Goal: Task Accomplishment & Management: Manage account settings

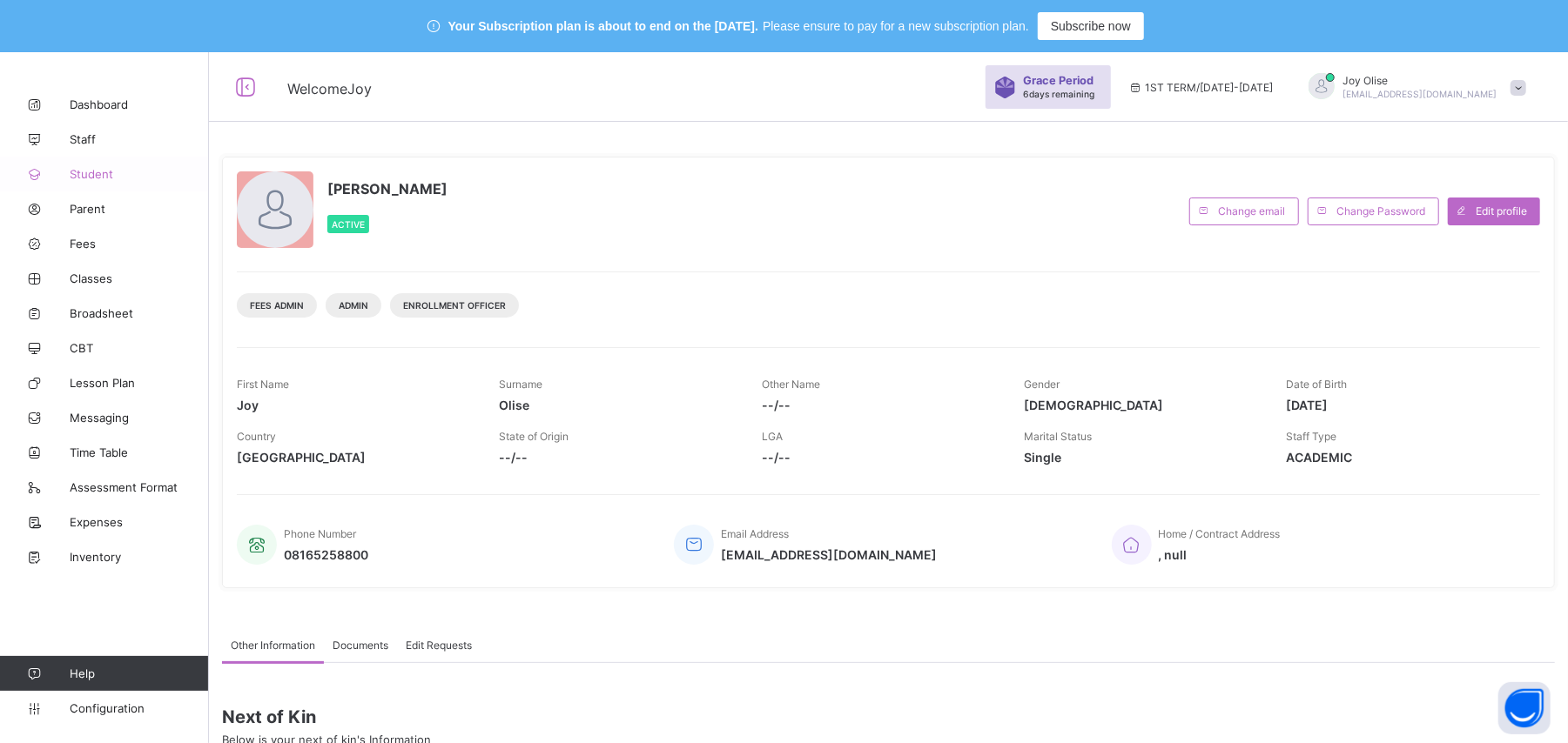
click at [91, 171] on span "Student" at bounding box center [139, 174] width 139 height 14
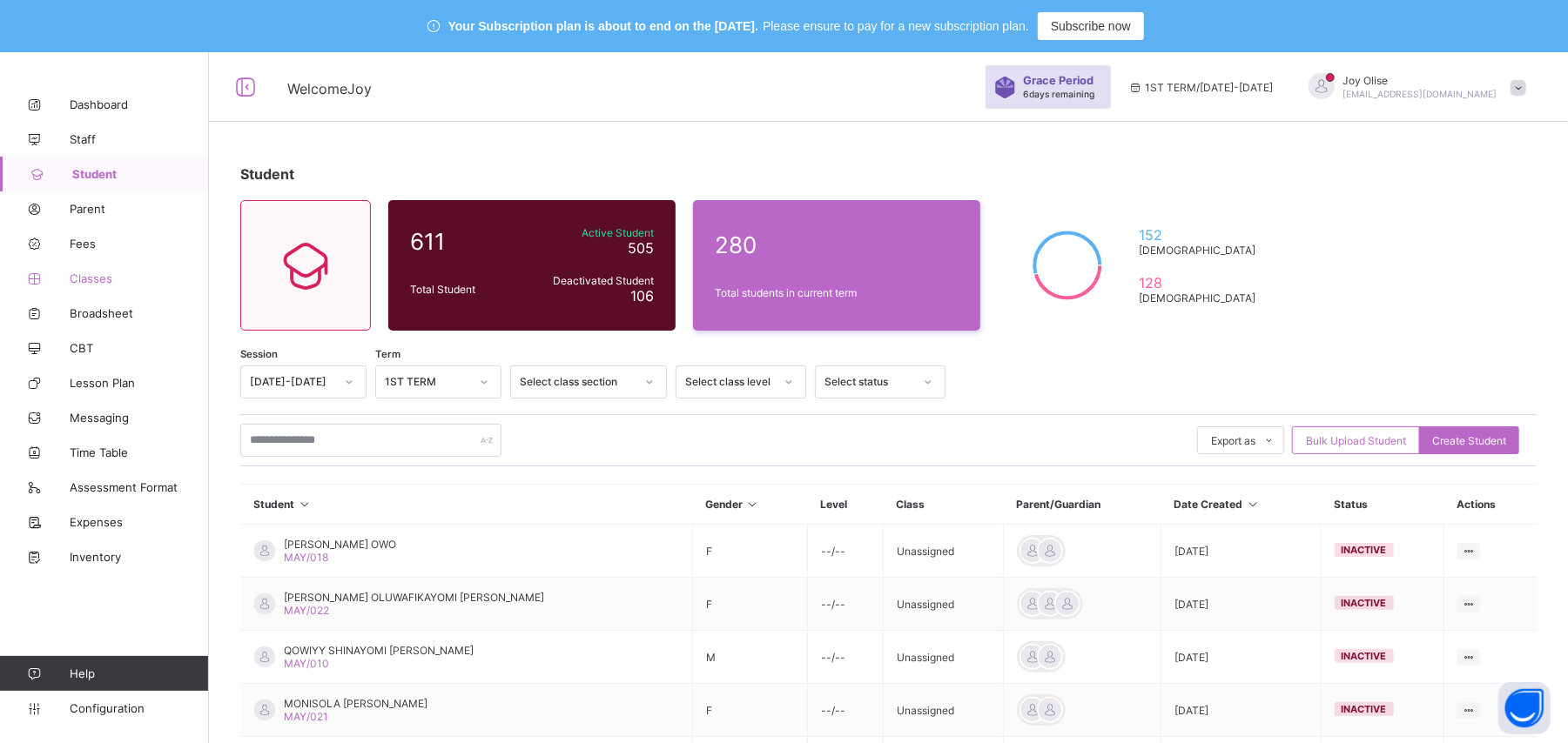
click at [85, 276] on span "Classes" at bounding box center [139, 279] width 139 height 14
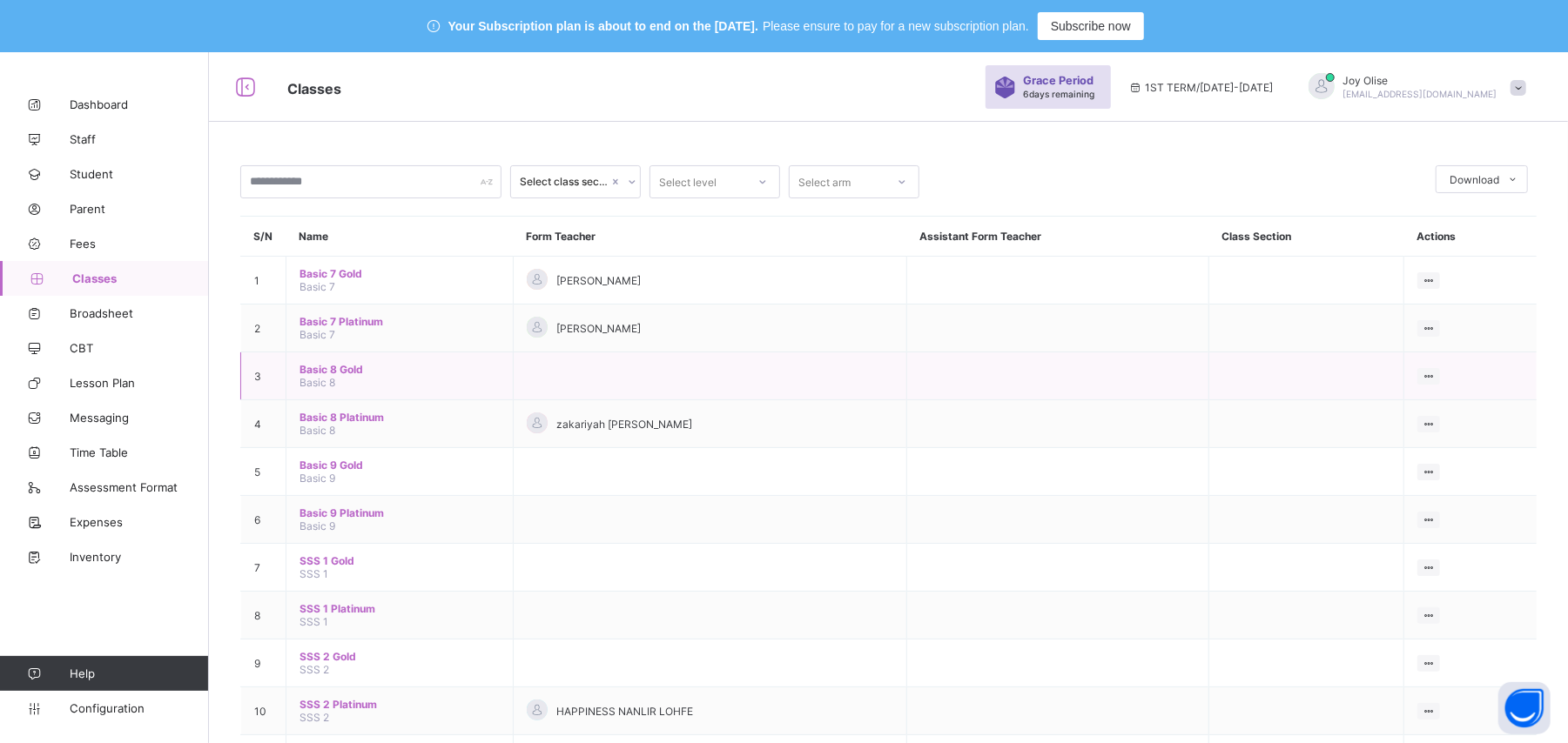
click at [336, 371] on span "Basic 8 Gold" at bounding box center [400, 369] width 200 height 13
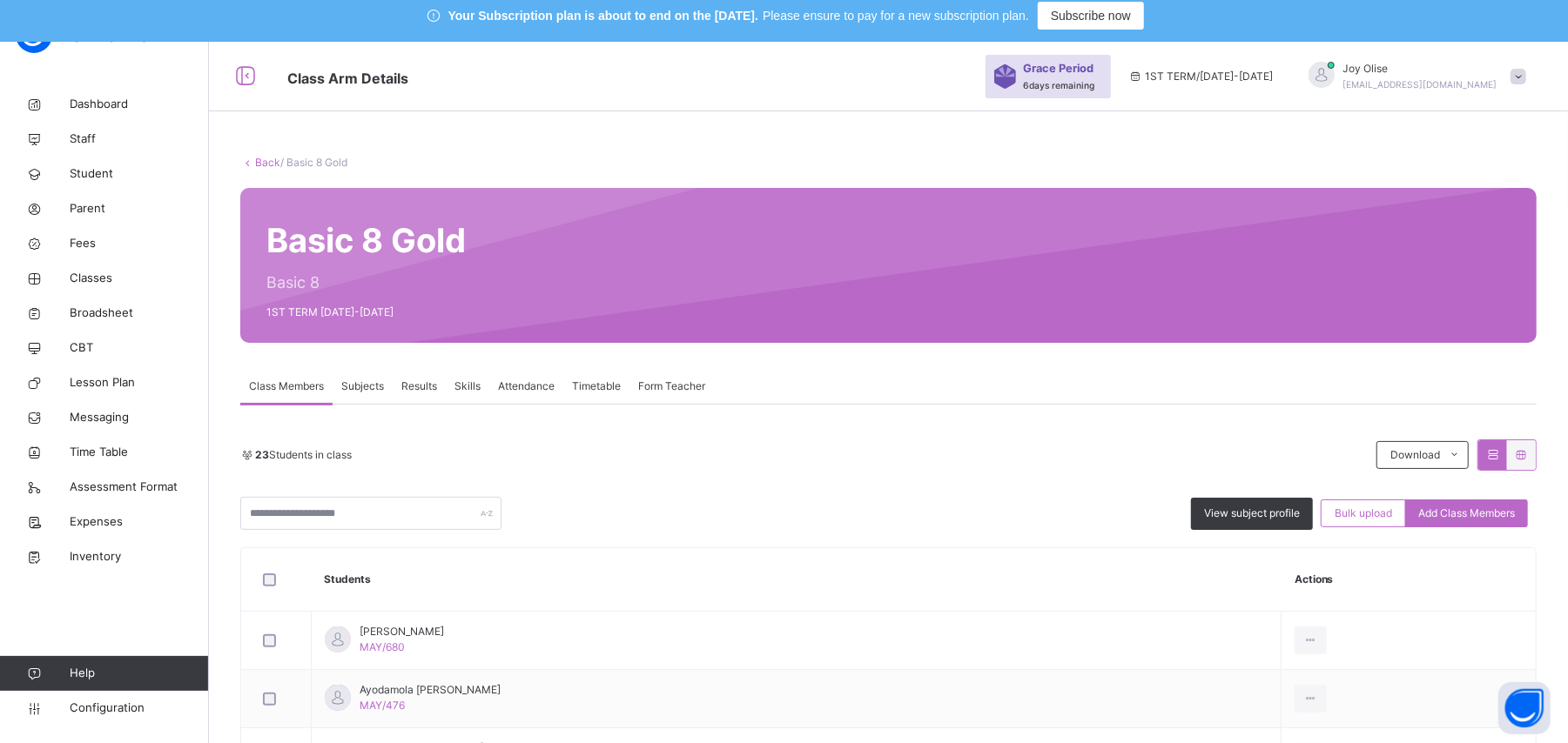
scroll to position [4, 0]
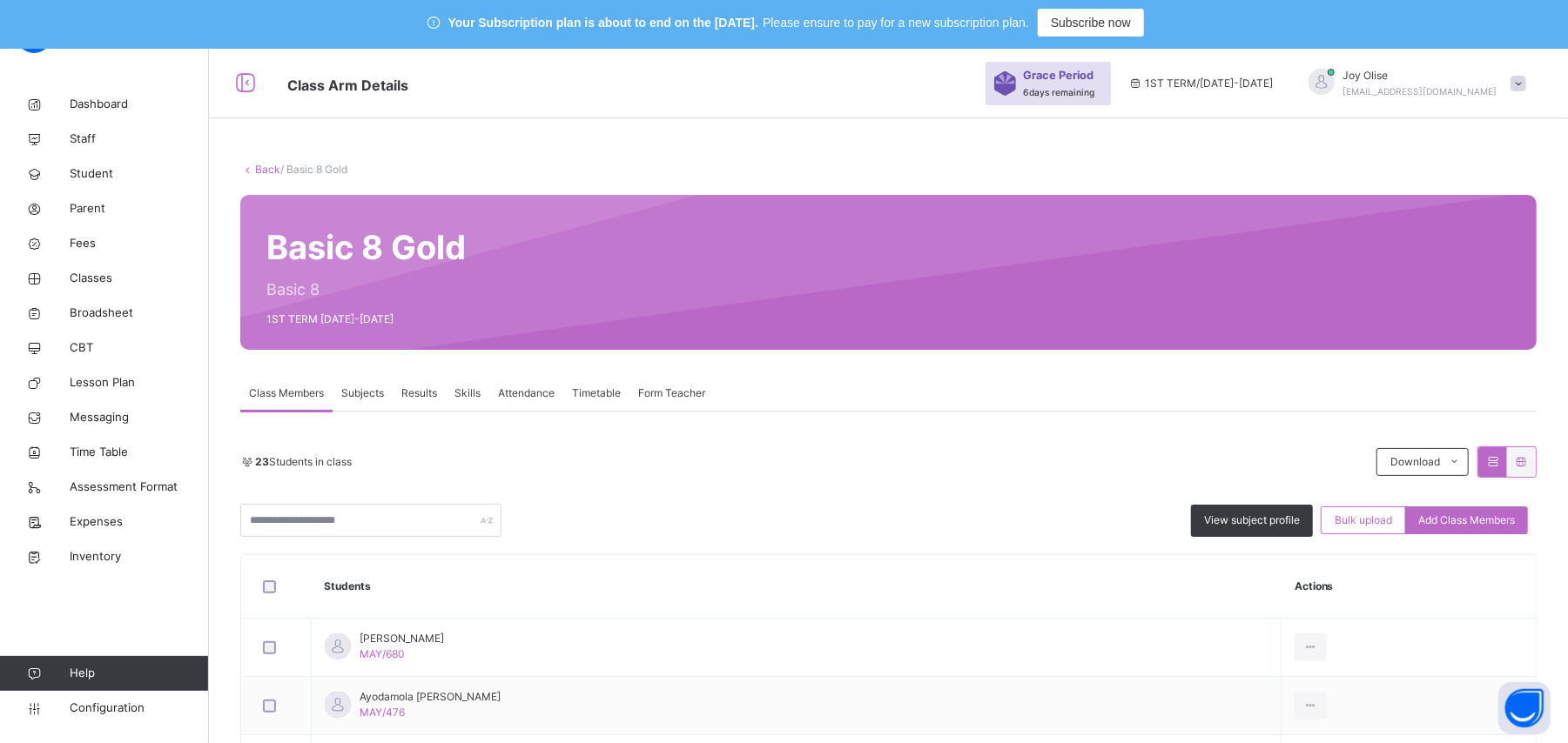
click at [261, 174] on link "Back" at bounding box center [268, 169] width 25 height 13
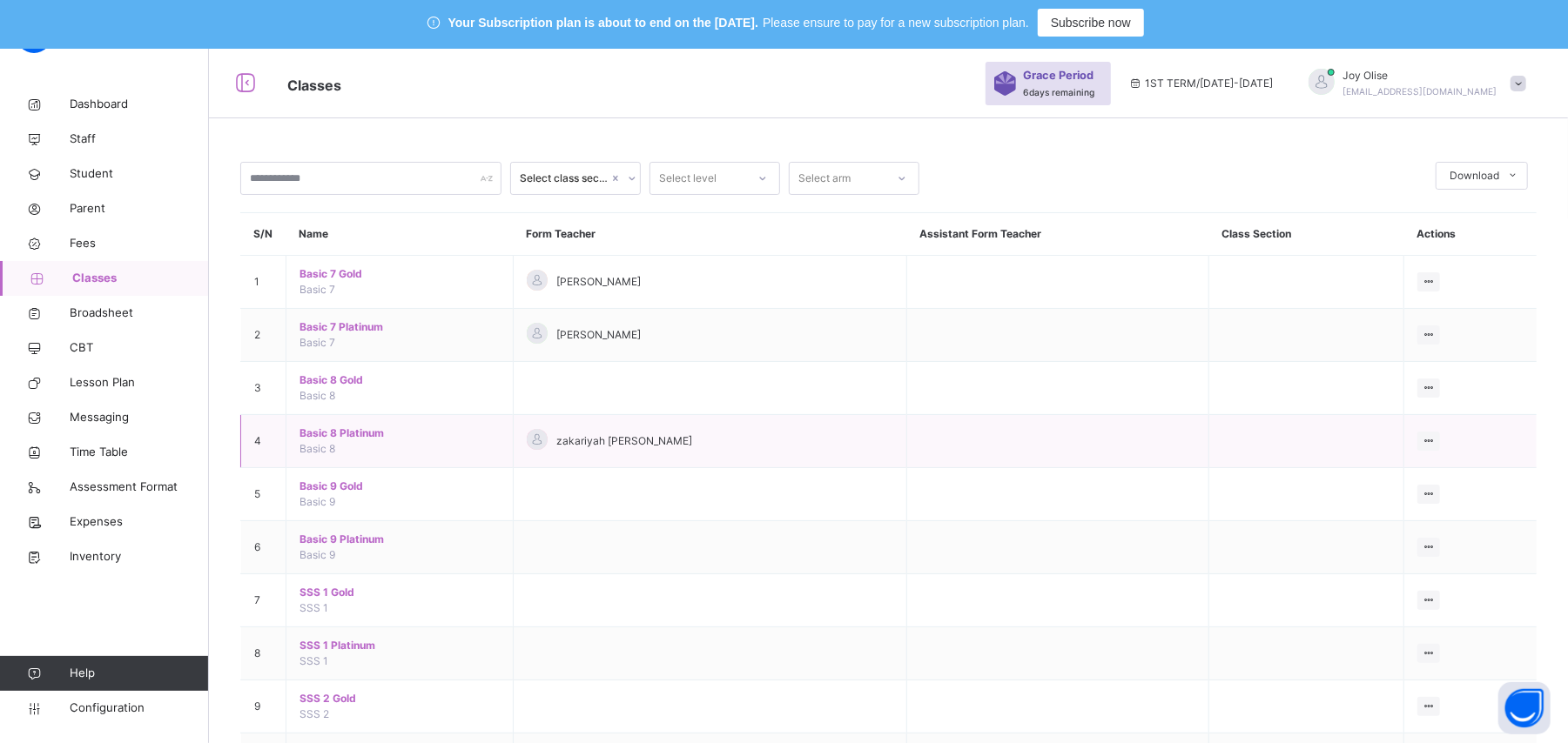
click at [322, 431] on span "Basic 8 Platinum" at bounding box center [400, 433] width 200 height 16
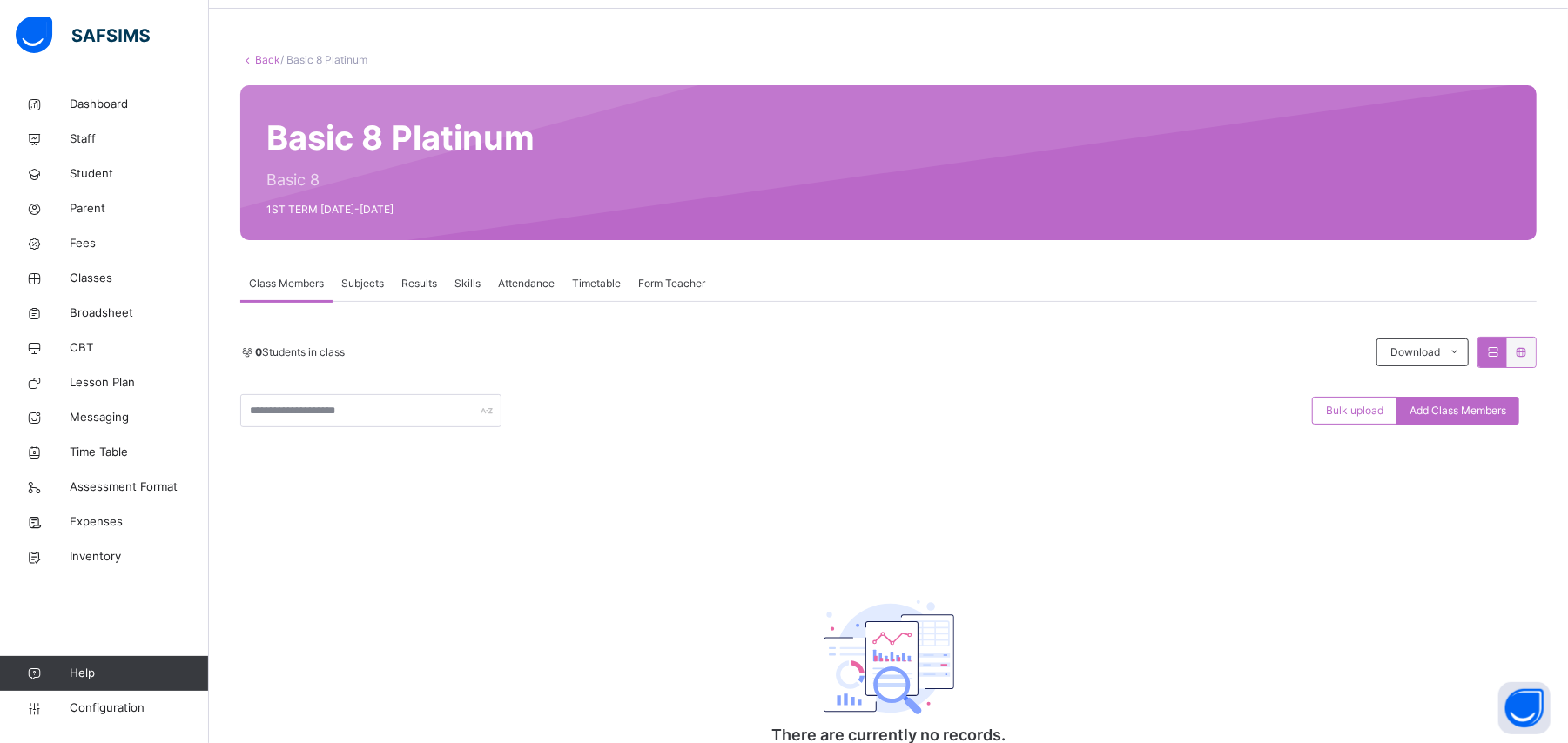
scroll to position [124, 0]
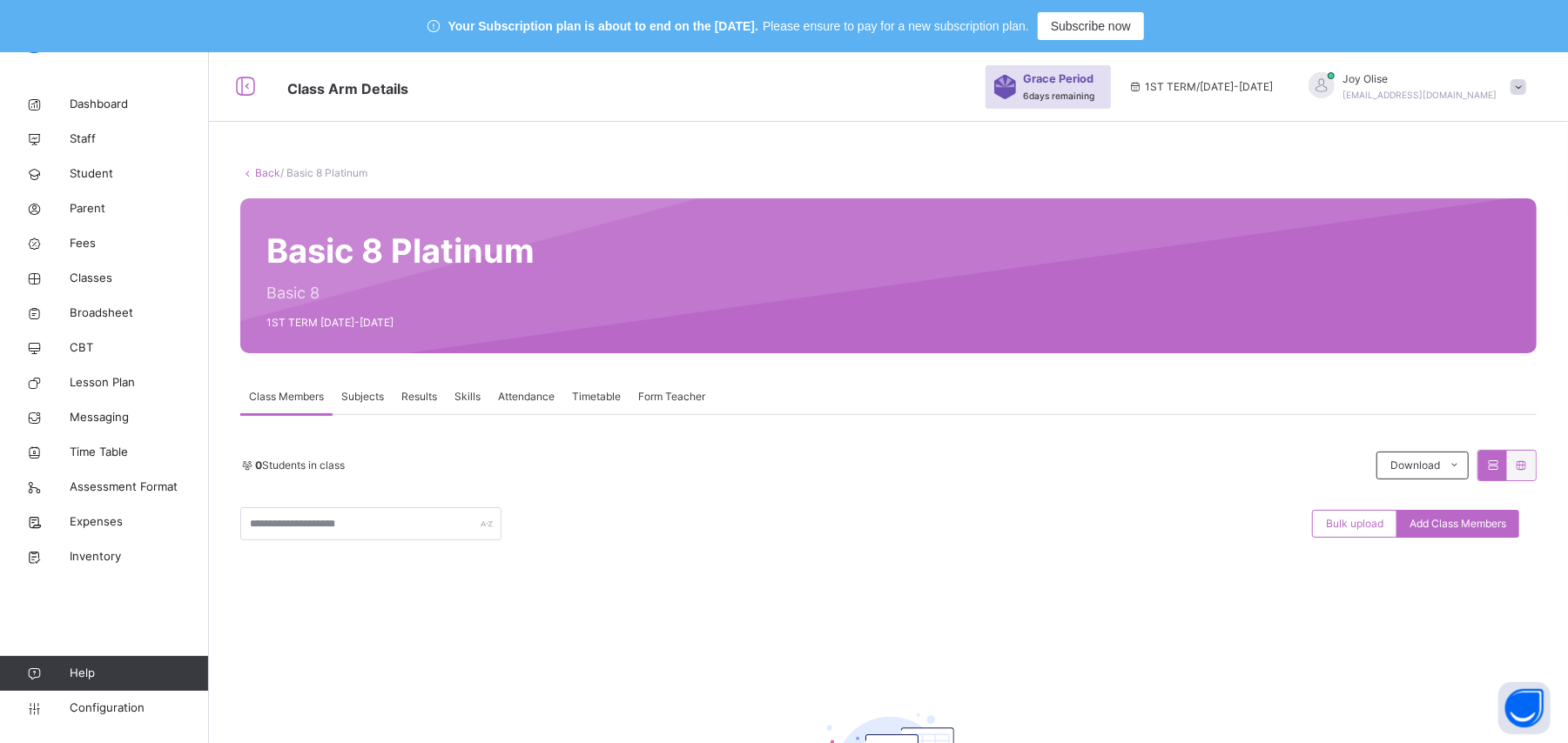
click at [269, 174] on link "Back" at bounding box center [268, 173] width 25 height 13
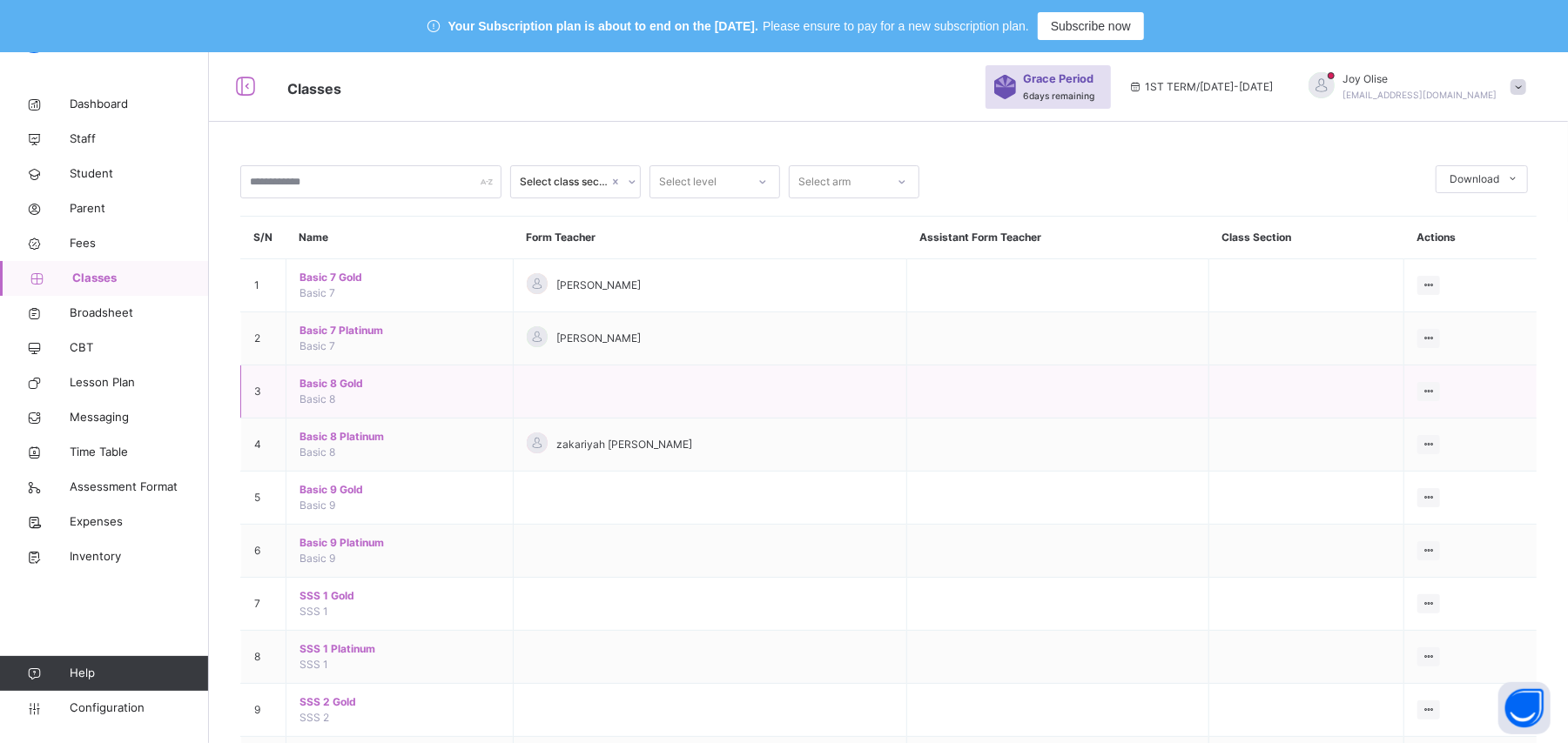
click at [324, 387] on span "Basic 8 Gold" at bounding box center [400, 383] width 200 height 16
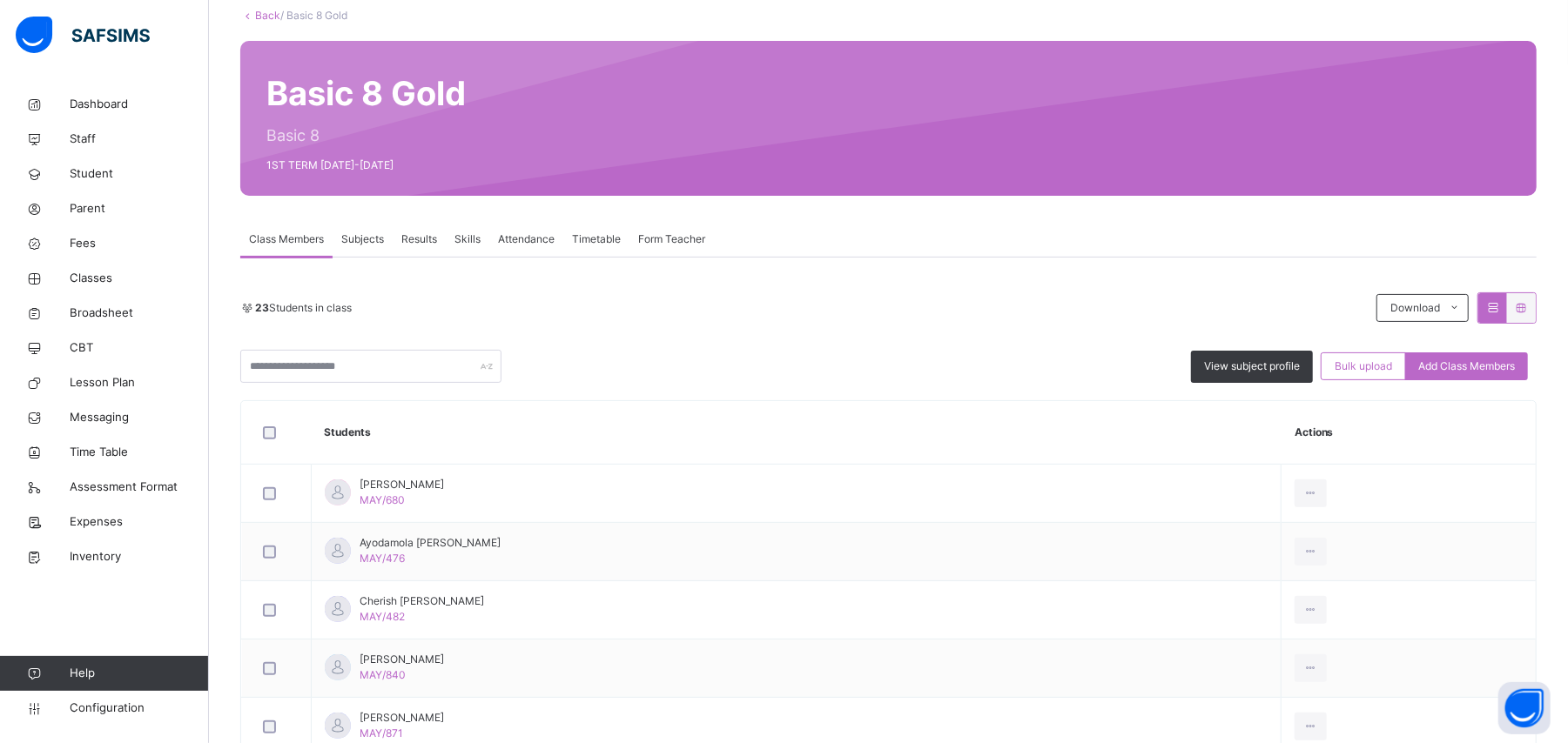
scroll to position [165, 0]
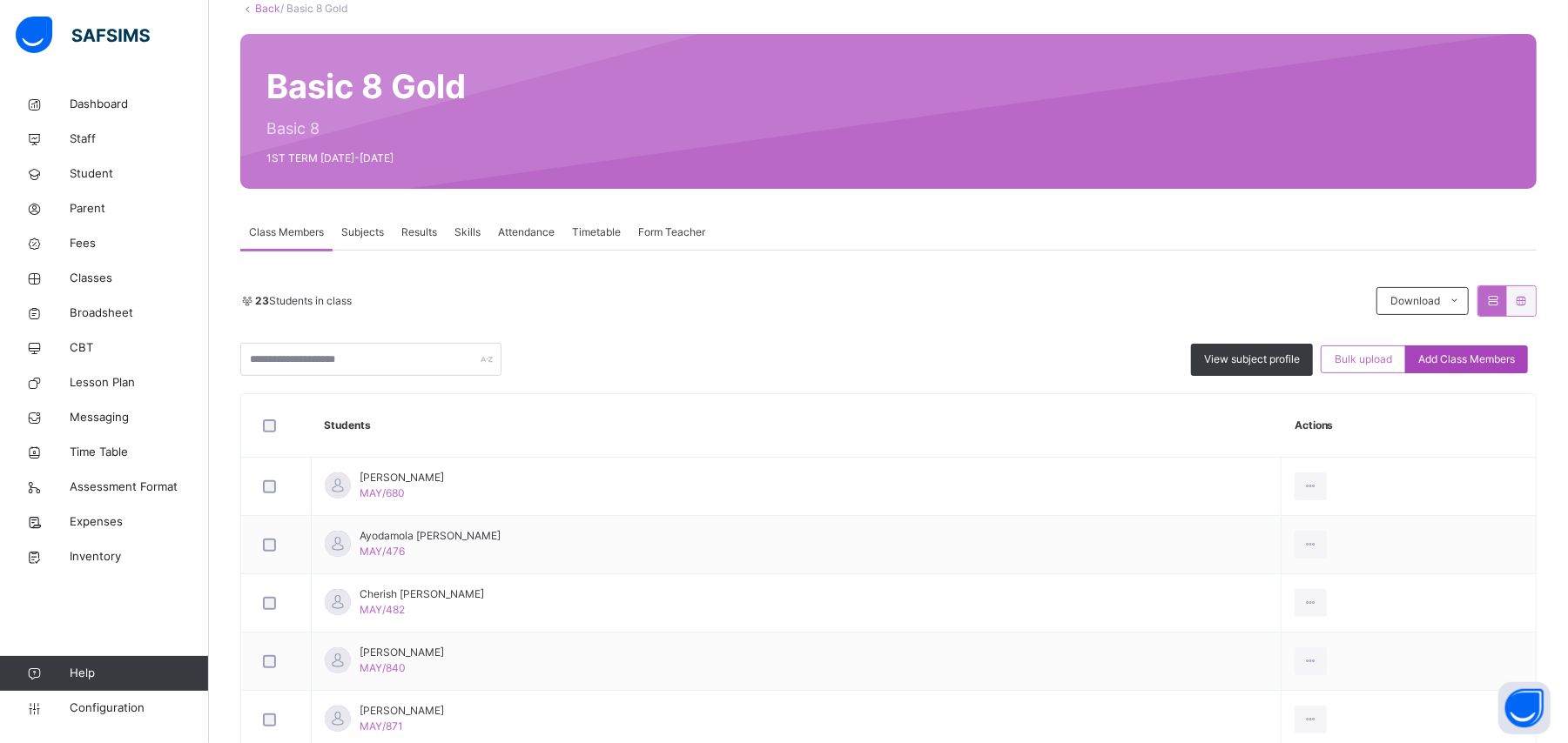
click at [1481, 359] on span "Add Class Members" at bounding box center [1466, 360] width 97 height 16
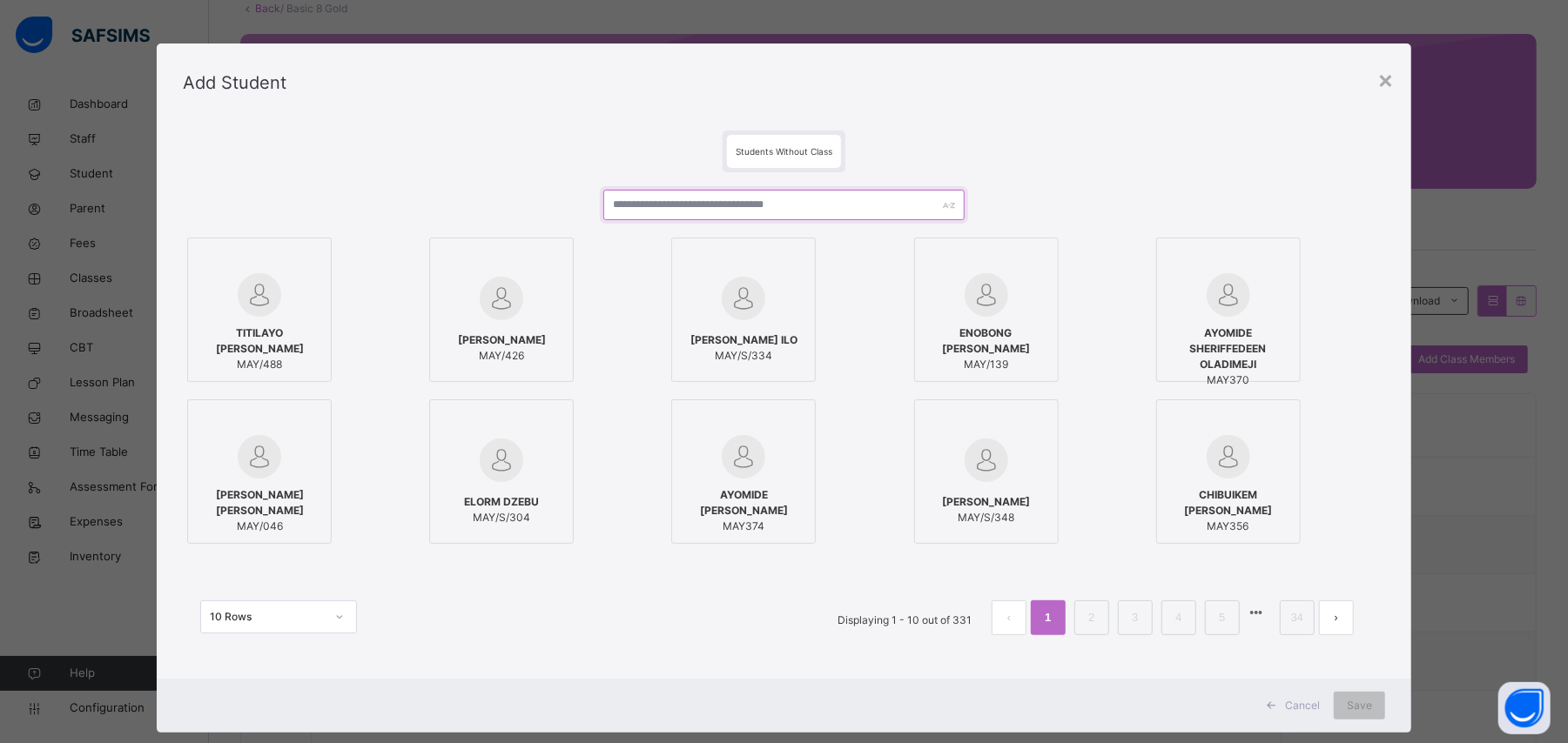
click at [716, 199] on input "text" at bounding box center [783, 205] width 361 height 30
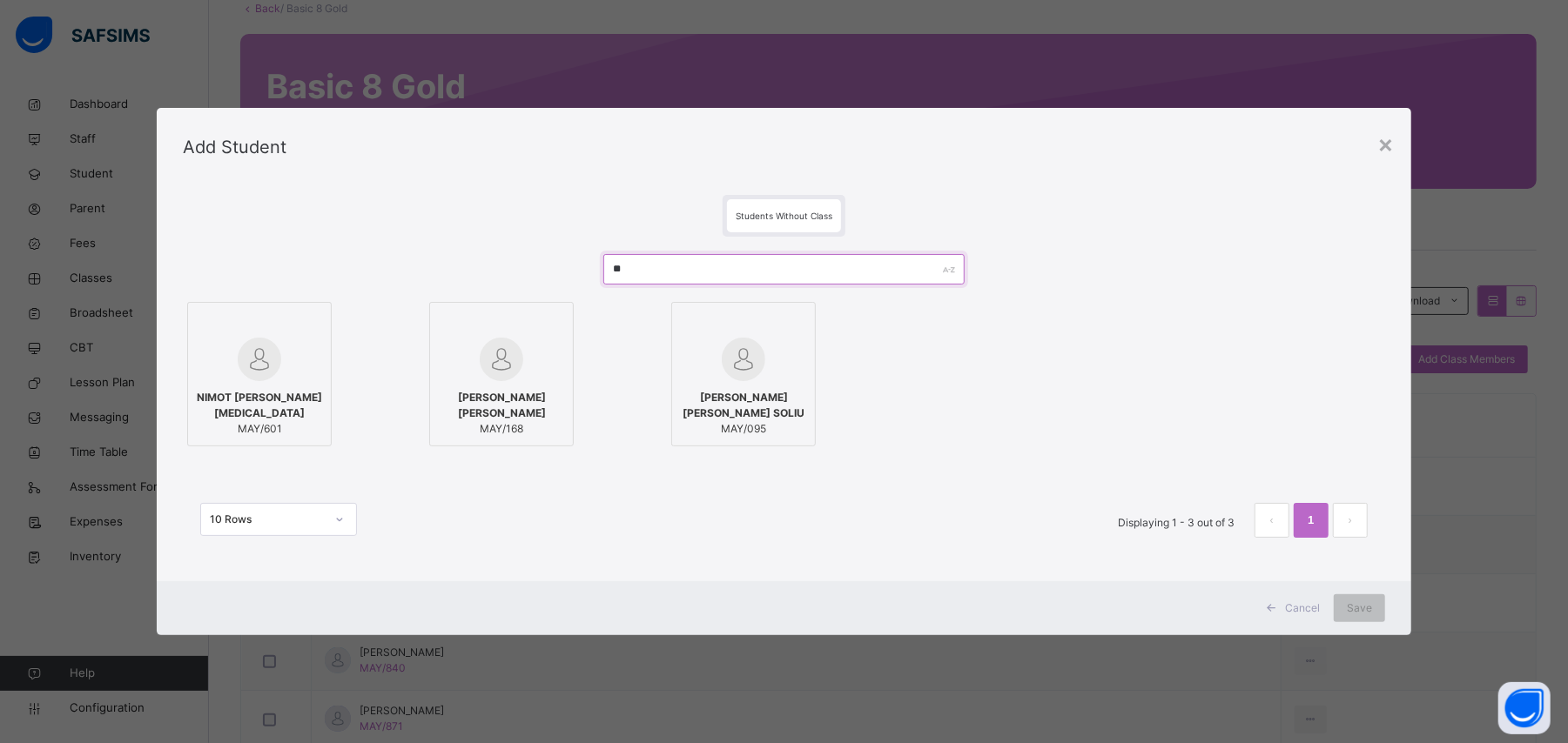
type input "*"
type input "*********"
click at [1393, 136] on div "×" at bounding box center [1385, 143] width 17 height 36
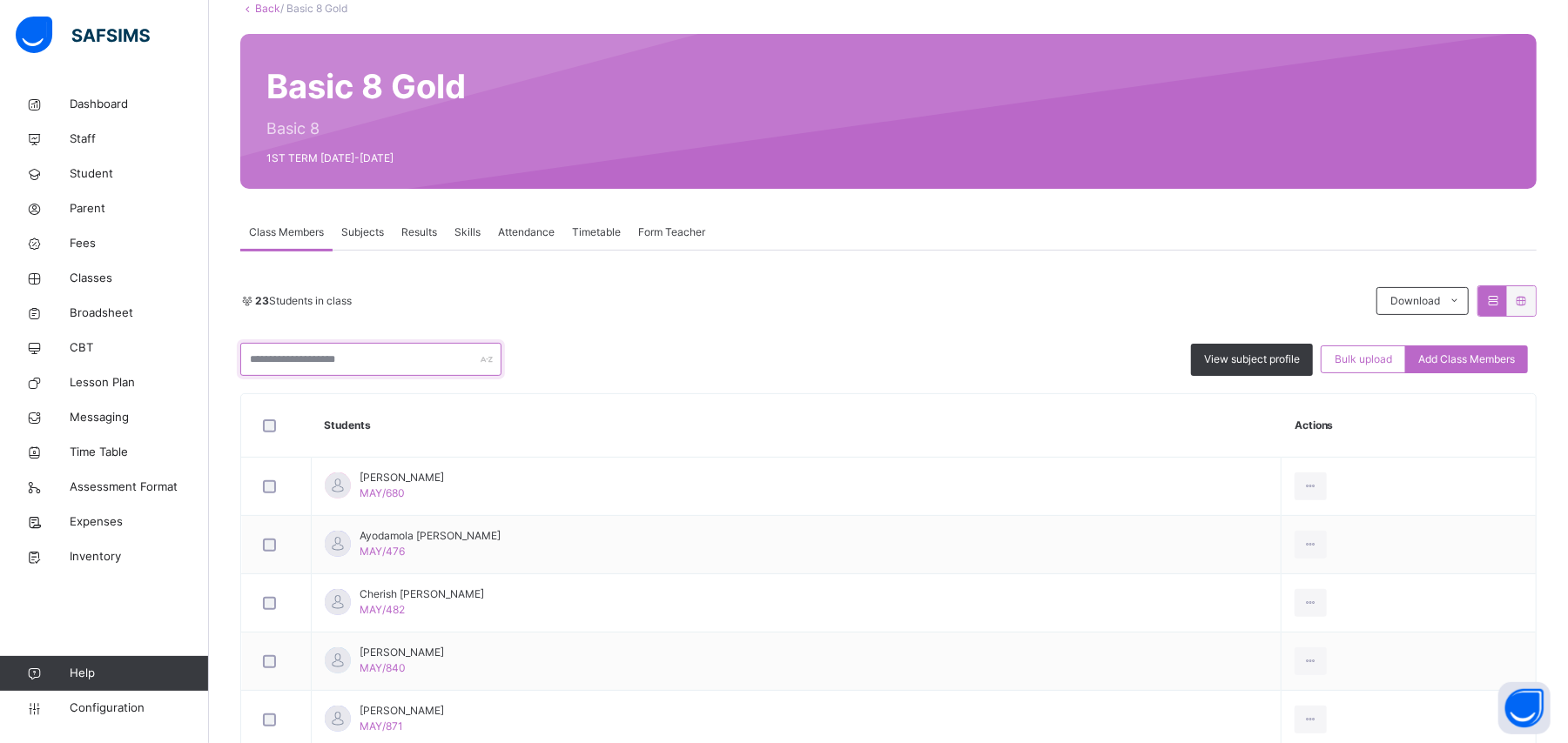
click at [278, 356] on input "text" at bounding box center [370, 359] width 261 height 33
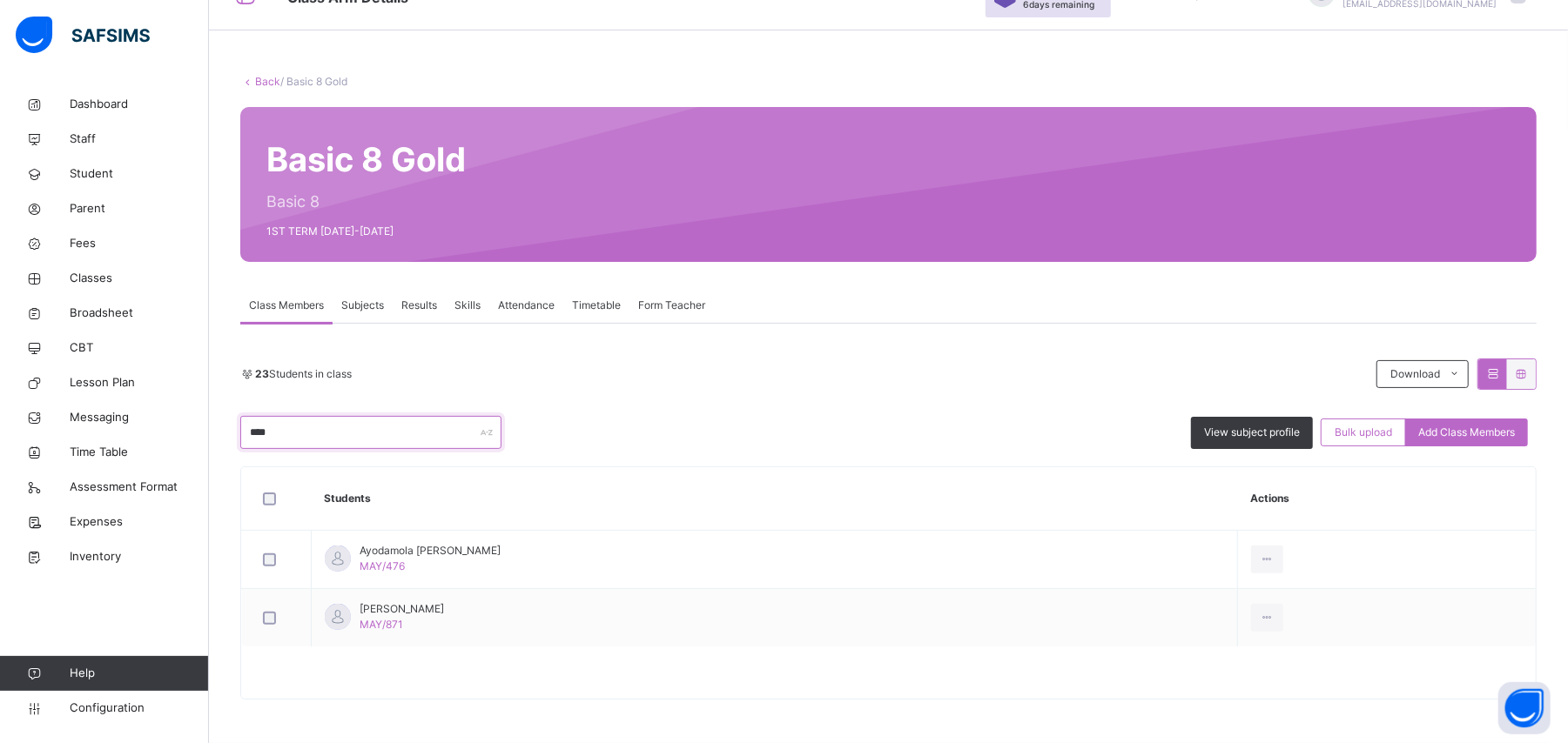
scroll to position [52, 0]
type input "*"
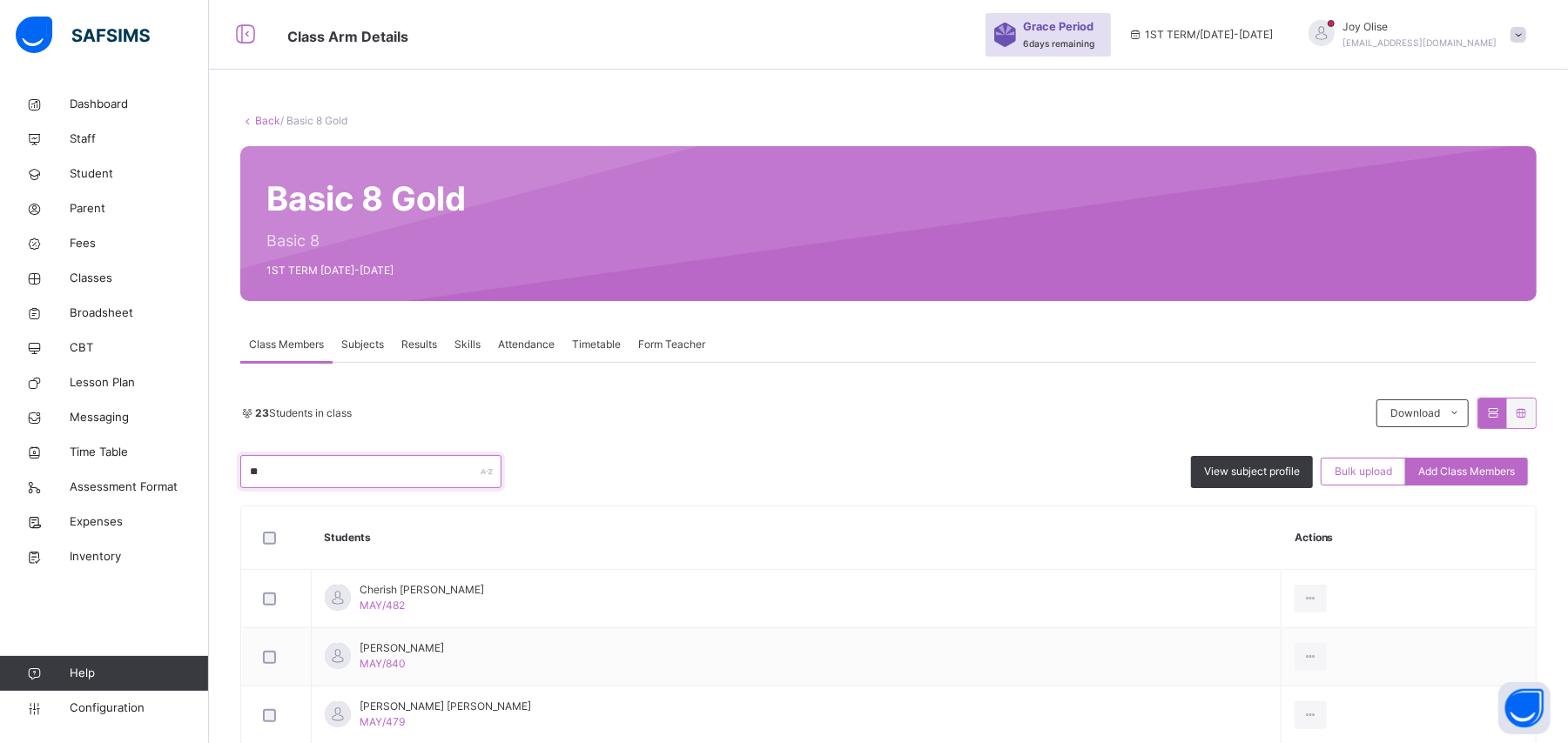
scroll to position [165, 0]
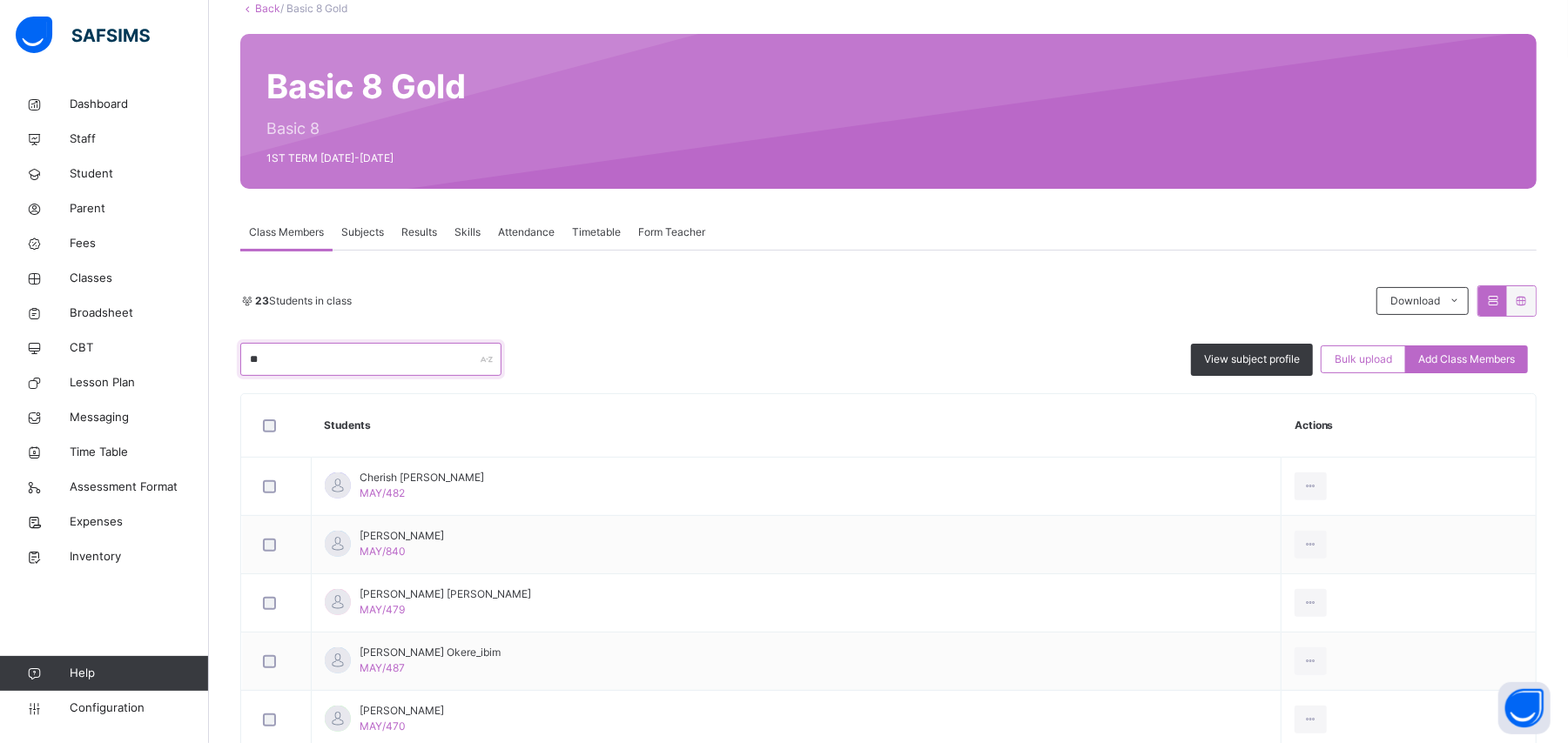
type input "*"
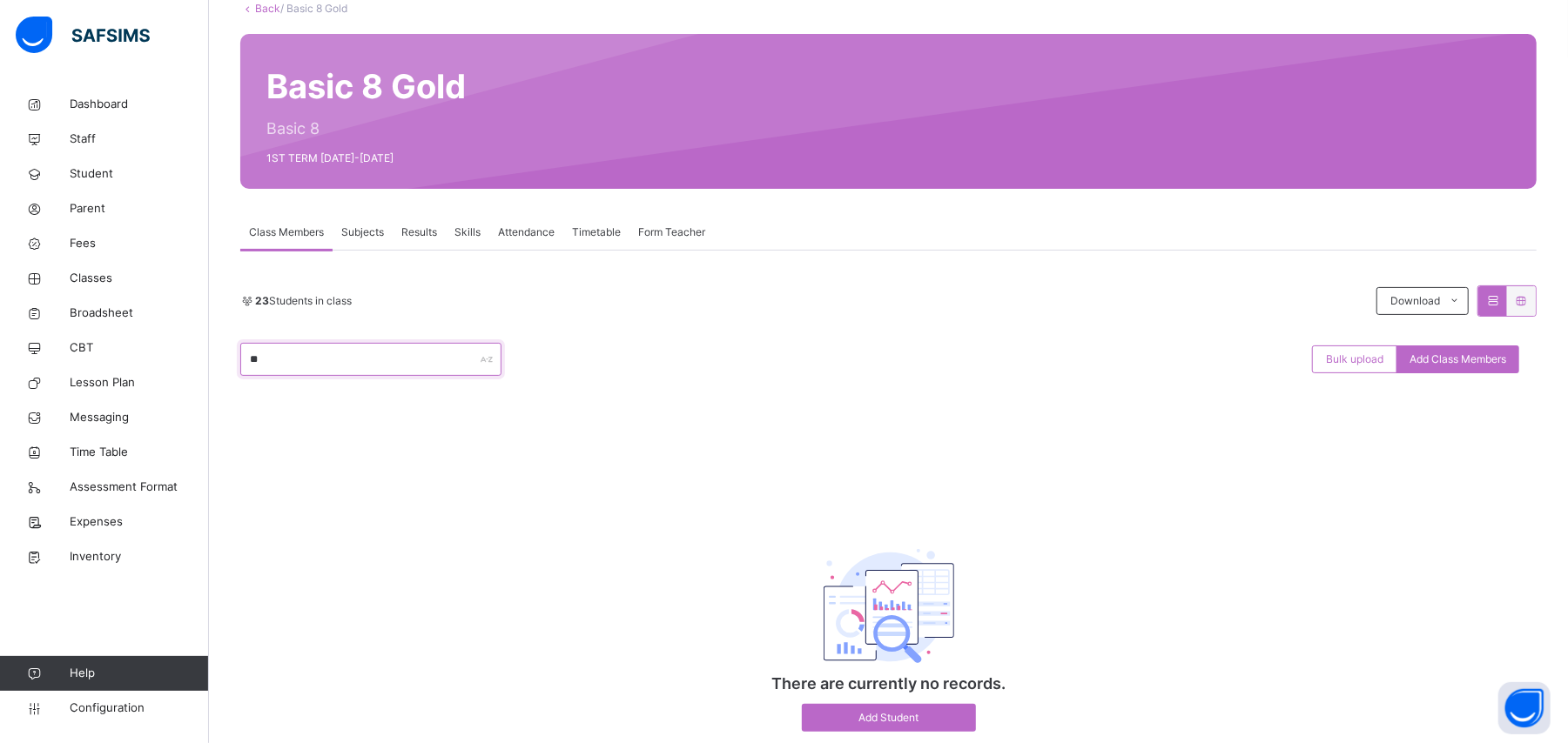
type input "*"
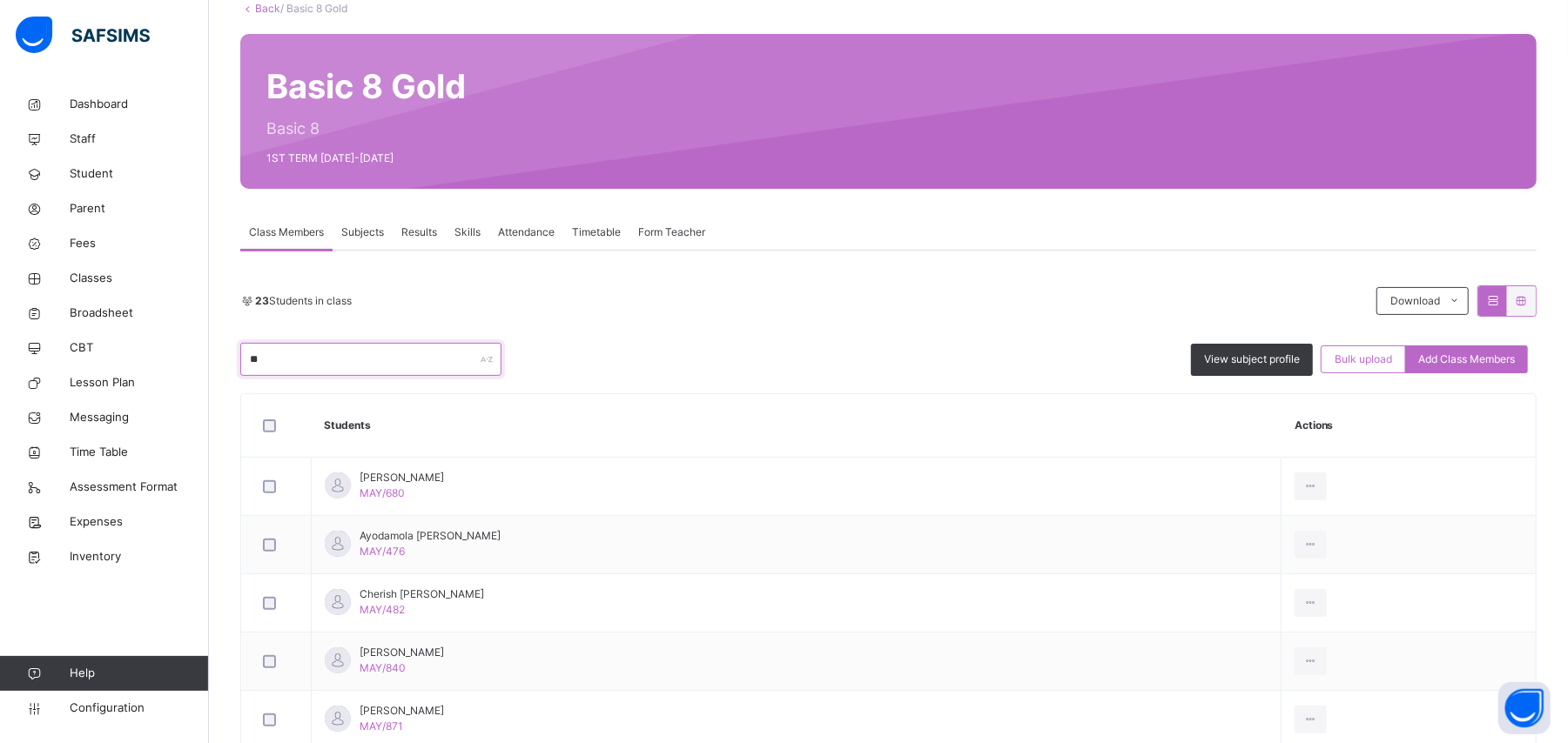
type input "*"
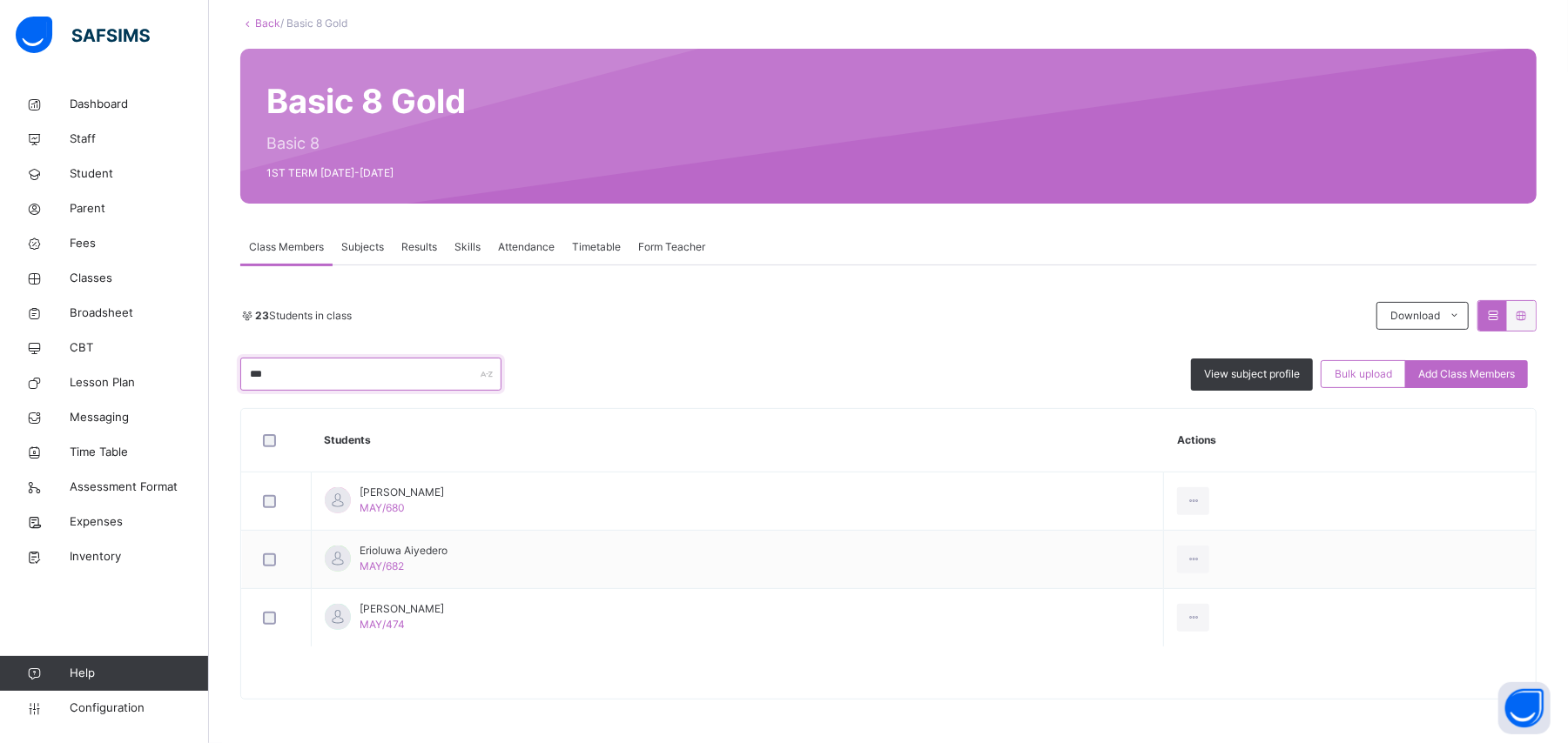
scroll to position [52, 0]
type input "*"
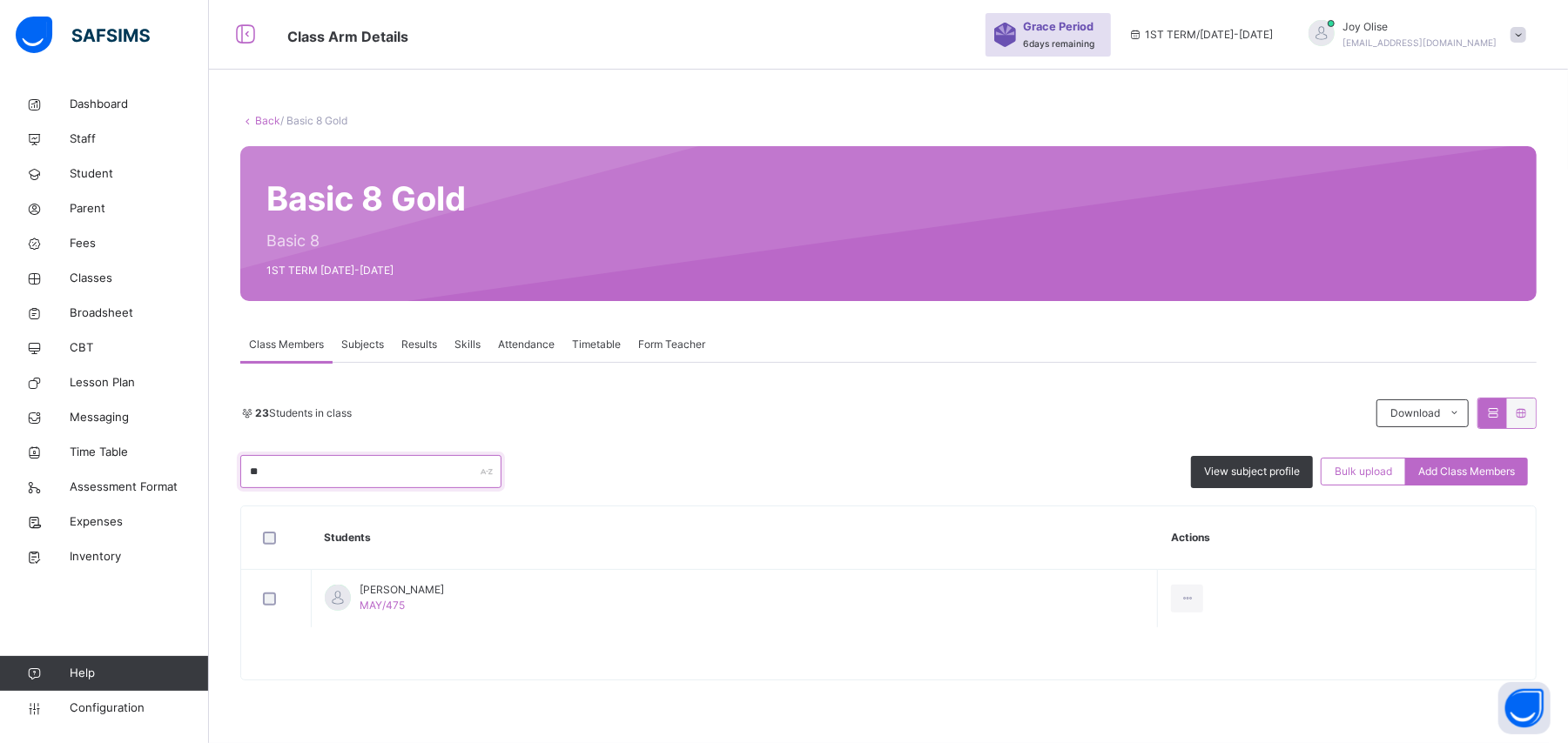
type input "*"
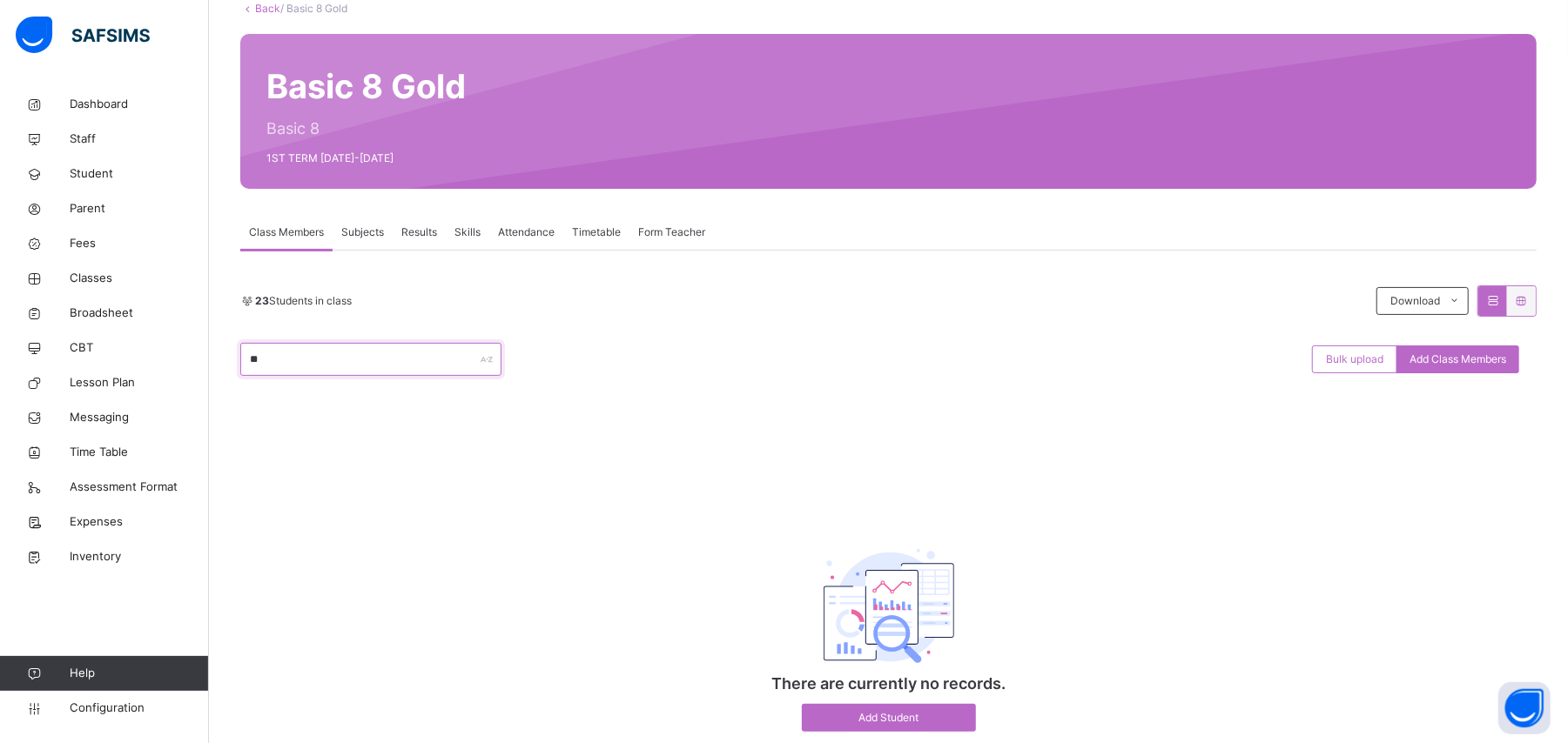
type input "*"
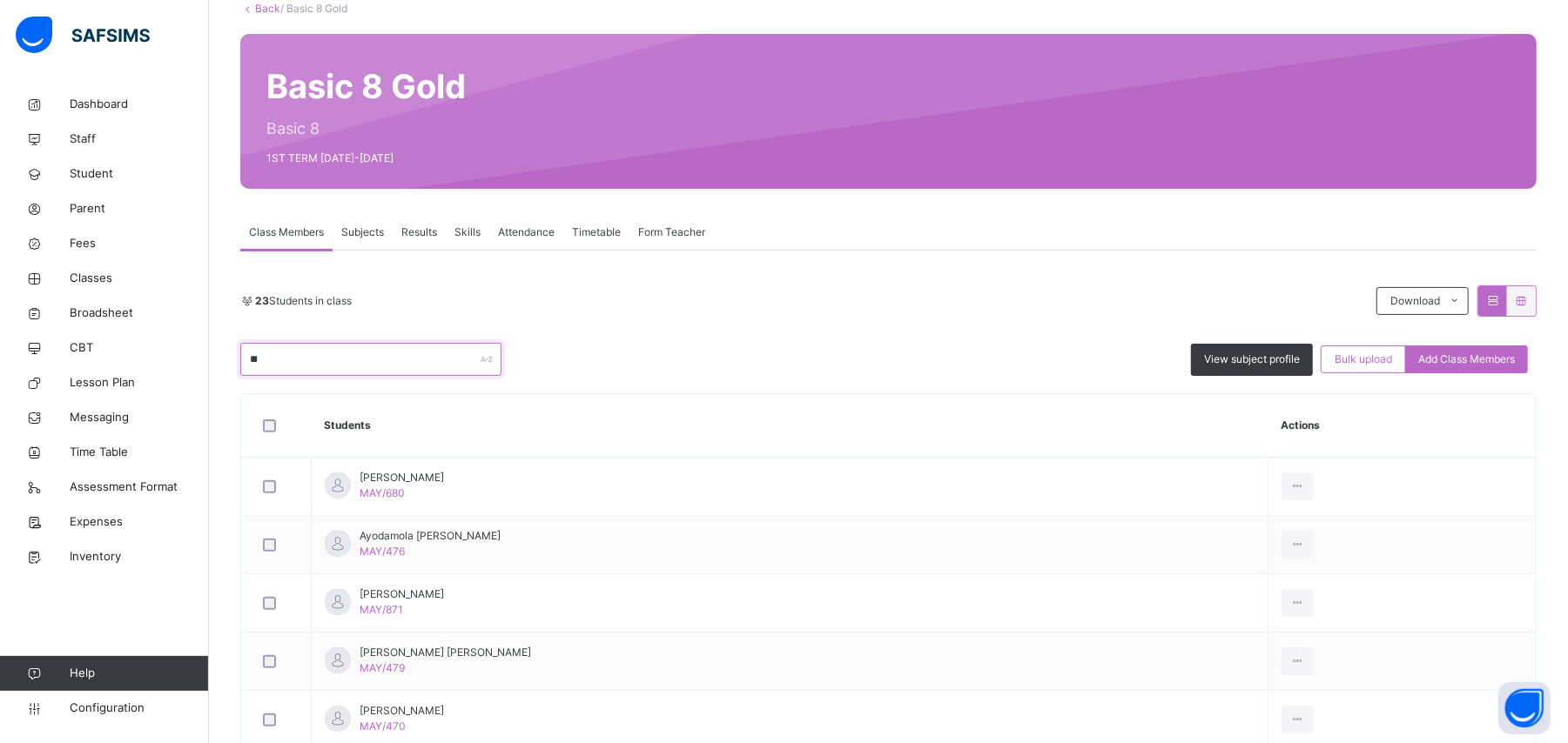
type input "*"
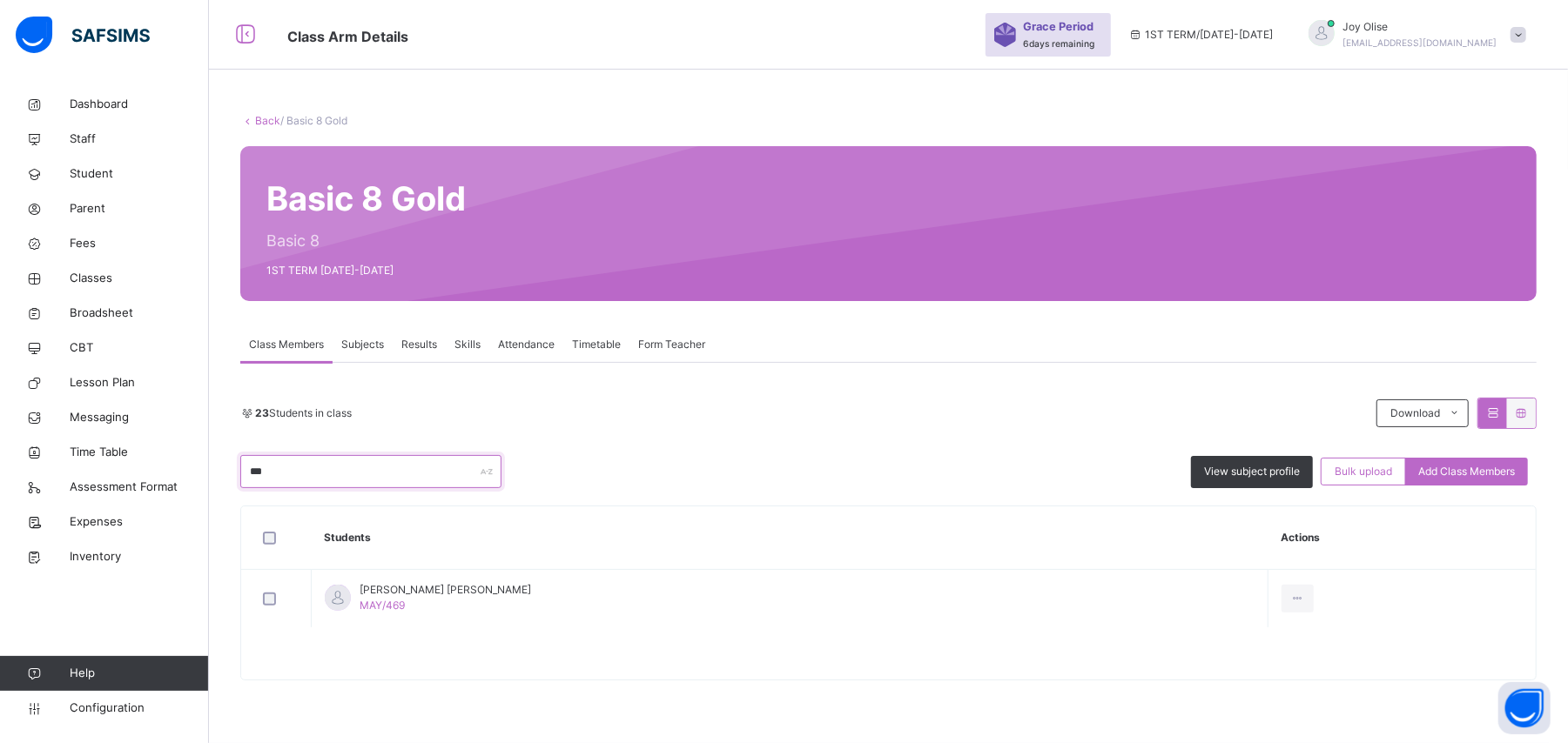
scroll to position [52, 0]
type input "*"
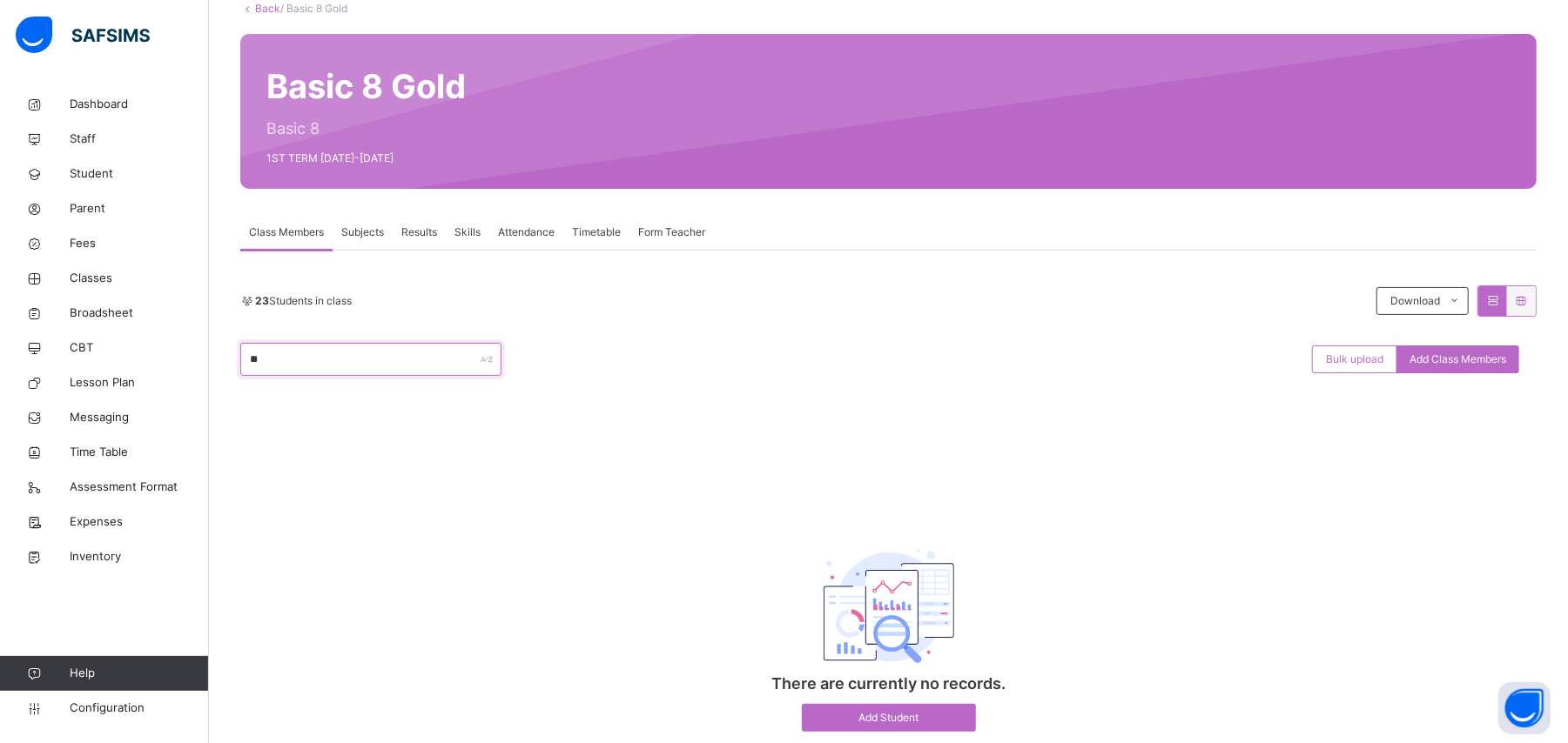
type input "*"
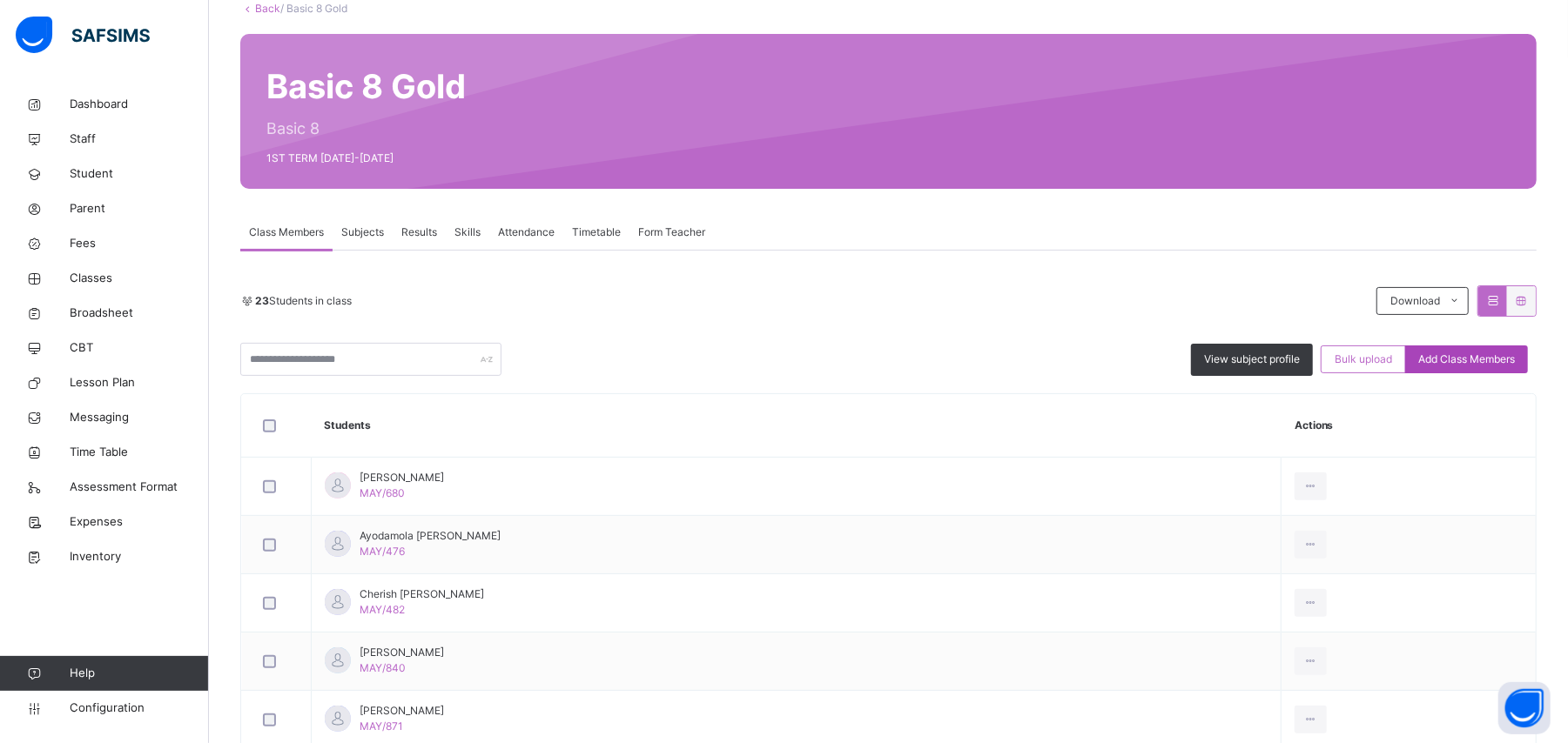
click at [1466, 359] on span "Add Class Members" at bounding box center [1466, 360] width 97 height 16
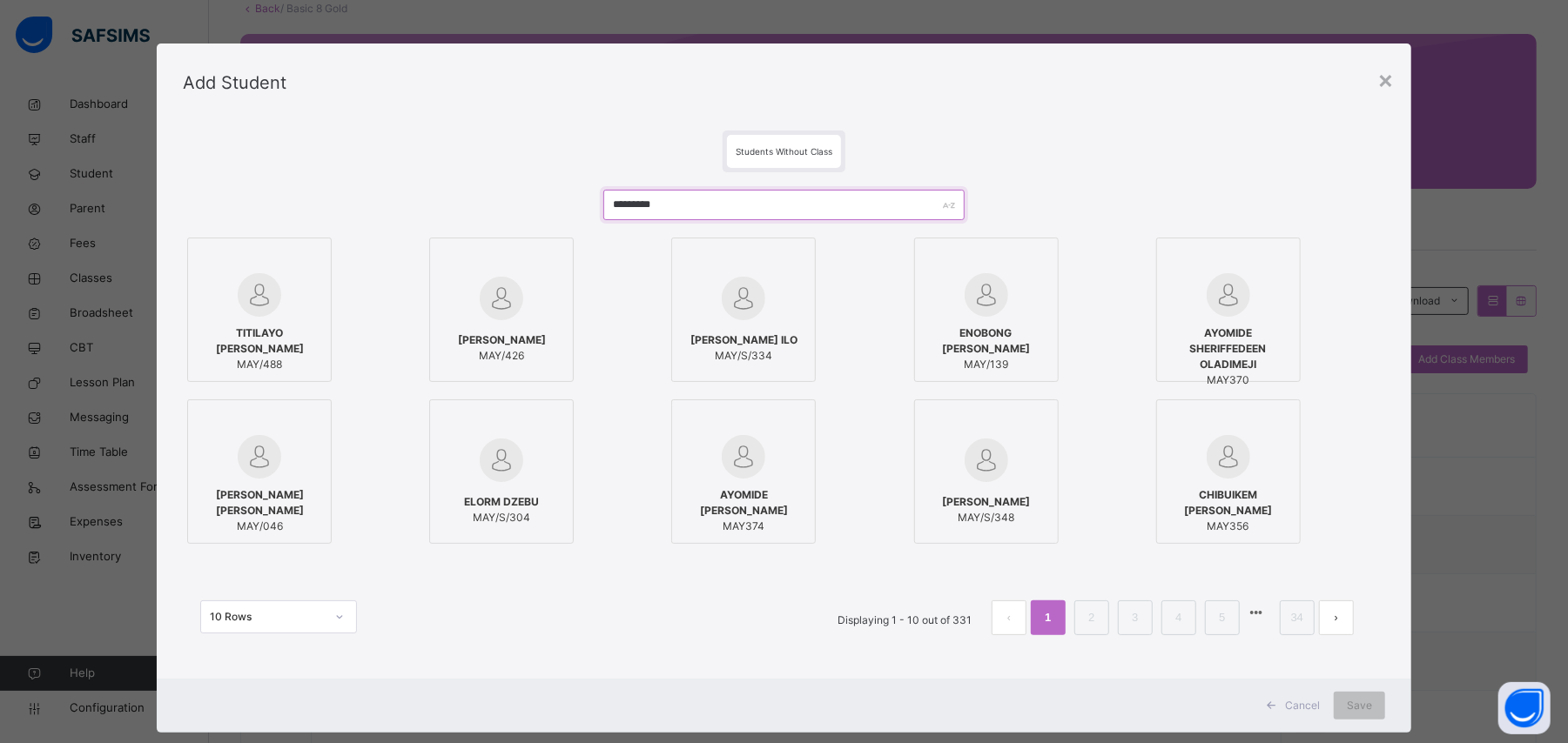
click at [675, 216] on input "*********" at bounding box center [783, 205] width 361 height 30
type input "*"
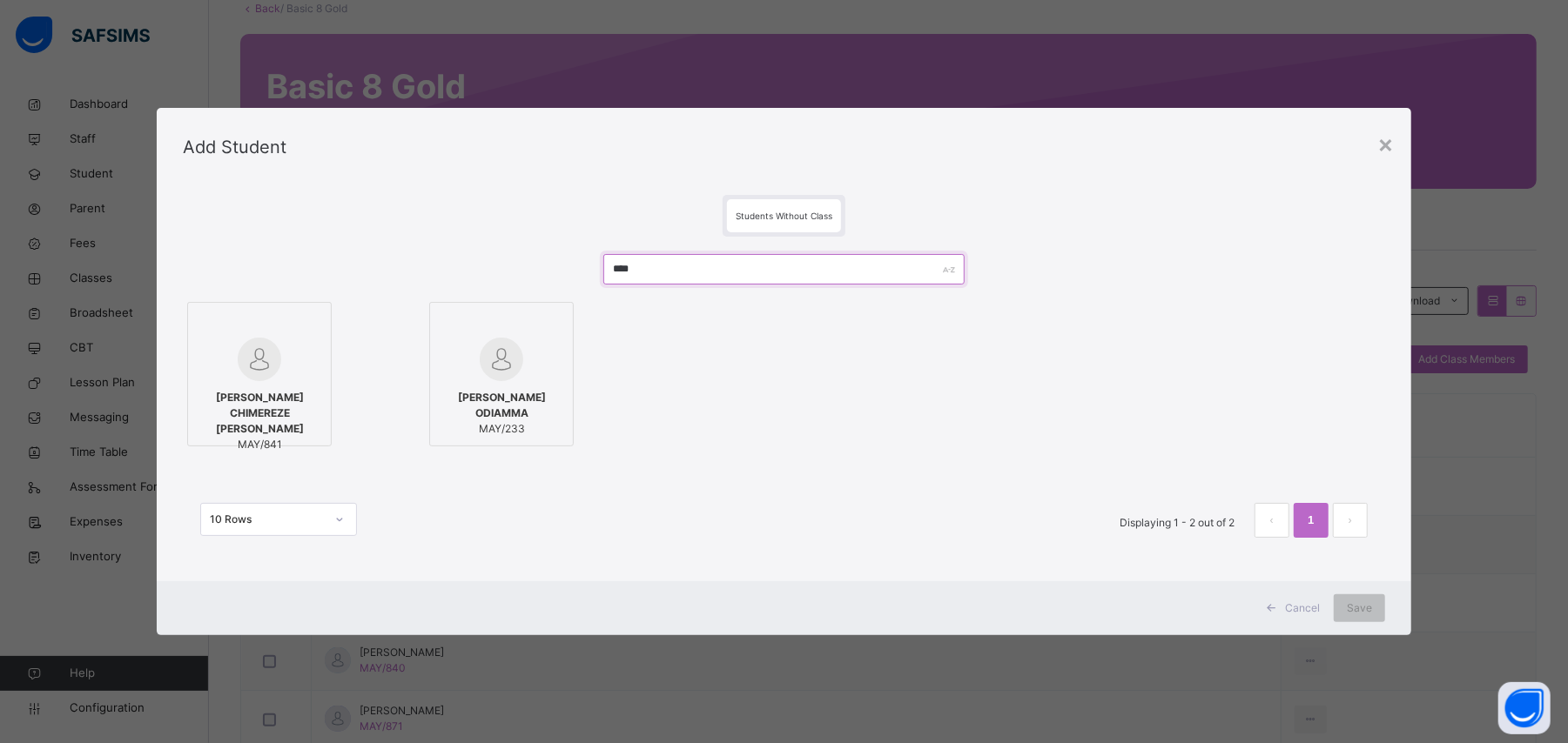
type input "****"
click at [227, 406] on span "[PERSON_NAME] CHIMEREZE [PERSON_NAME]" at bounding box center [259, 413] width 125 height 47
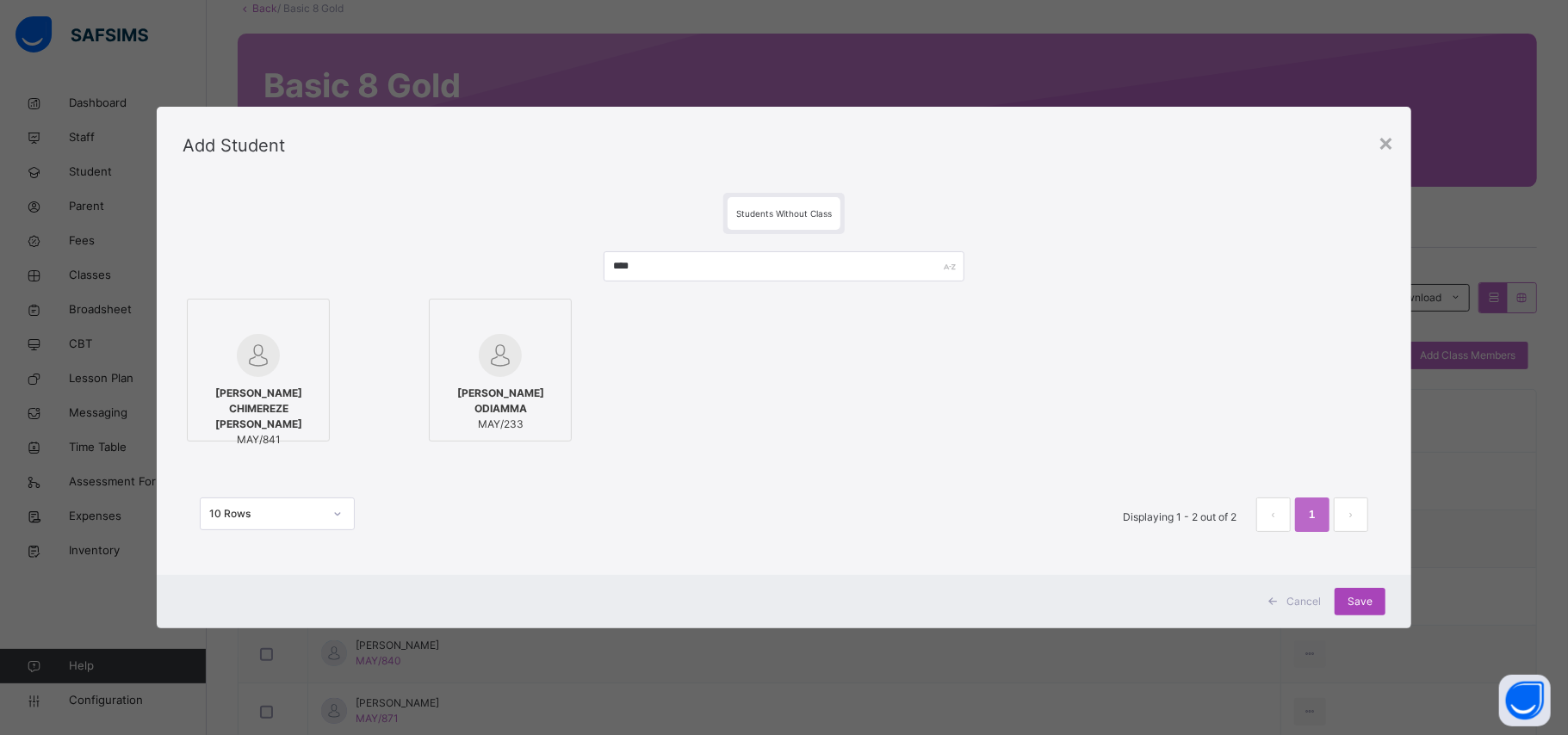
click at [1349, 608] on span "Save" at bounding box center [1360, 602] width 25 height 16
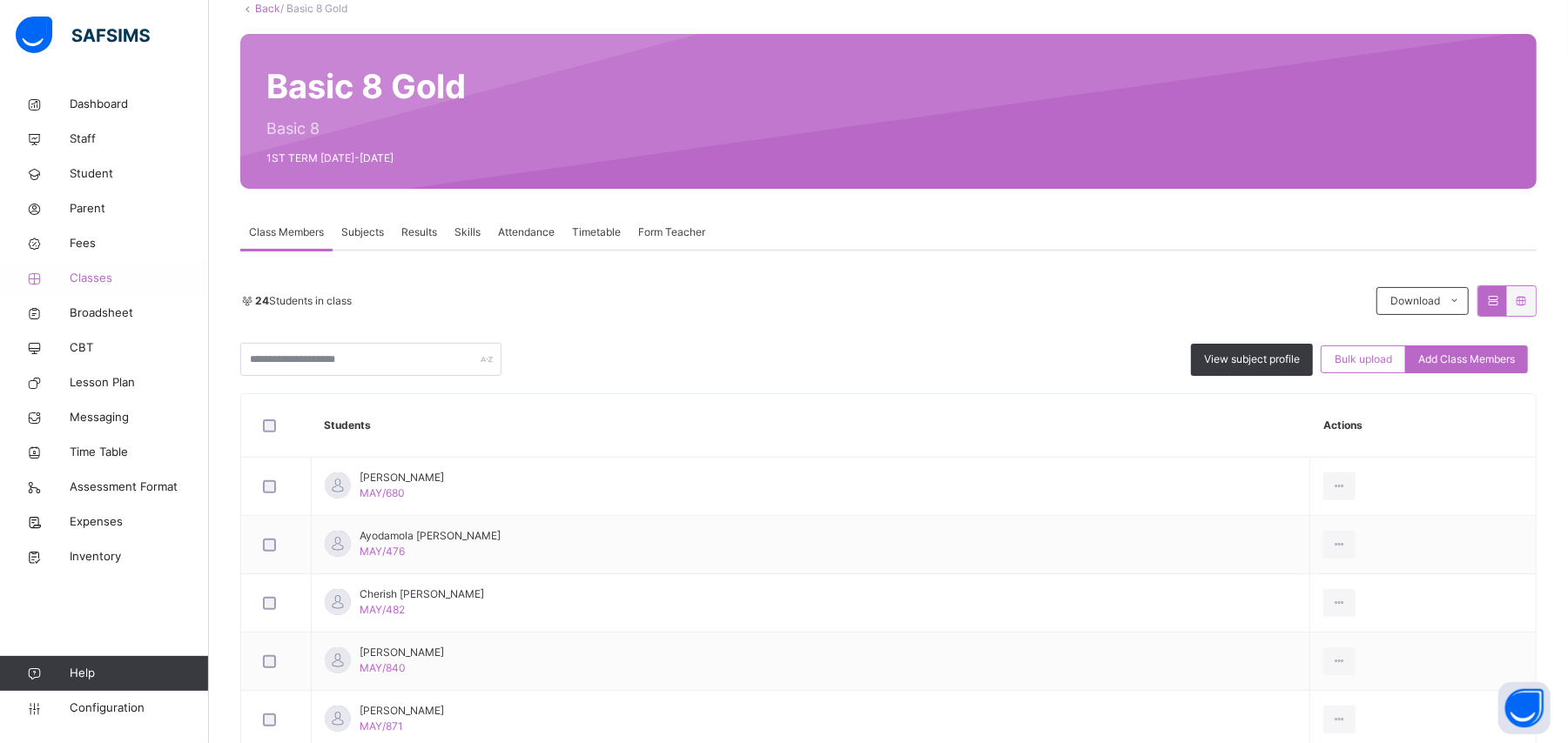
click at [94, 280] on span "Classes" at bounding box center [139, 279] width 139 height 18
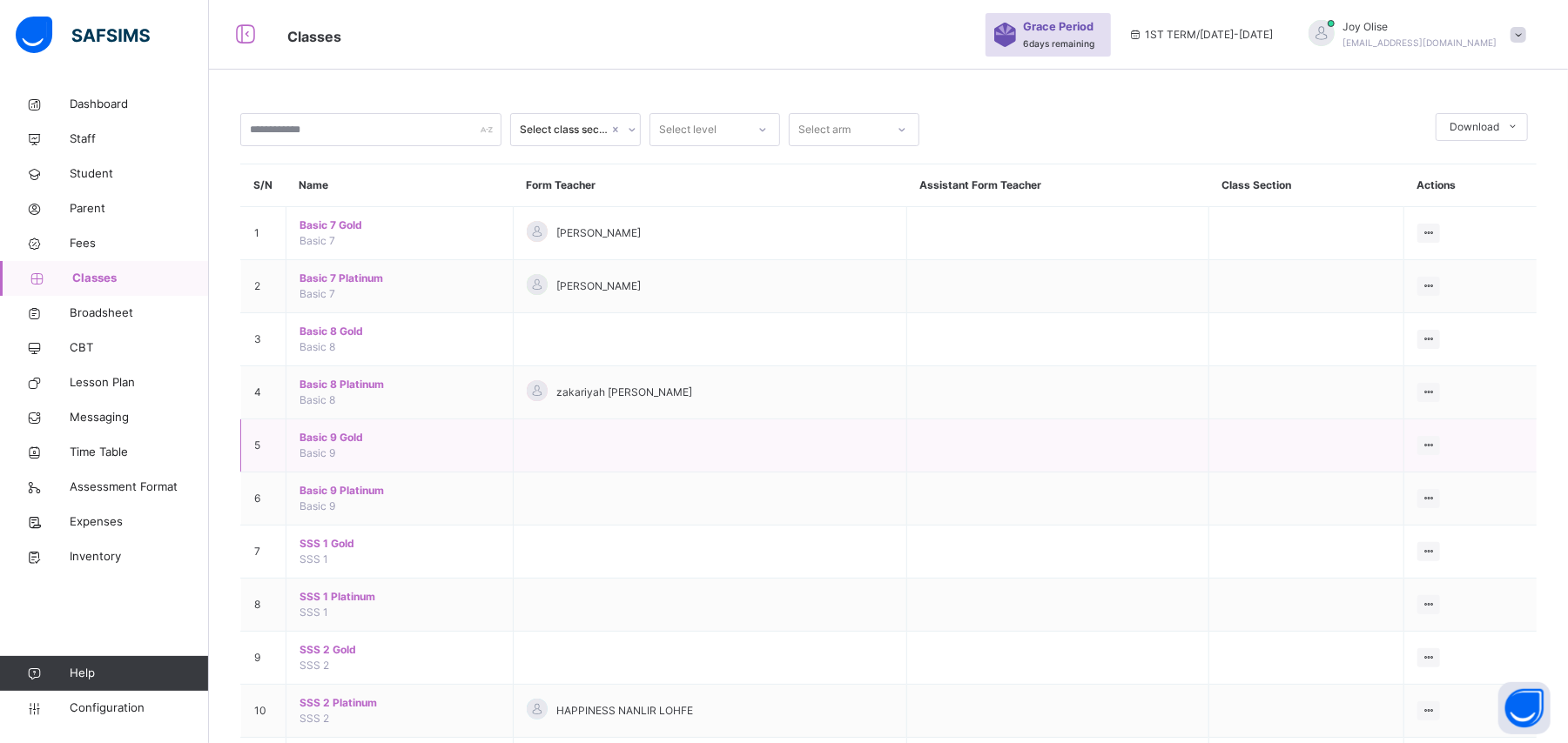
scroll to position [165, 0]
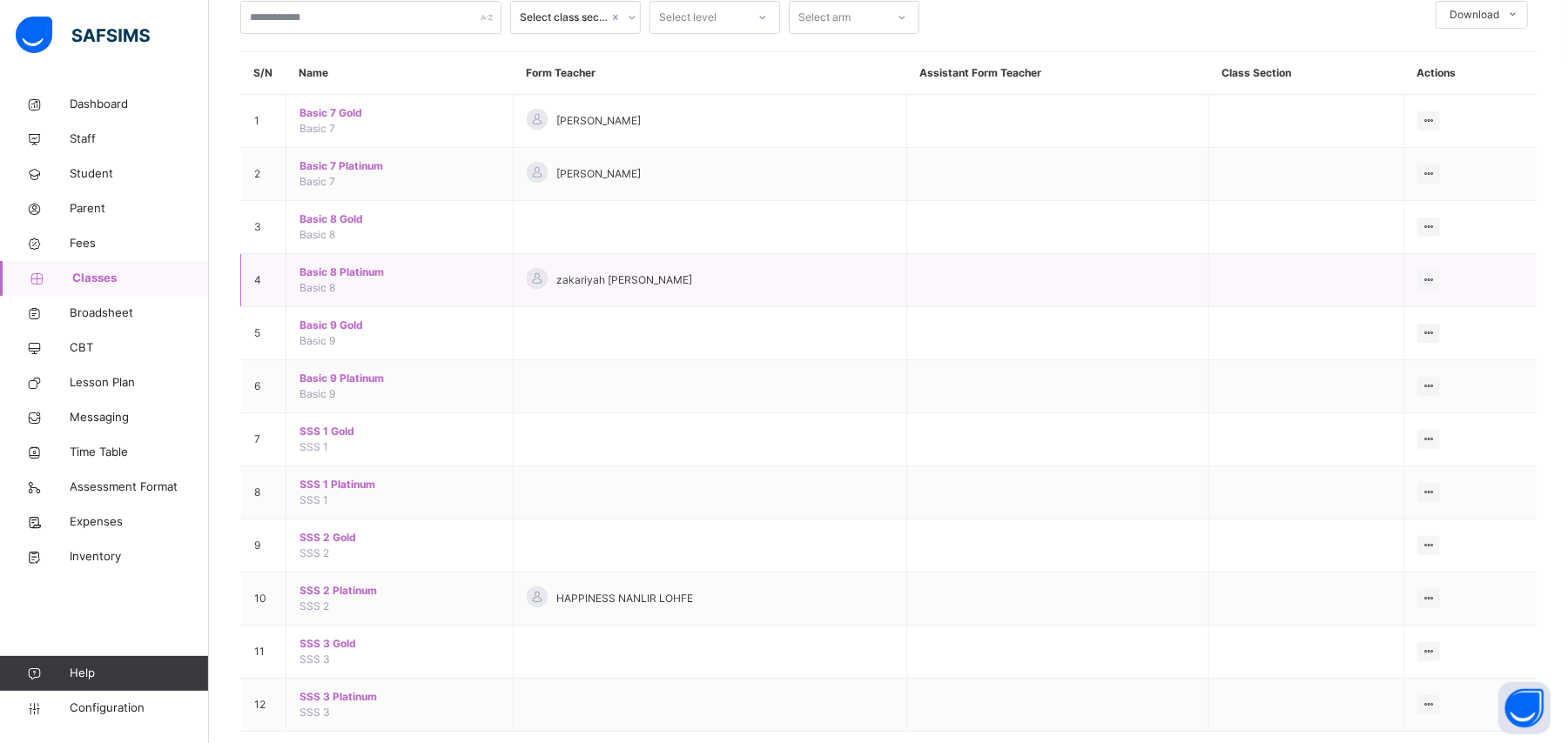
click at [345, 278] on span "Basic 8 Platinum" at bounding box center [400, 273] width 200 height 16
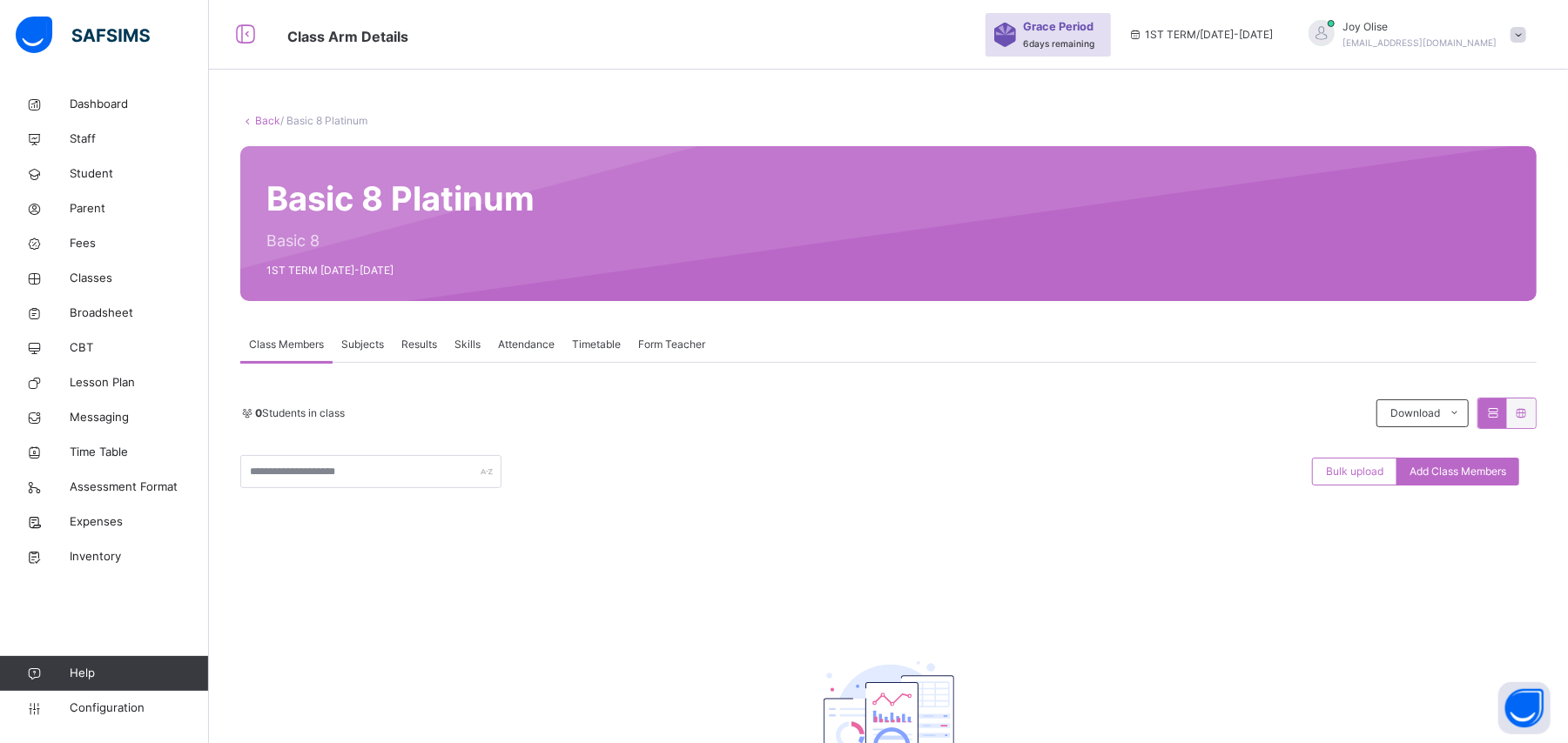
scroll to position [165, 0]
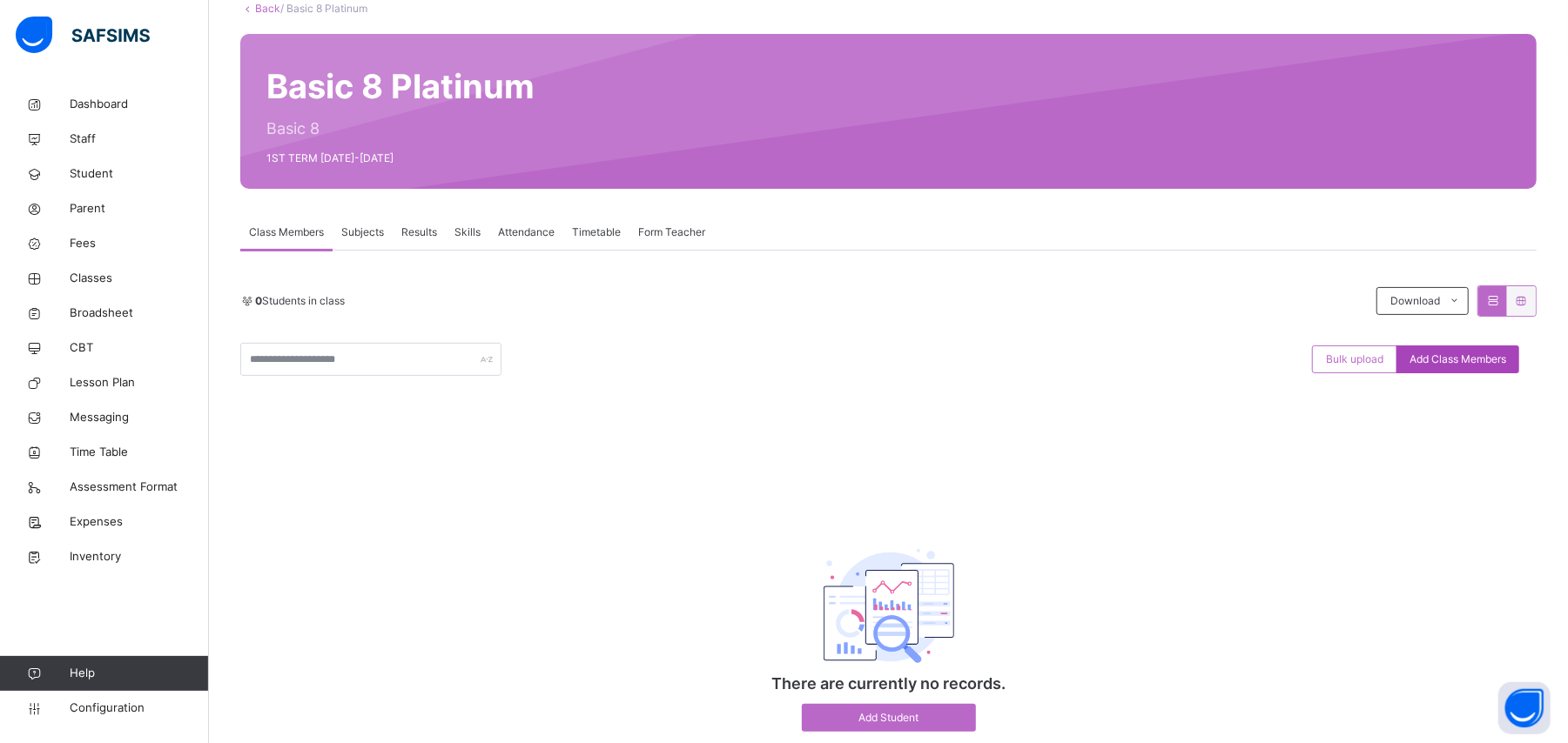
click at [1492, 366] on span "Add Class Members" at bounding box center [1457, 360] width 97 height 16
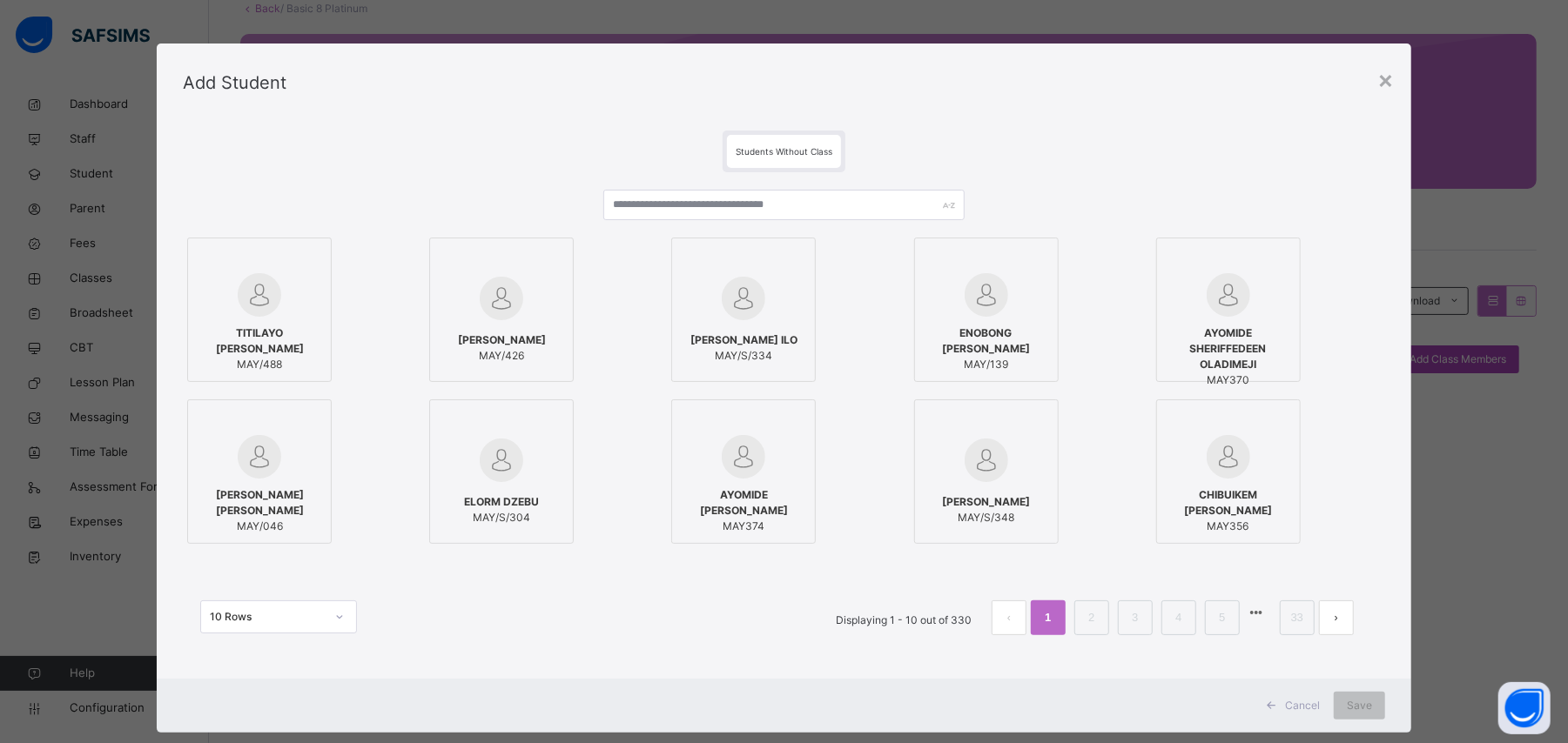
click at [1492, 366] on div "× Add Student Students Without Class TITILAYO [PERSON_NAME] MAY/488 [PERSON_NAM…" at bounding box center [784, 371] width 1568 height 743
click at [797, 207] on input "text" at bounding box center [783, 205] width 361 height 30
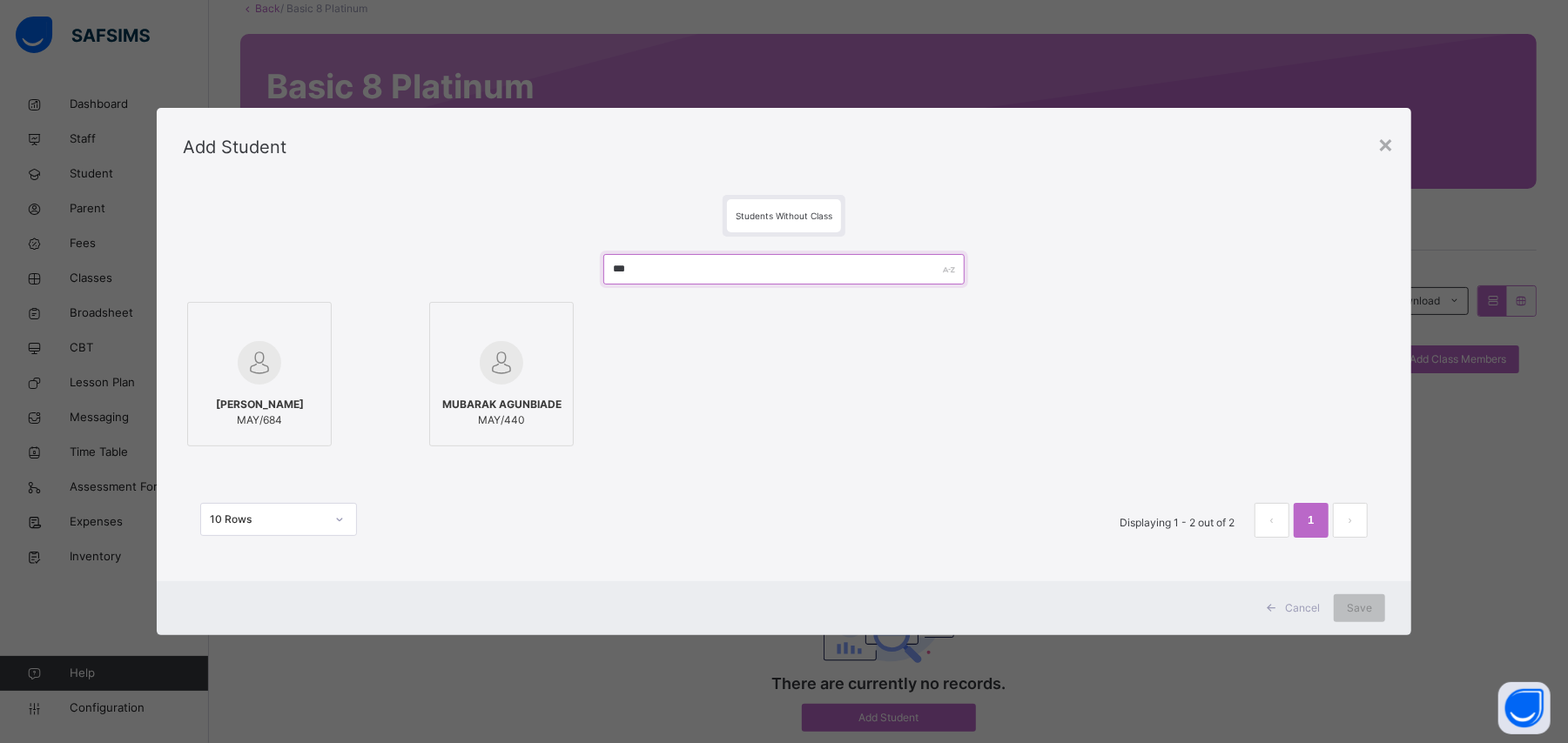
type input "***"
click at [273, 380] on img at bounding box center [259, 362] width 43 height 43
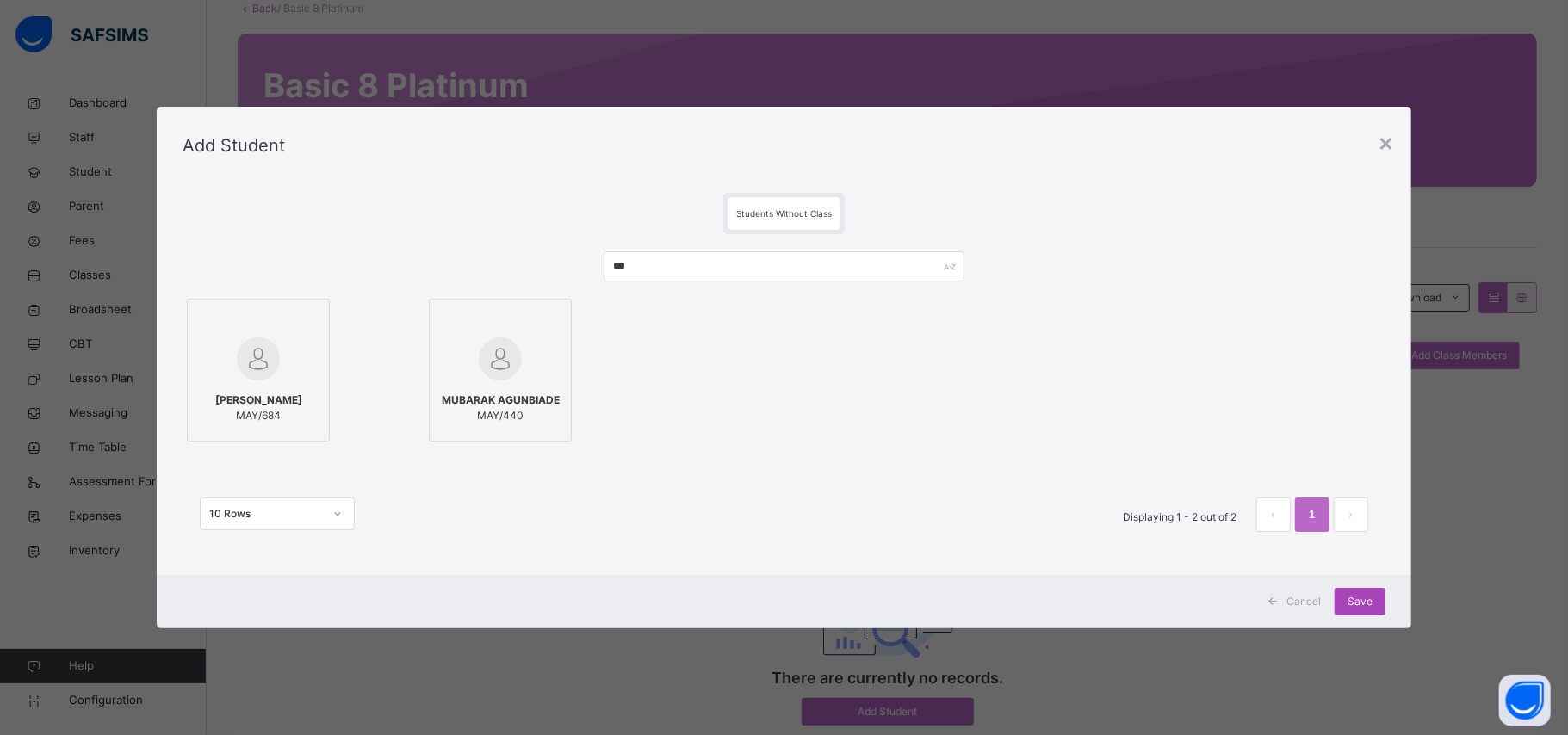
click at [1360, 604] on span "Save" at bounding box center [1360, 602] width 25 height 16
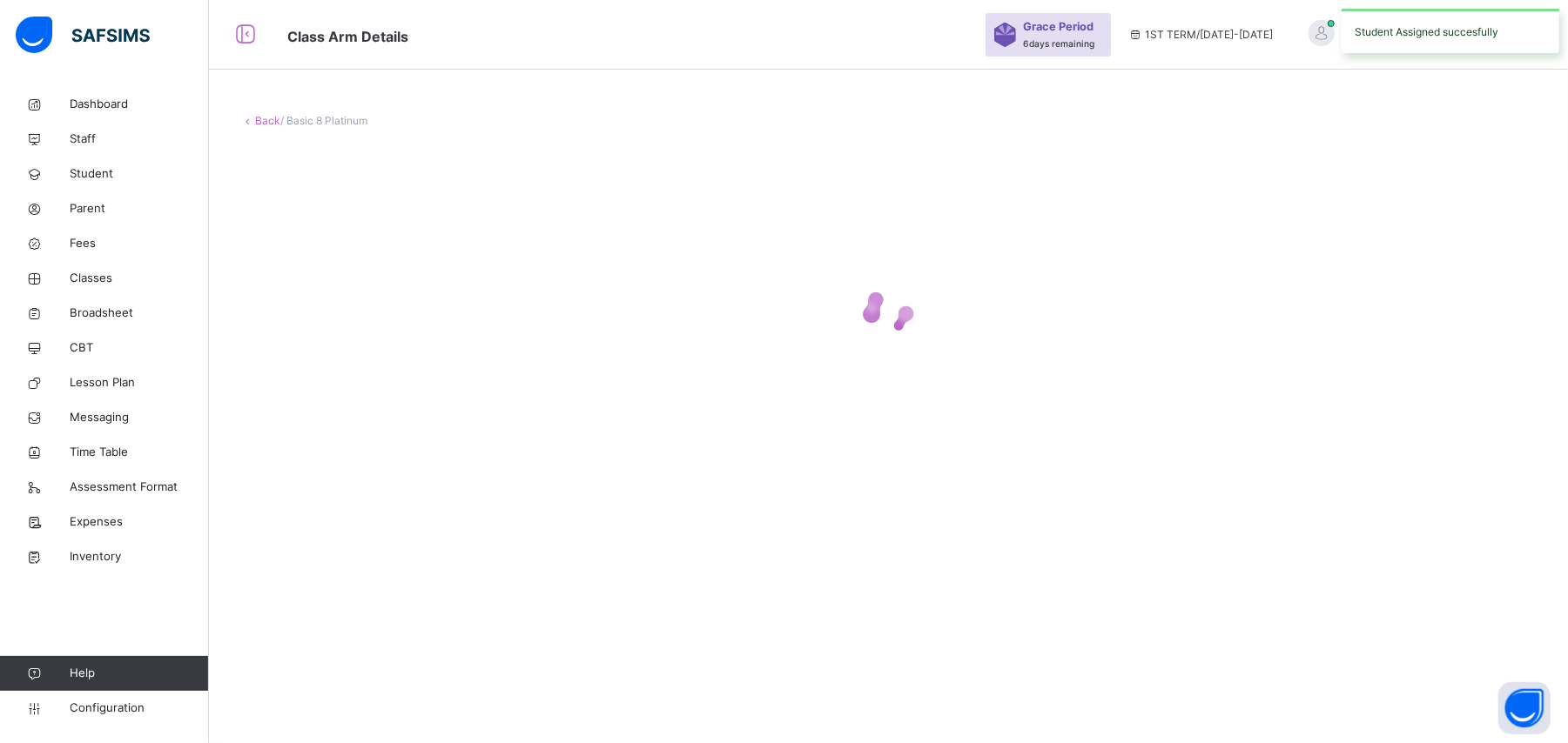
scroll to position [52, 0]
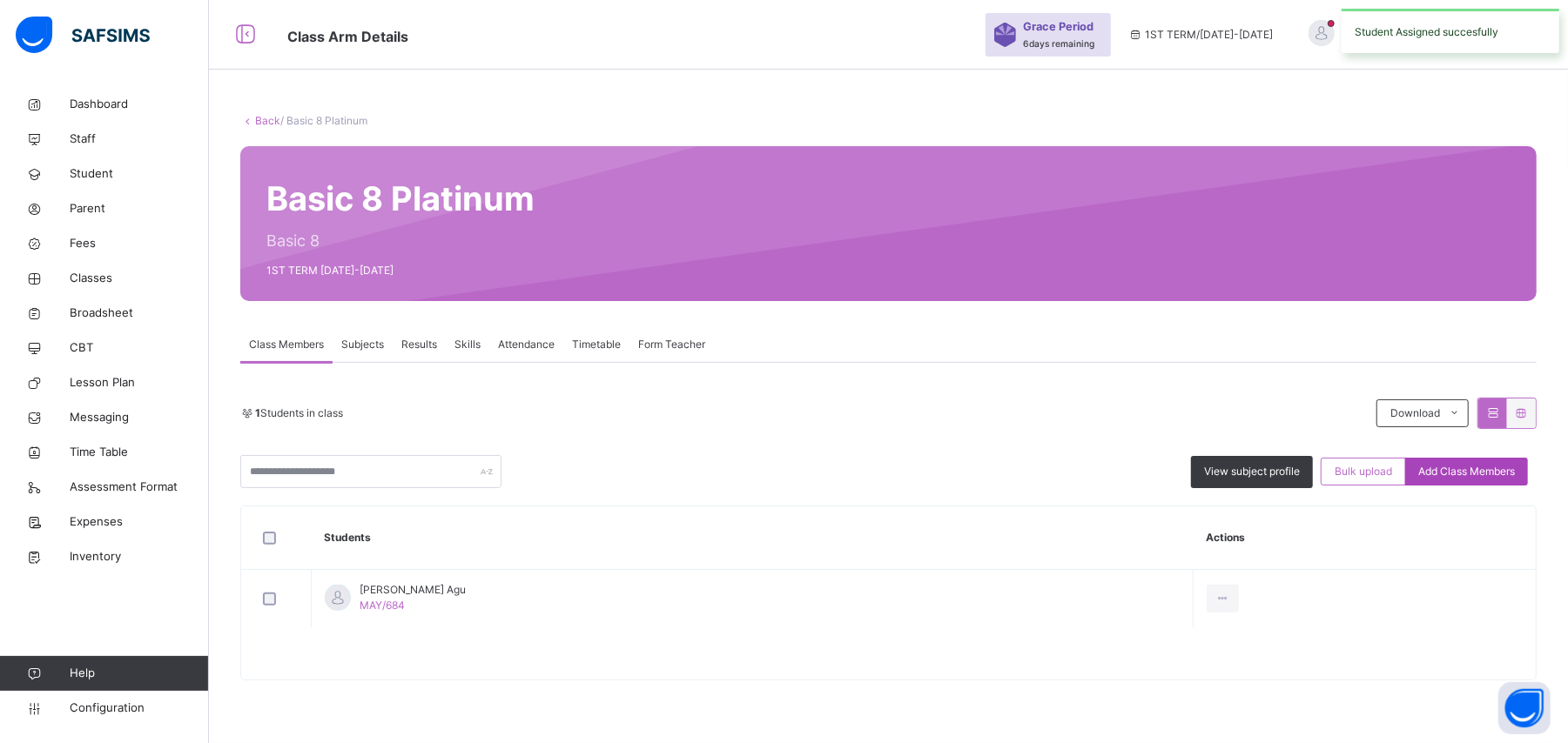
click at [1505, 470] on span "Add Class Members" at bounding box center [1466, 472] width 97 height 16
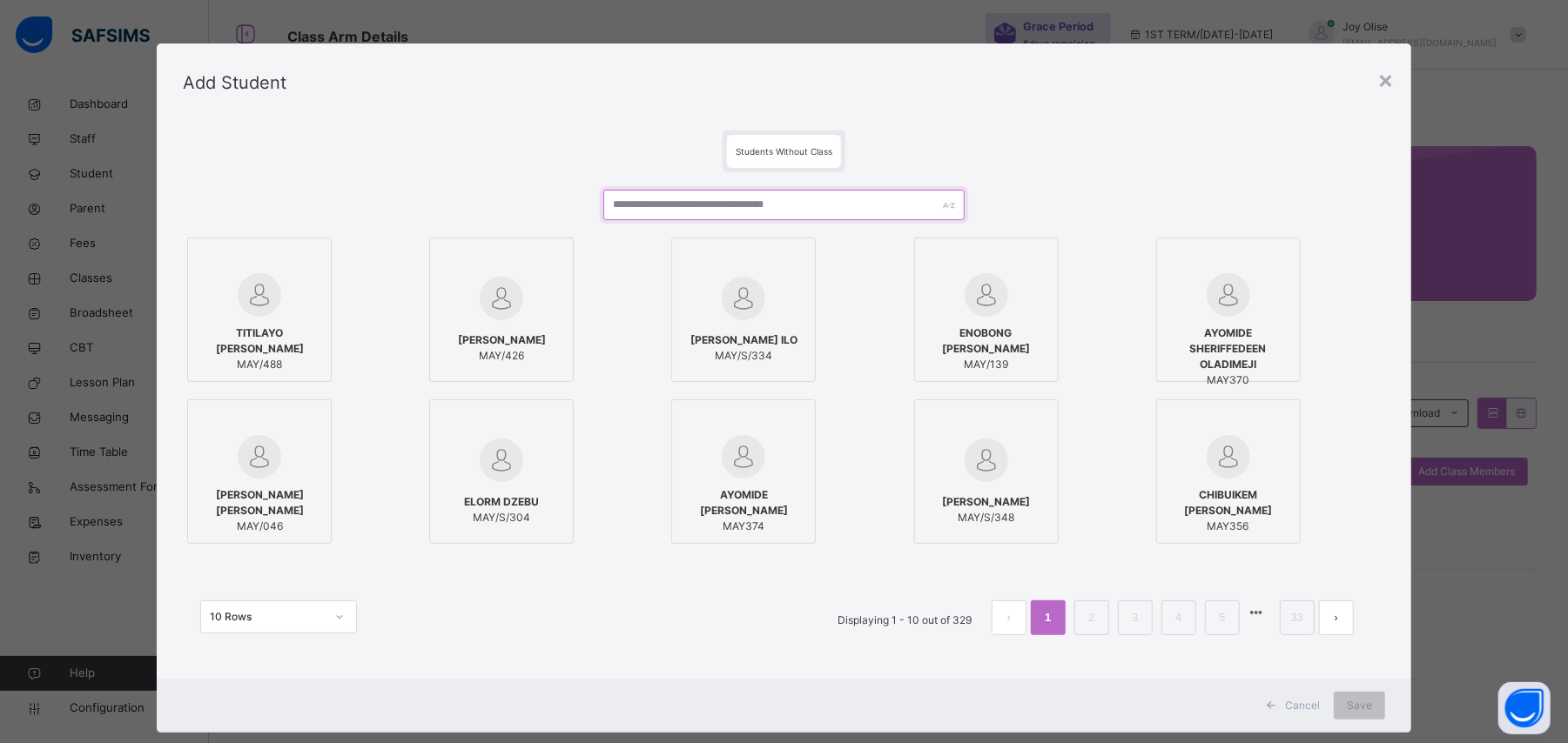
click at [756, 206] on input "text" at bounding box center [783, 205] width 361 height 30
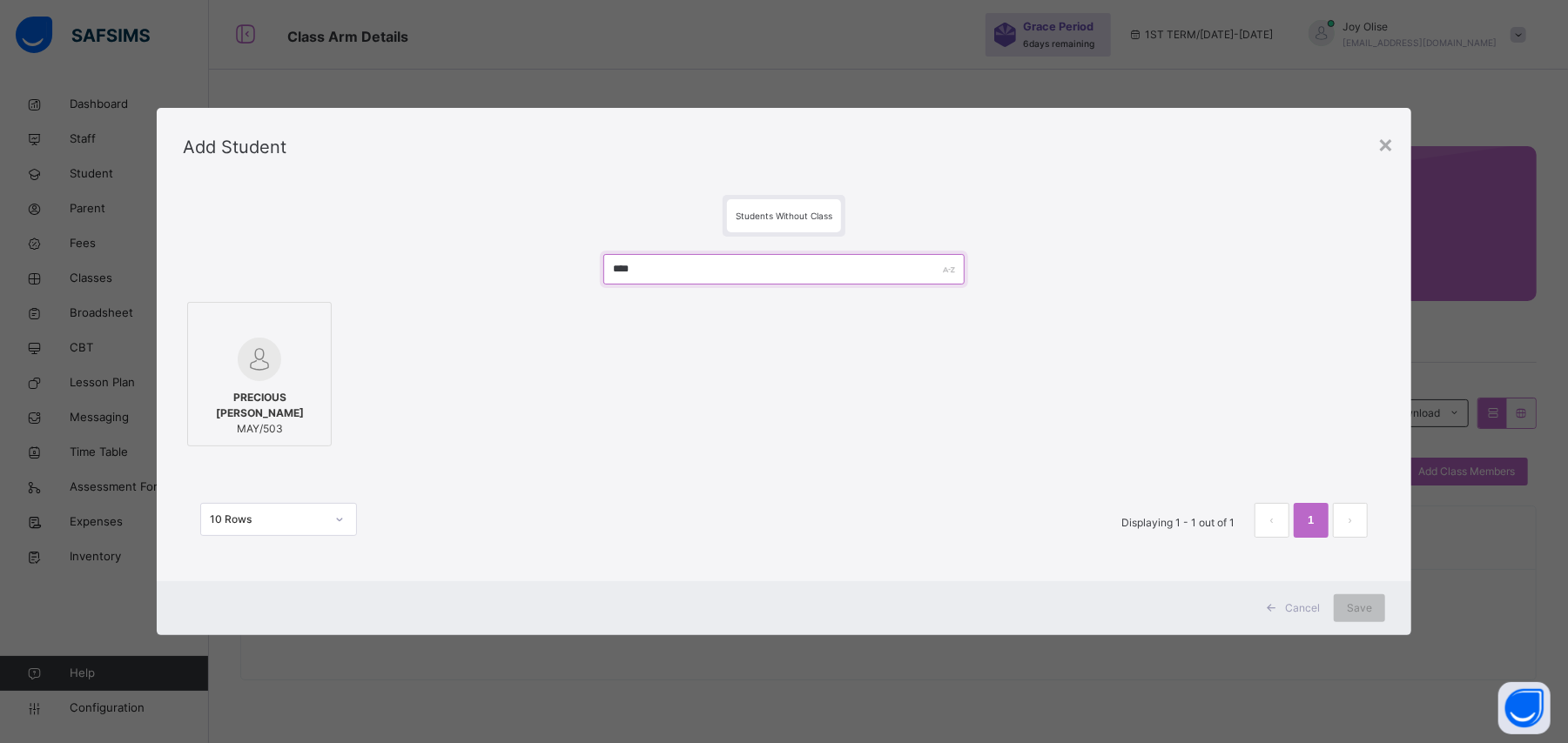
type input "****"
click at [282, 402] on span "PRECIOUS [PERSON_NAME]" at bounding box center [259, 405] width 125 height 31
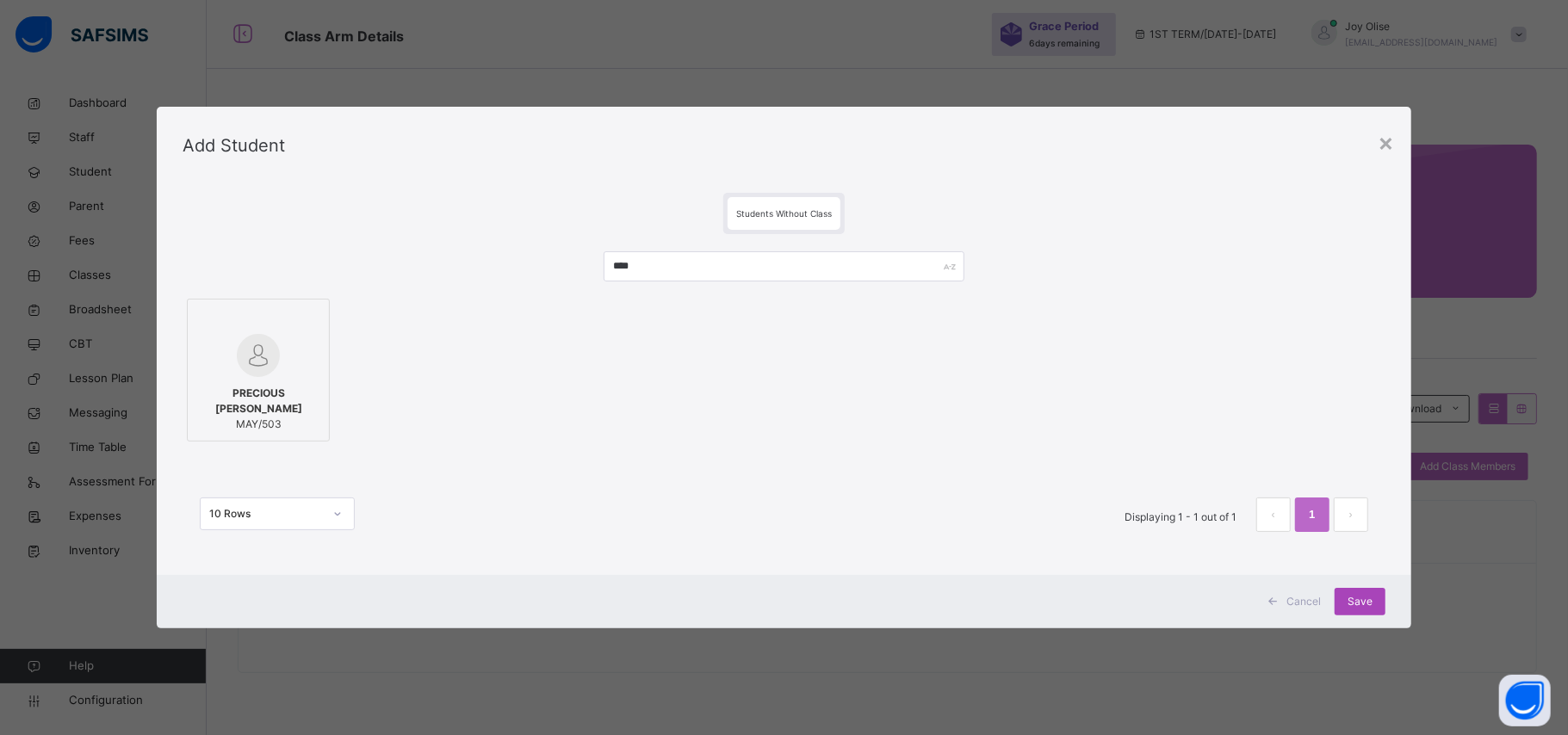
click at [1352, 599] on span "Save" at bounding box center [1360, 602] width 25 height 16
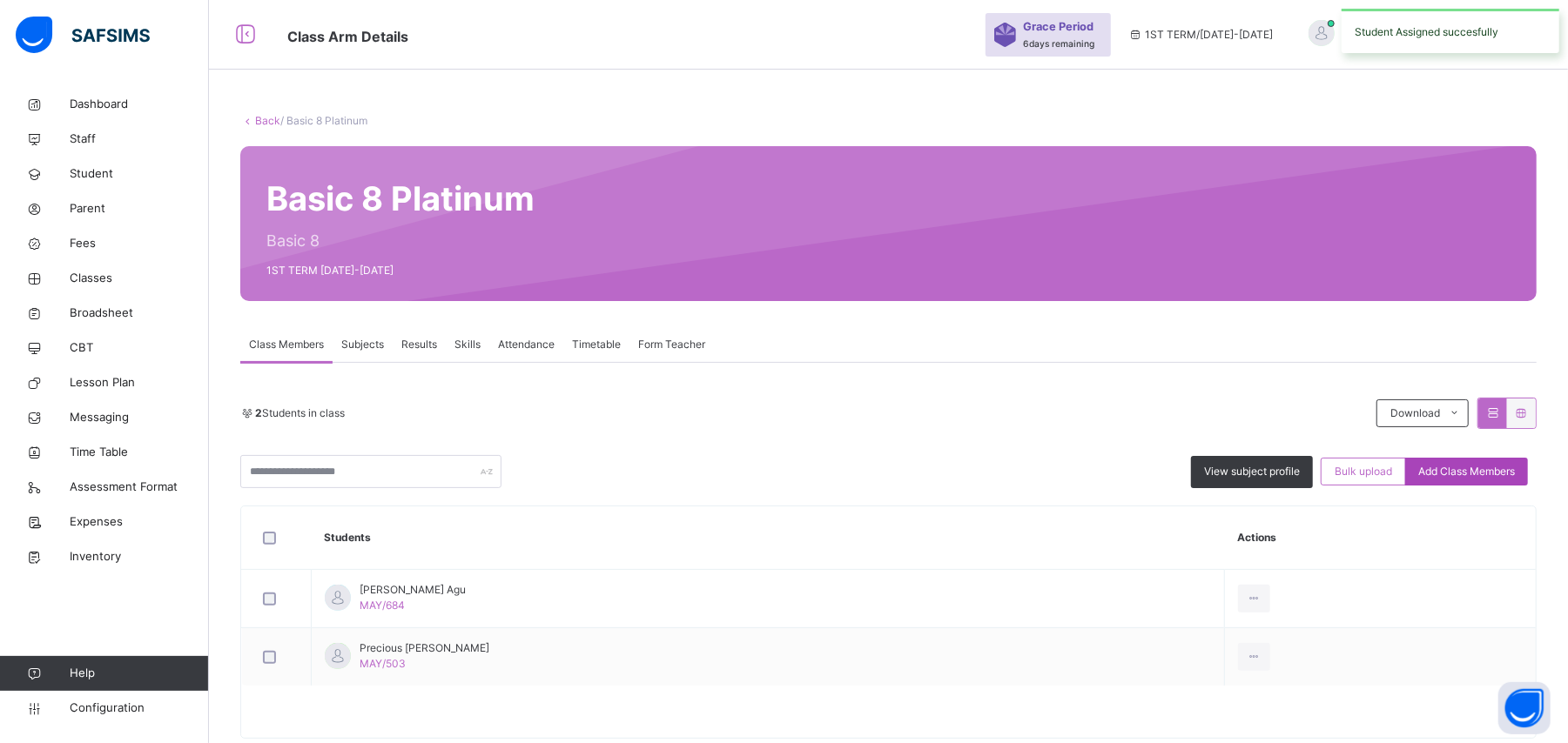
click at [1491, 475] on span "Add Class Members" at bounding box center [1466, 472] width 97 height 16
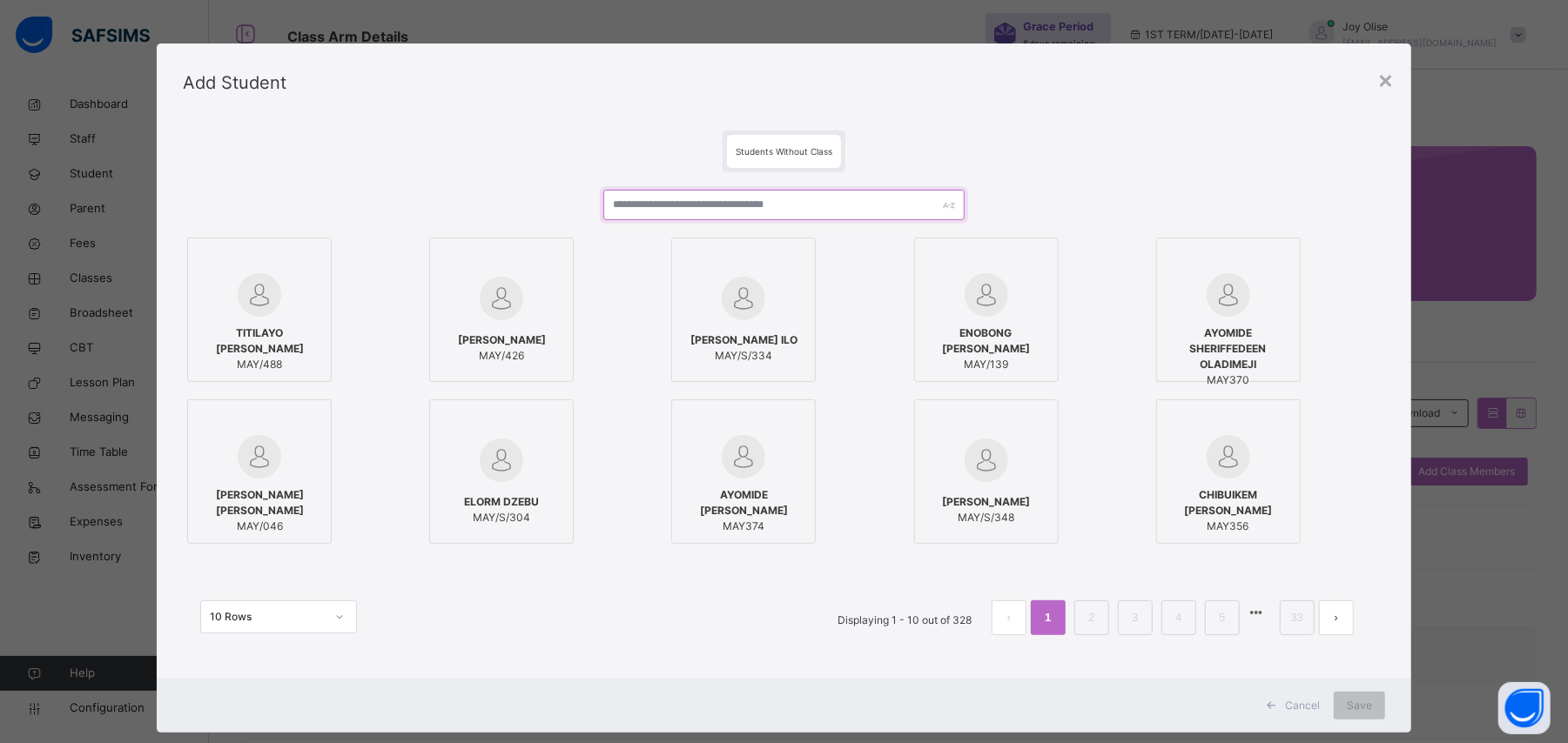
click at [780, 210] on input "text" at bounding box center [783, 205] width 361 height 30
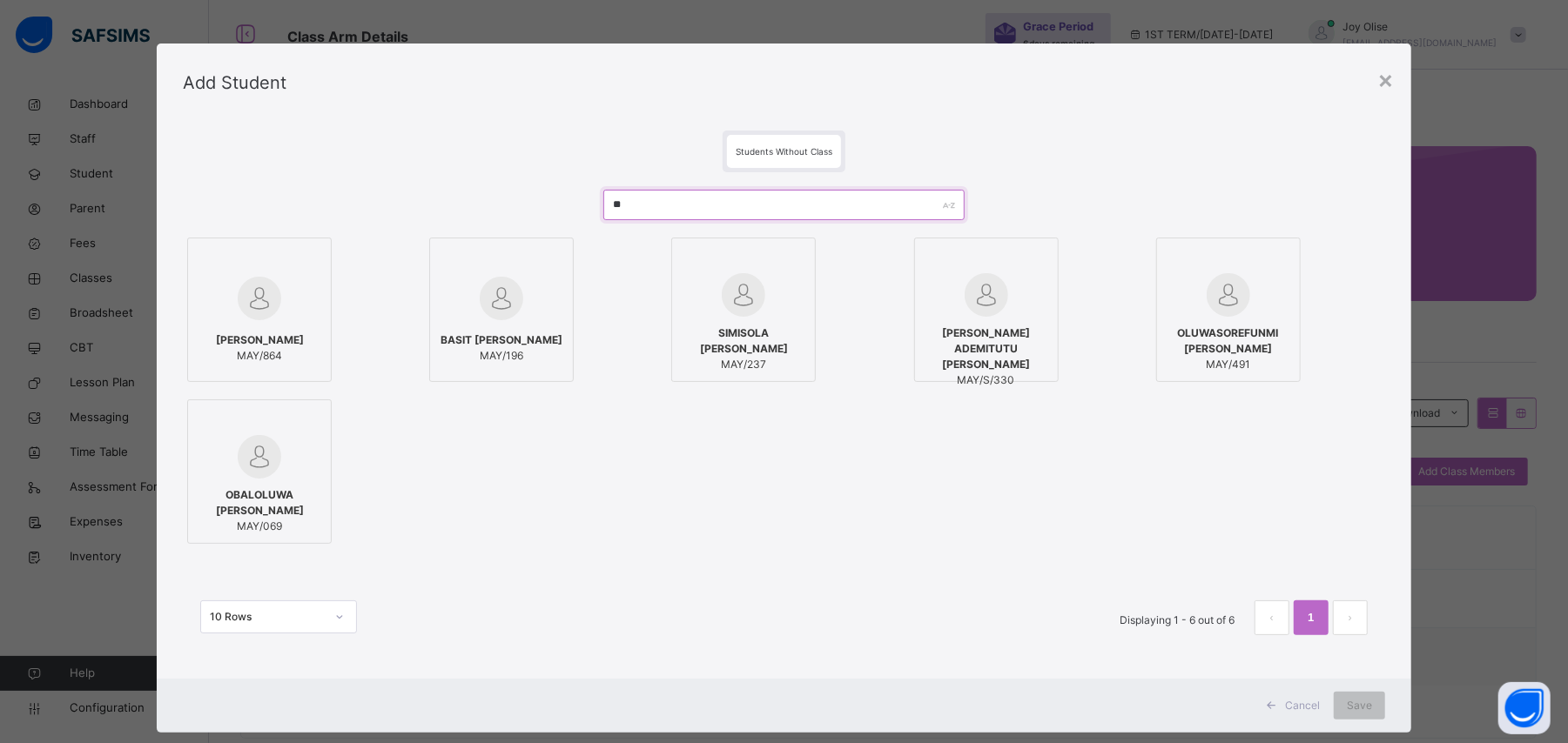
type input "*"
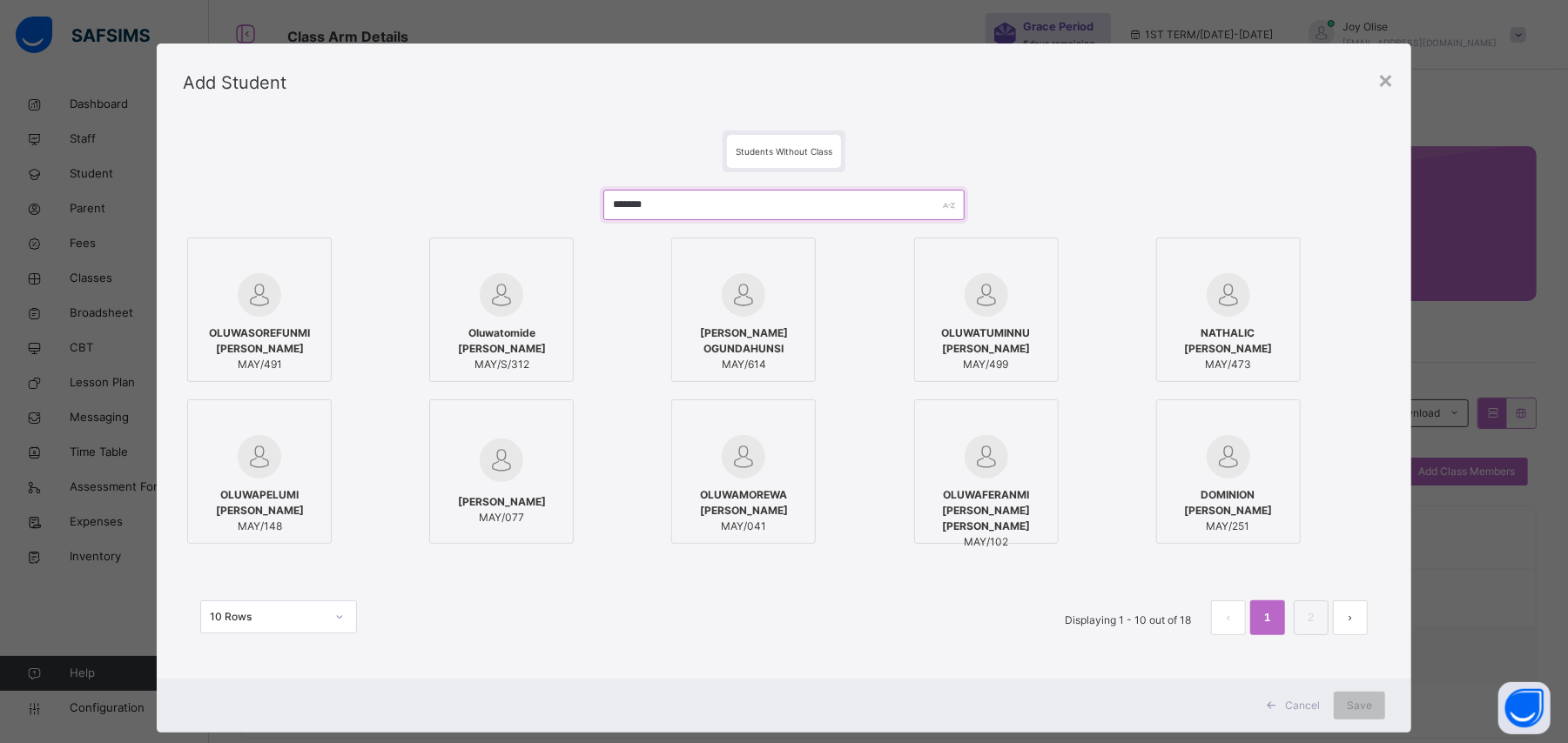
type input "*******"
click at [230, 325] on span "OLUWASOREFUNMI [PERSON_NAME]" at bounding box center [259, 340] width 125 height 31
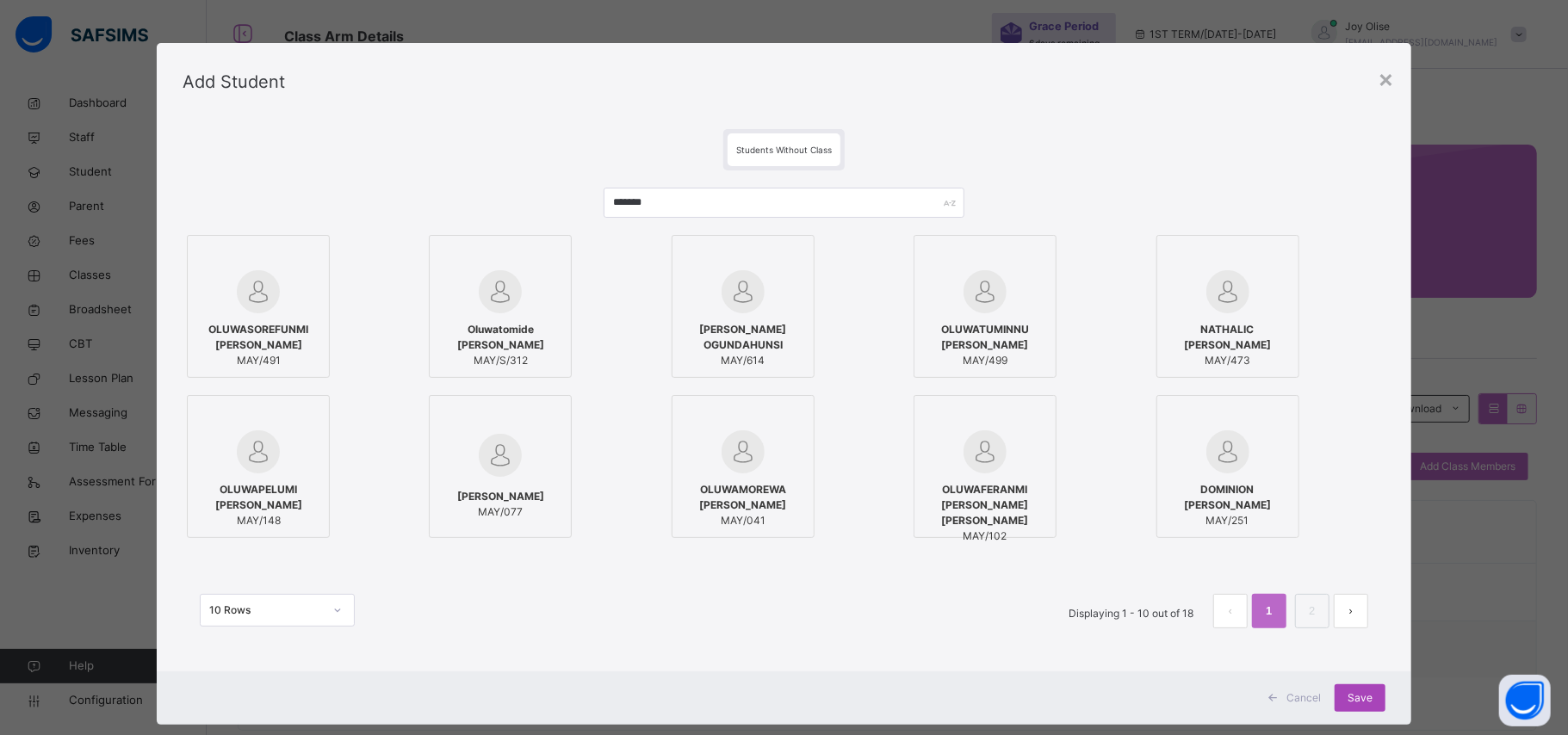
click at [1368, 693] on span "Save" at bounding box center [1360, 698] width 25 height 16
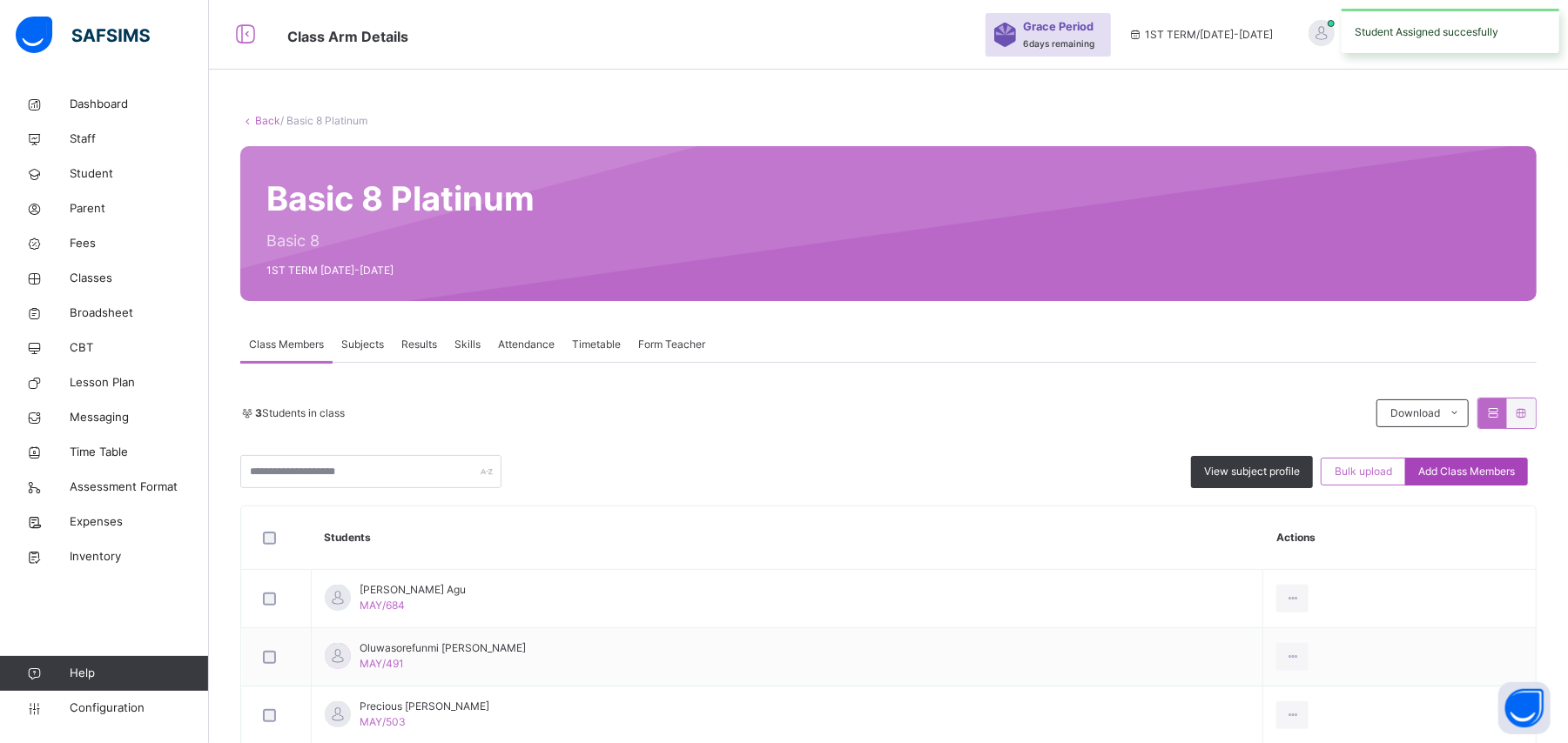
click at [1452, 482] on div "Add Class Members" at bounding box center [1466, 471] width 123 height 27
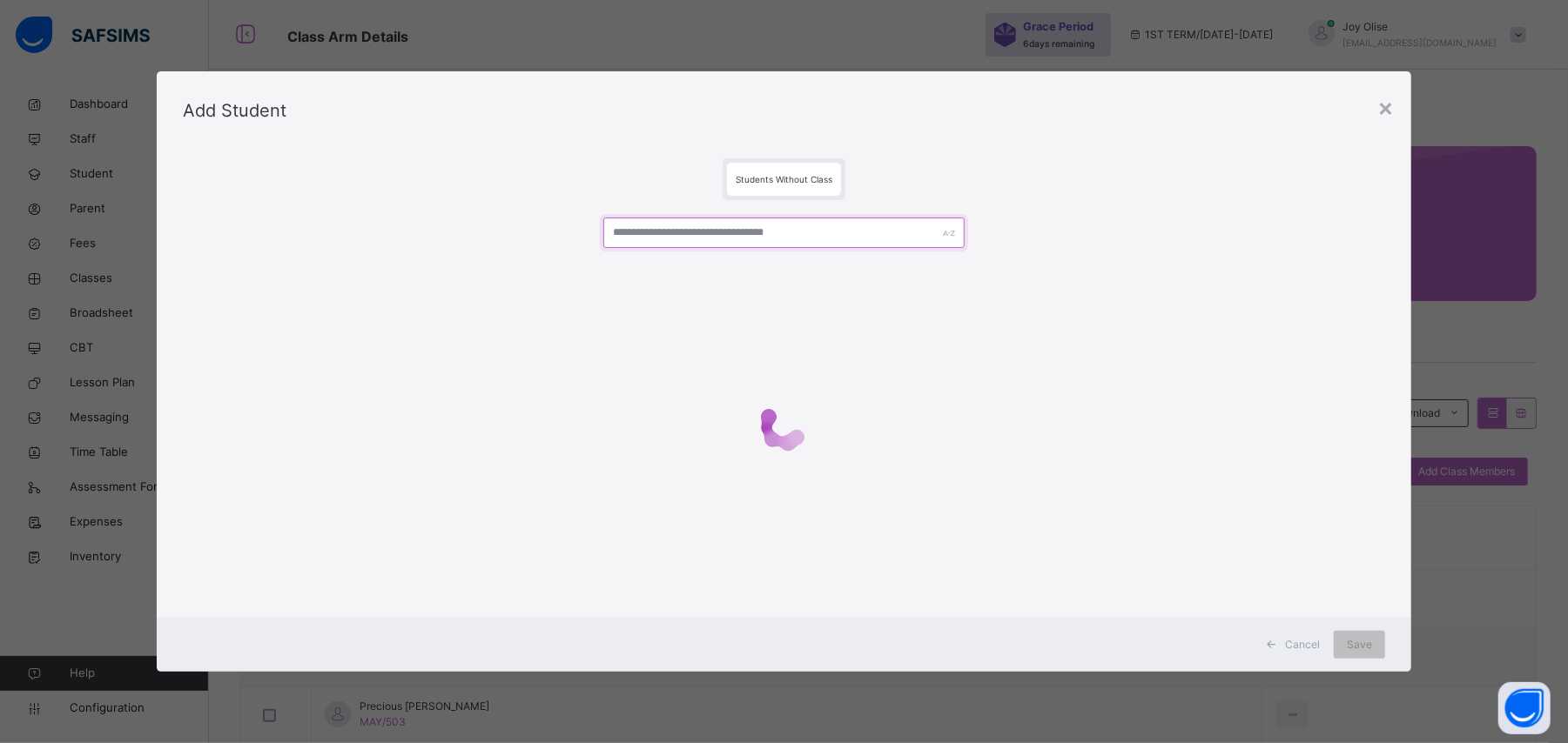
click at [682, 237] on input "text" at bounding box center [783, 233] width 361 height 30
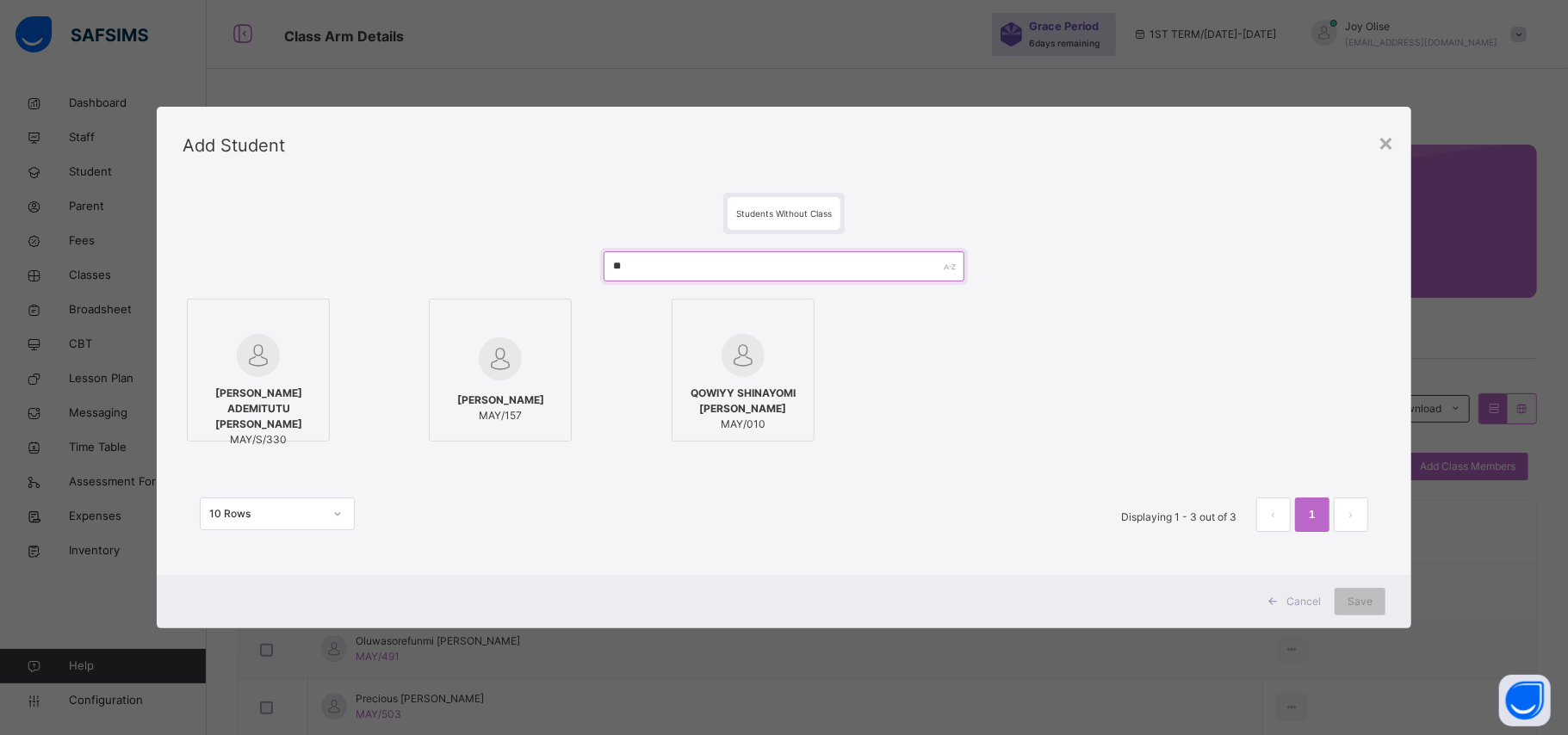
type input "*"
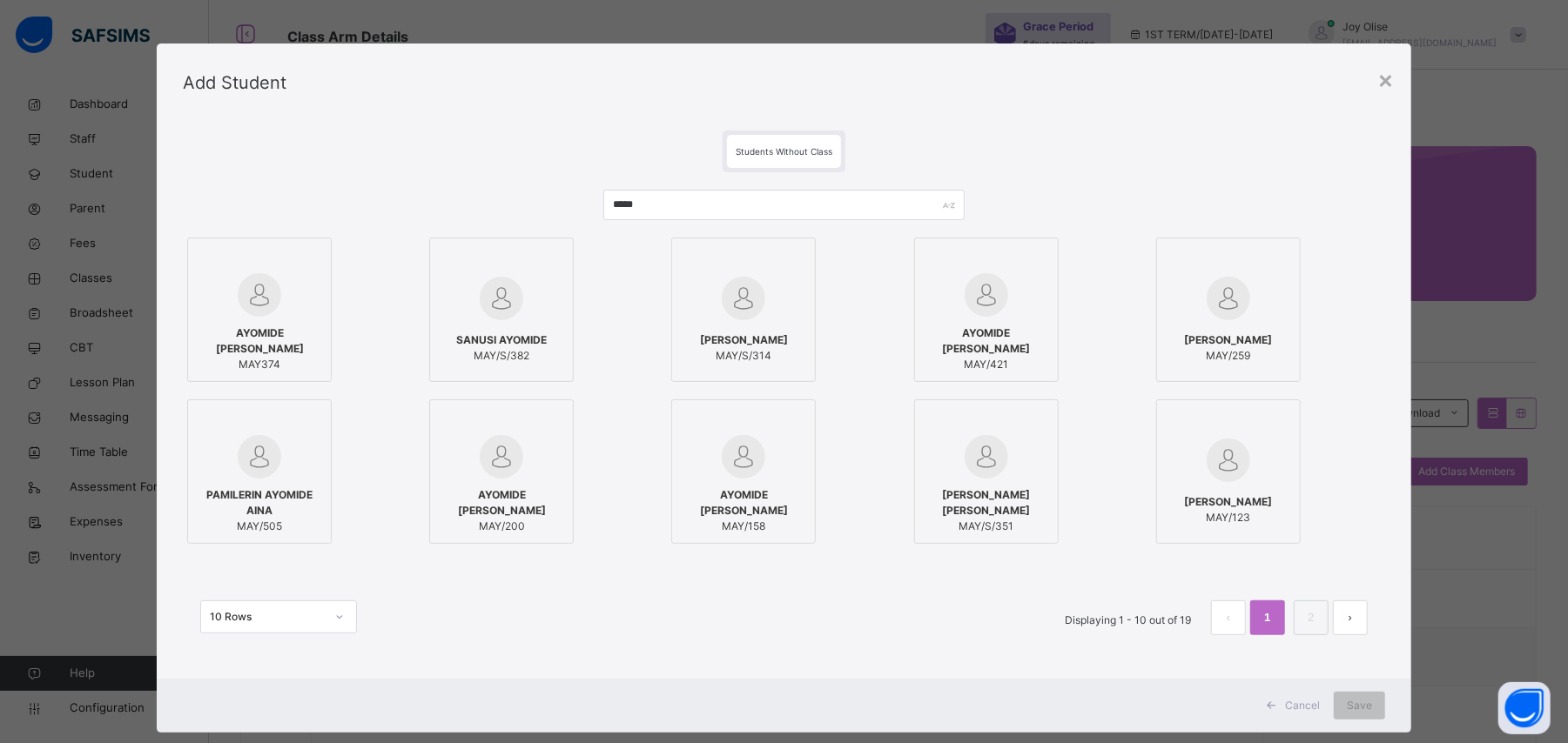
click at [274, 499] on span "PAMILERIN AYOMIDE AINA" at bounding box center [259, 502] width 125 height 31
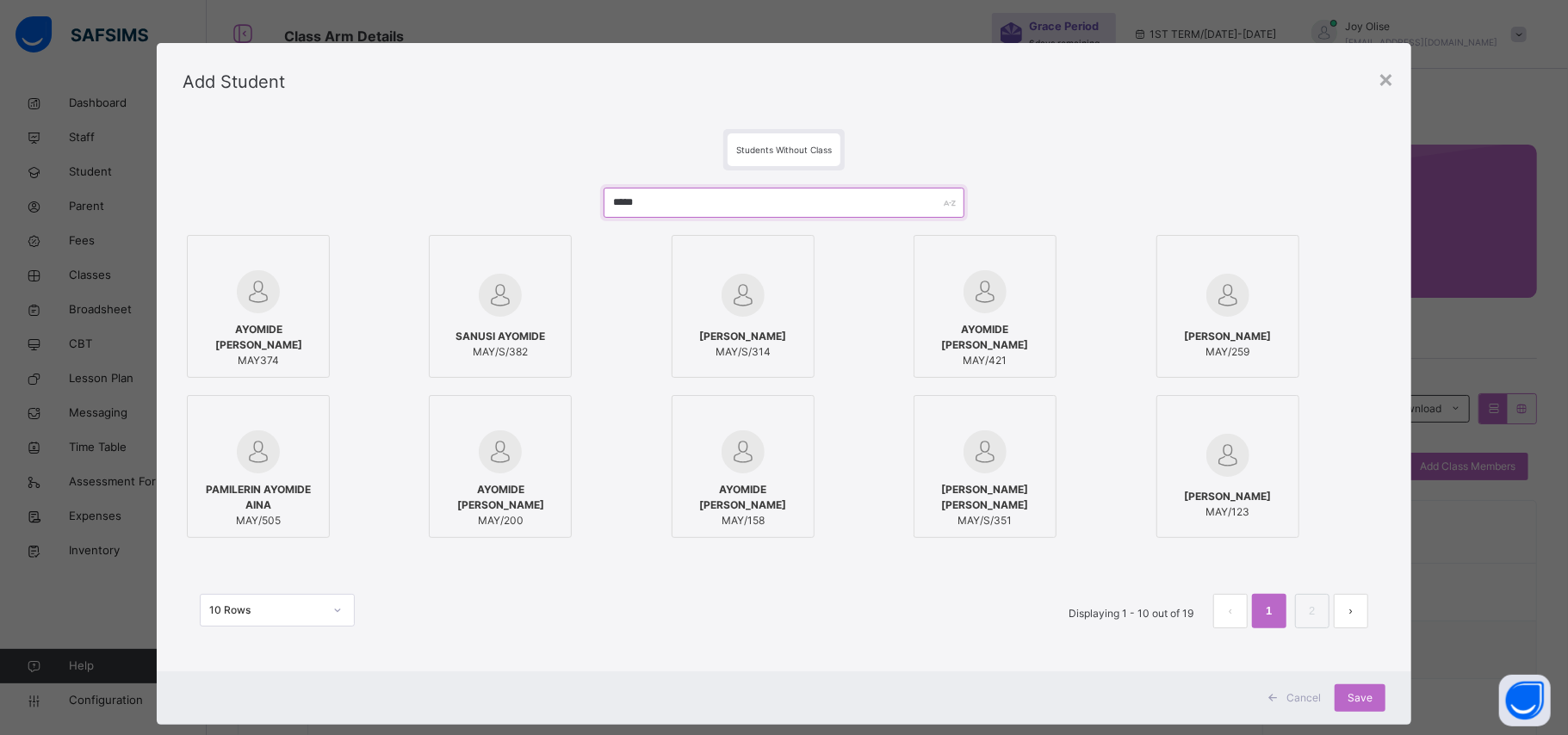
click at [789, 203] on input "*****" at bounding box center [784, 202] width 361 height 30
type input "*"
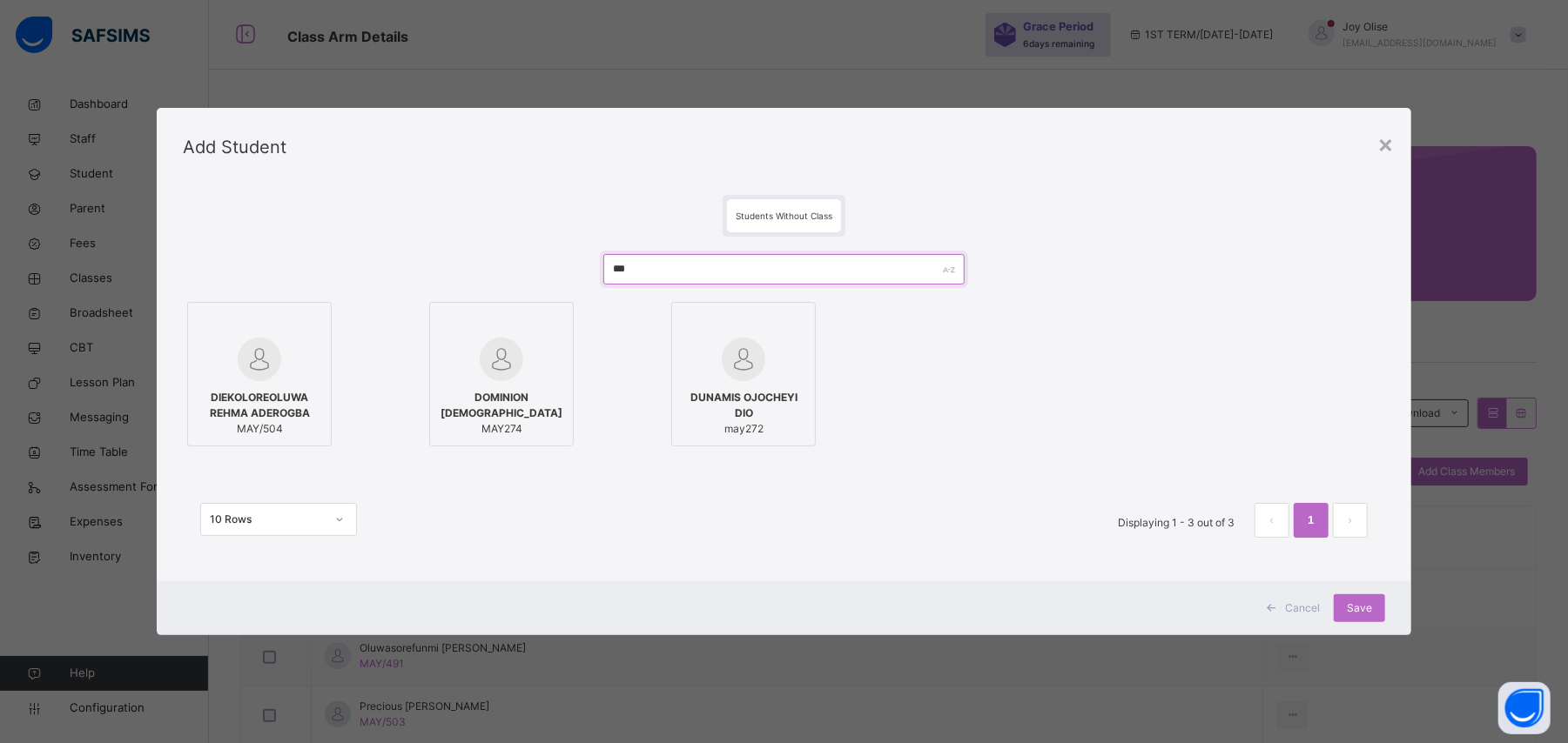
type input "***"
click at [229, 411] on span "DIEKOLOREOLUWA REHMA ADEROGBA" at bounding box center [259, 405] width 125 height 31
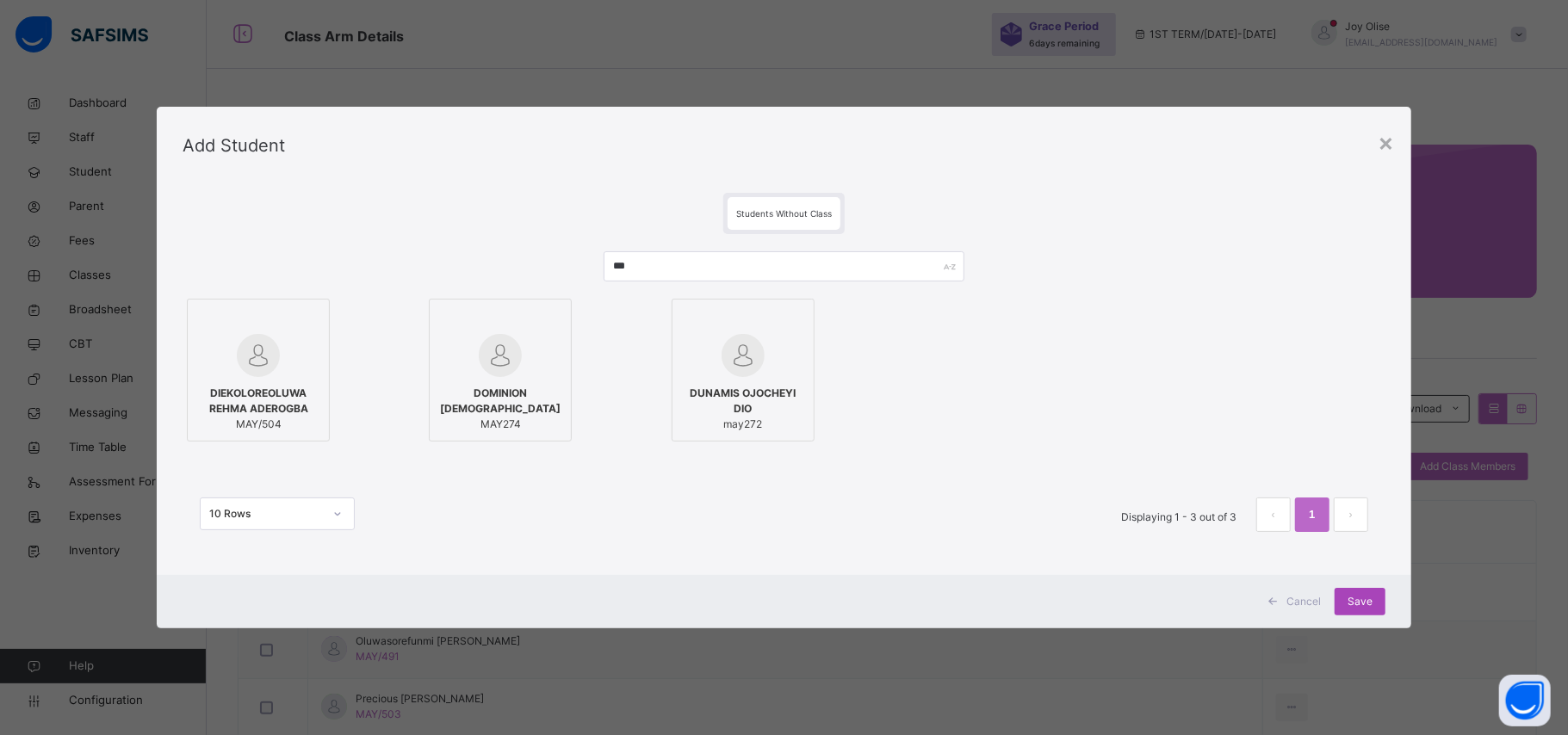
click at [1348, 599] on span "Save" at bounding box center [1360, 602] width 25 height 16
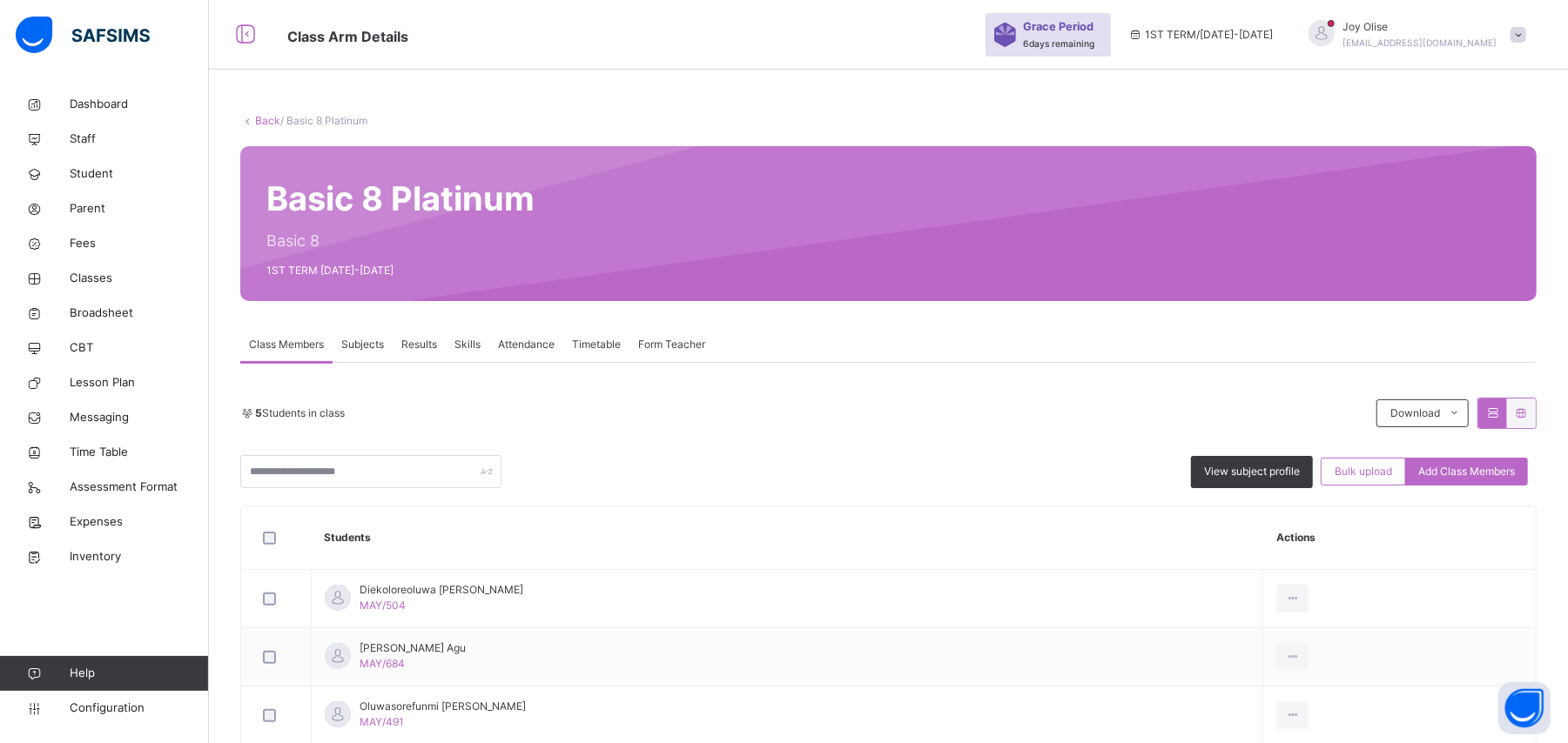
click at [1362, 606] on td "View Profile Remove from Class Transfer Student" at bounding box center [1400, 600] width 273 height 58
click at [1476, 471] on span "Add Class Members" at bounding box center [1466, 472] width 97 height 16
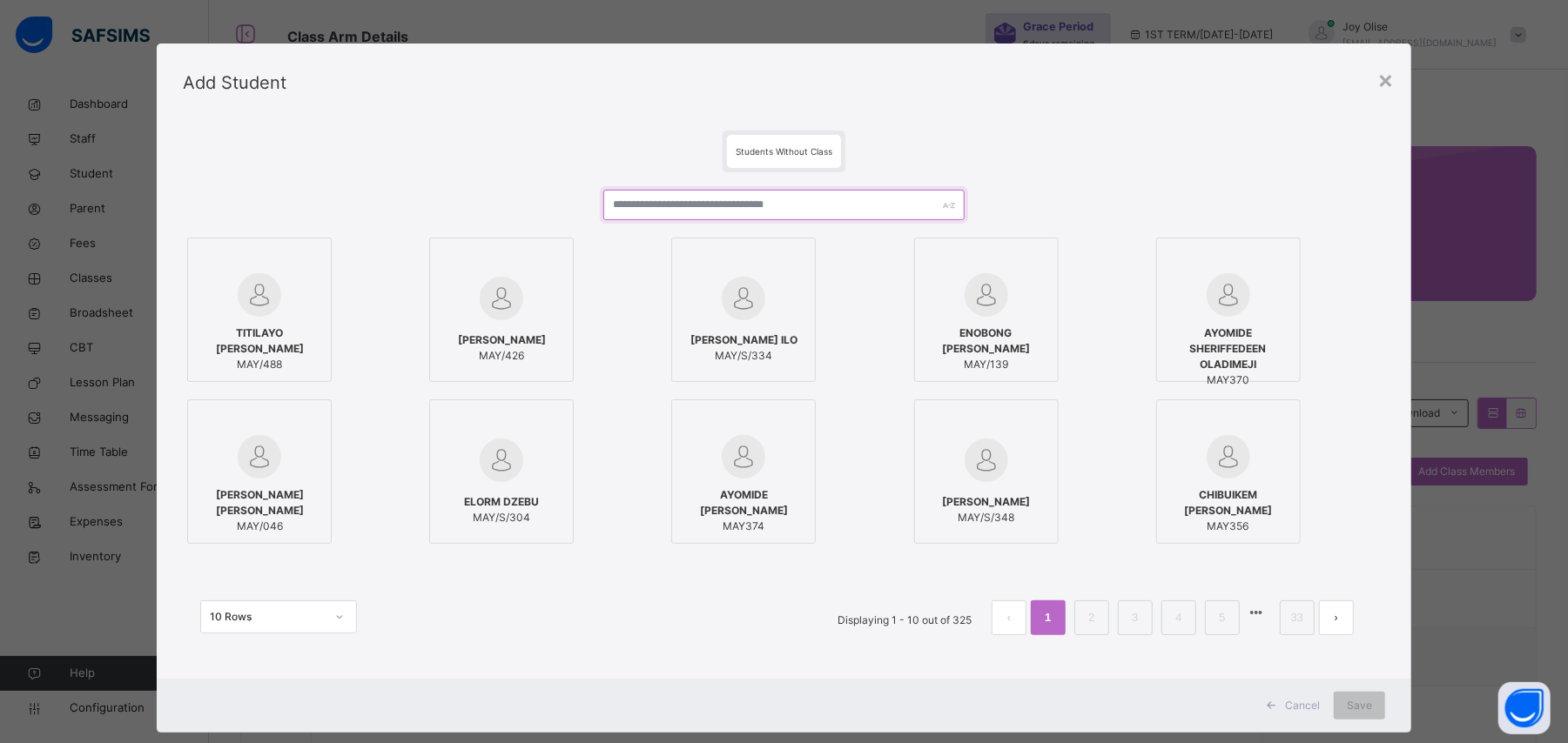
click at [705, 199] on input "text" at bounding box center [783, 205] width 361 height 30
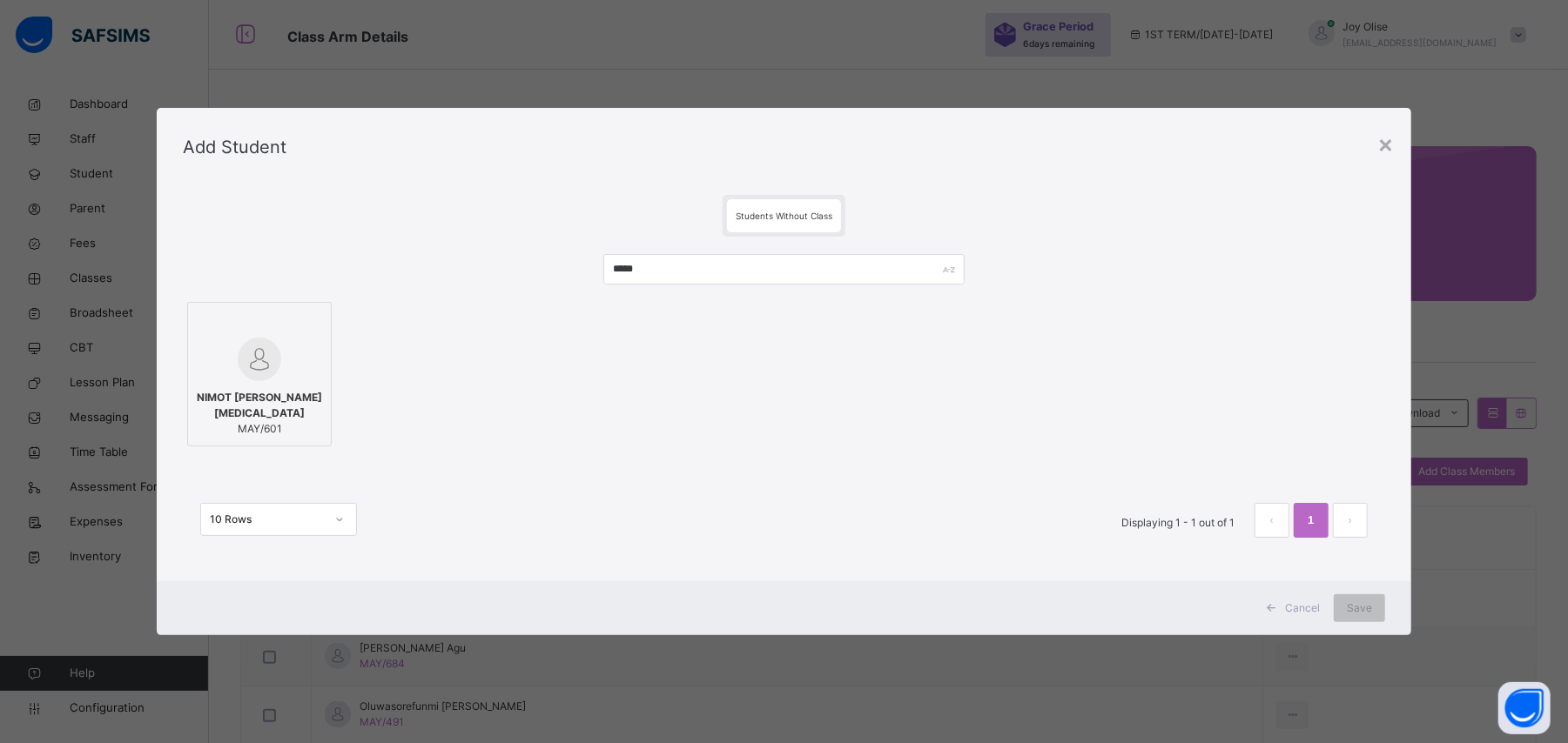
click at [210, 405] on span "NIMOT [PERSON_NAME][MEDICAL_DATA]" at bounding box center [259, 405] width 125 height 31
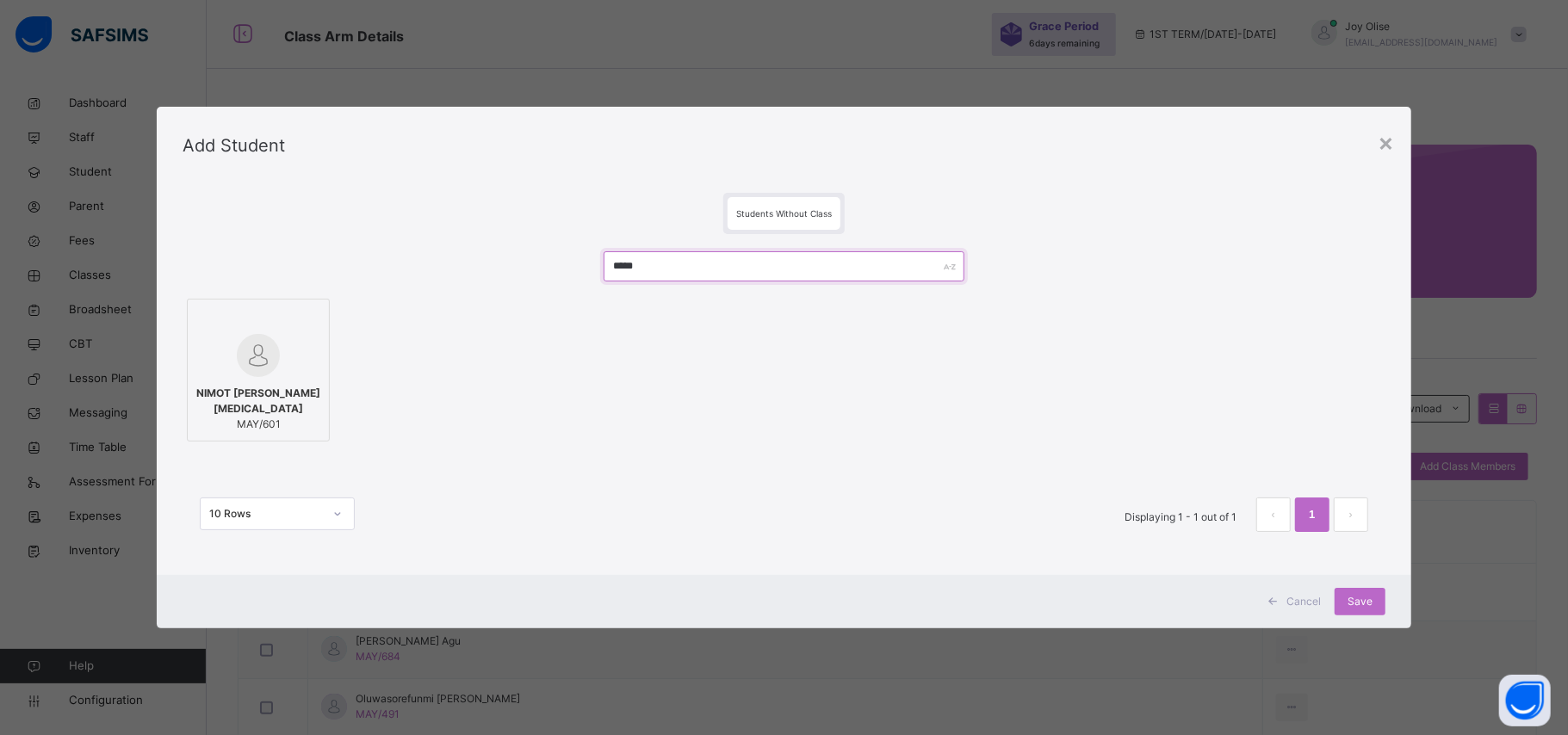
click at [653, 271] on input "*****" at bounding box center [784, 266] width 361 height 30
type input "*"
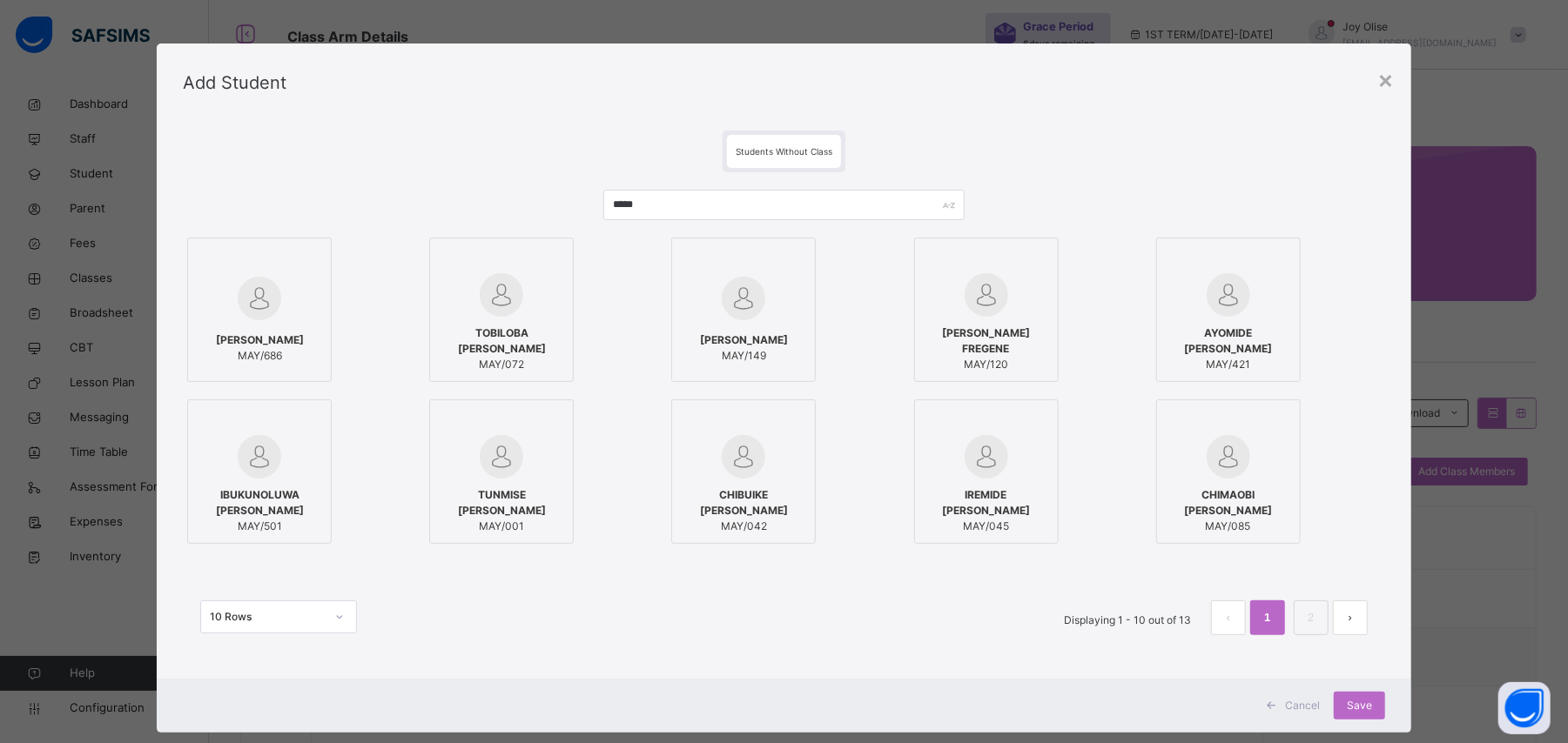
click at [276, 513] on span "IBUKUNOLUWA [PERSON_NAME]" at bounding box center [259, 502] width 125 height 31
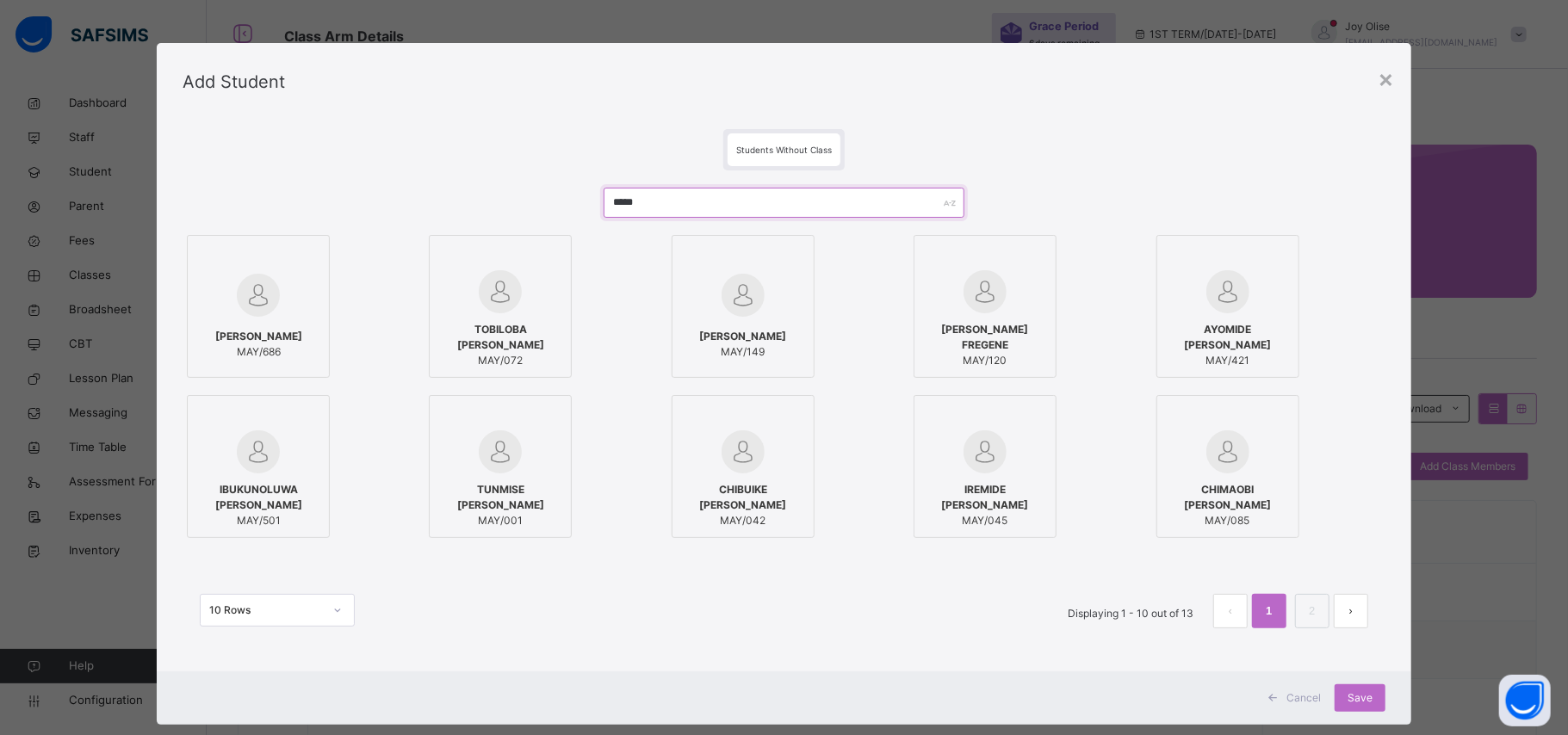
click at [691, 201] on input "*****" at bounding box center [784, 202] width 361 height 30
type input "*"
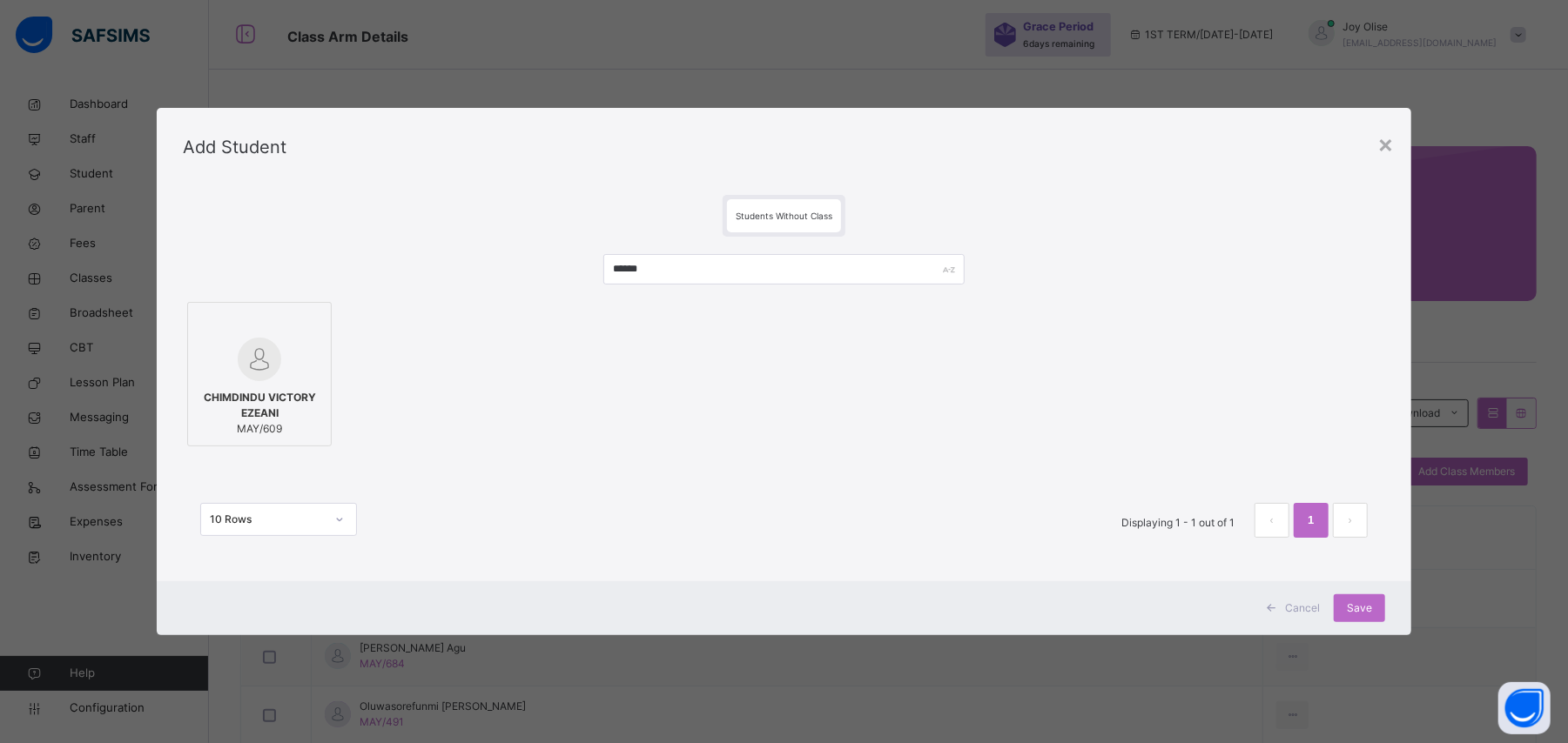
click at [237, 366] on img at bounding box center [259, 359] width 43 height 43
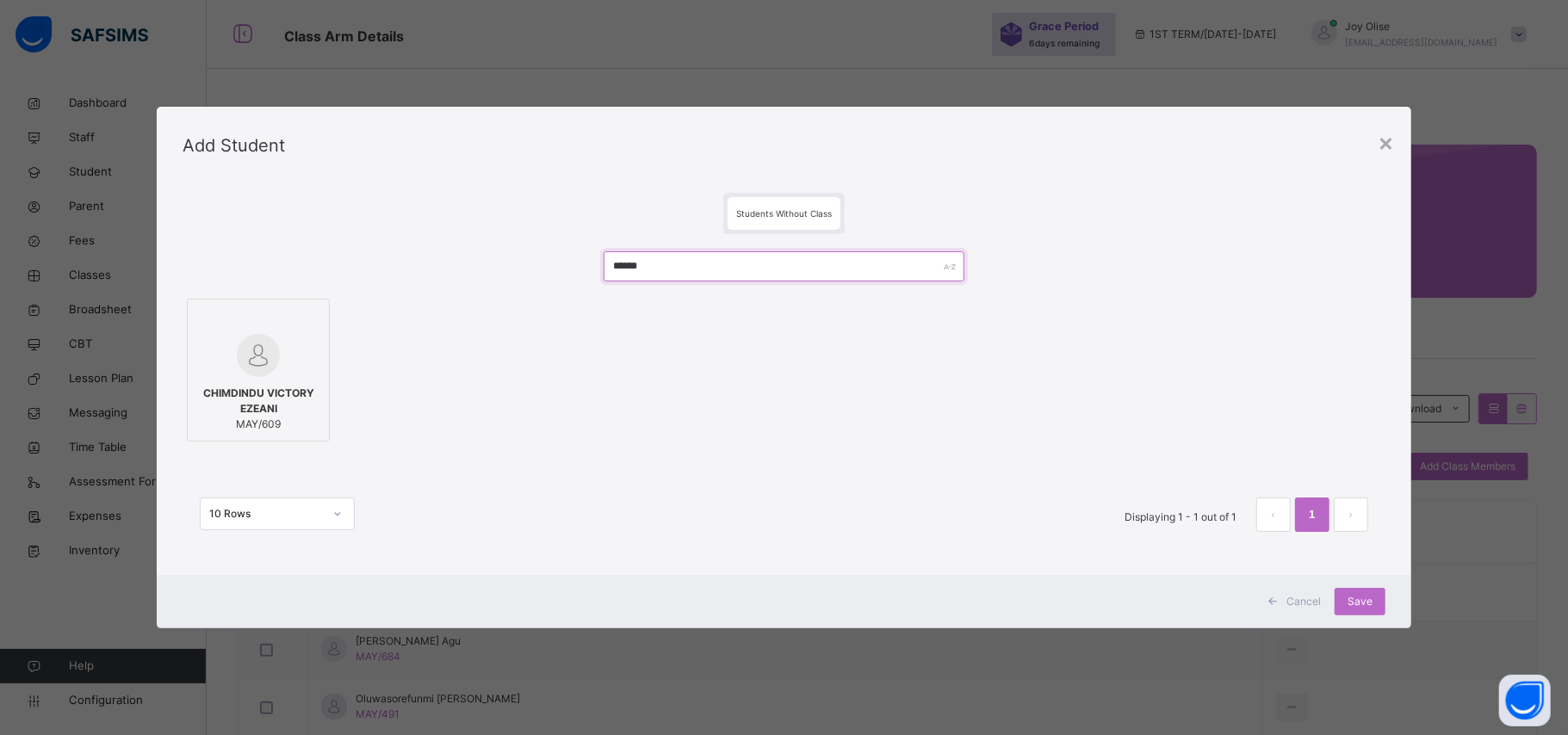
click at [671, 272] on input "******" at bounding box center [784, 266] width 361 height 30
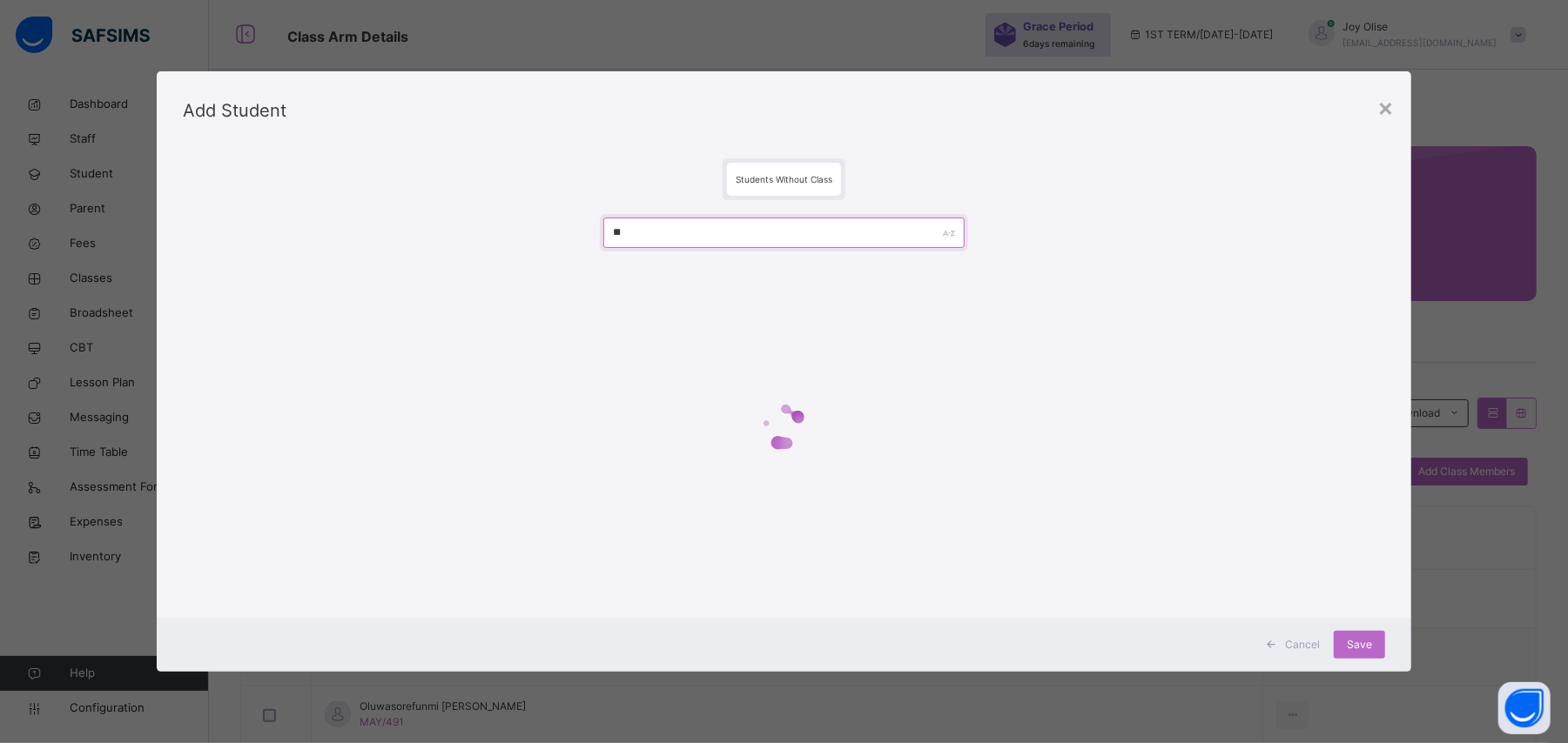
type input "*"
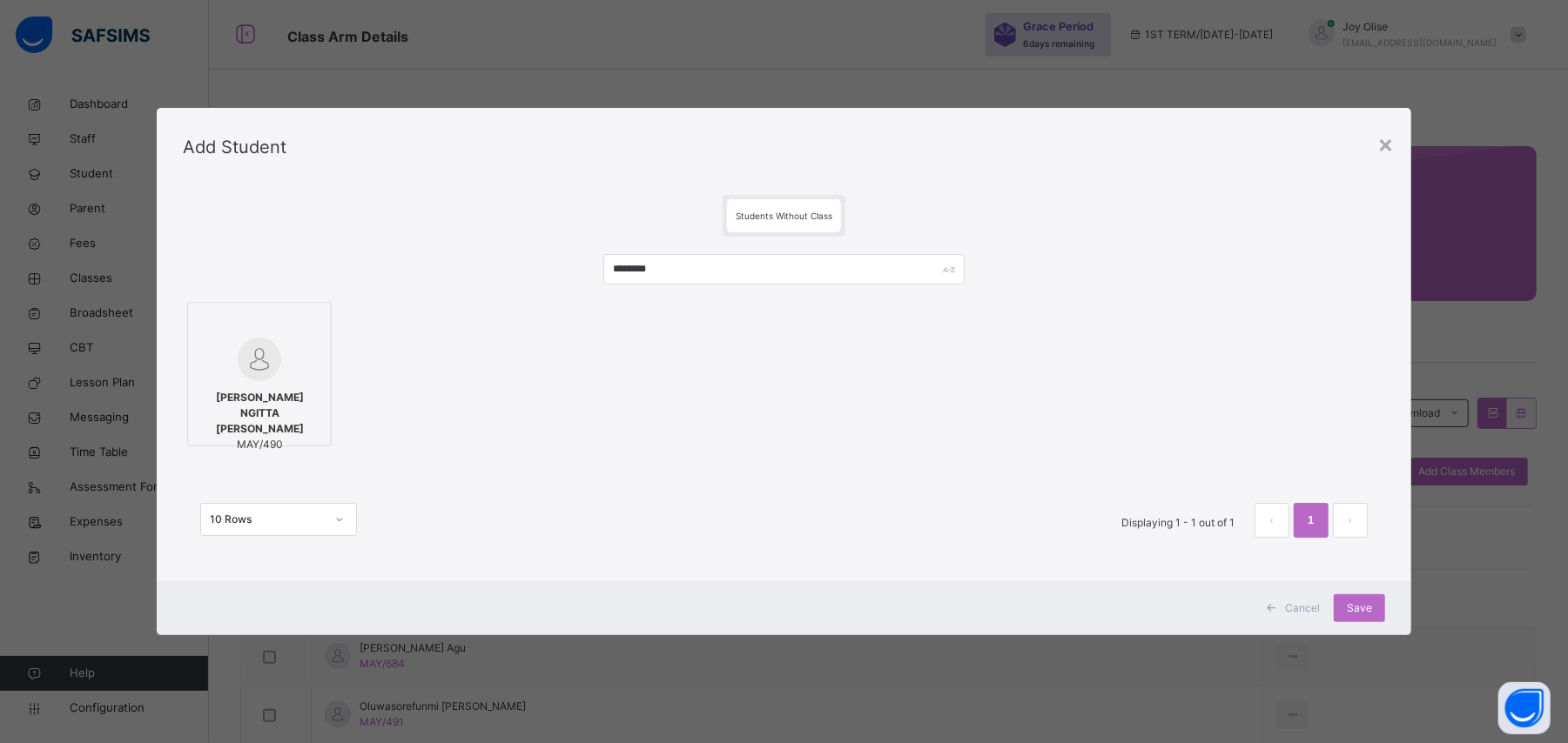
click at [248, 408] on span "[PERSON_NAME] NGITTA [PERSON_NAME]" at bounding box center [259, 413] width 125 height 47
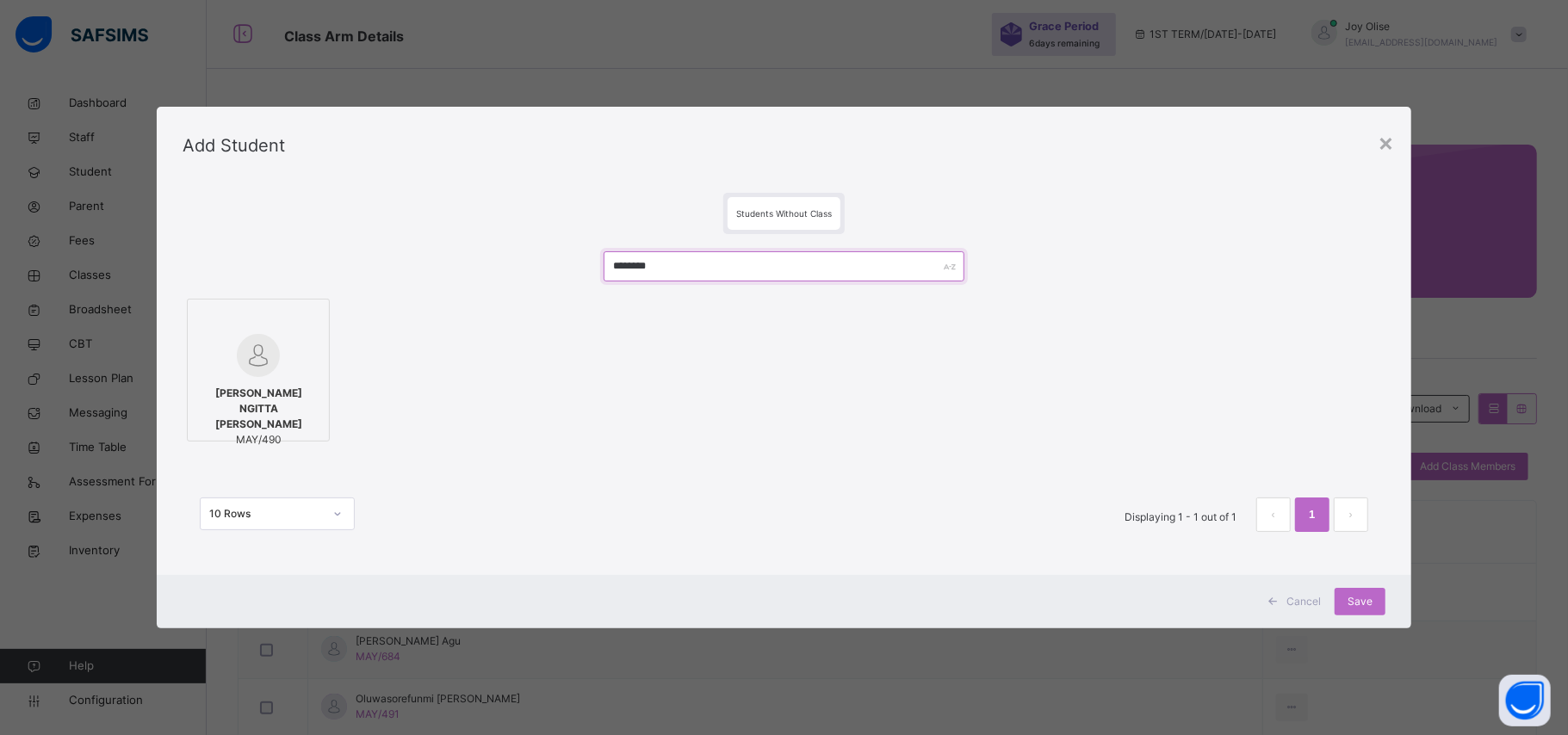
click at [731, 272] on input "********" at bounding box center [784, 266] width 361 height 30
type input "*"
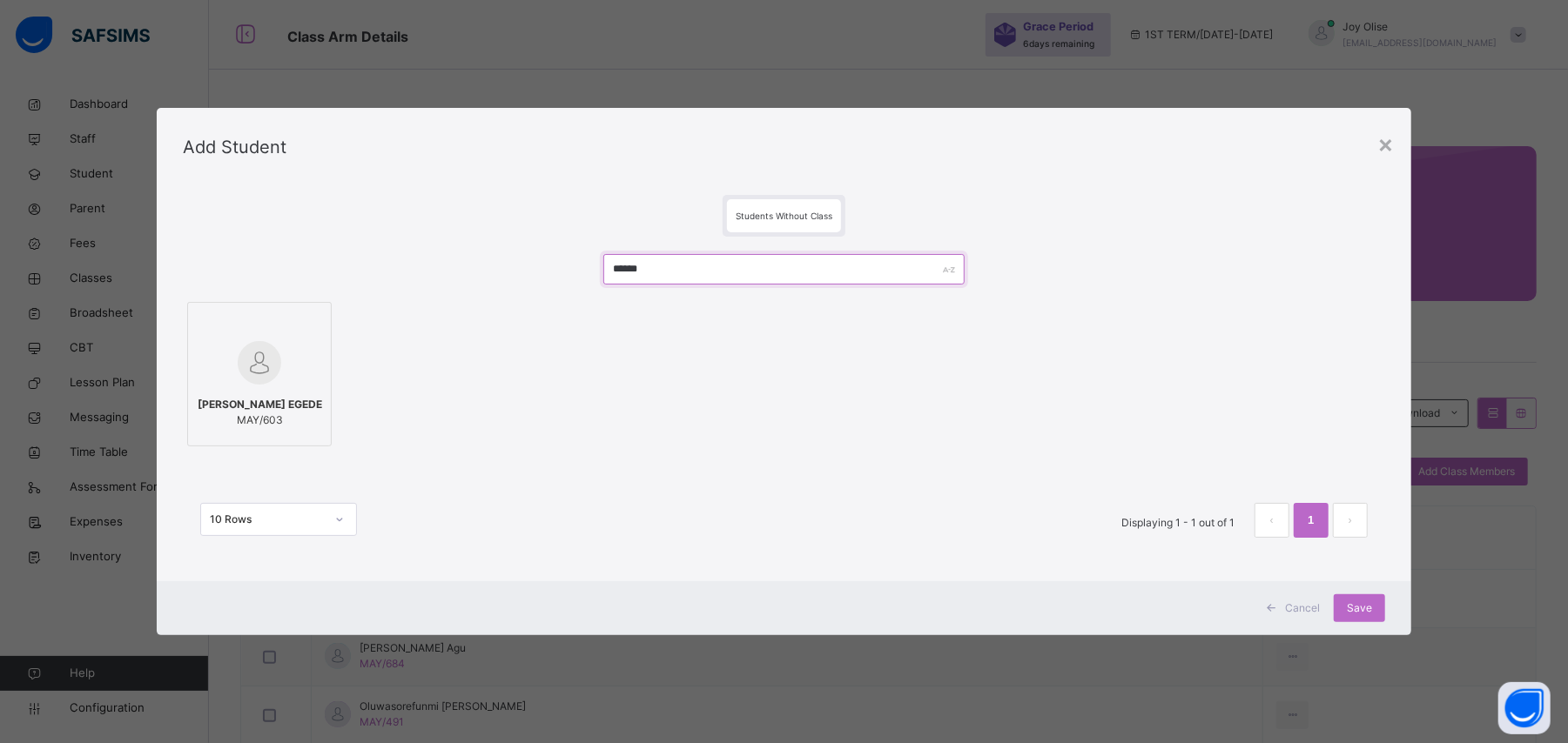
type input "******"
click at [245, 342] on img at bounding box center [259, 362] width 43 height 43
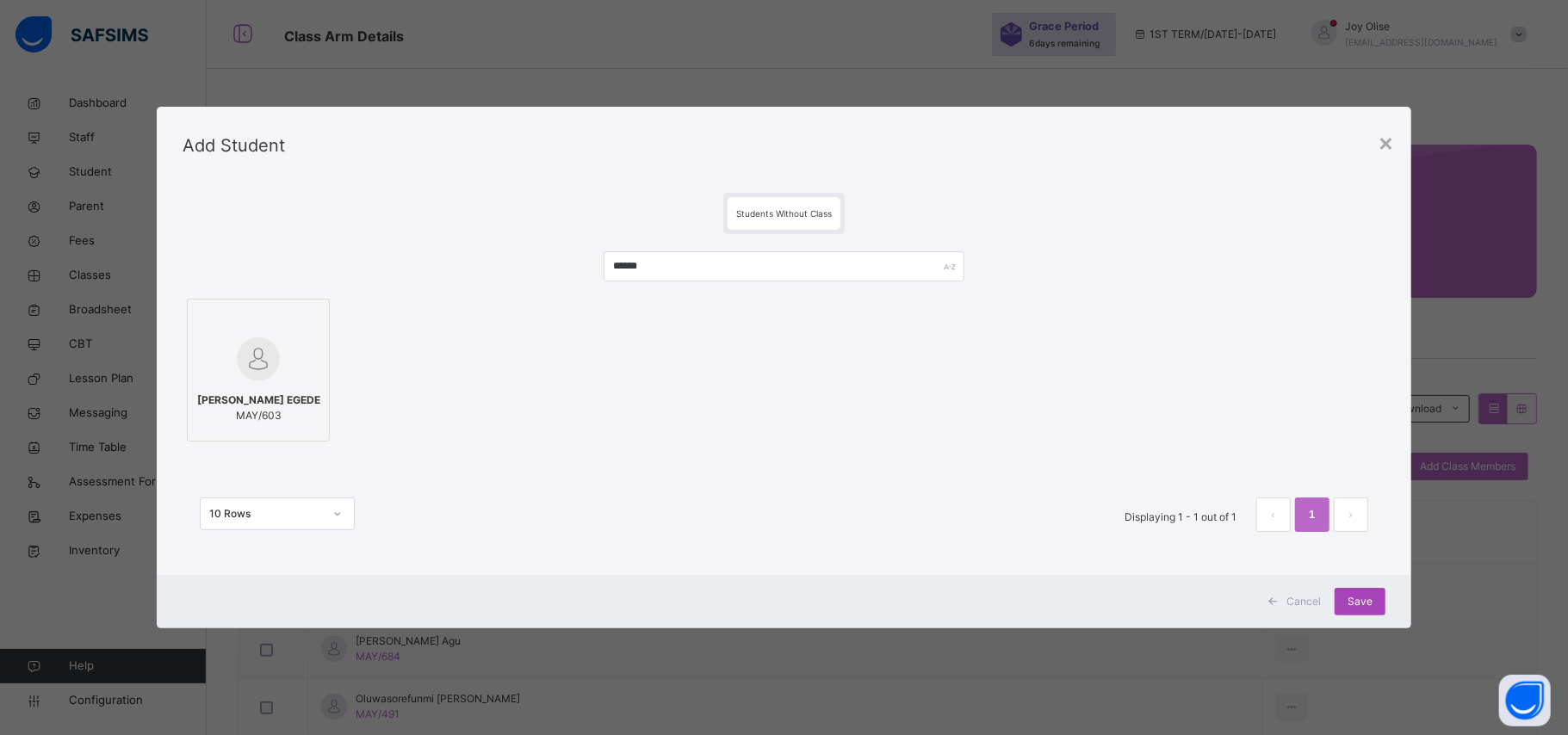
click at [1361, 600] on span "Save" at bounding box center [1360, 602] width 25 height 16
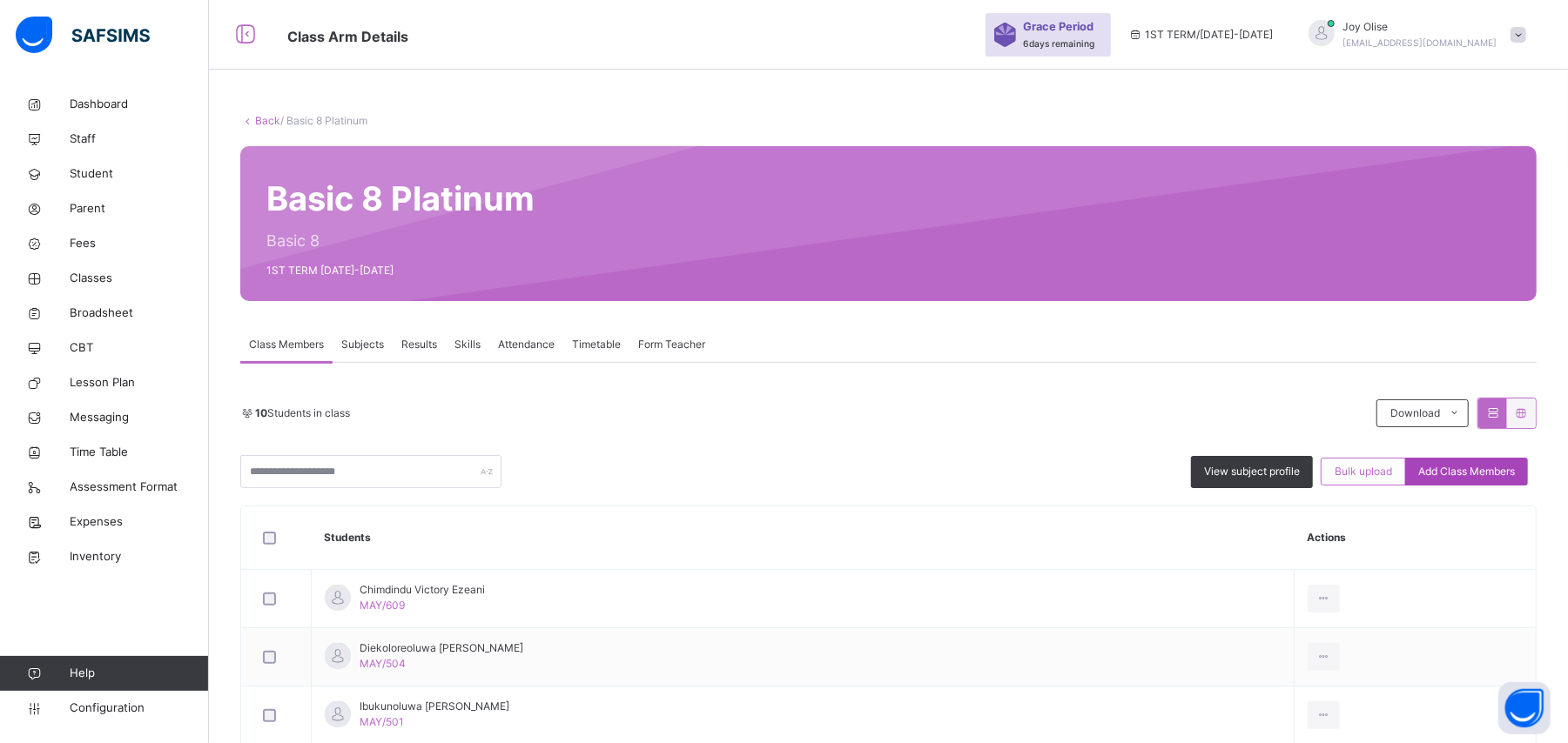
click at [1474, 474] on span "Add Class Members" at bounding box center [1466, 472] width 97 height 16
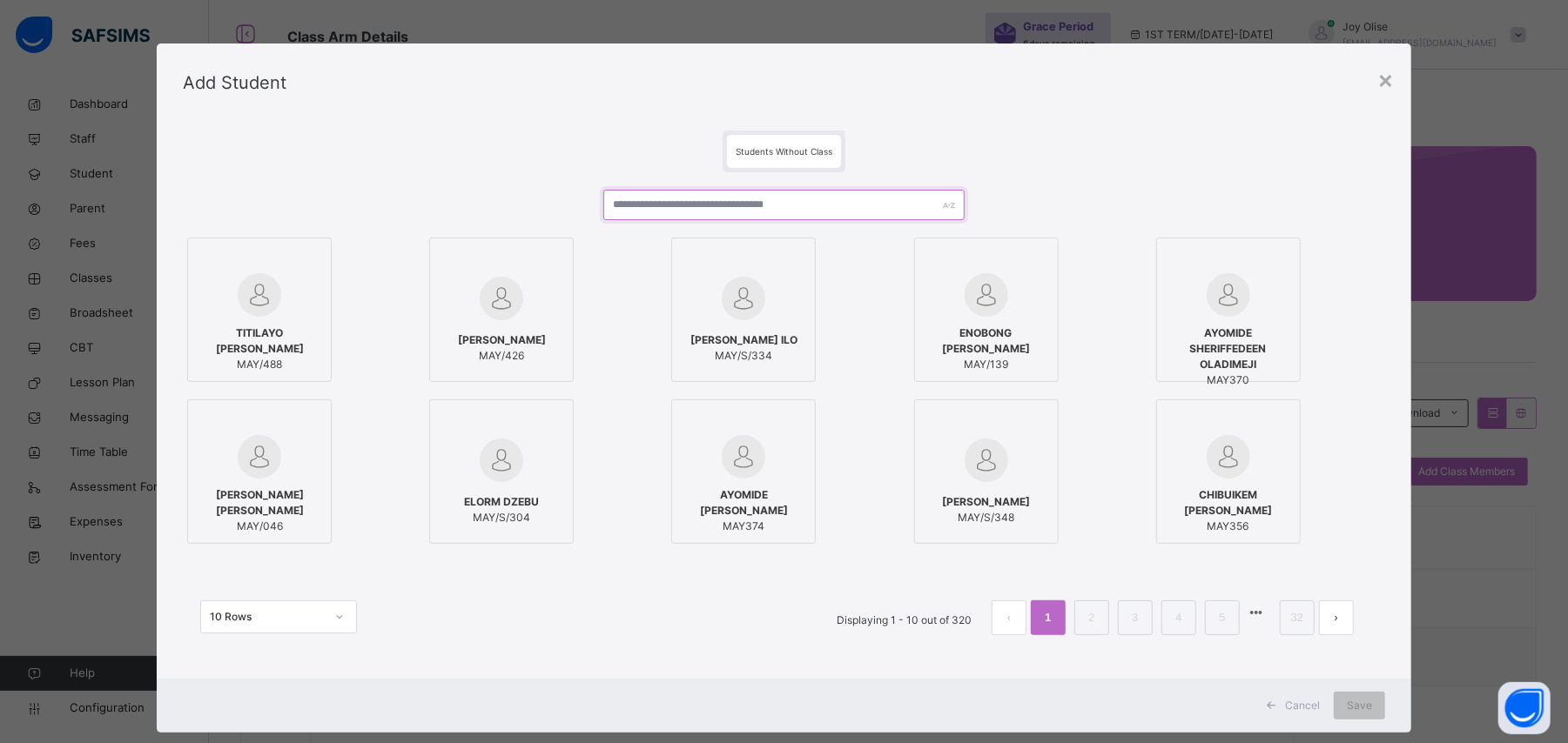
click at [777, 200] on input "text" at bounding box center [783, 205] width 361 height 30
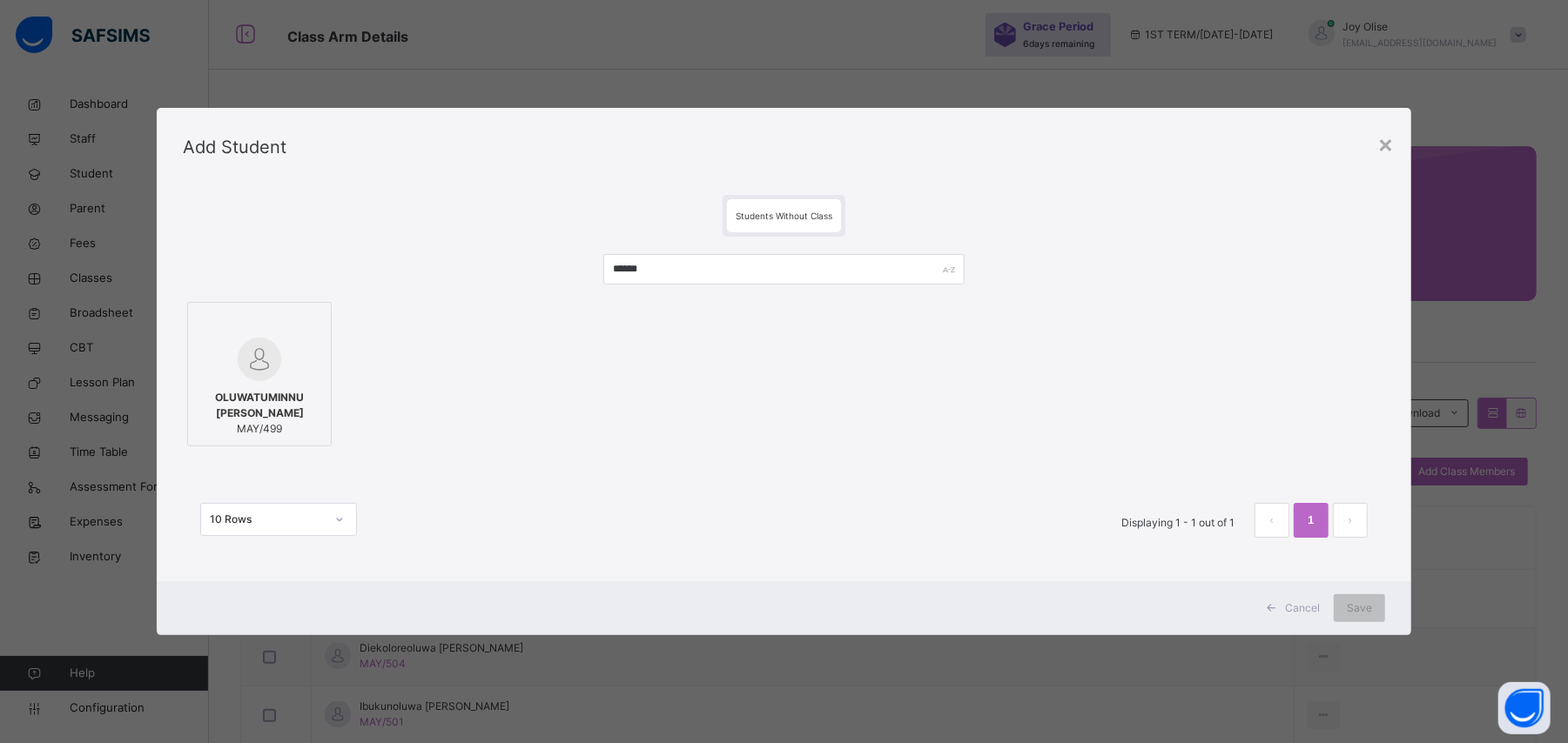
click at [280, 411] on span "OLUWATUMINNU [PERSON_NAME]" at bounding box center [259, 405] width 125 height 31
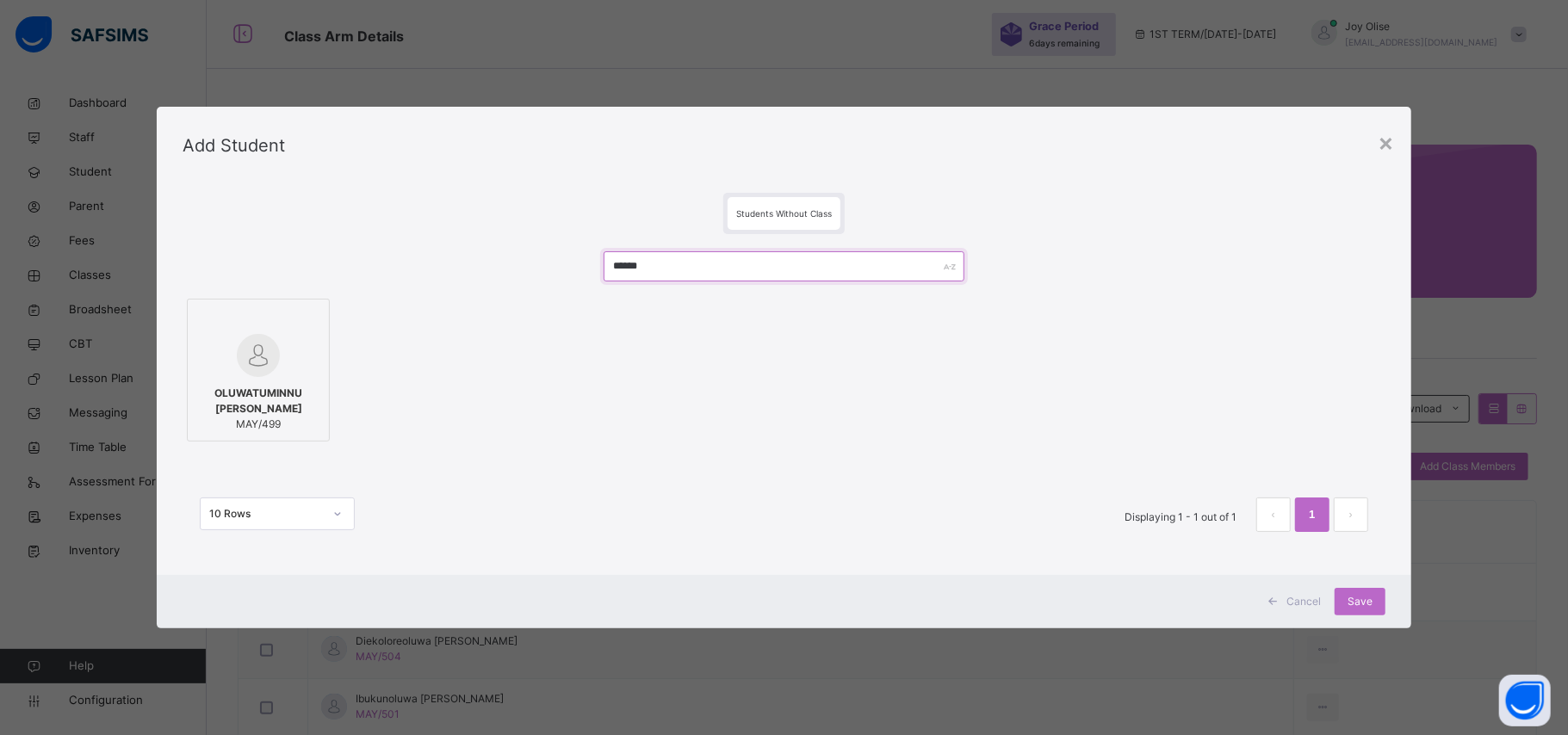
click at [678, 264] on input "******" at bounding box center [784, 266] width 361 height 30
type input "*"
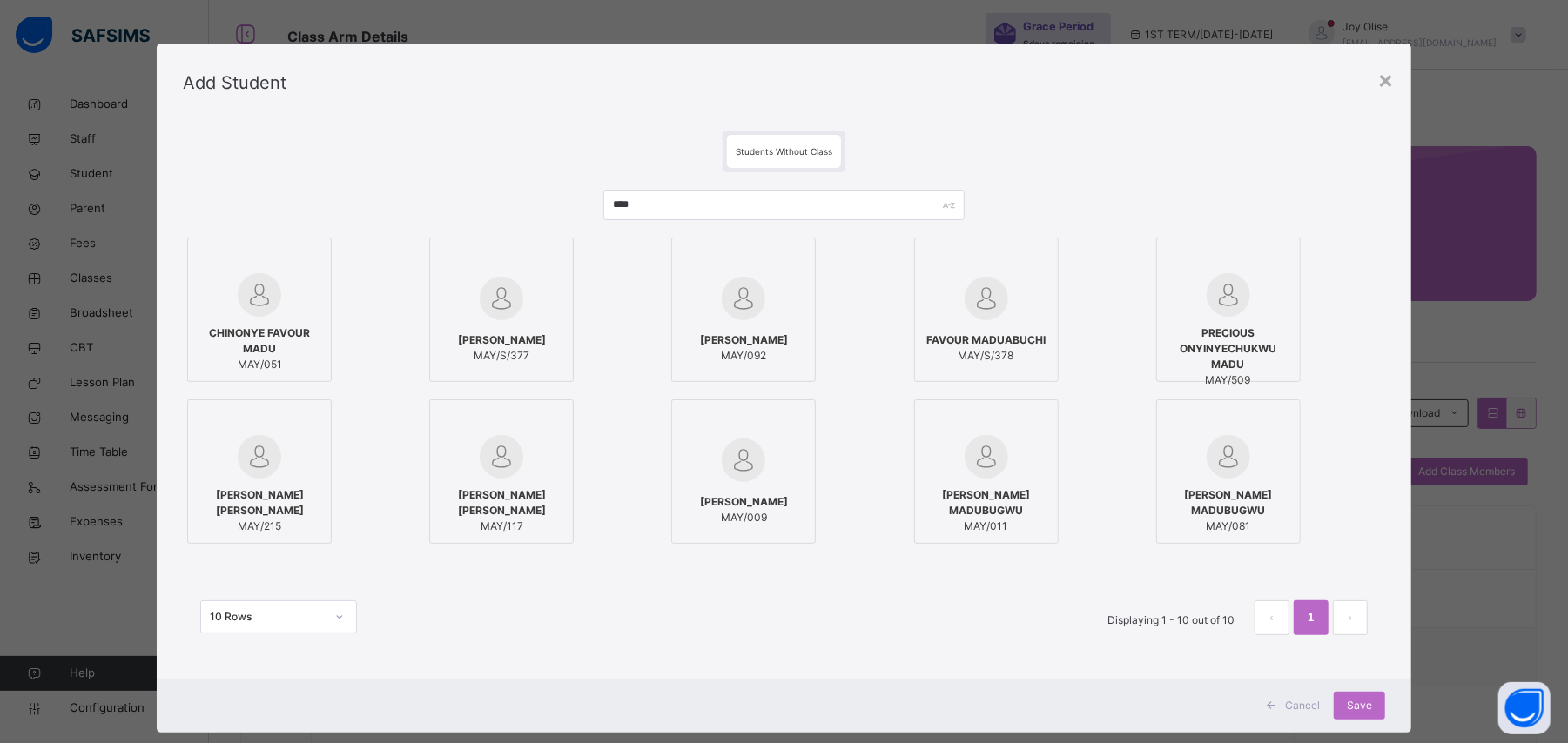
click at [1261, 349] on span "PRECIOUS ONYINYECHUKWU MADU" at bounding box center [1228, 348] width 125 height 47
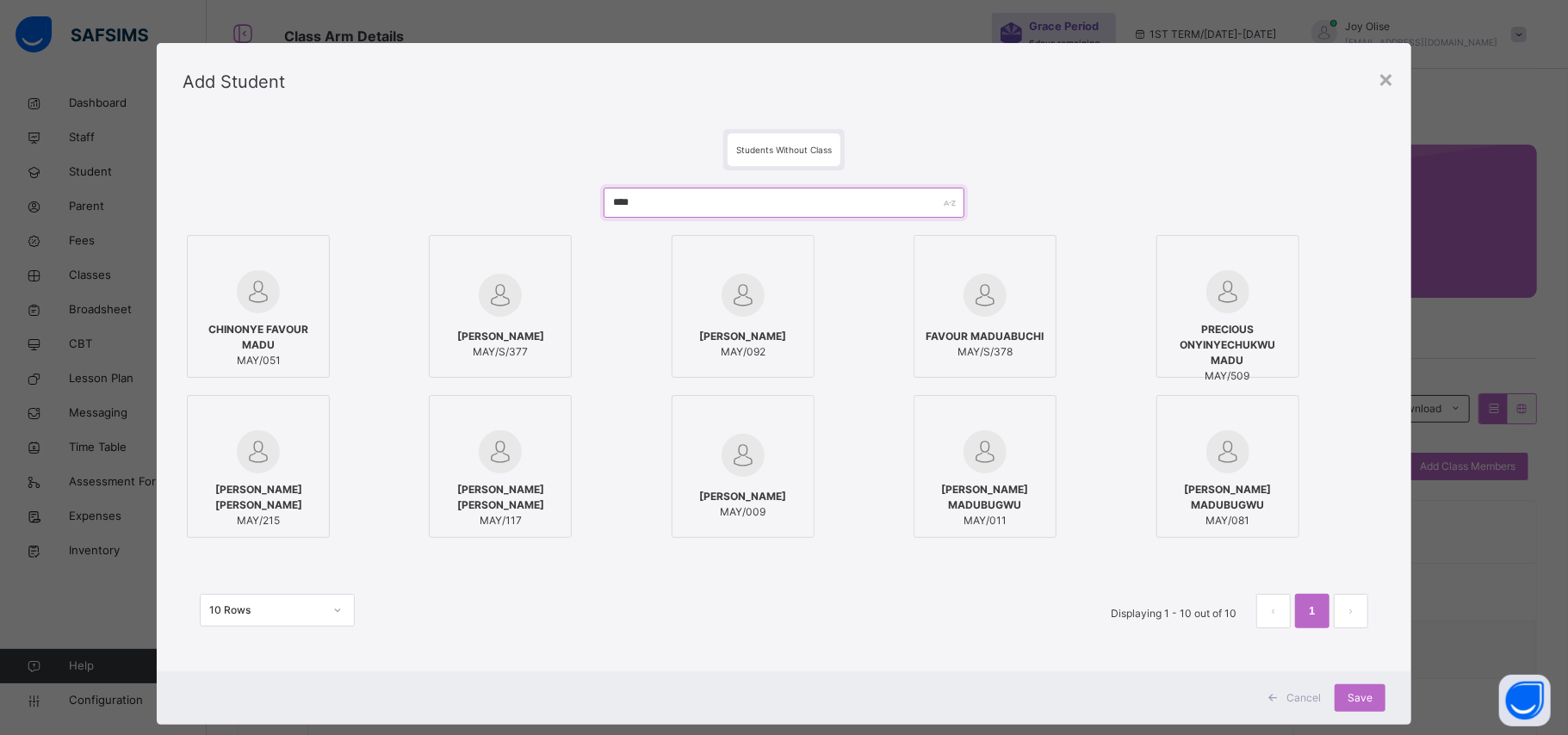
click at [653, 200] on input "****" at bounding box center [784, 202] width 361 height 30
type input "*"
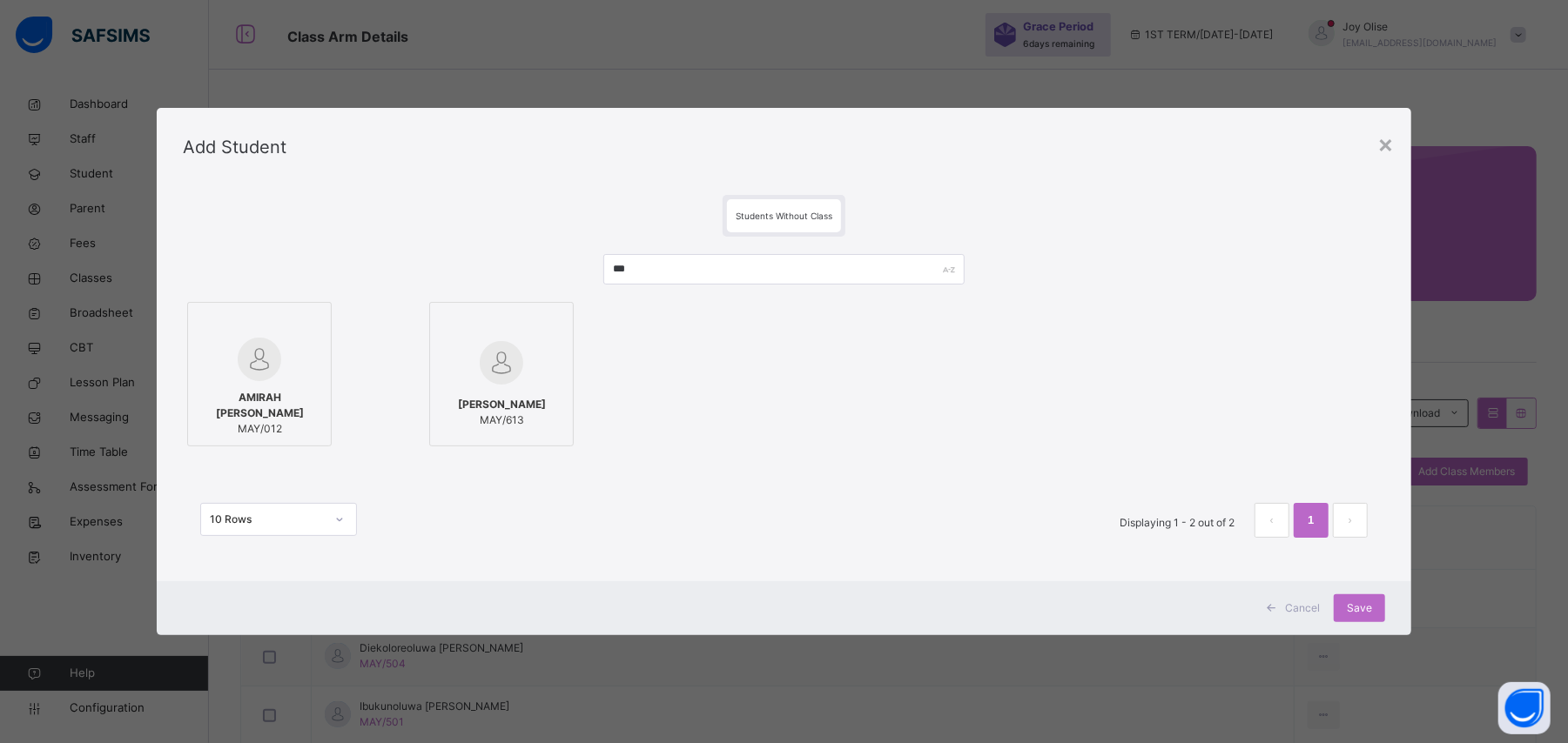
click at [444, 346] on div at bounding box center [501, 362] width 125 height 50
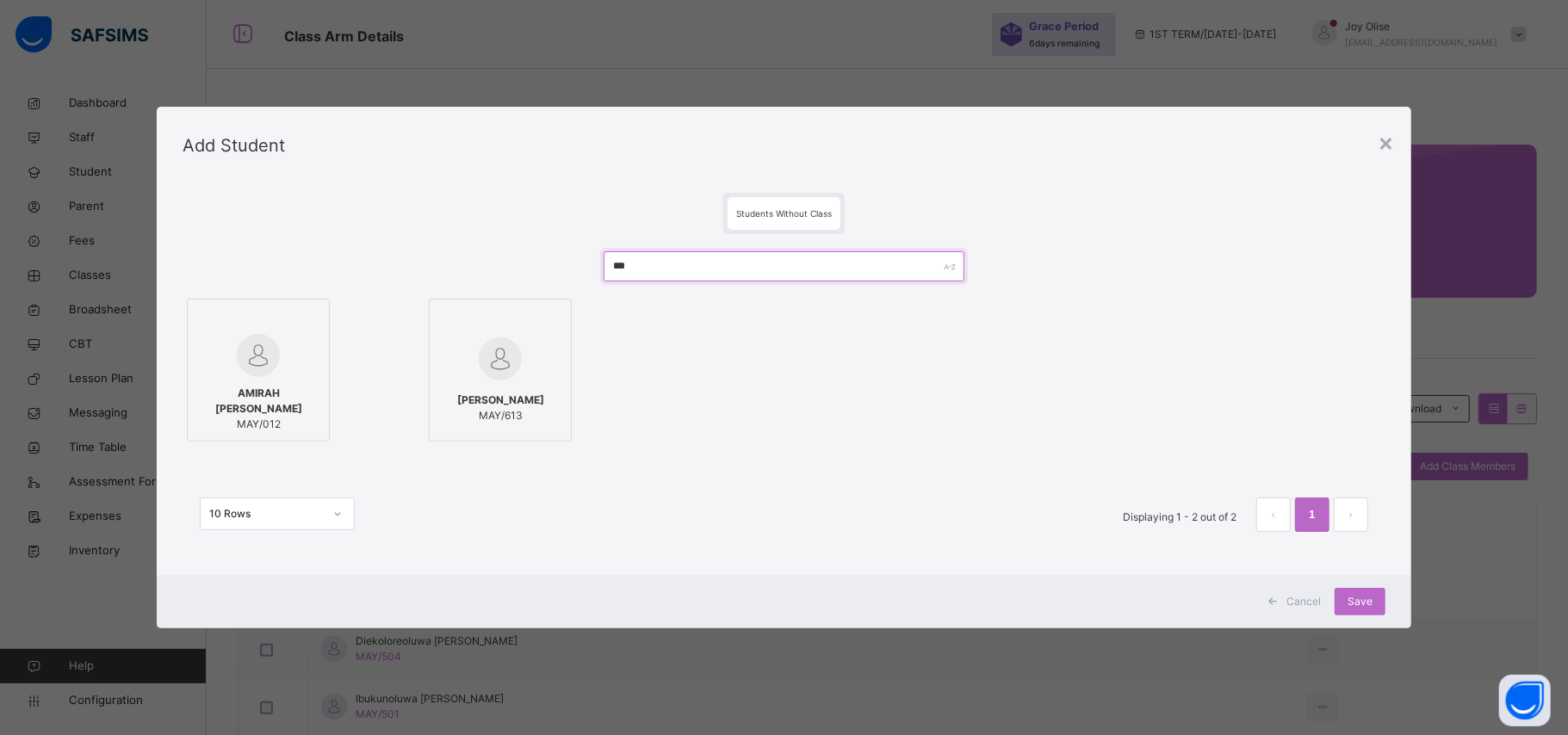
click at [663, 271] on input "***" at bounding box center [784, 266] width 361 height 30
type input "*"
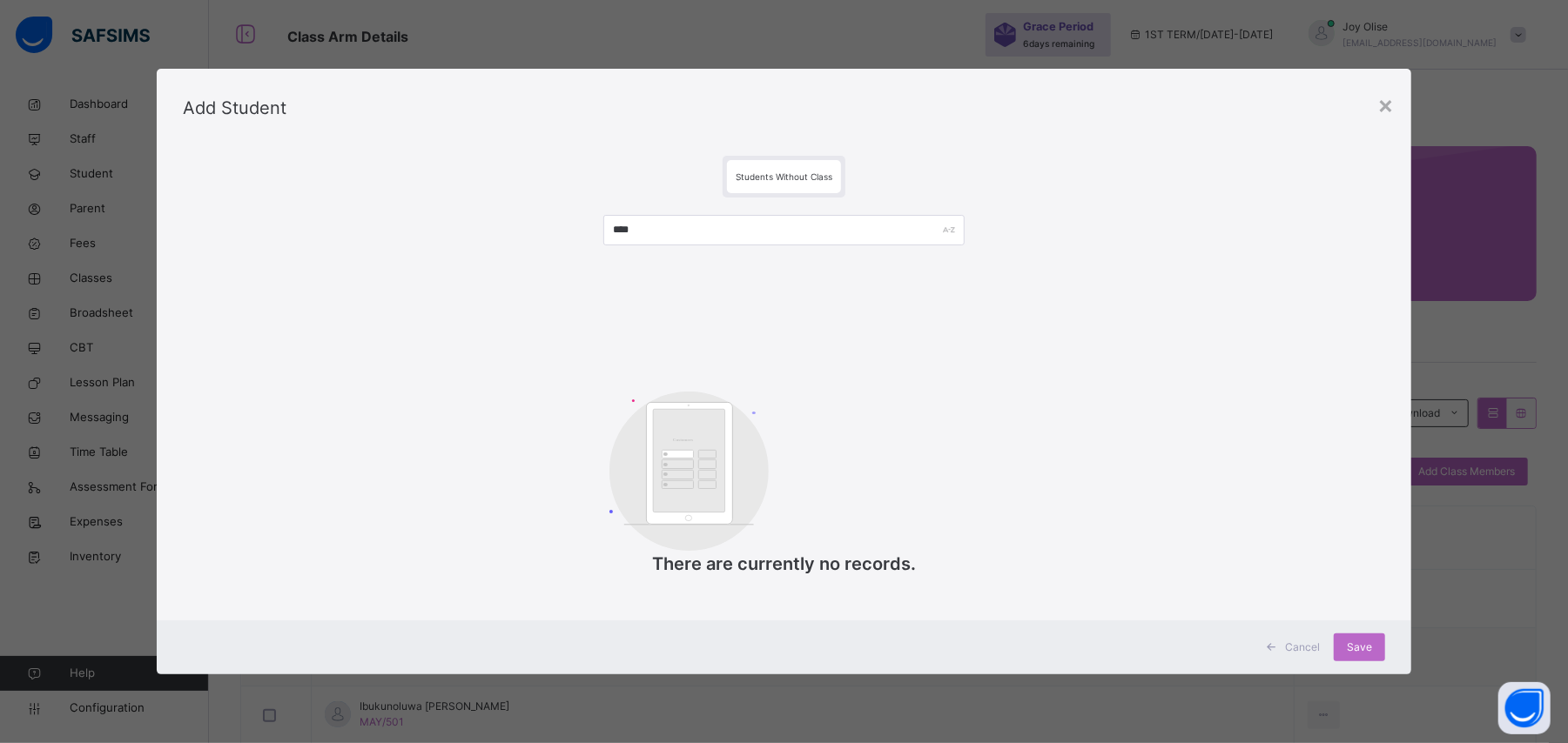
click at [670, 274] on div "**** Customers There are currently no records." at bounding box center [783, 405] width 1202 height 414
click at [646, 224] on input "****" at bounding box center [783, 230] width 361 height 30
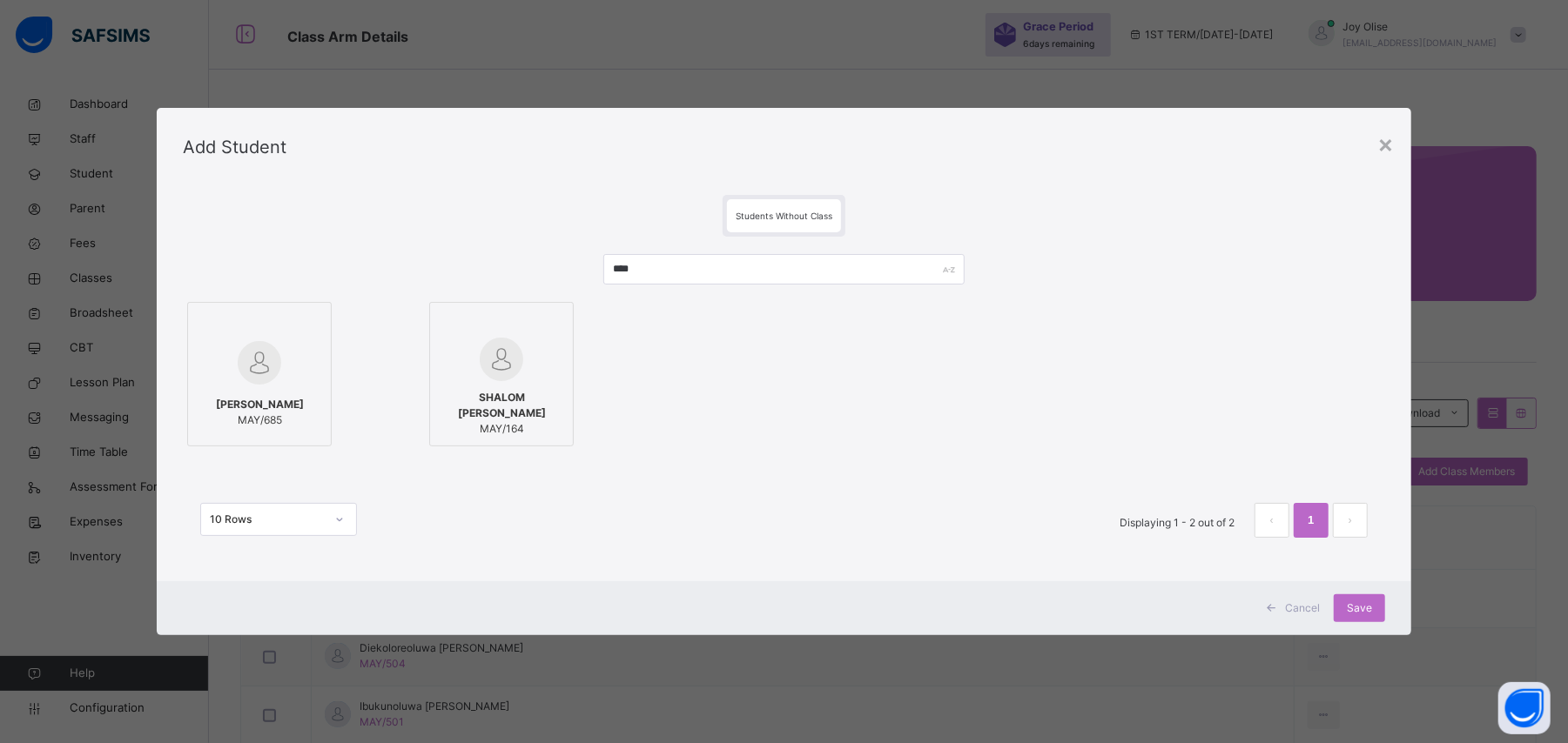
click at [221, 409] on span "[PERSON_NAME]" at bounding box center [260, 405] width 88 height 16
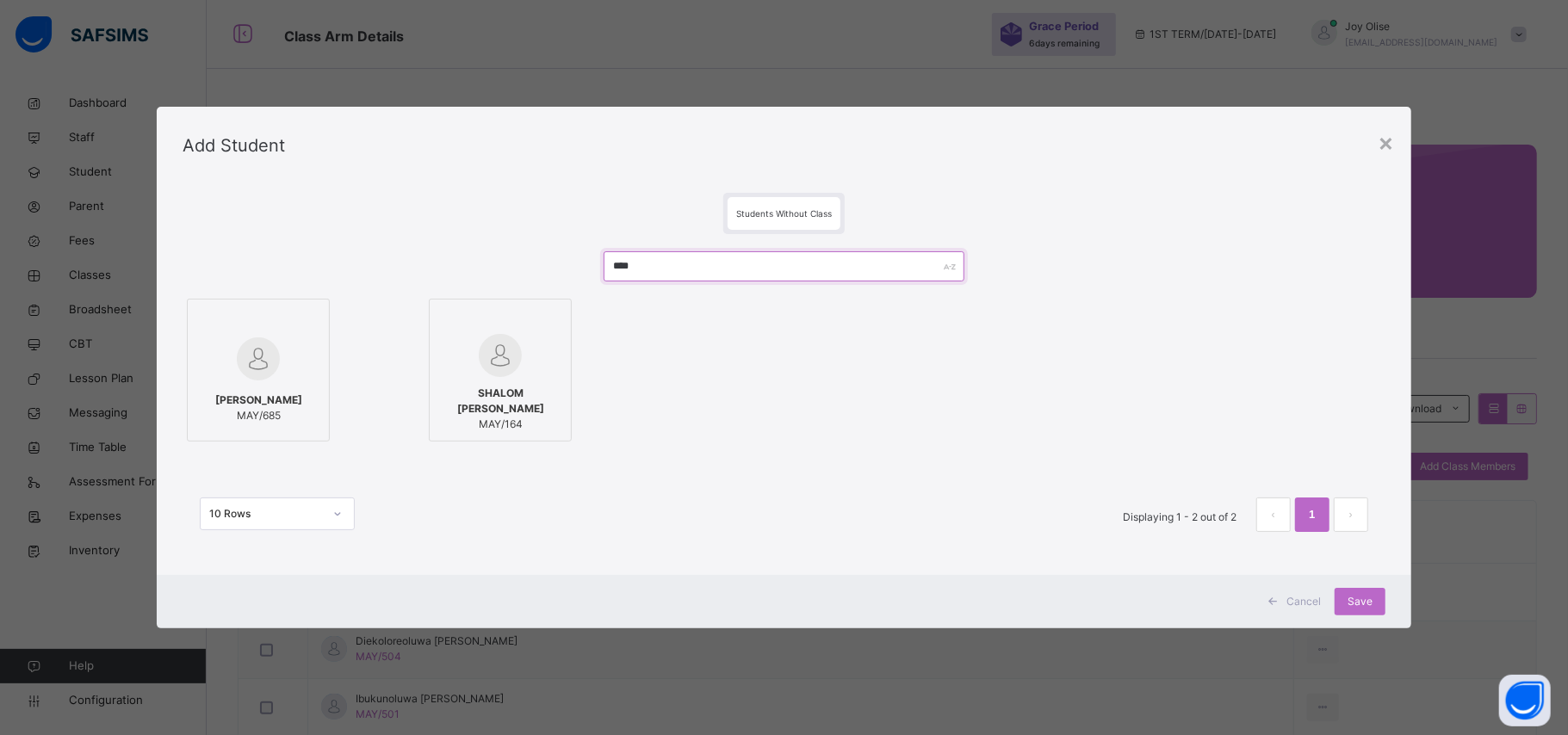
click at [652, 265] on input "****" at bounding box center [784, 266] width 361 height 30
type input "*"
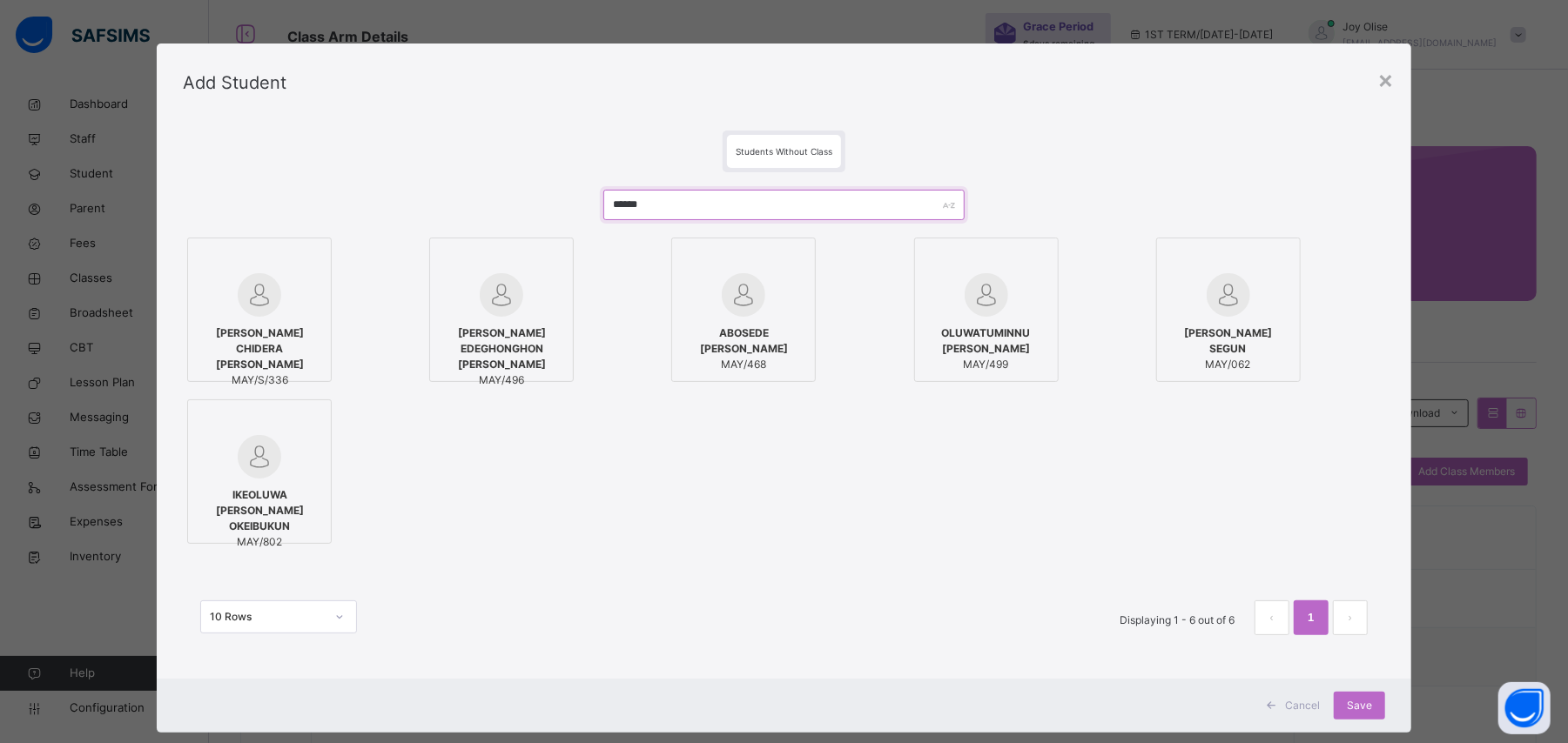
type input "******"
click at [453, 319] on div "[PERSON_NAME] EDEGHONGHON [PERSON_NAME] MAY/496" at bounding box center [501, 357] width 125 height 80
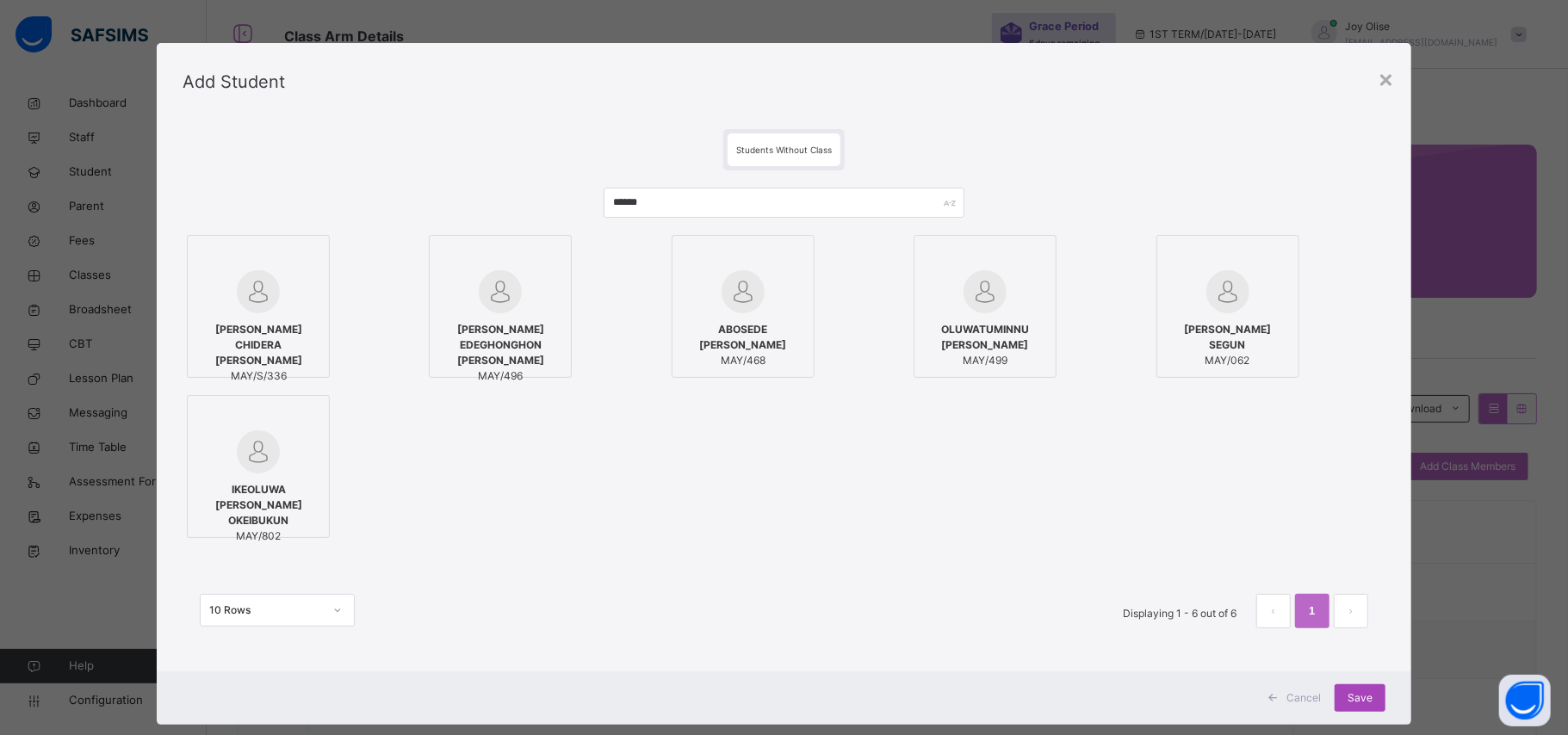
click at [1372, 692] on div "Save" at bounding box center [1360, 697] width 51 height 27
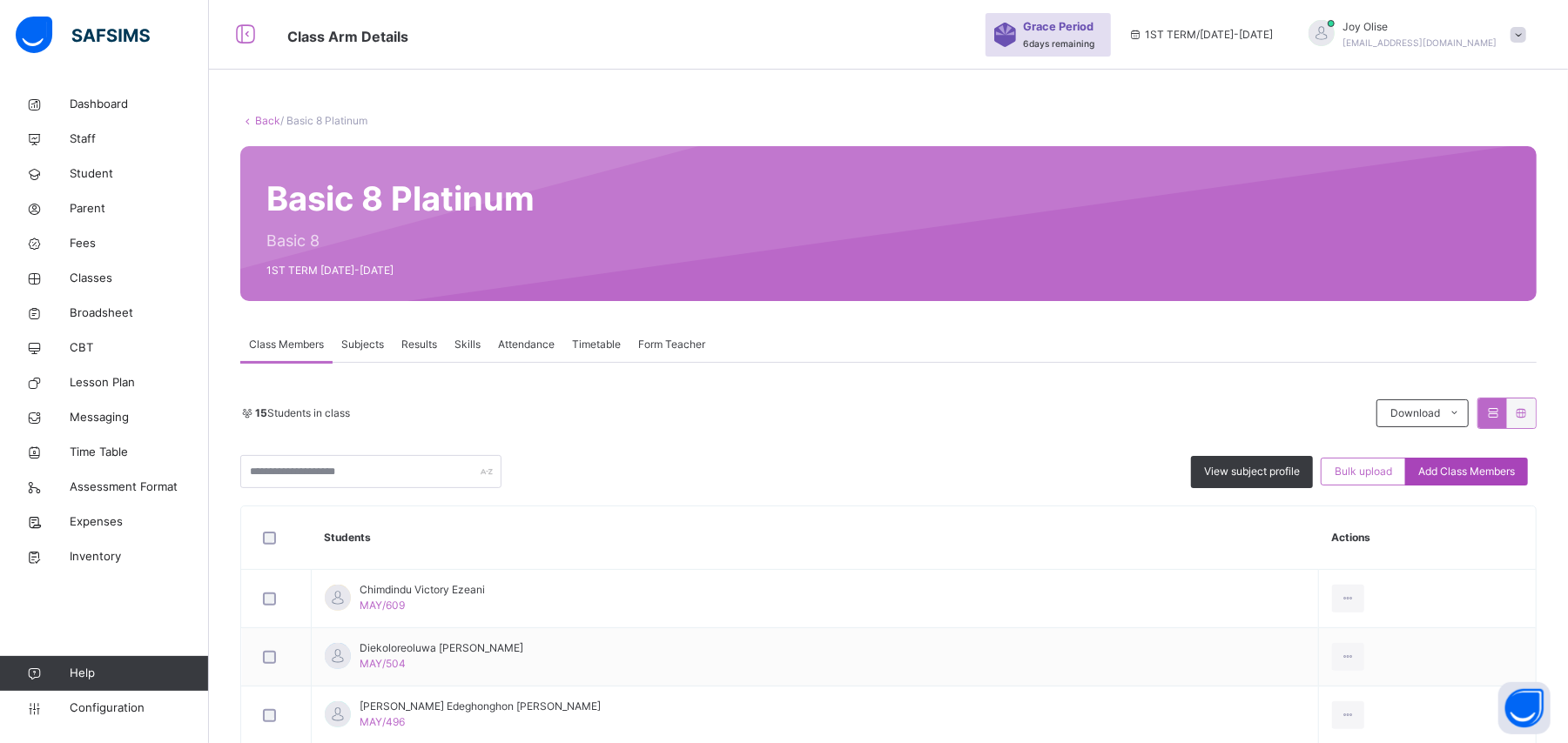
click at [1498, 476] on span "Add Class Members" at bounding box center [1466, 472] width 97 height 16
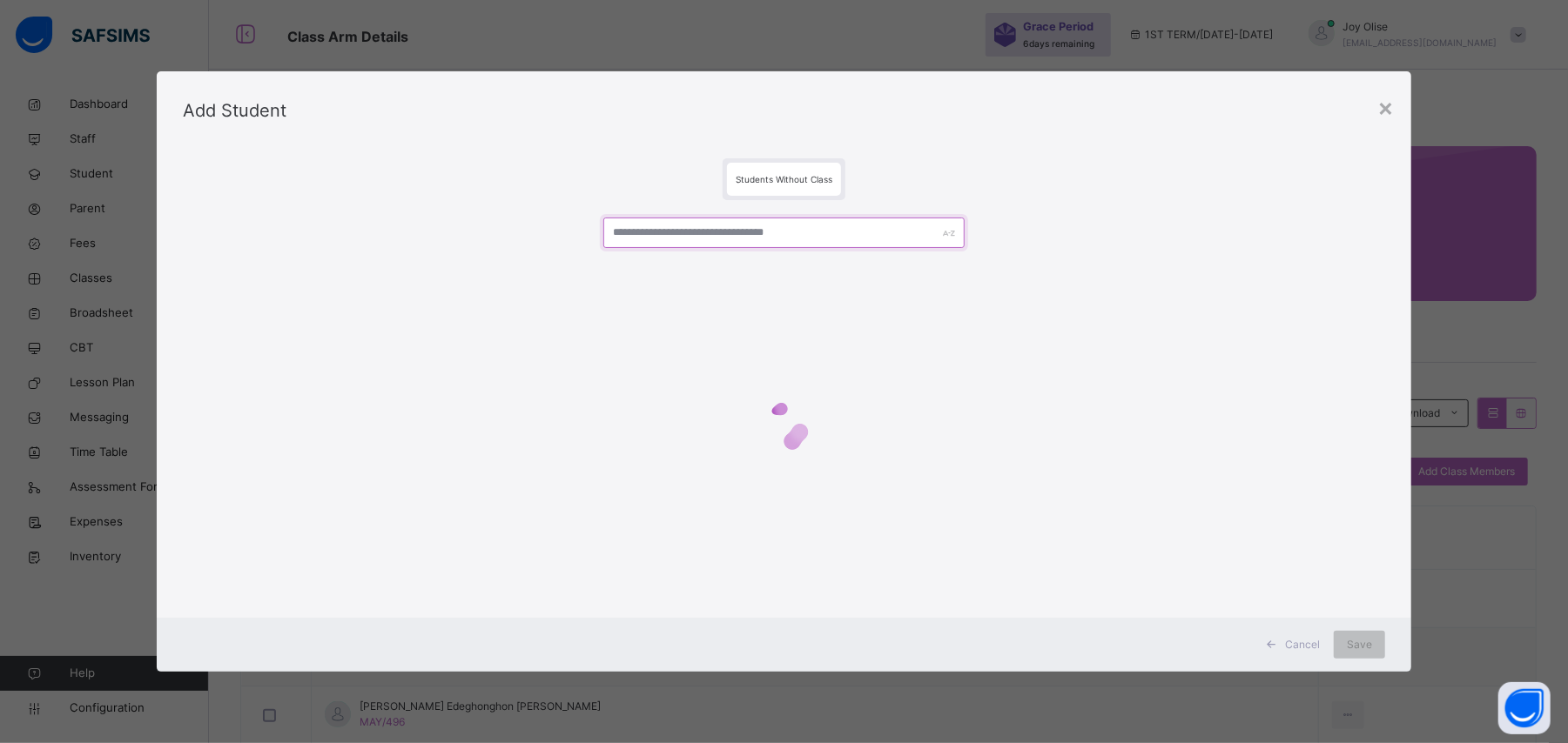
click at [641, 234] on input "text" at bounding box center [783, 233] width 361 height 30
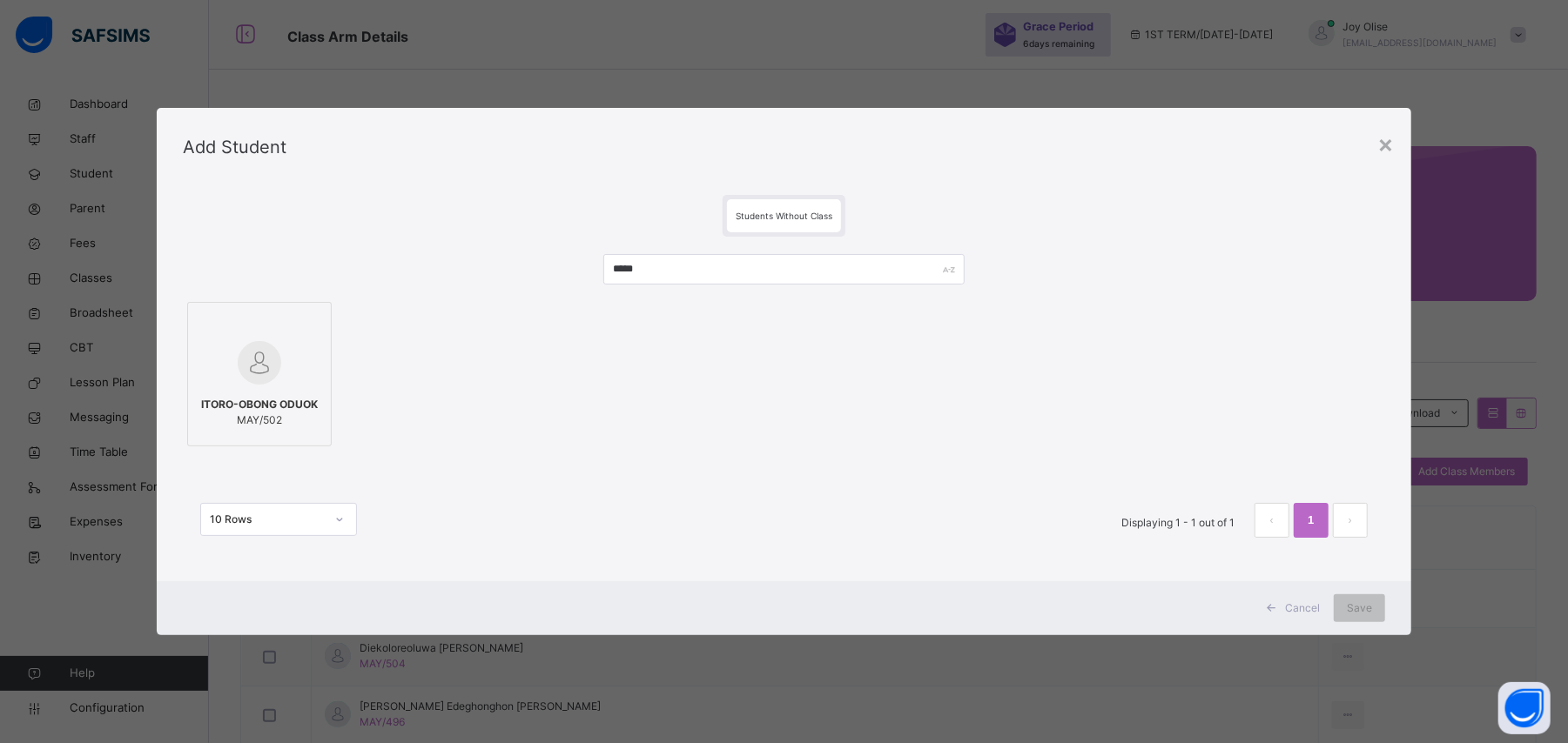
click at [182, 387] on div "ITORO-OBONG ODUOK MAY/502" at bounding box center [783, 374] width 1202 height 153
click at [207, 384] on div at bounding box center [259, 362] width 125 height 50
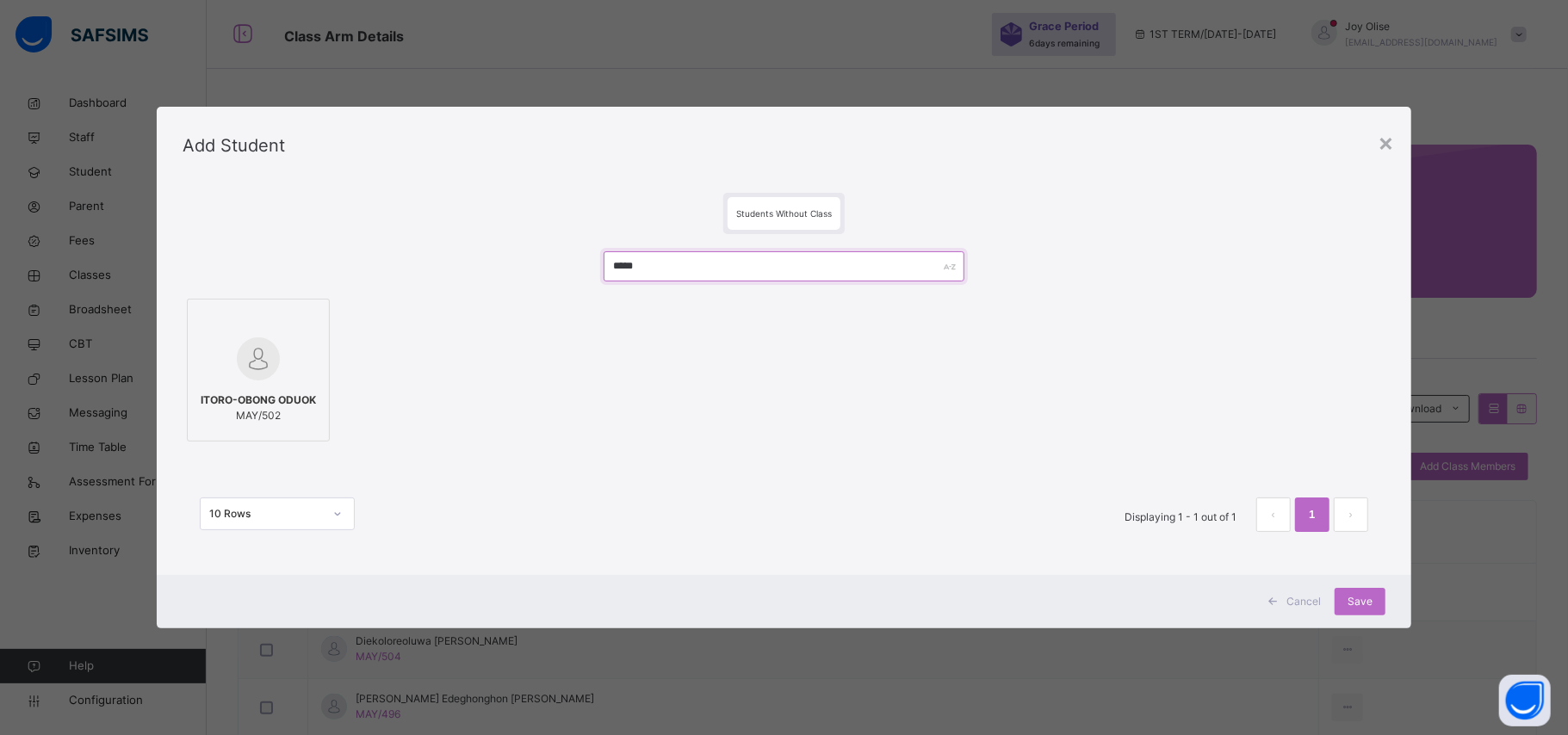
click at [670, 272] on input "*****" at bounding box center [784, 266] width 361 height 30
type input "*"
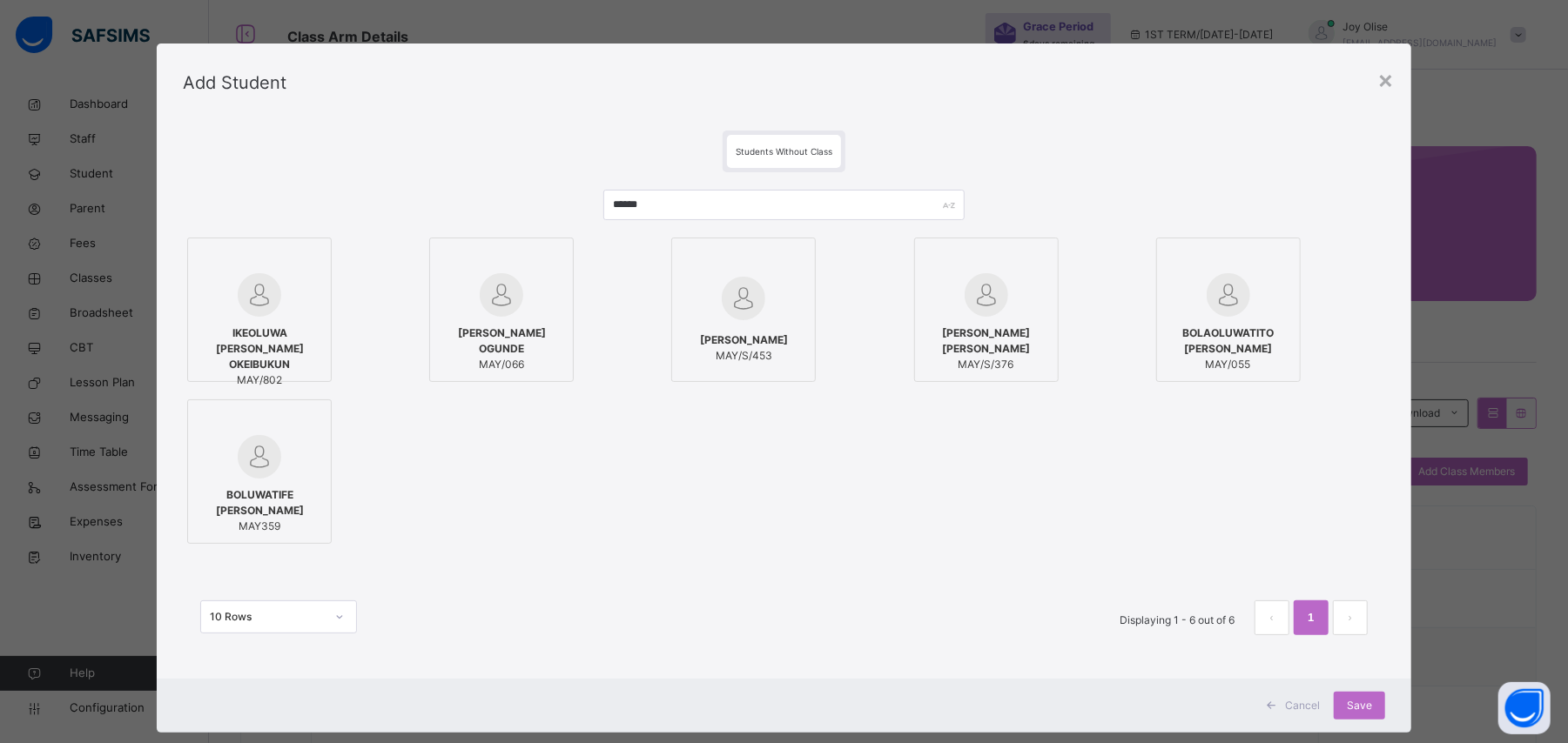
click at [270, 337] on span "IKEOLUWA [PERSON_NAME] OKEIBUKUN" at bounding box center [259, 348] width 125 height 47
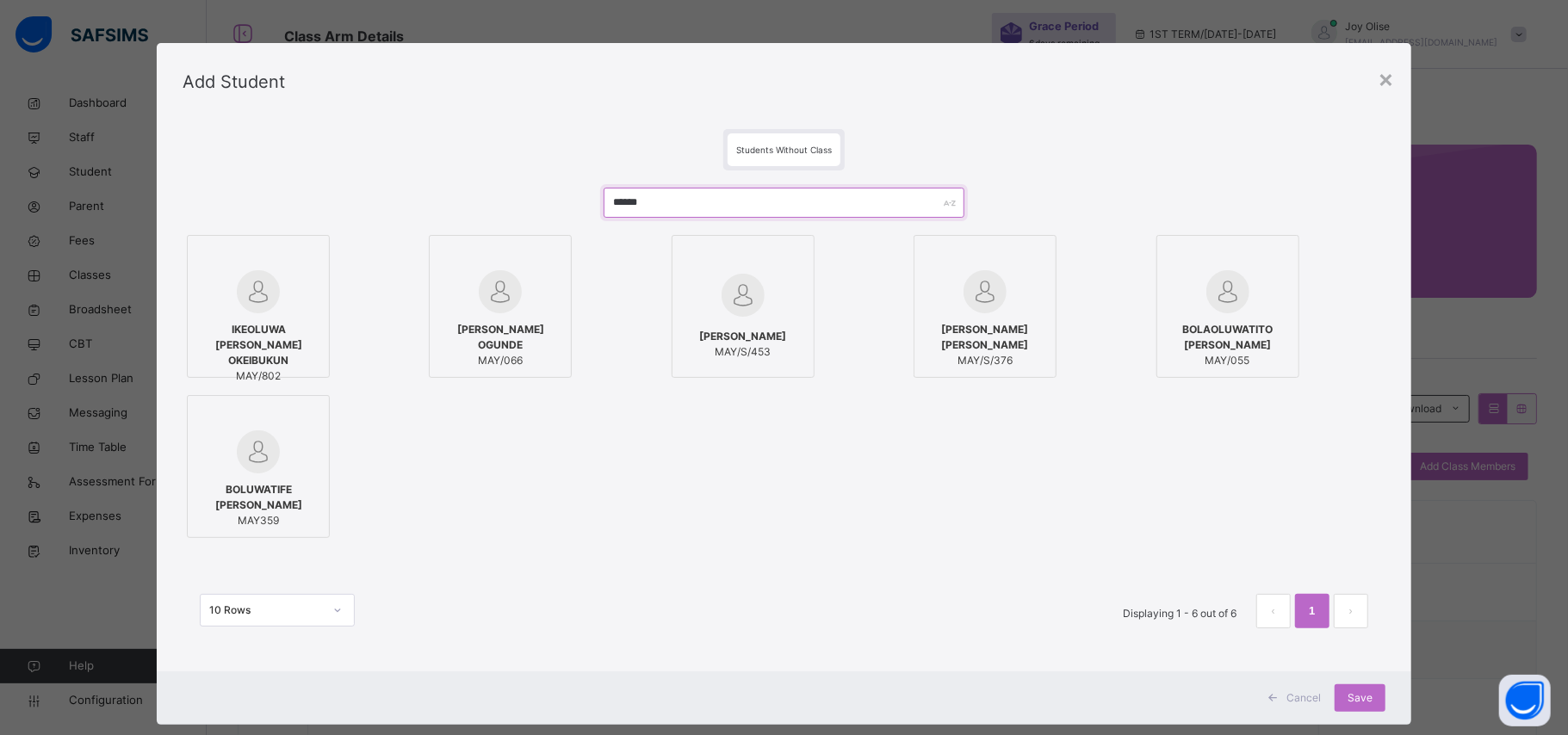
click at [830, 207] on input "******" at bounding box center [784, 202] width 361 height 30
type input "*"
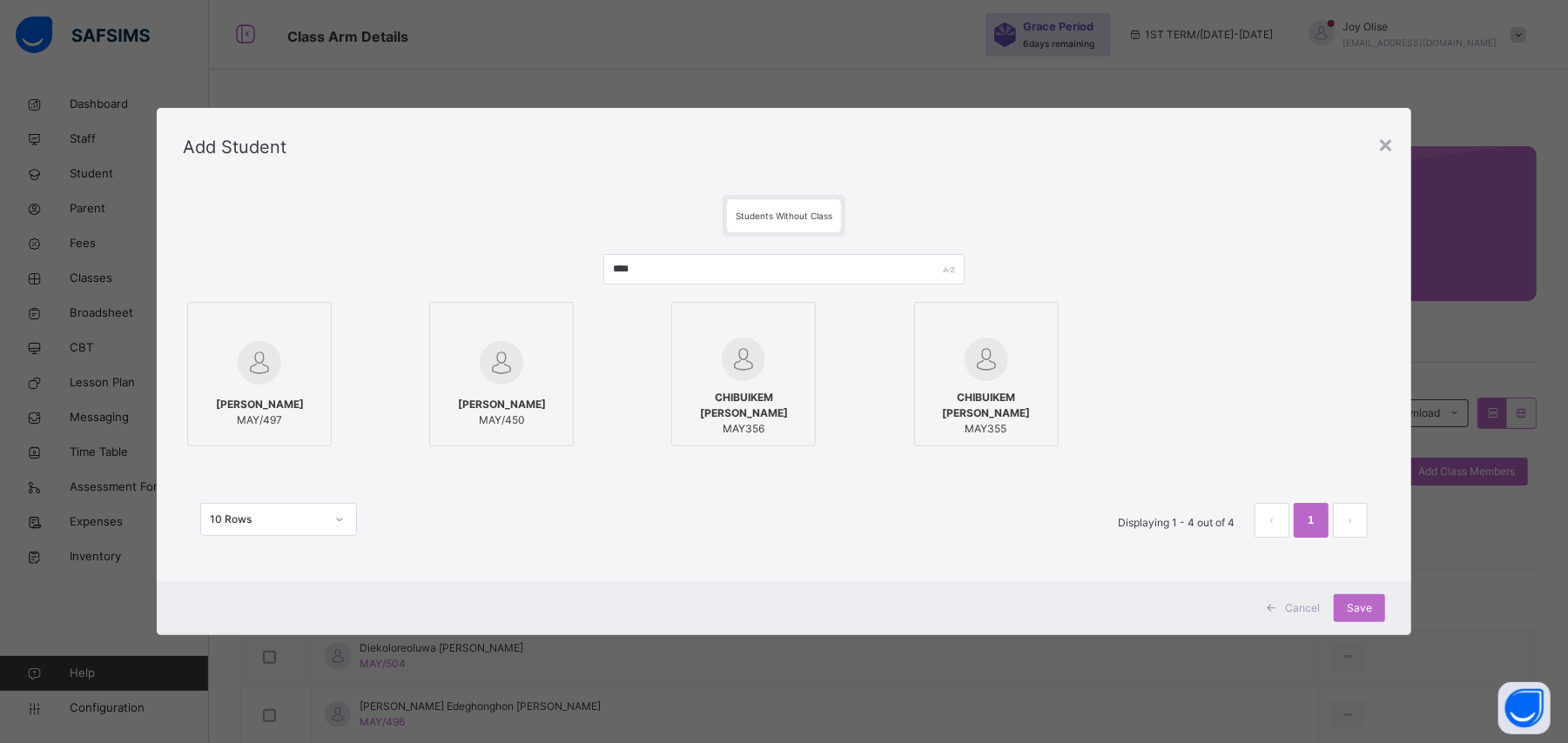
click at [237, 349] on img at bounding box center [259, 362] width 43 height 43
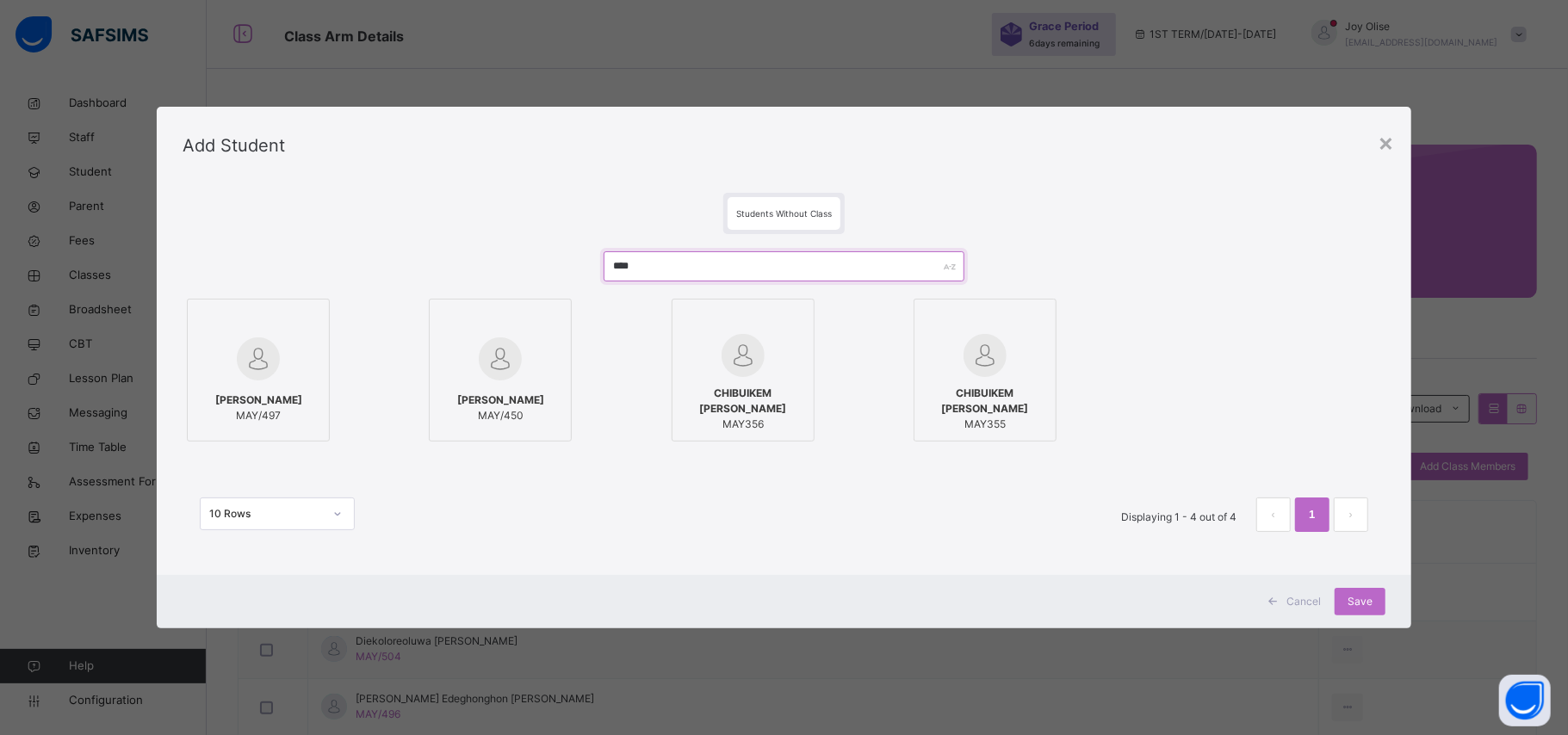
click at [700, 271] on input "****" at bounding box center [784, 266] width 361 height 30
type input "*"
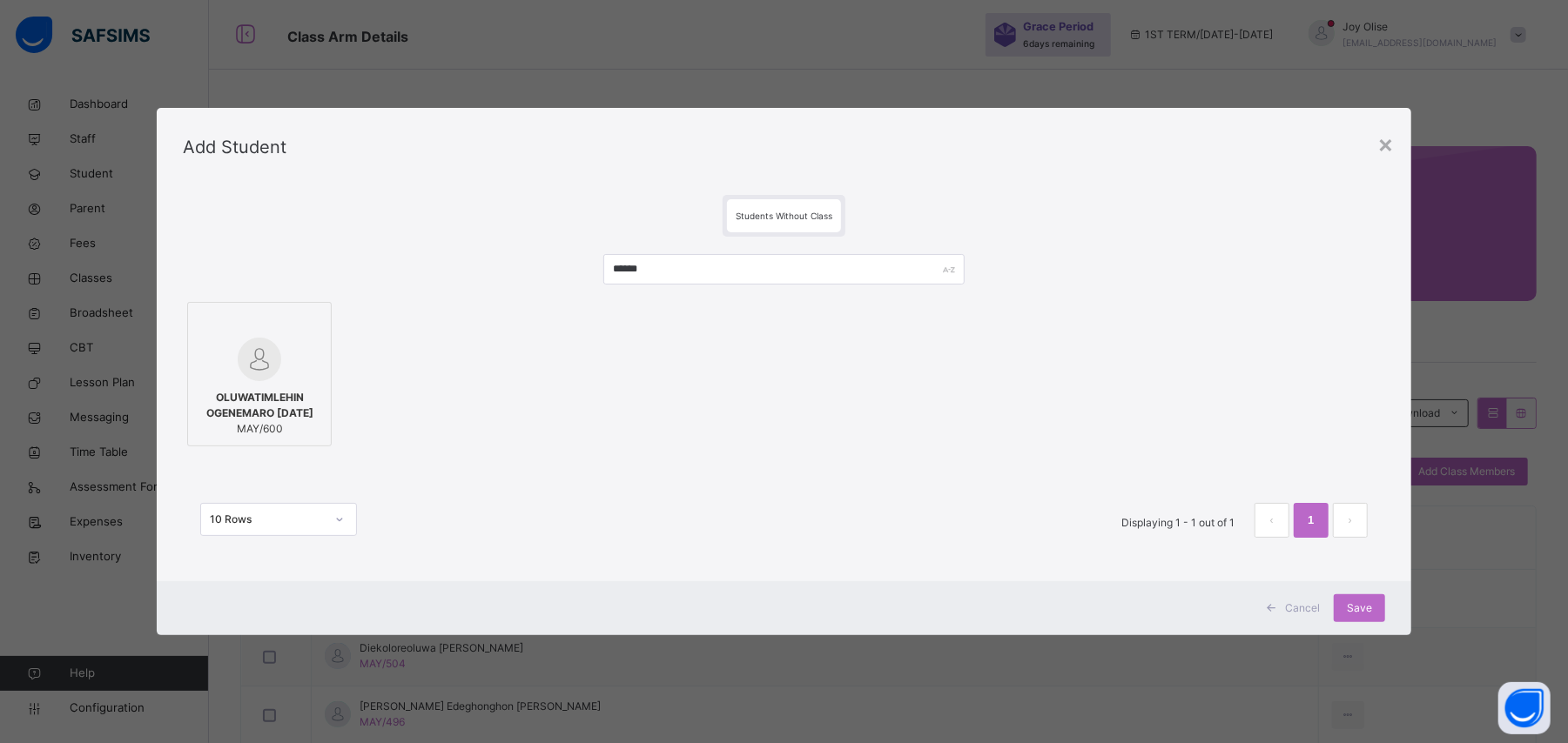
click at [197, 409] on span "OLUWATIMLEHIN OGENEMARO [DATE]" at bounding box center [259, 405] width 125 height 31
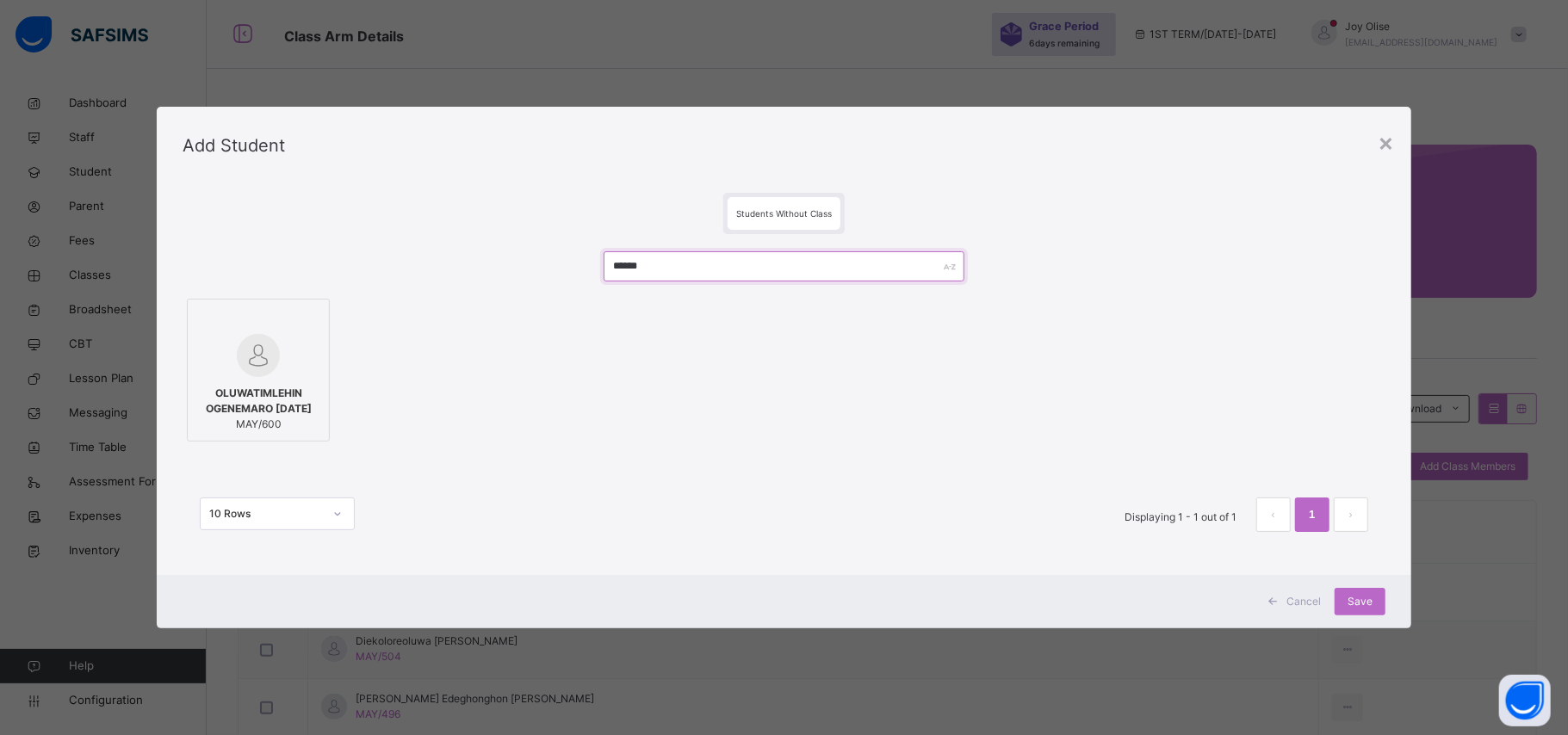
click at [741, 271] on input "******" at bounding box center [784, 266] width 361 height 30
type input "*"
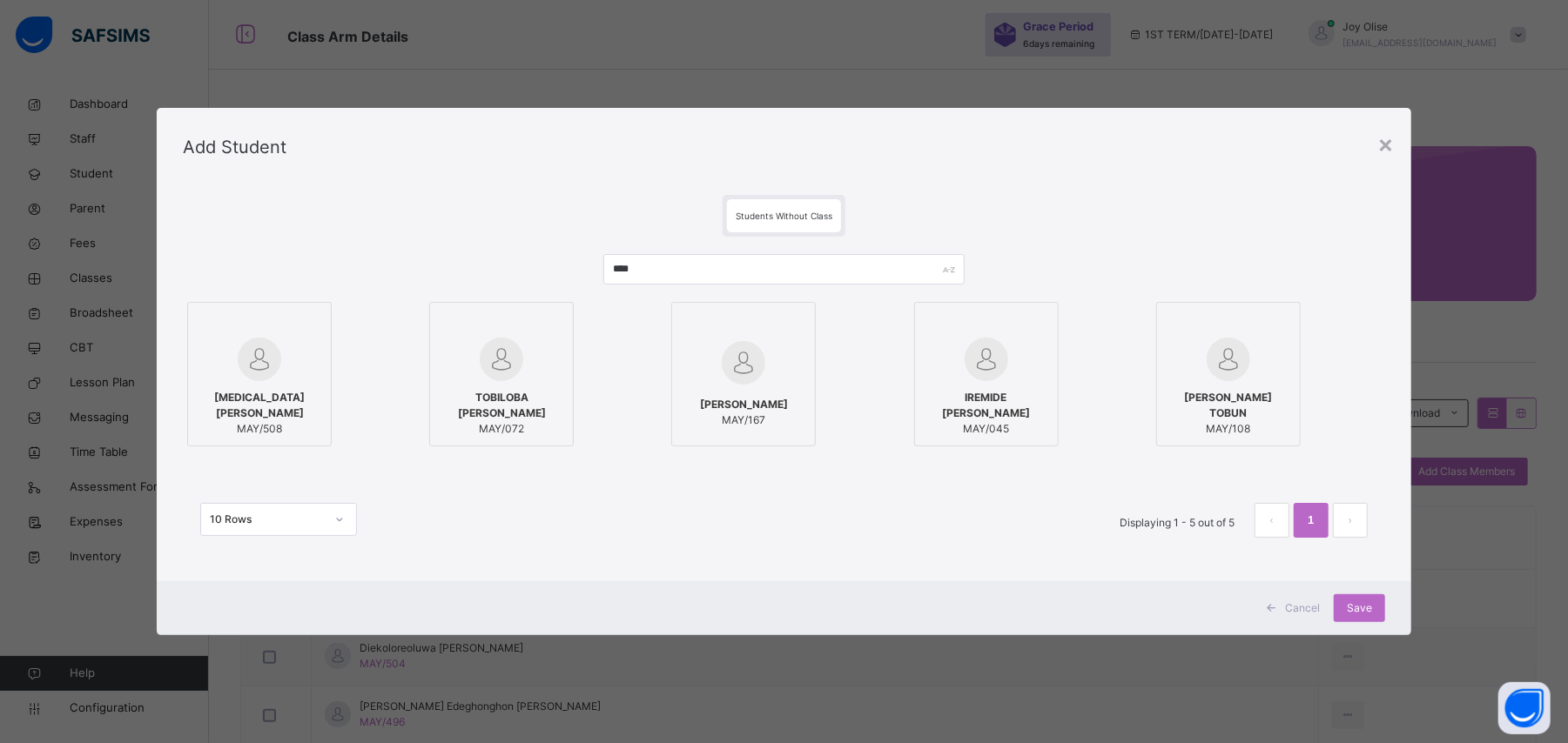
click at [255, 397] on span "[MEDICAL_DATA][PERSON_NAME]" at bounding box center [259, 405] width 125 height 31
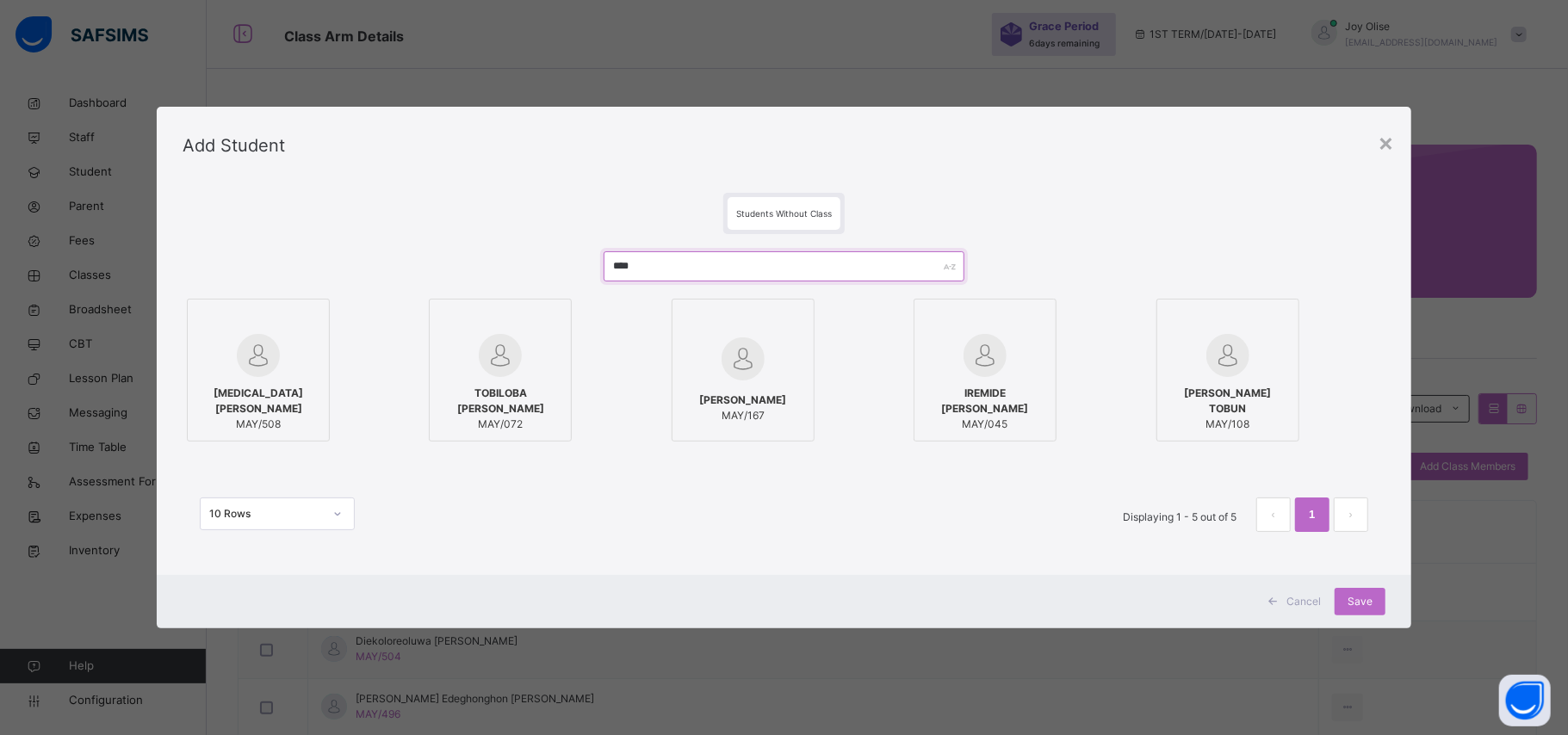
click at [723, 266] on input "****" at bounding box center [784, 266] width 361 height 30
type input "*"
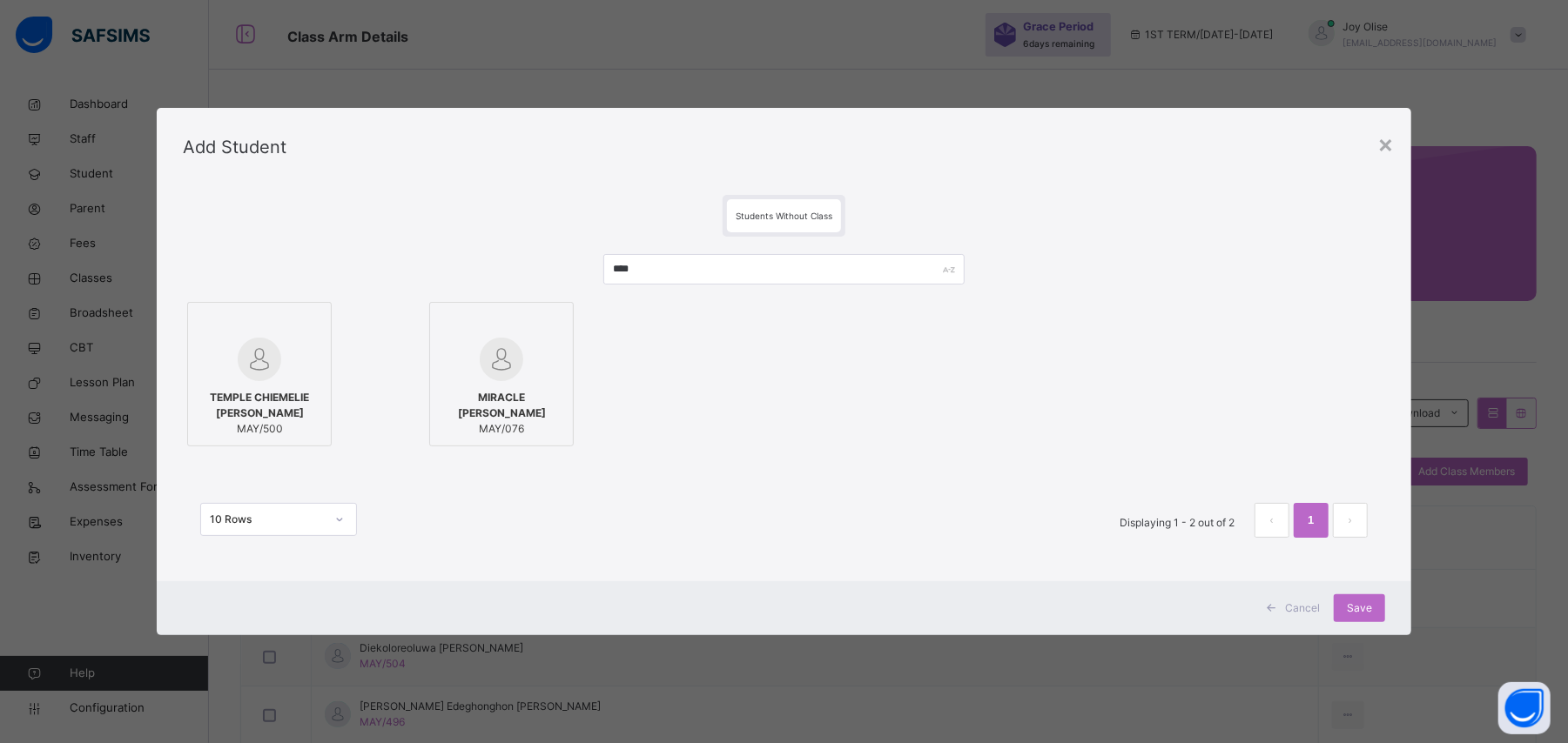
click at [308, 391] on span "TEMPLE CHIEMELIE [PERSON_NAME]" at bounding box center [259, 405] width 125 height 31
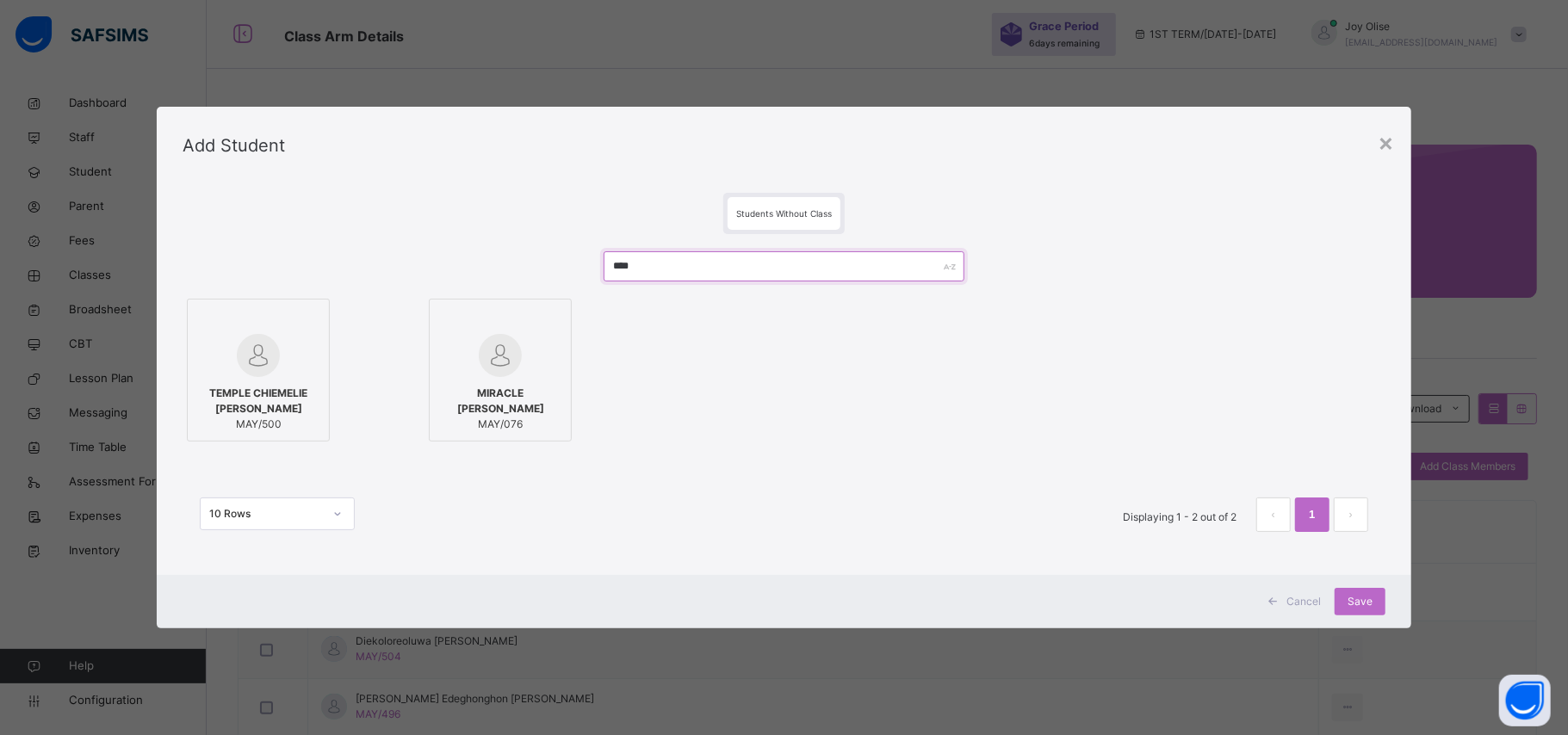
click at [759, 267] on input "****" at bounding box center [784, 266] width 361 height 30
type input "*"
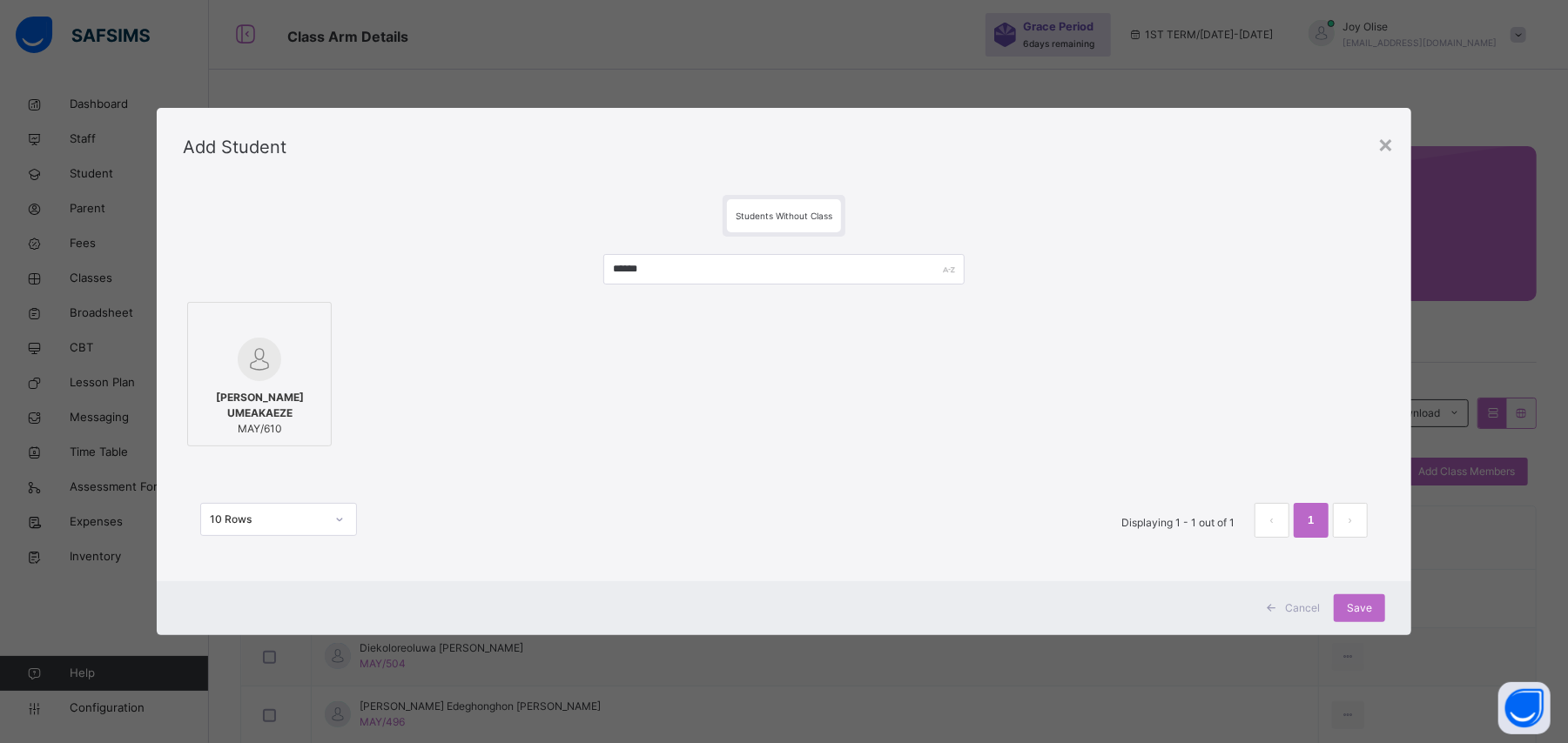
click at [197, 394] on span "[PERSON_NAME] UMEAKAEZE" at bounding box center [259, 405] width 125 height 31
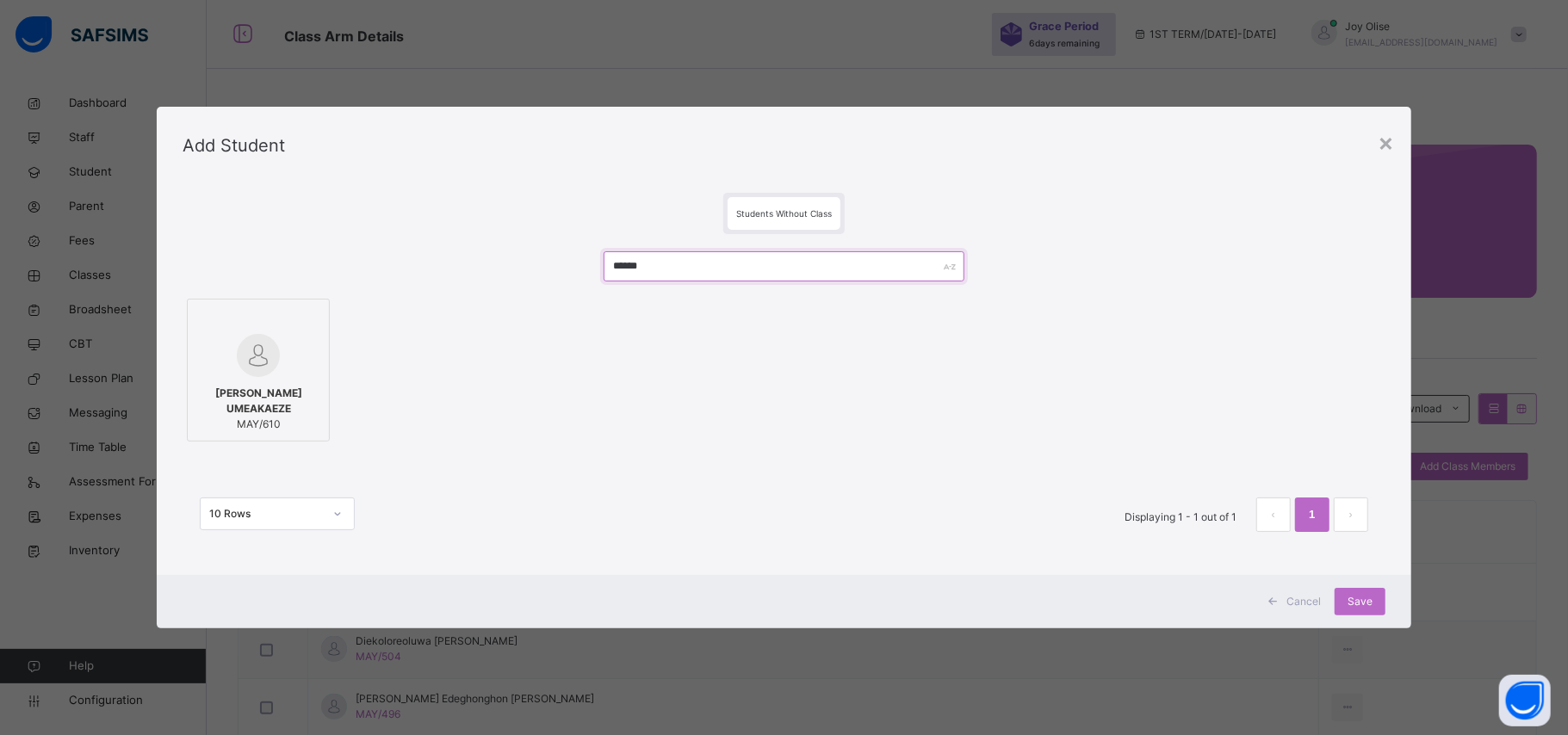
click at [676, 269] on input "******" at bounding box center [784, 266] width 361 height 30
type input "*"
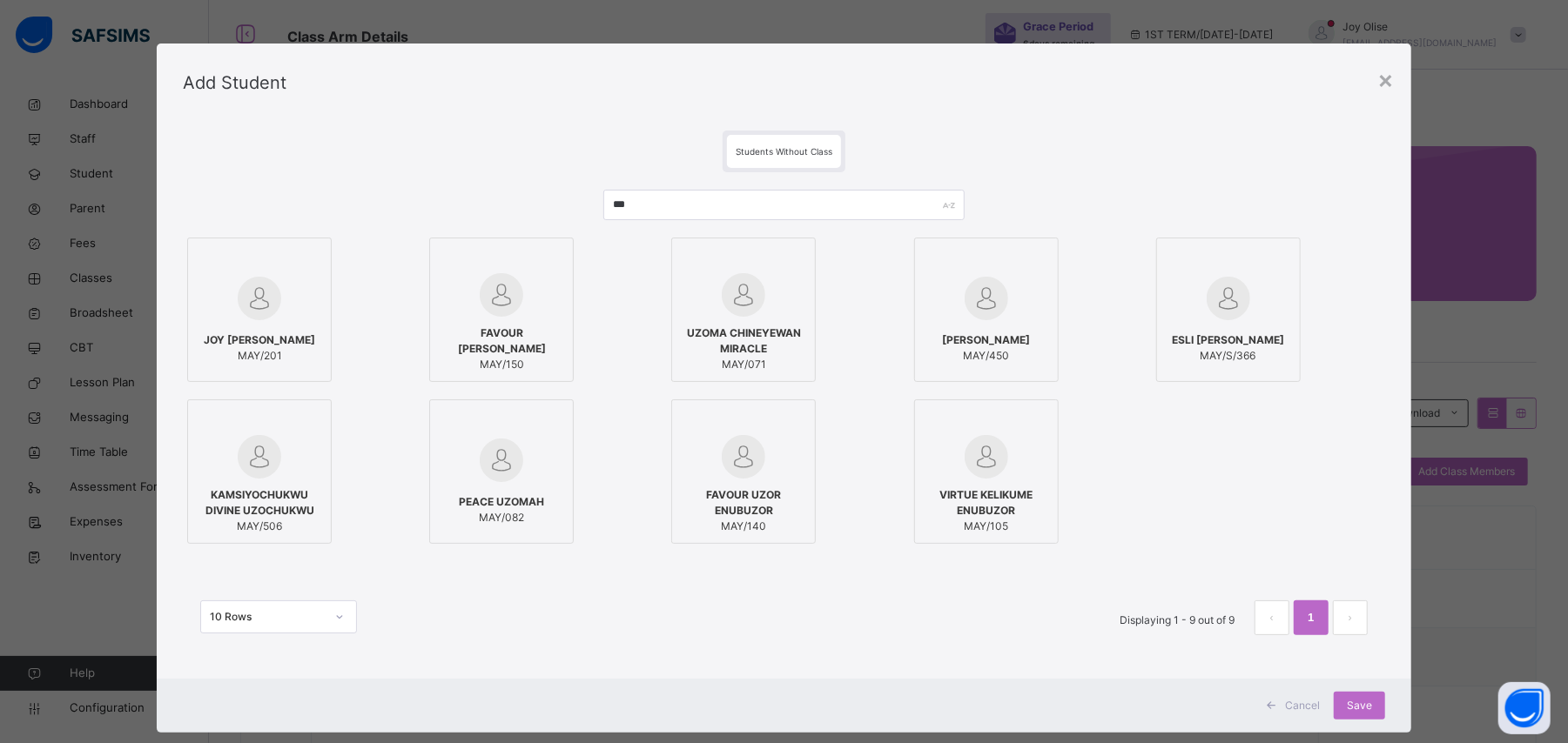
click at [229, 510] on span "KAMSIYOCHUKWU DIVINE UZOCHUKWU" at bounding box center [259, 502] width 125 height 31
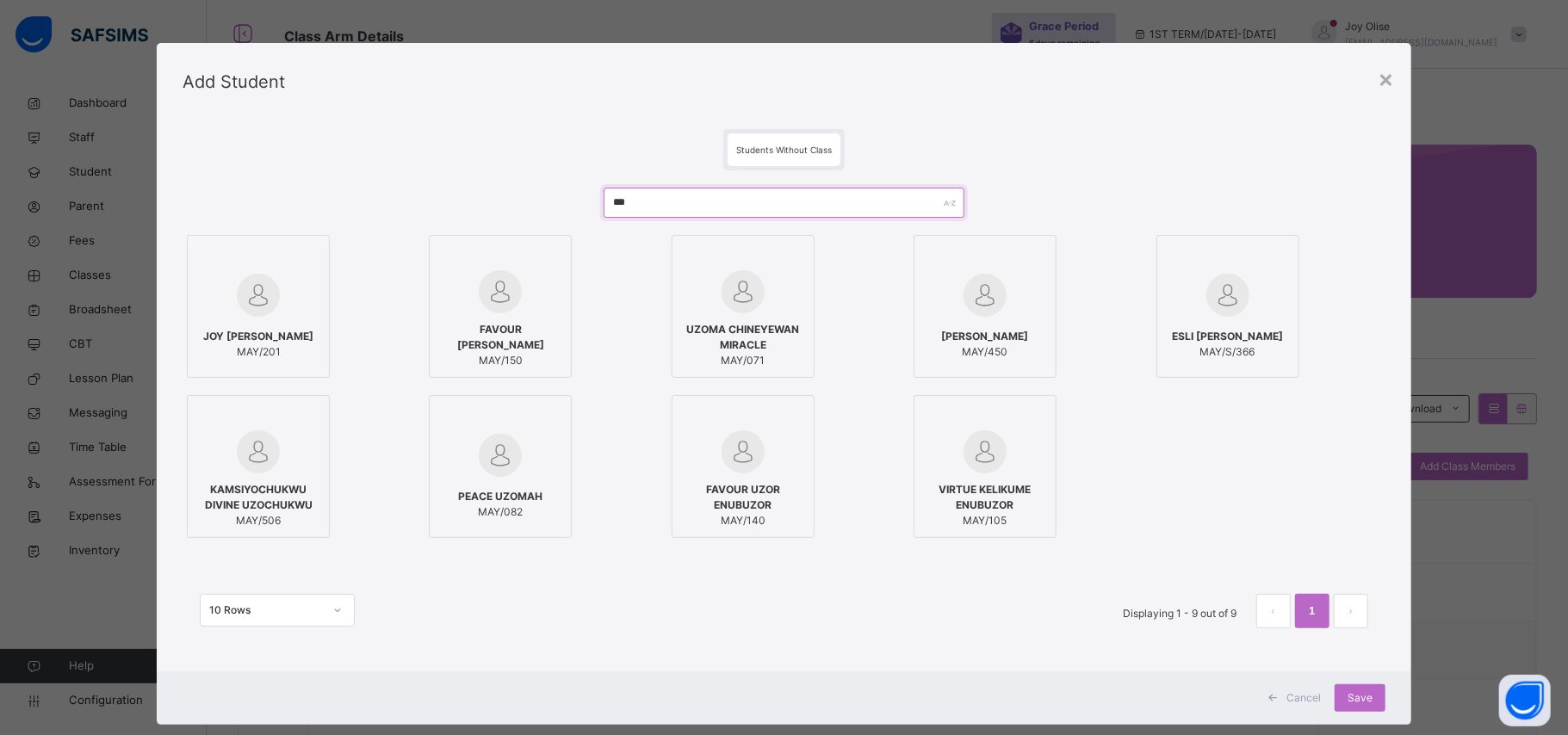
click at [679, 207] on input "***" at bounding box center [784, 202] width 361 height 30
type input "*"
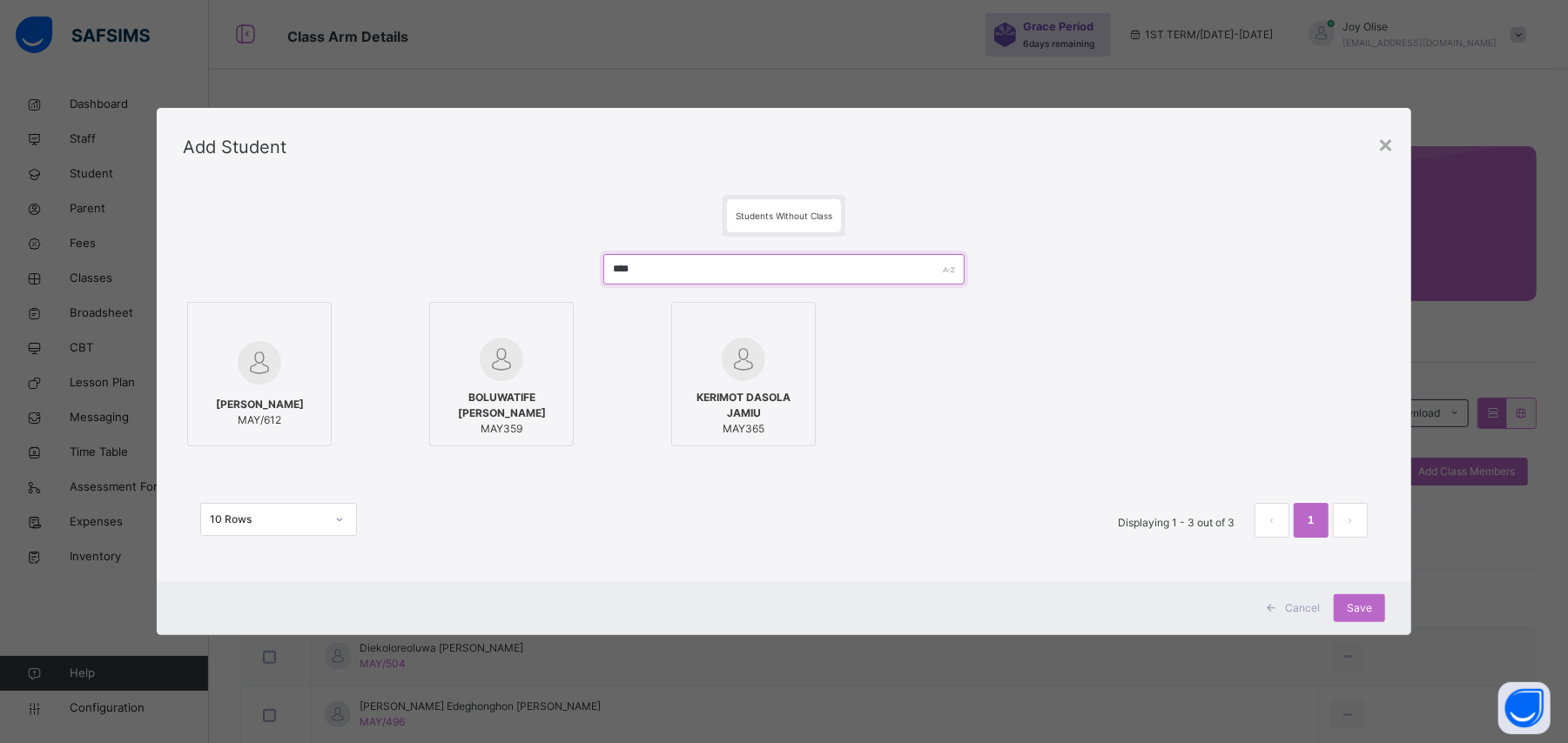
type input "****"
click at [292, 400] on span "[PERSON_NAME]" at bounding box center [260, 405] width 88 height 16
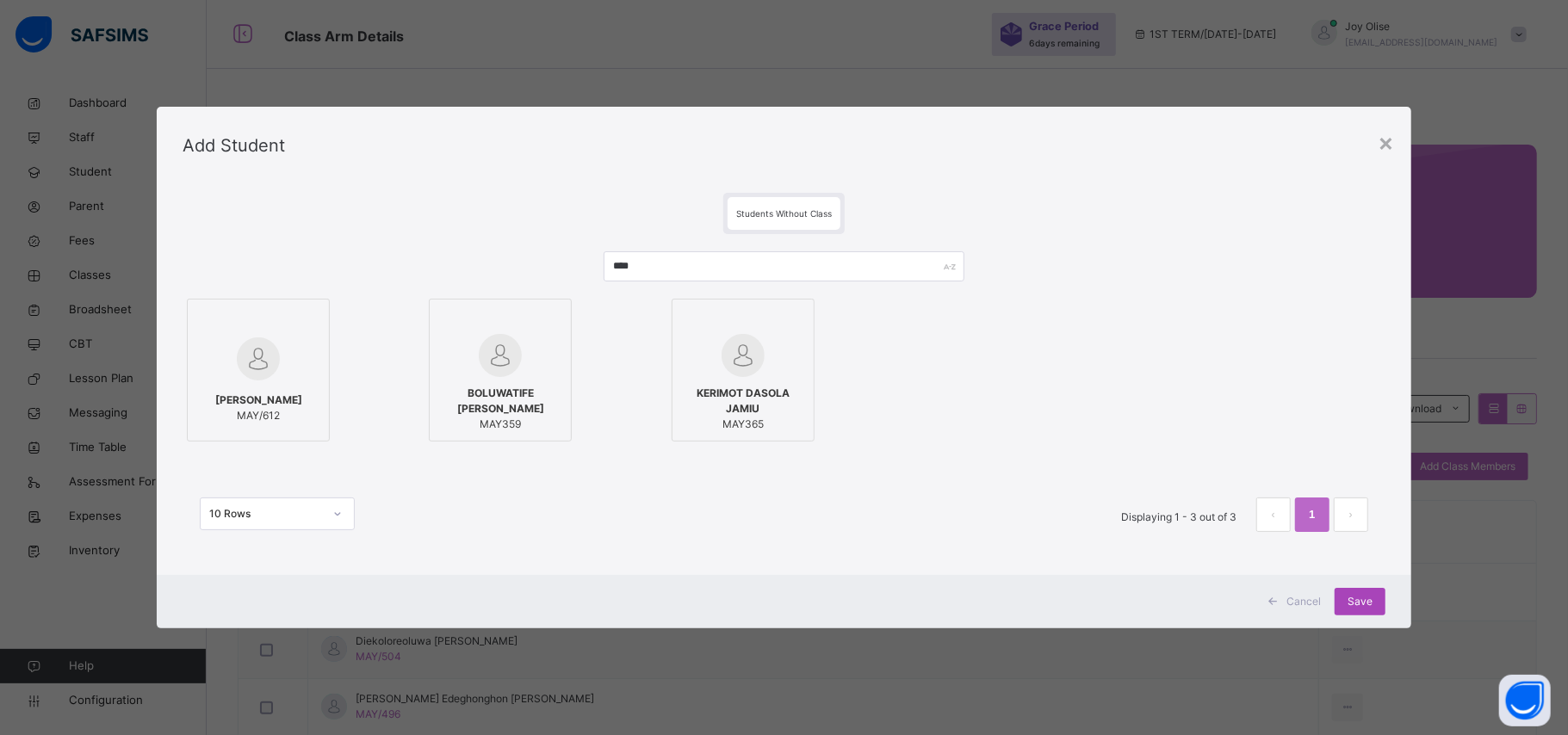
click at [1375, 603] on div "Save" at bounding box center [1360, 601] width 51 height 27
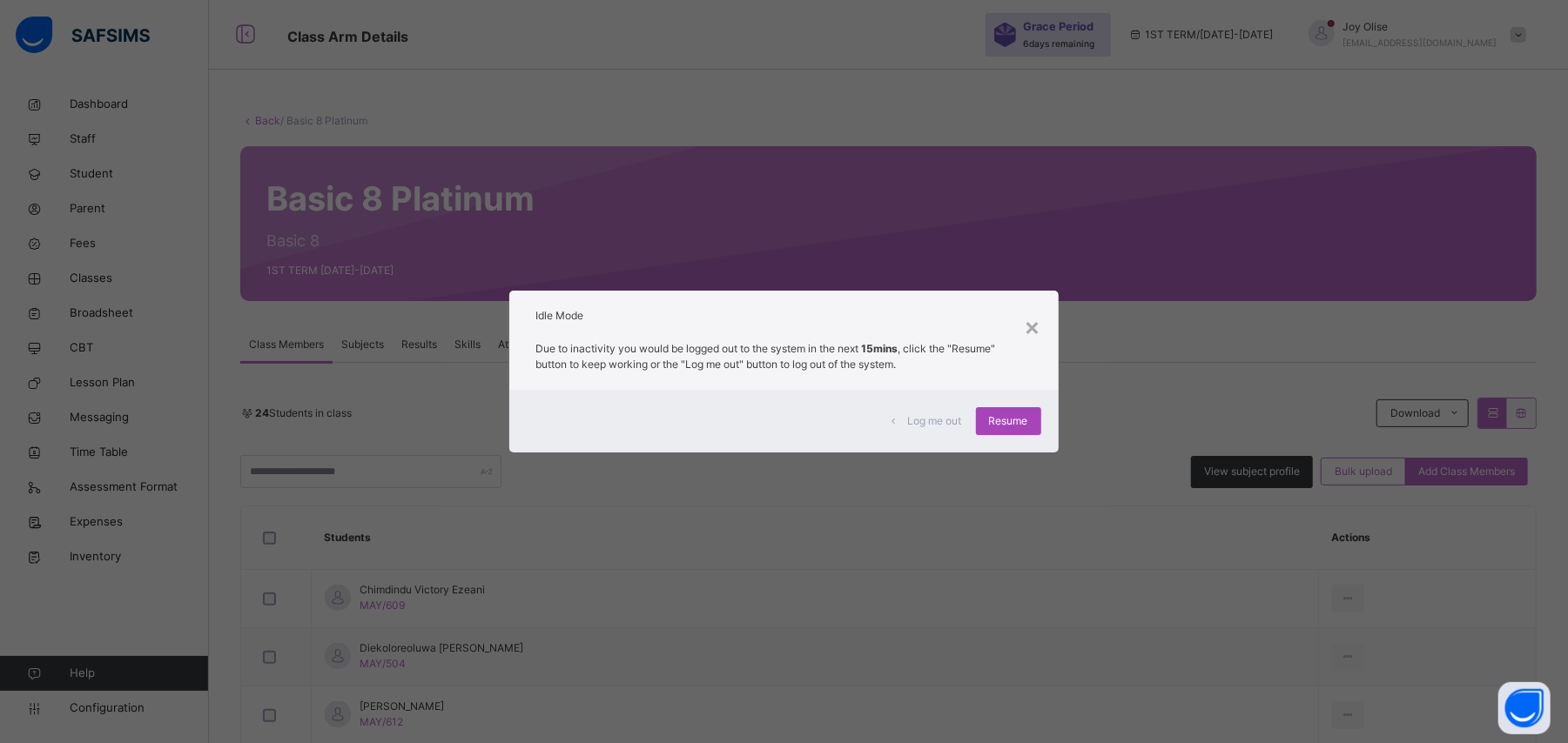
click at [1021, 431] on div "Resume" at bounding box center [1008, 421] width 66 height 27
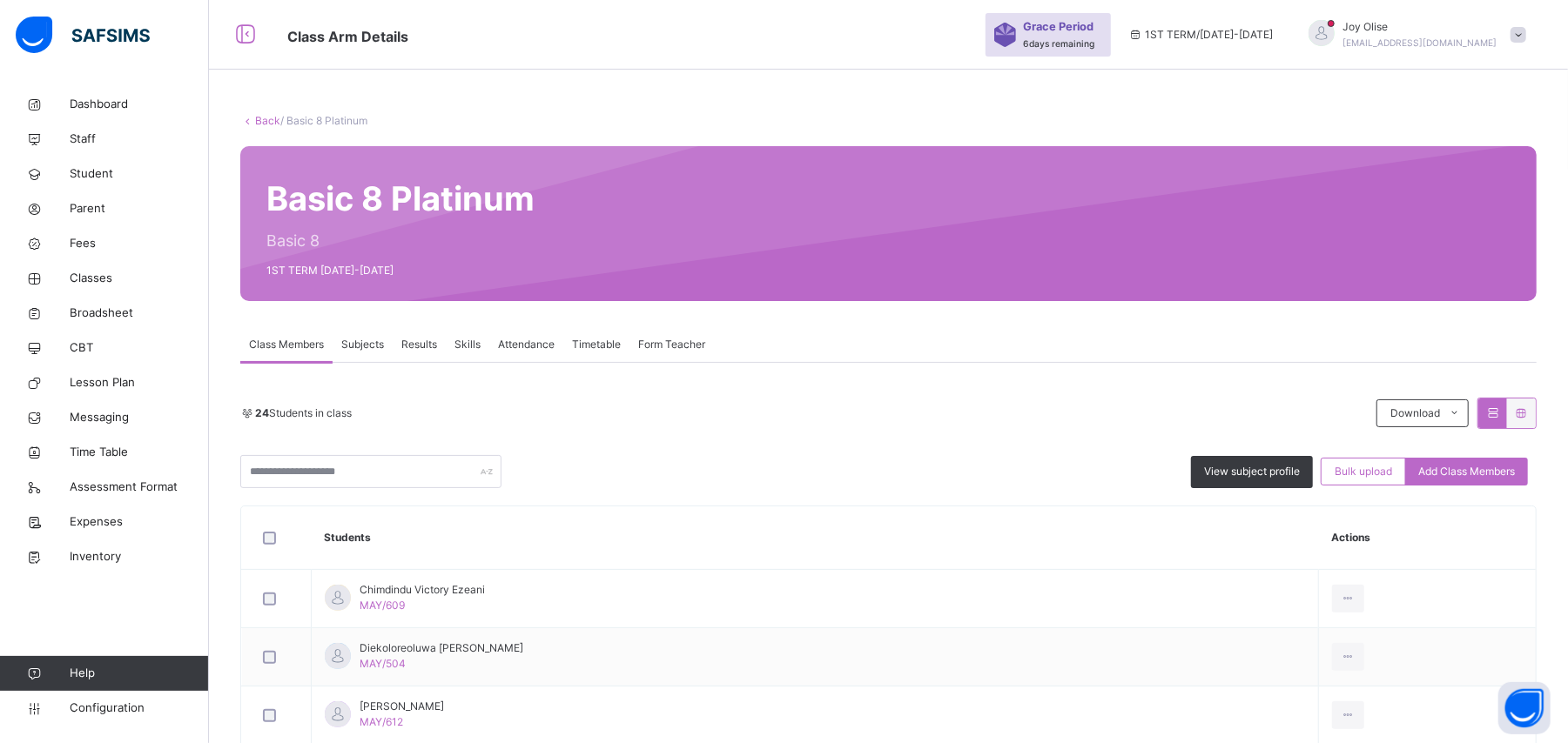
drag, startPoint x: 1042, startPoint y: 510, endPoint x: 1055, endPoint y: 543, distance: 35.5
click at [1043, 517] on th "Students" at bounding box center [815, 538] width 1007 height 64
click at [267, 122] on link "Back" at bounding box center [268, 120] width 25 height 13
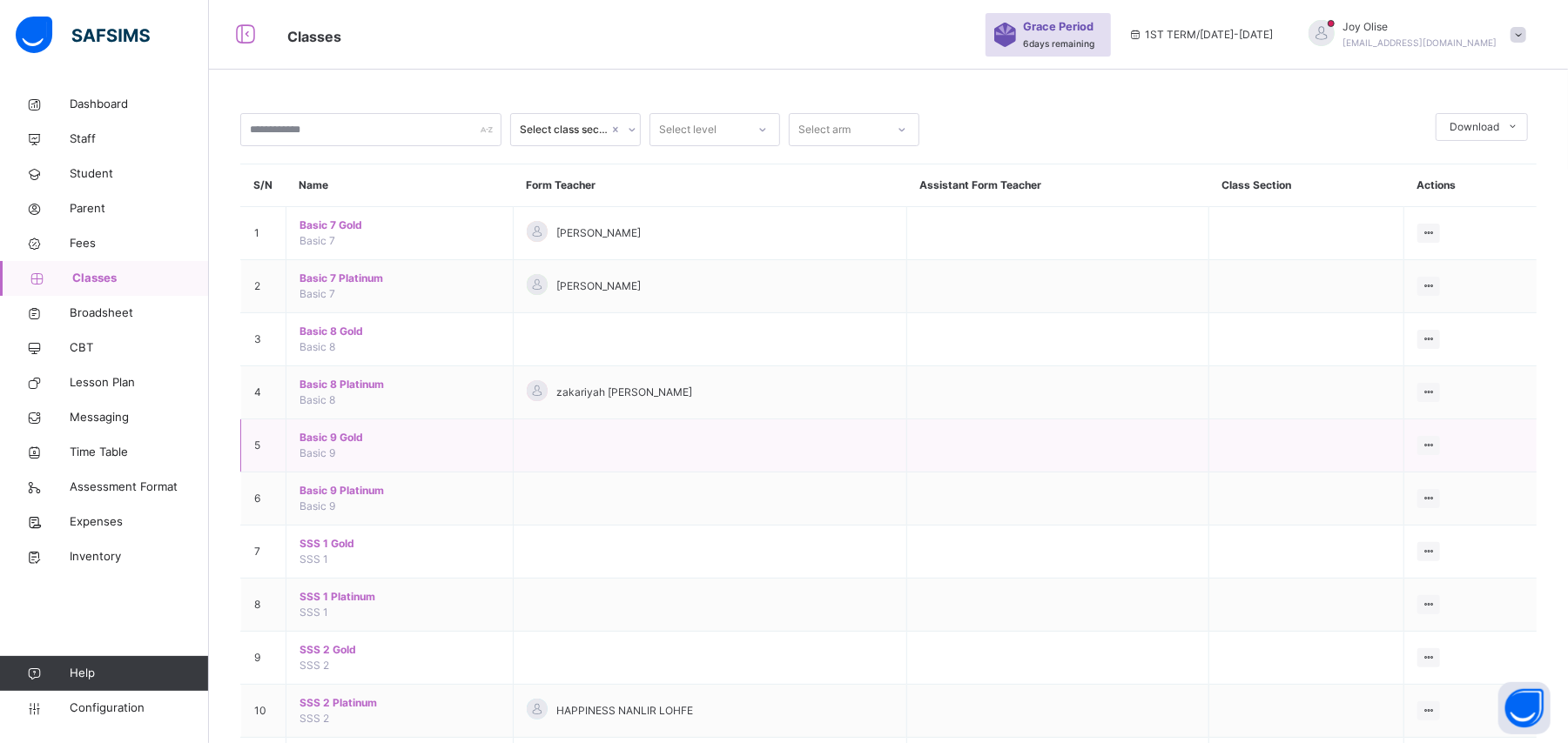
click at [330, 440] on span "Basic 9 Gold" at bounding box center [400, 437] width 200 height 16
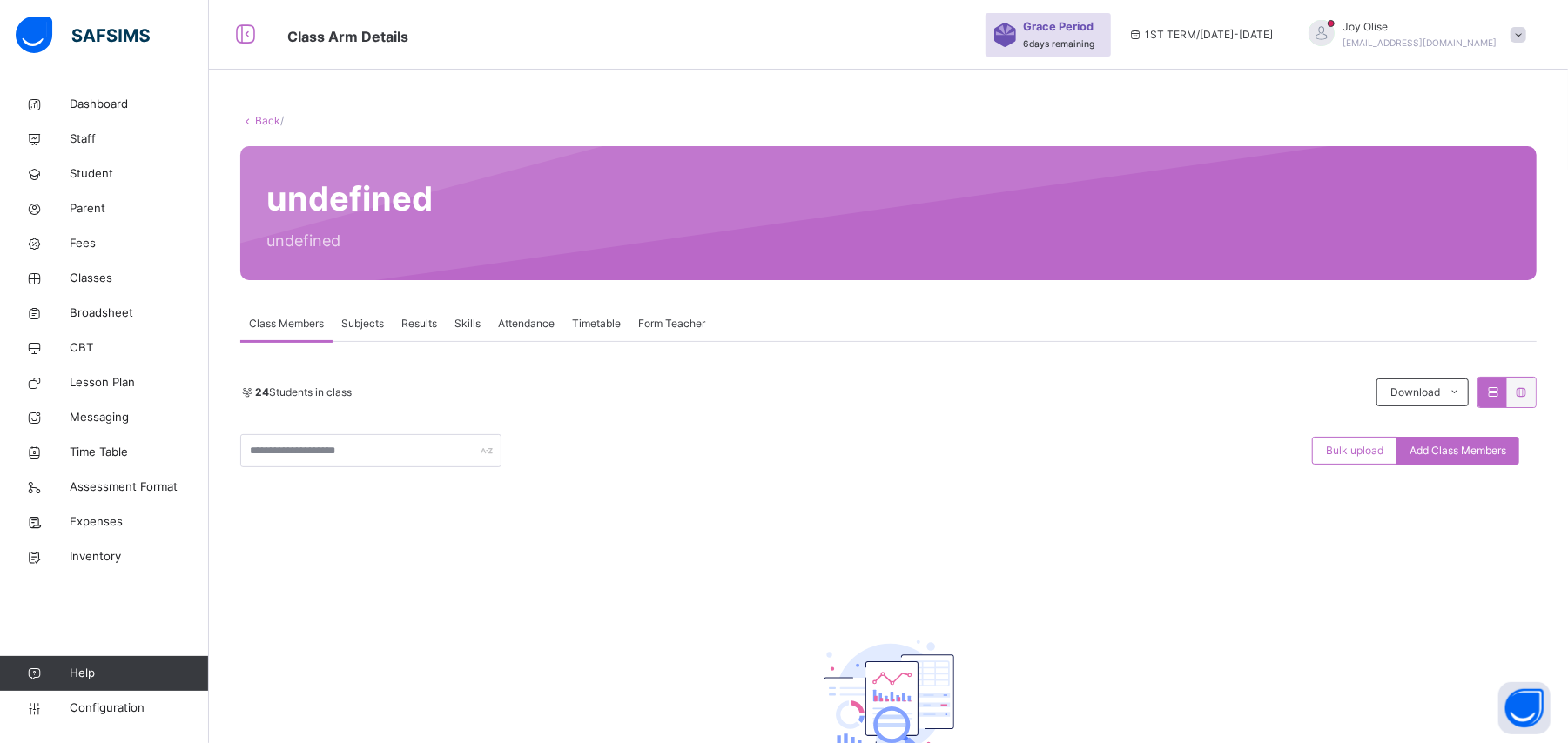
click at [980, 409] on div "24 Students in class Download Pdf Report Excel Report Bulk upload Add Class Mem…" at bounding box center [888, 422] width 1296 height 90
click at [259, 126] on link "Back" at bounding box center [268, 120] width 25 height 13
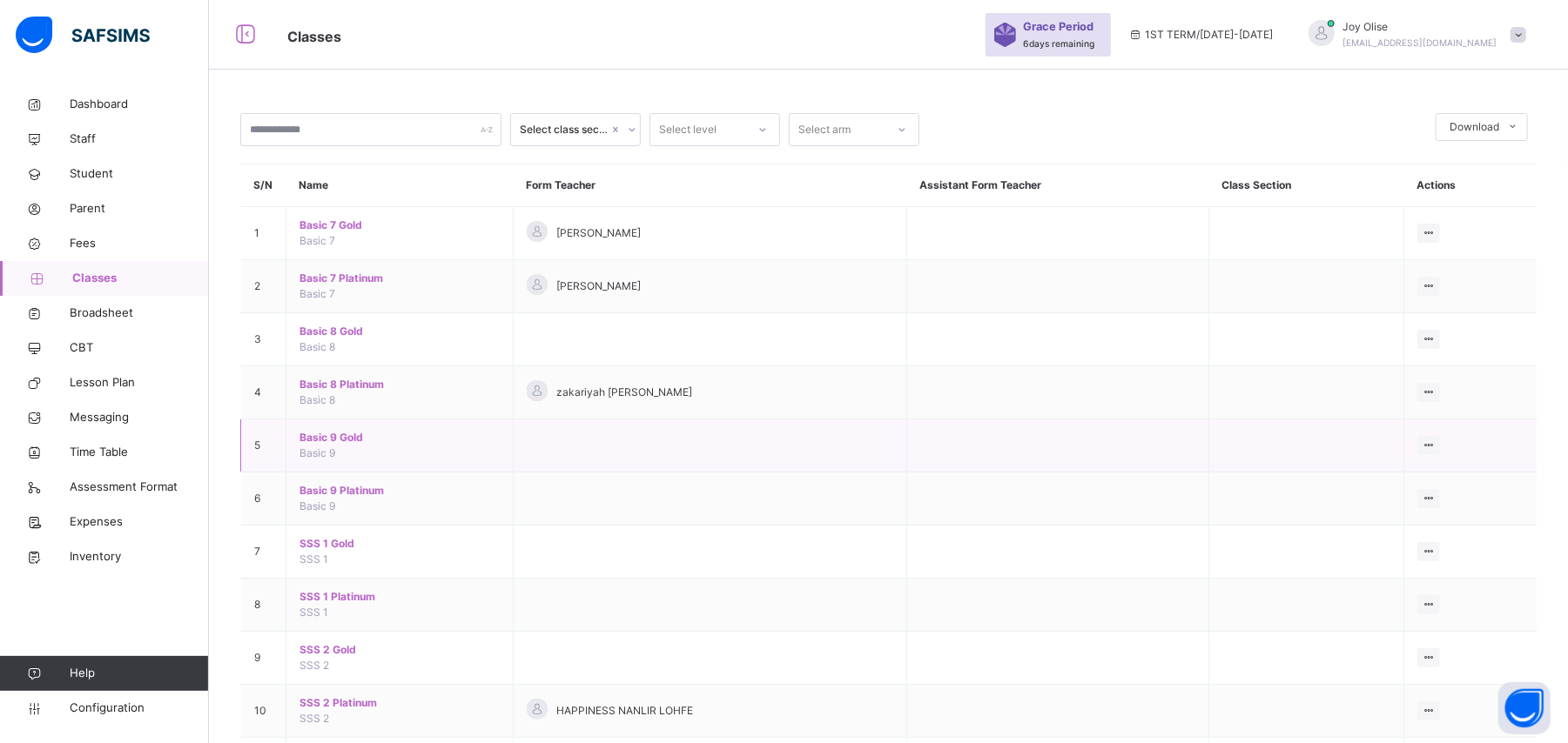
click at [328, 438] on span "Basic 9 Gold" at bounding box center [400, 437] width 200 height 16
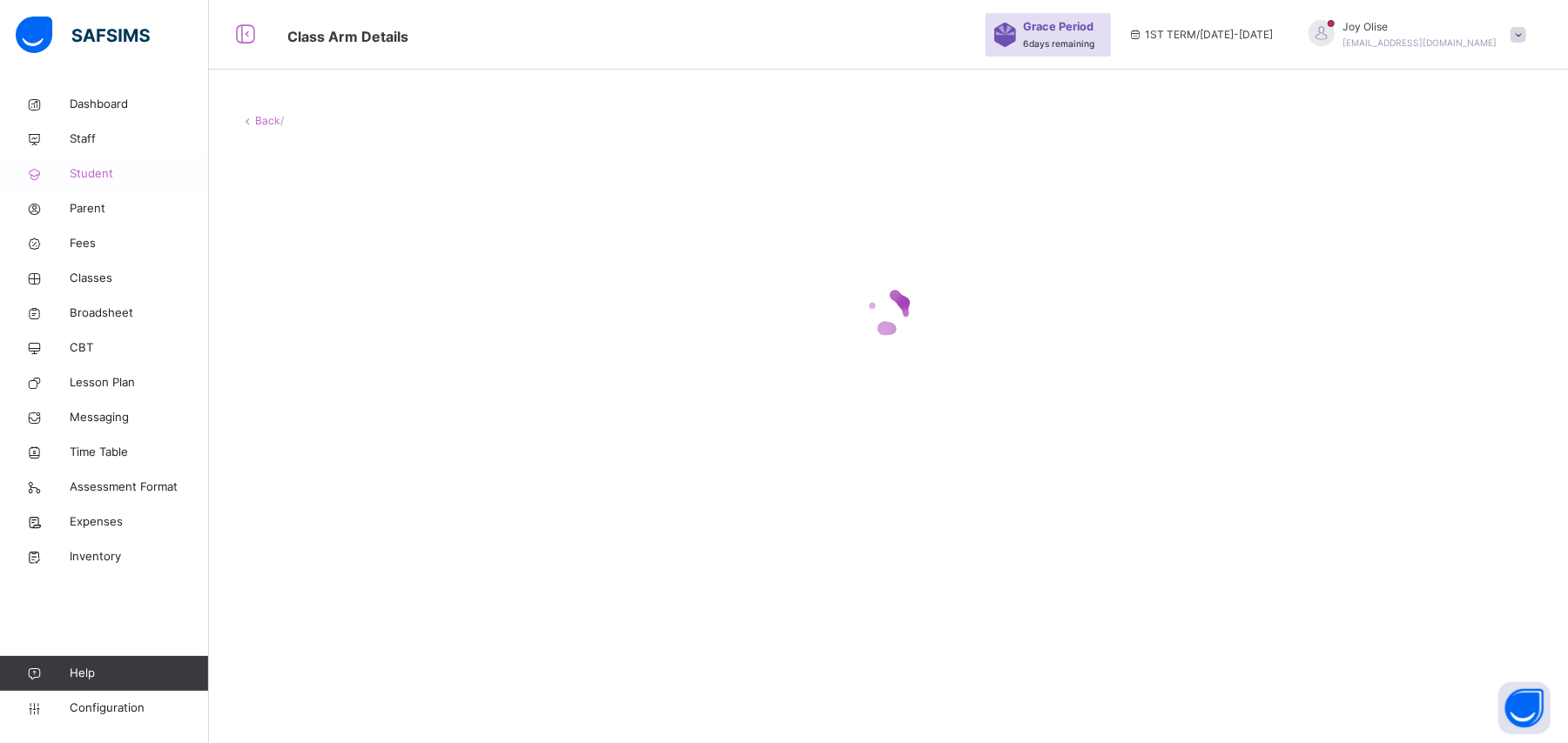
click at [82, 181] on span "Student" at bounding box center [139, 174] width 139 height 18
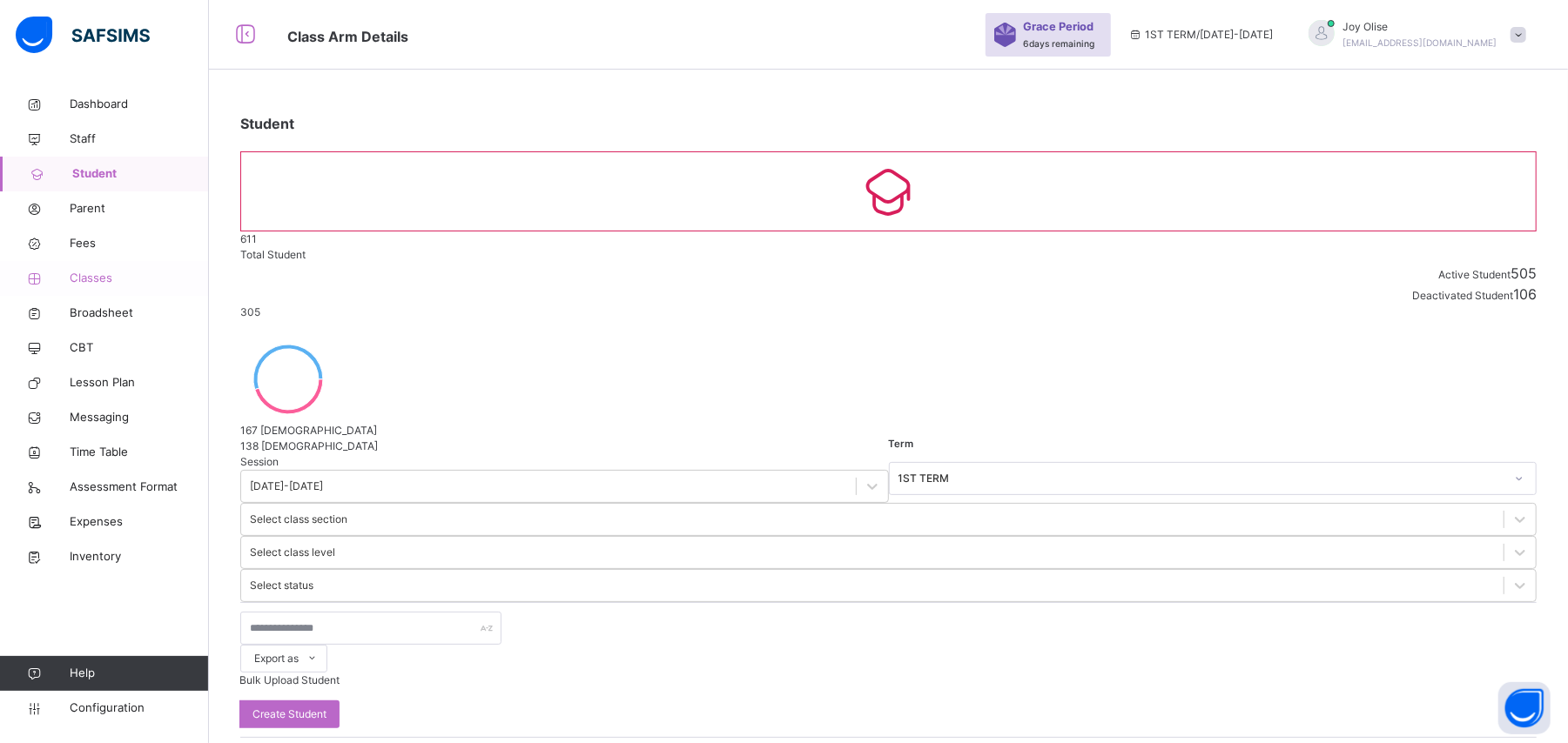
click at [85, 282] on span "Classes" at bounding box center [139, 279] width 139 height 18
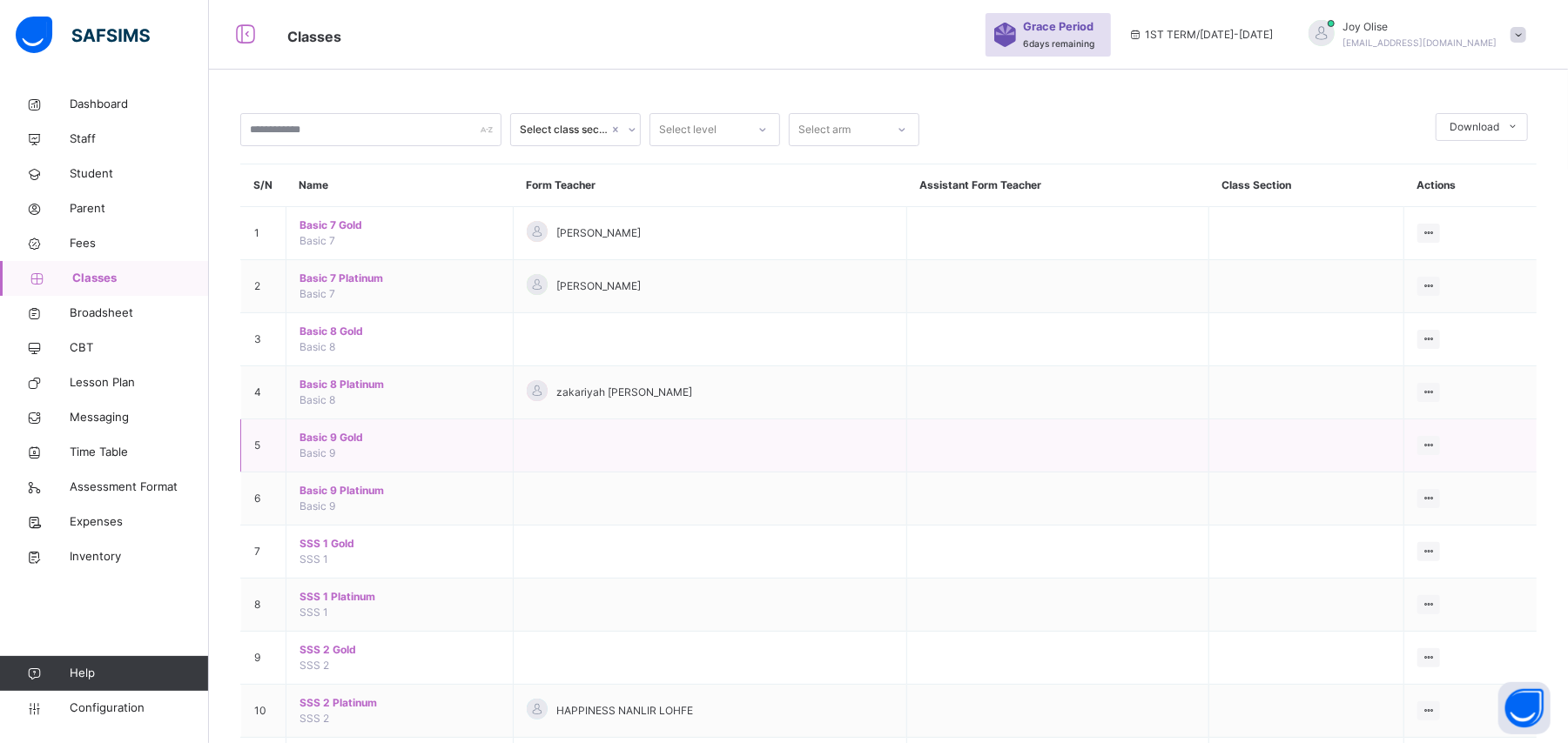
click at [336, 442] on span "Basic 9 Gold" at bounding box center [400, 437] width 200 height 16
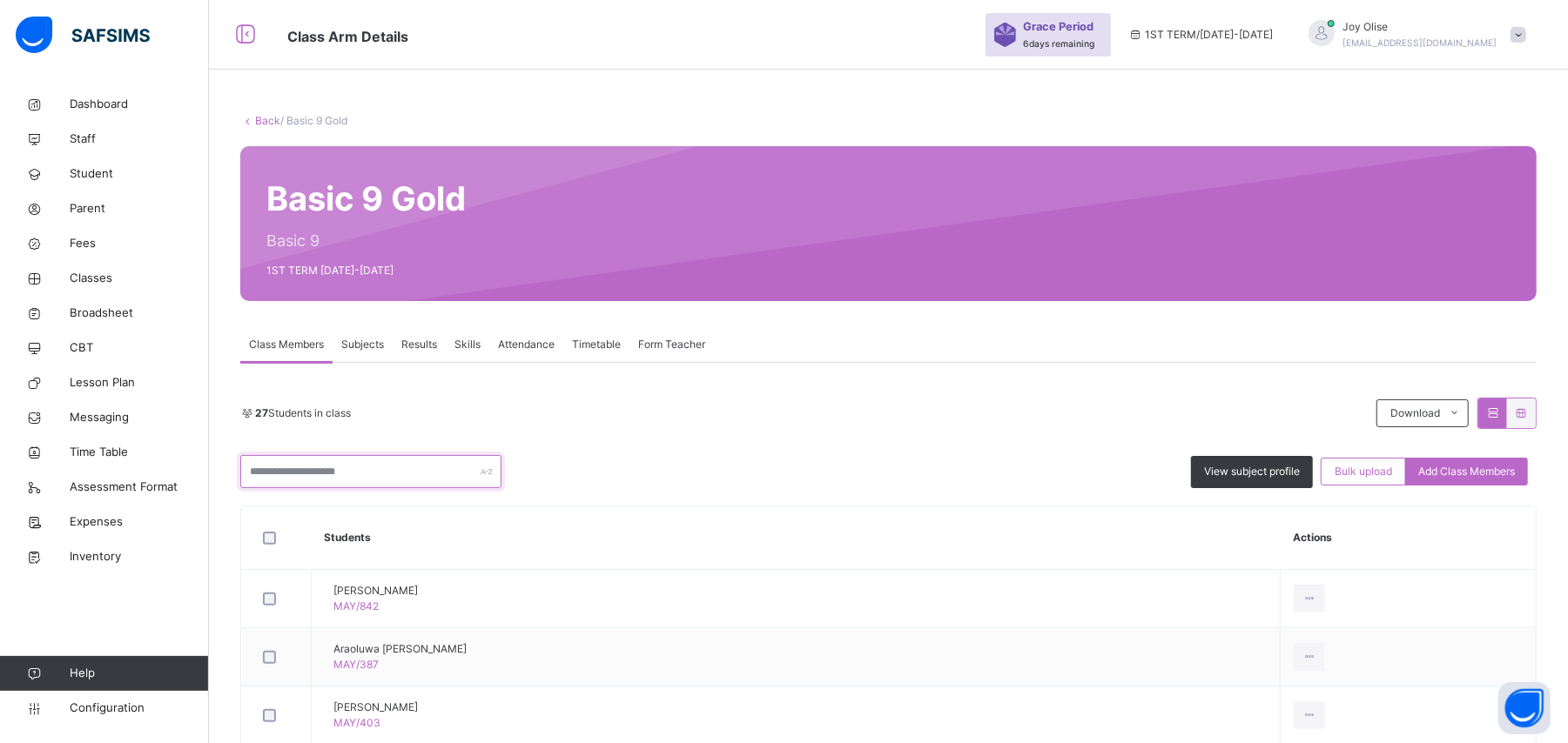
click at [353, 481] on input "text" at bounding box center [370, 471] width 261 height 33
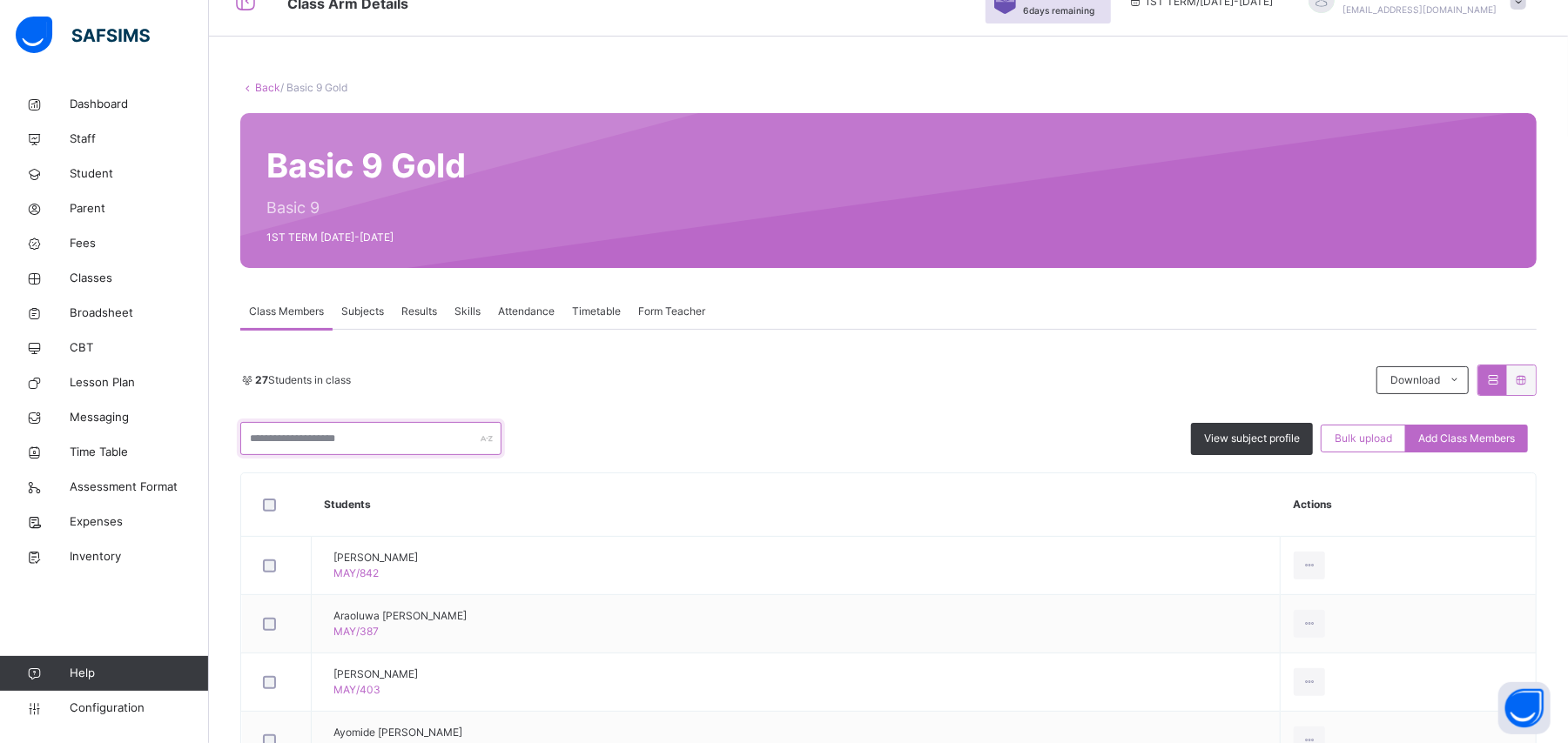
scroll to position [89, 0]
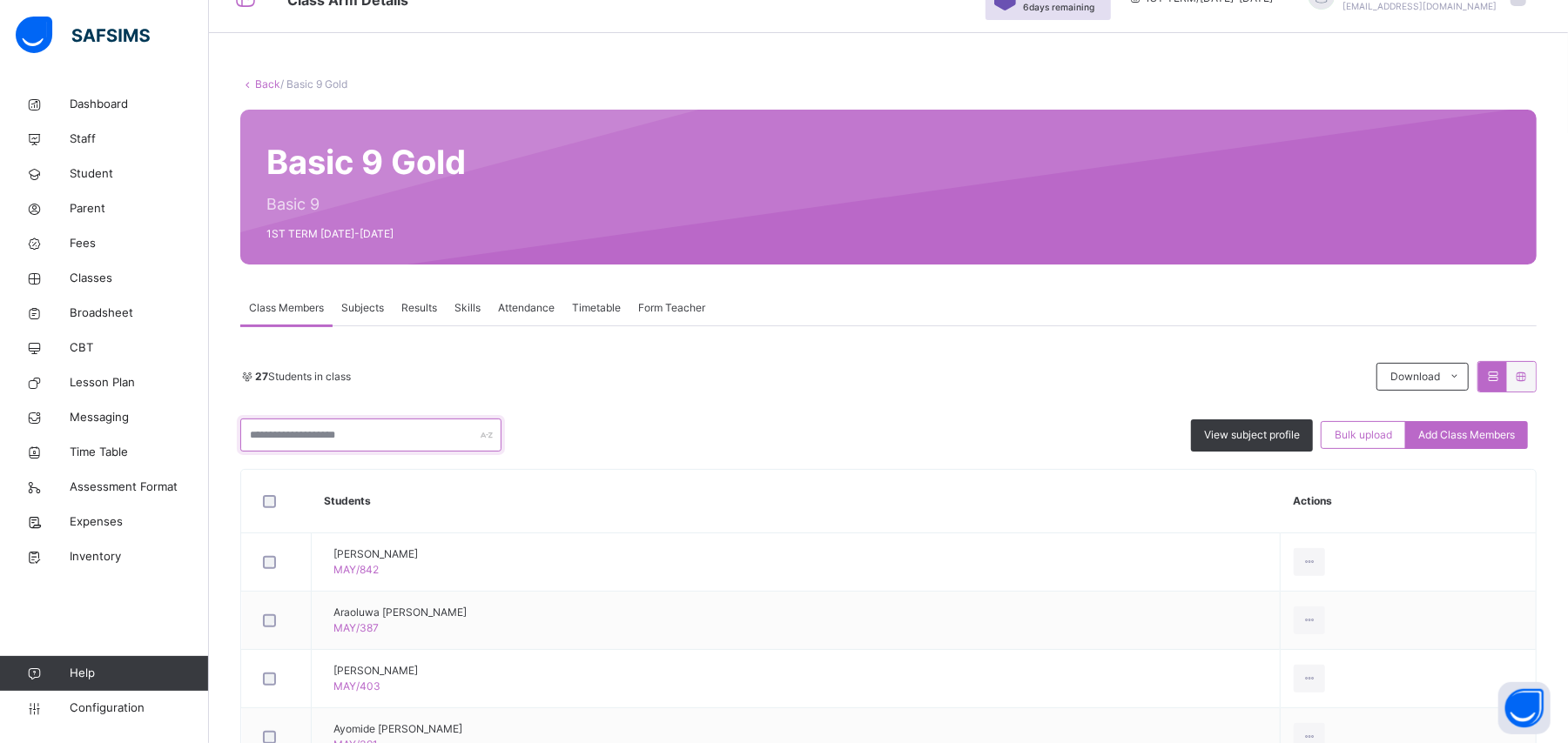
click at [282, 431] on input "text" at bounding box center [370, 435] width 261 height 33
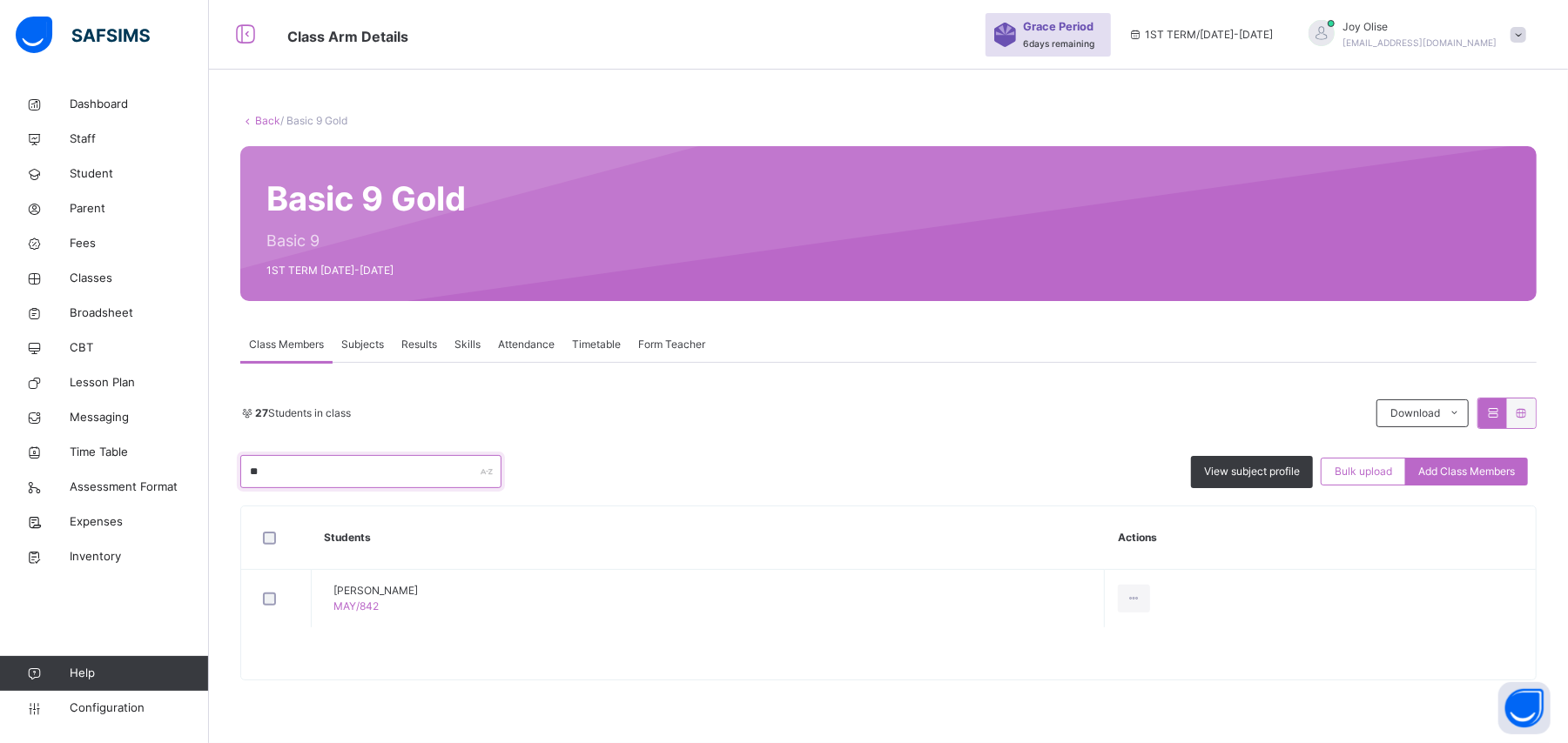
type input "*"
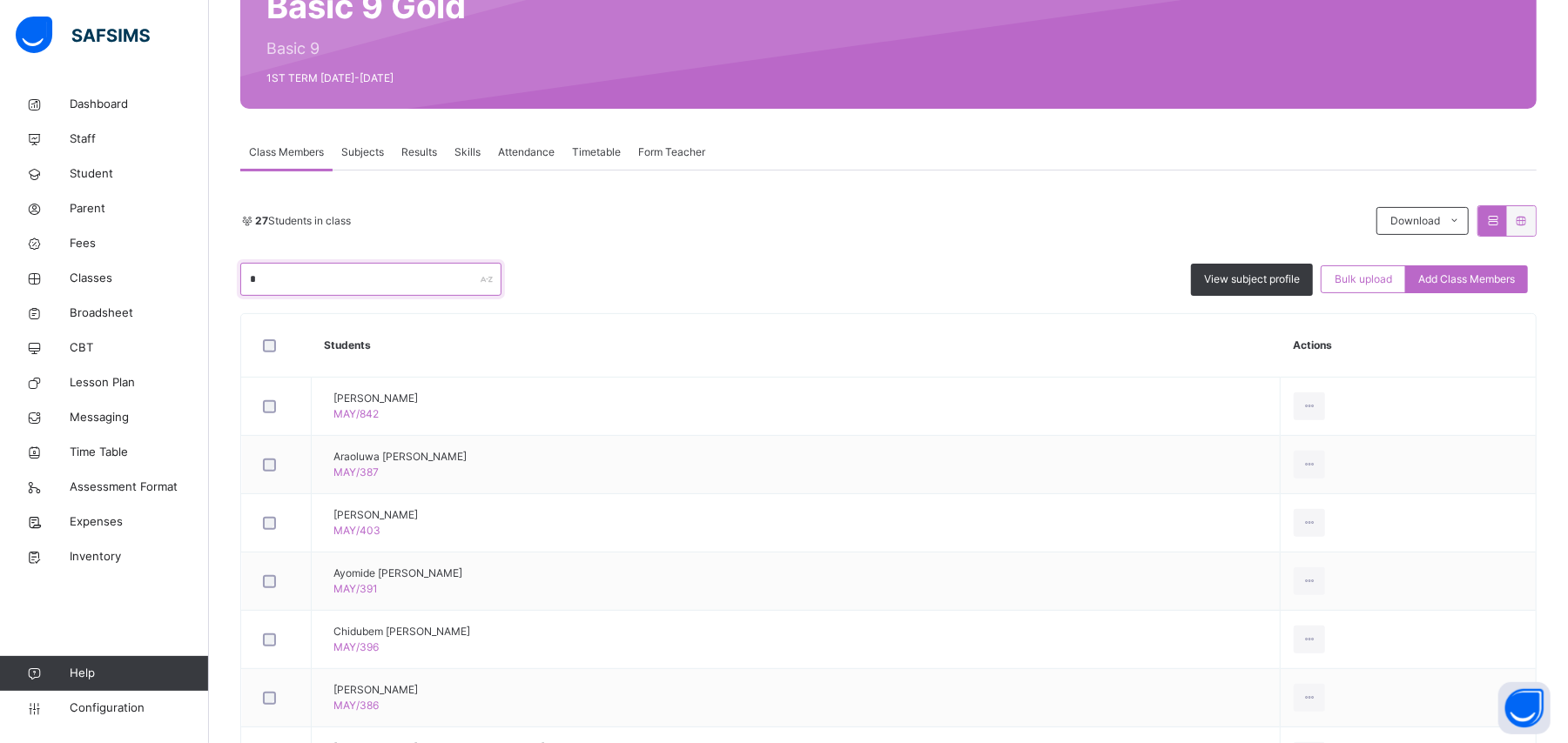
scroll to position [252, 0]
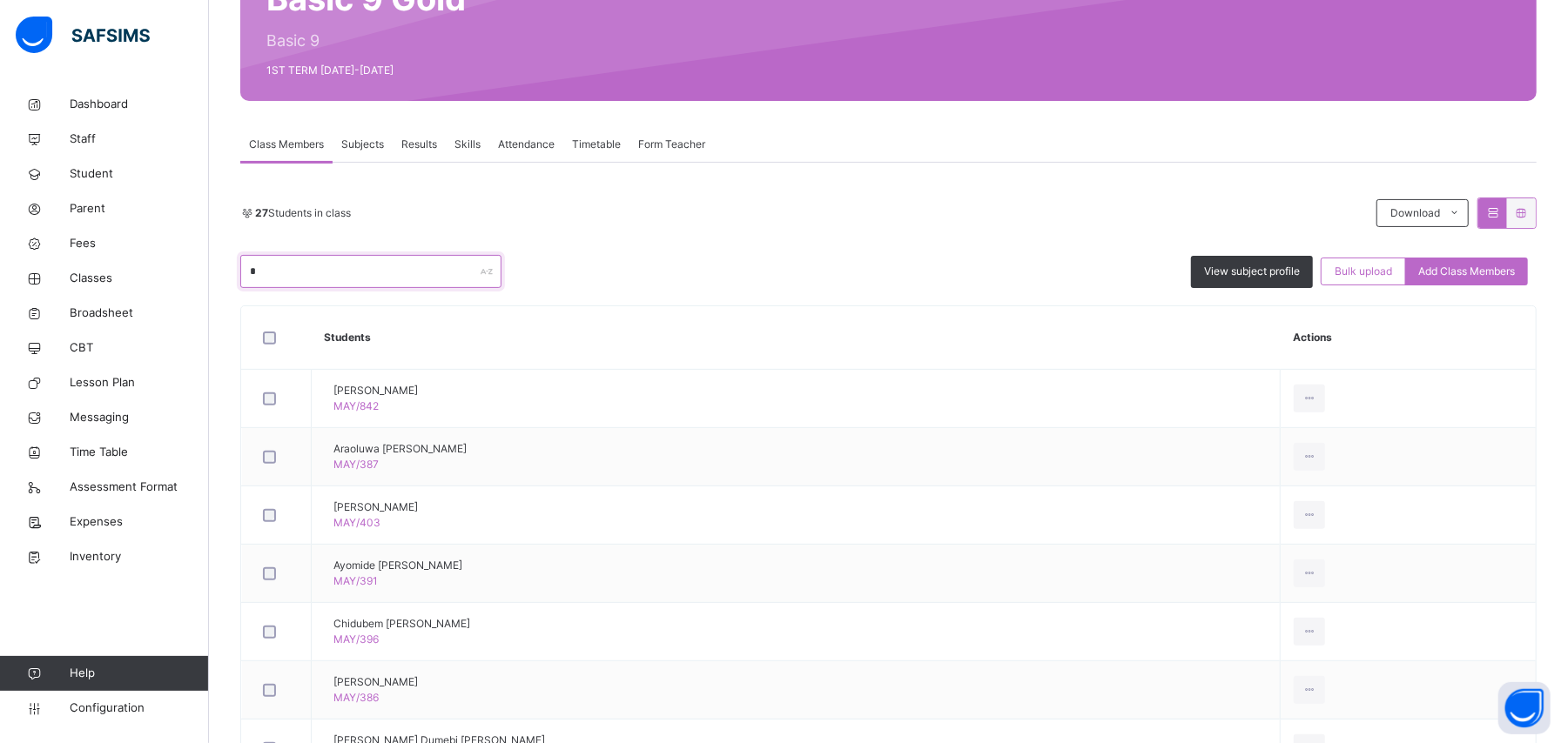
click at [416, 268] on input "*" at bounding box center [370, 271] width 261 height 33
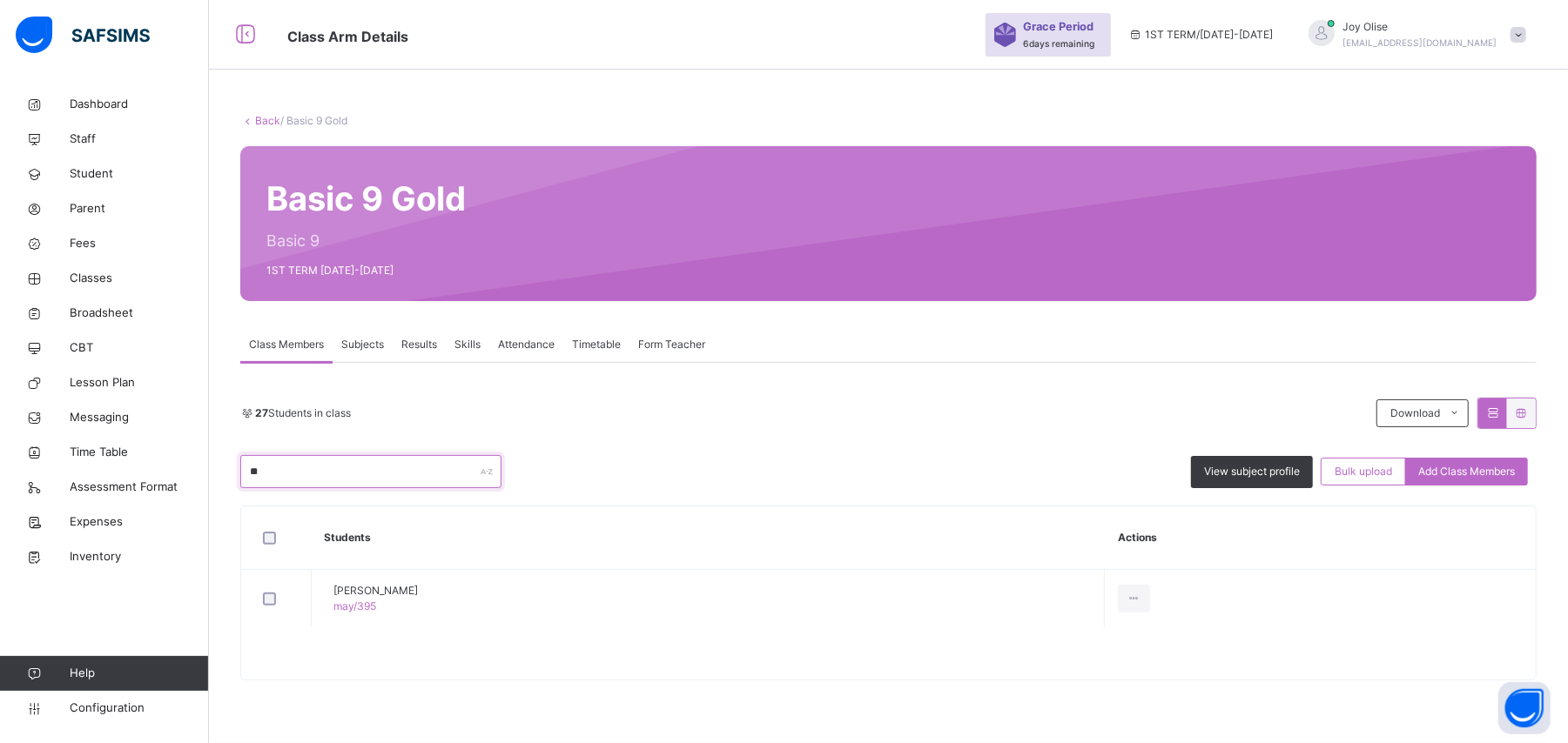
type input "*"
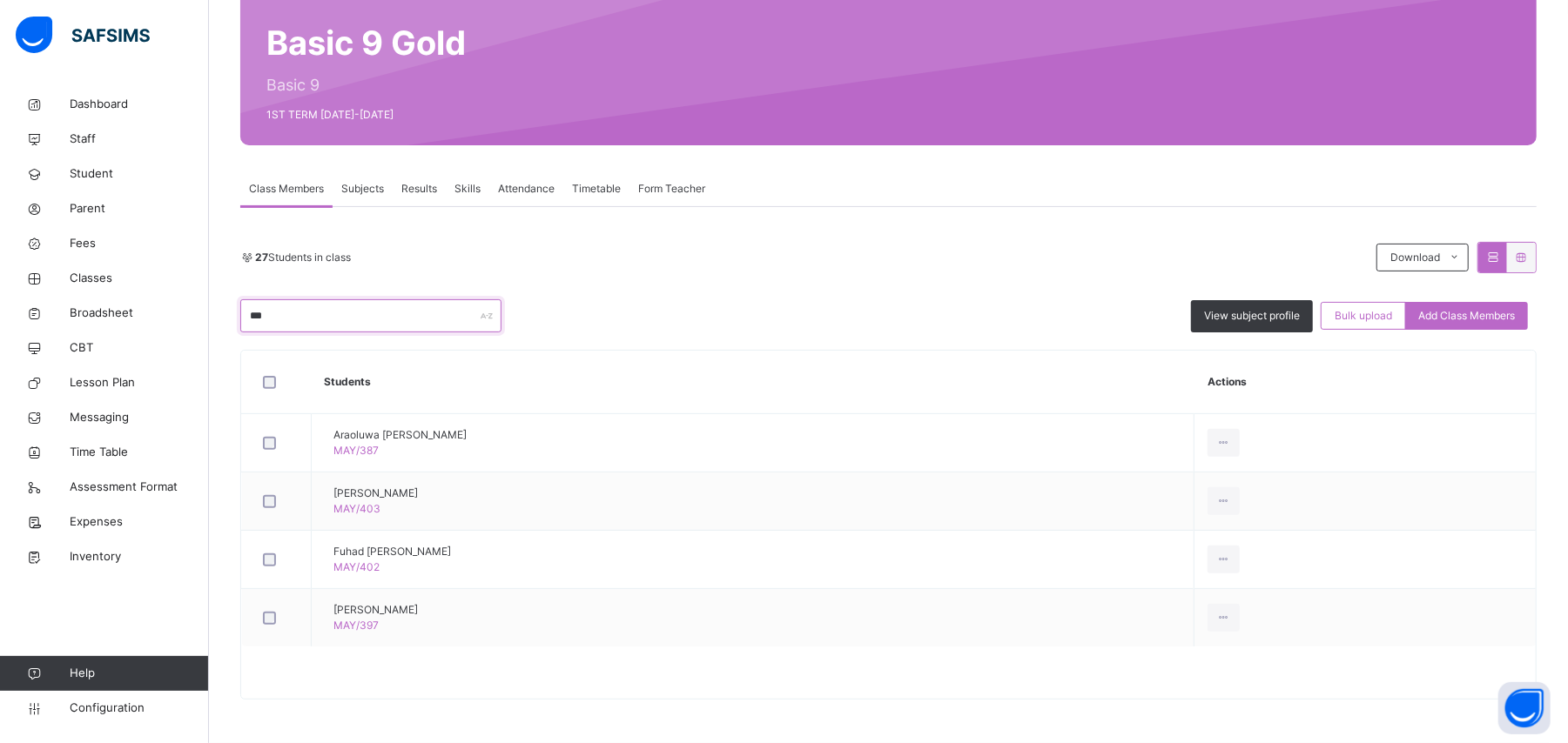
scroll to position [92, 0]
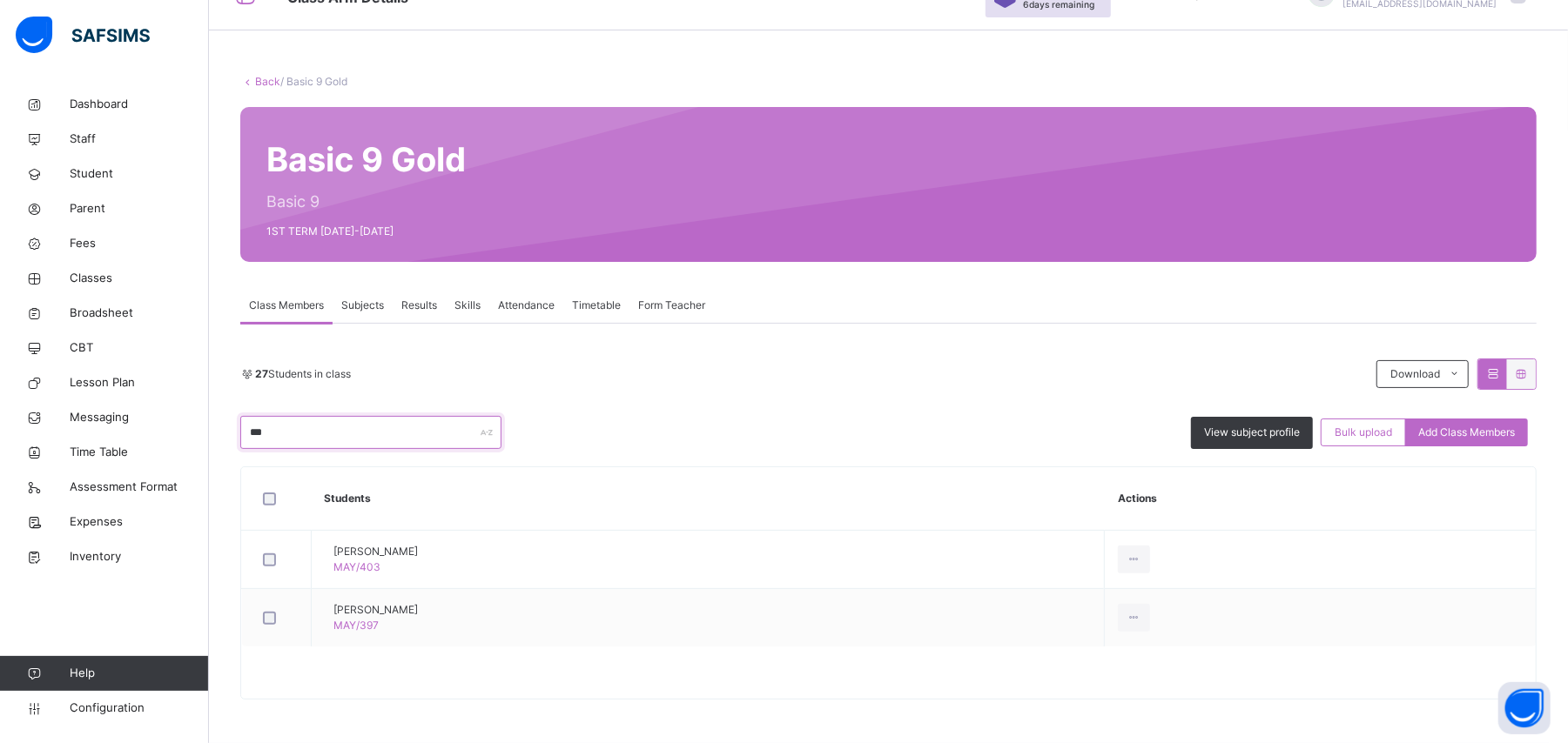
click at [291, 420] on input "***" at bounding box center [370, 432] width 261 height 33
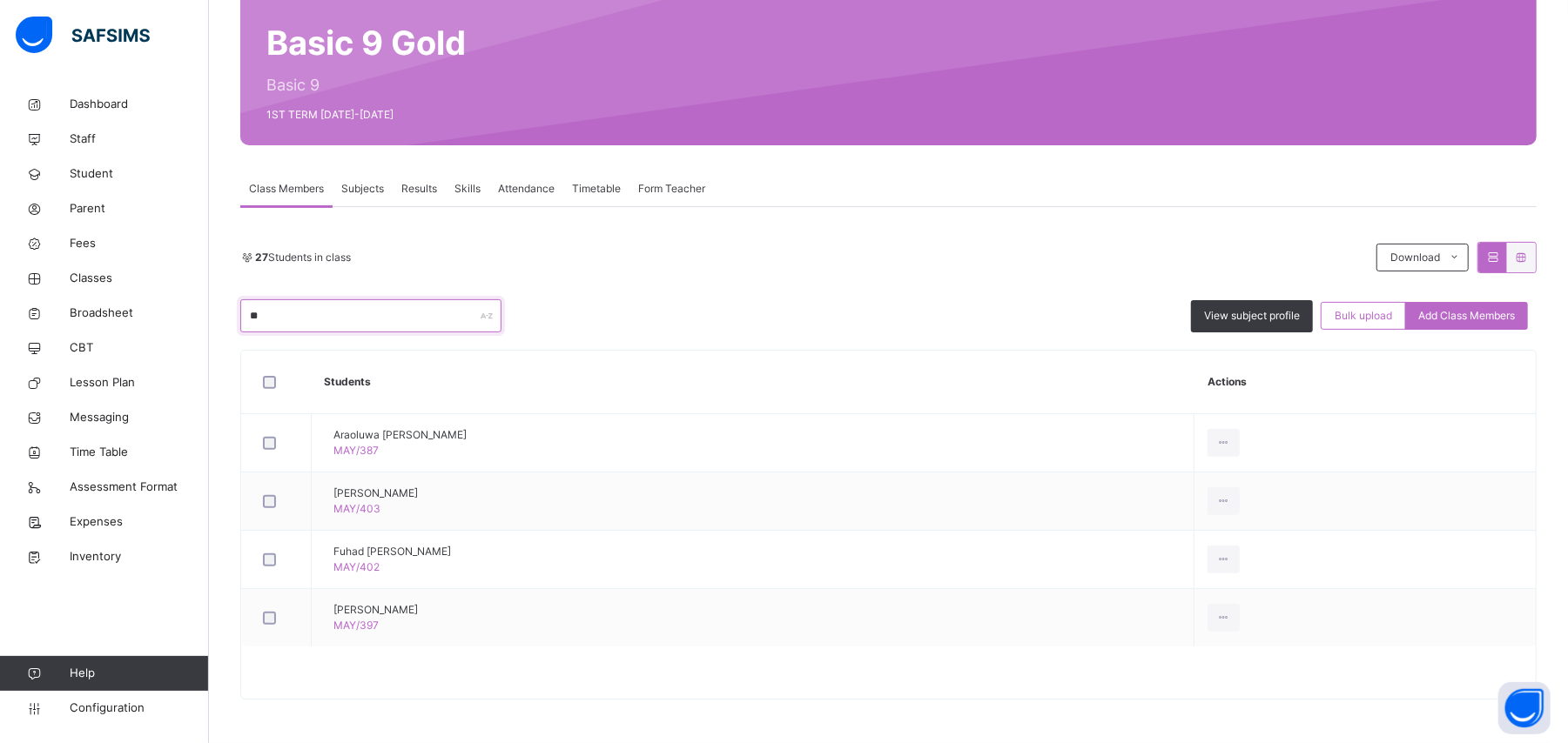
type input "*"
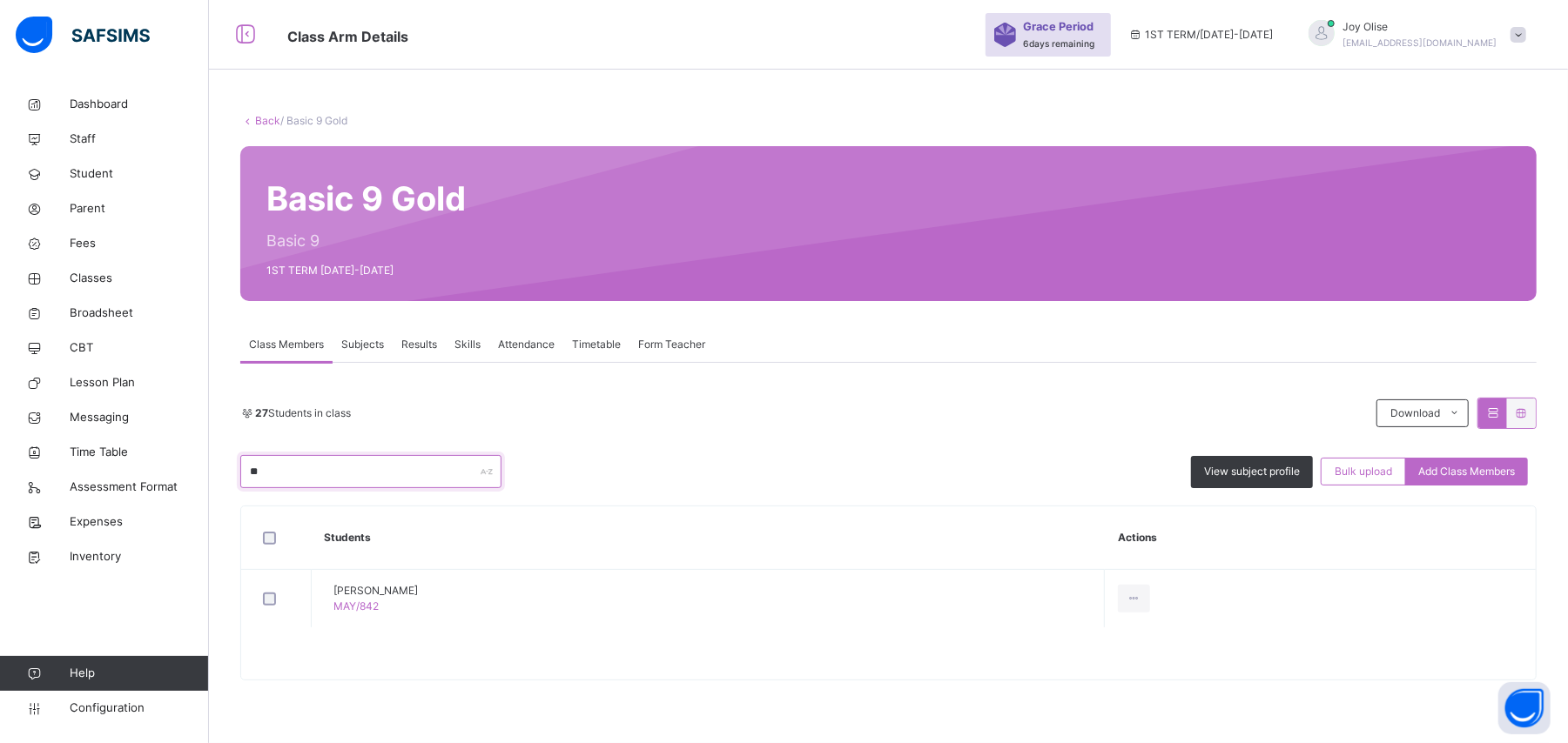
scroll to position [52, 0]
type input "*"
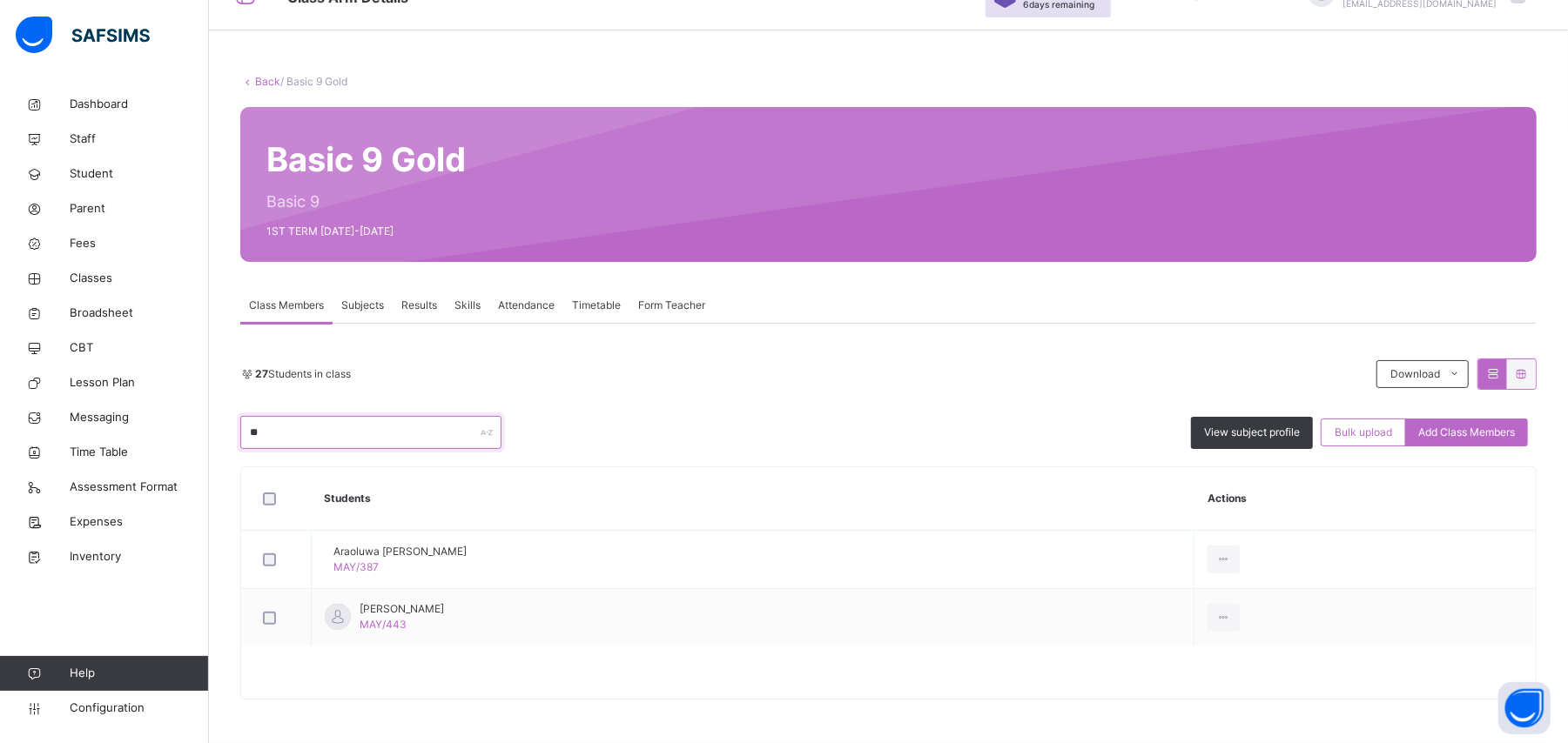
scroll to position [92, 0]
type input "*"
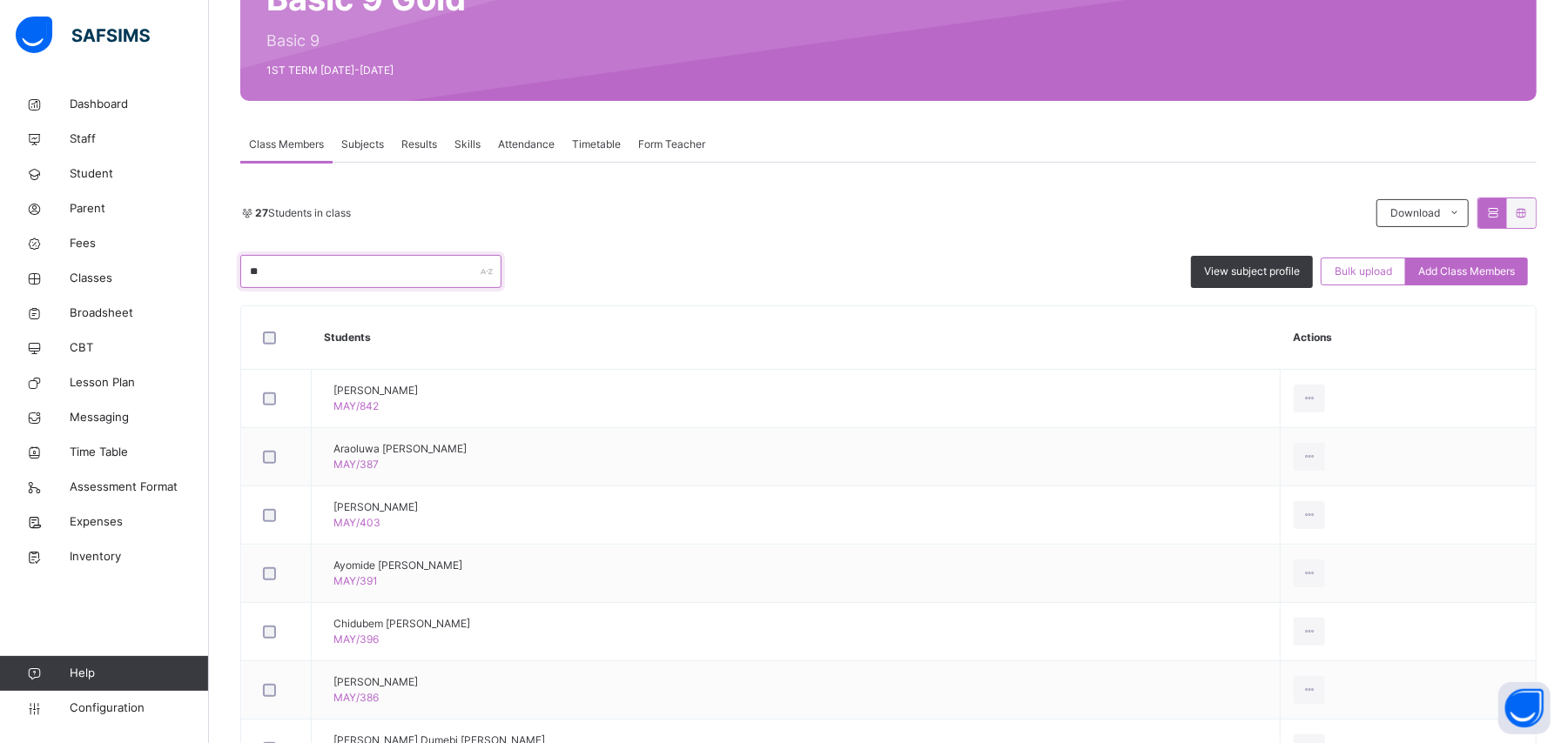
scroll to position [52, 0]
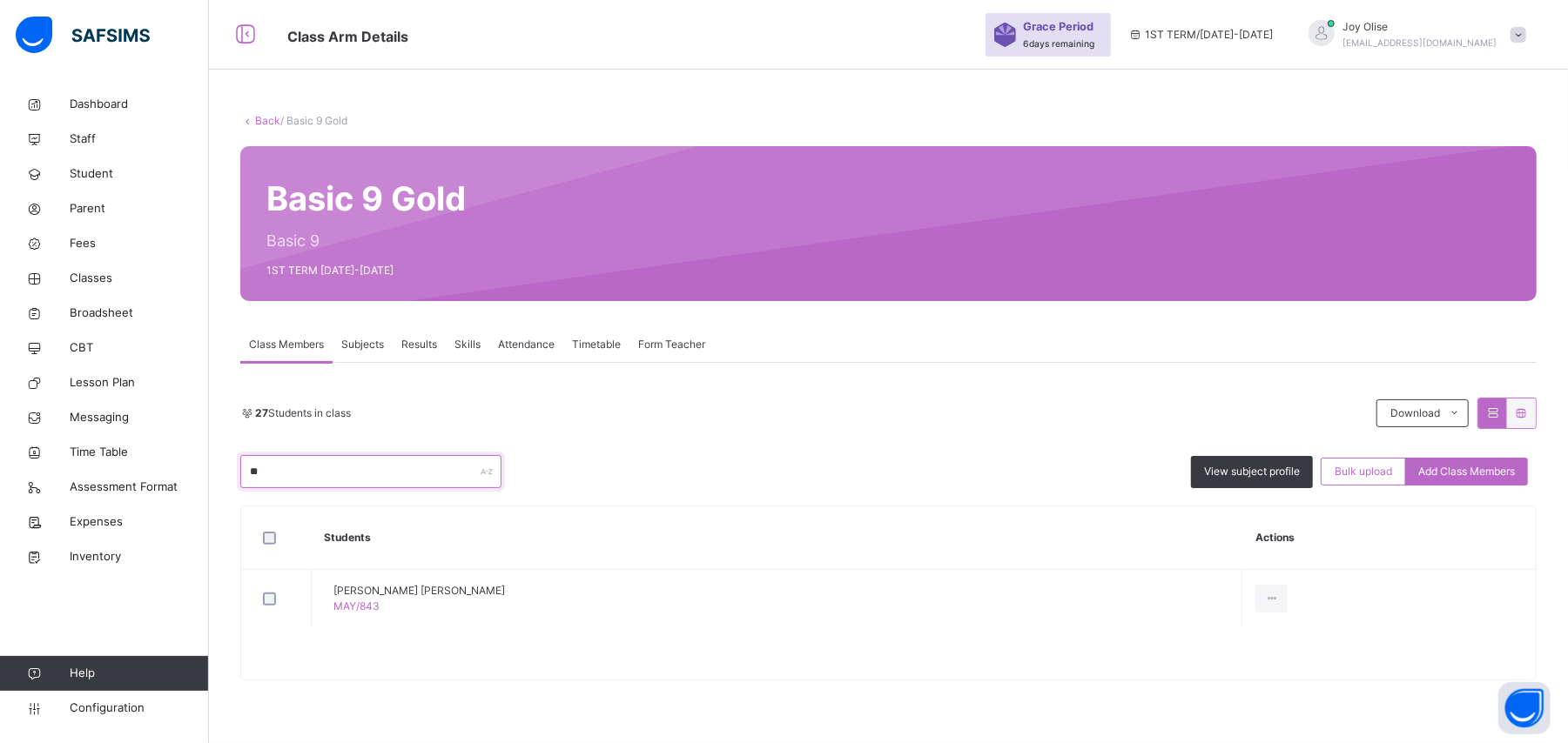
type input "*"
type input "**"
click at [1509, 464] on span "Add Class Members" at bounding box center [1466, 472] width 97 height 16
click at [0, 0] on div "× Add Student Students Without Class Customers There are currently no records. …" at bounding box center [0, 0] width 0 height 0
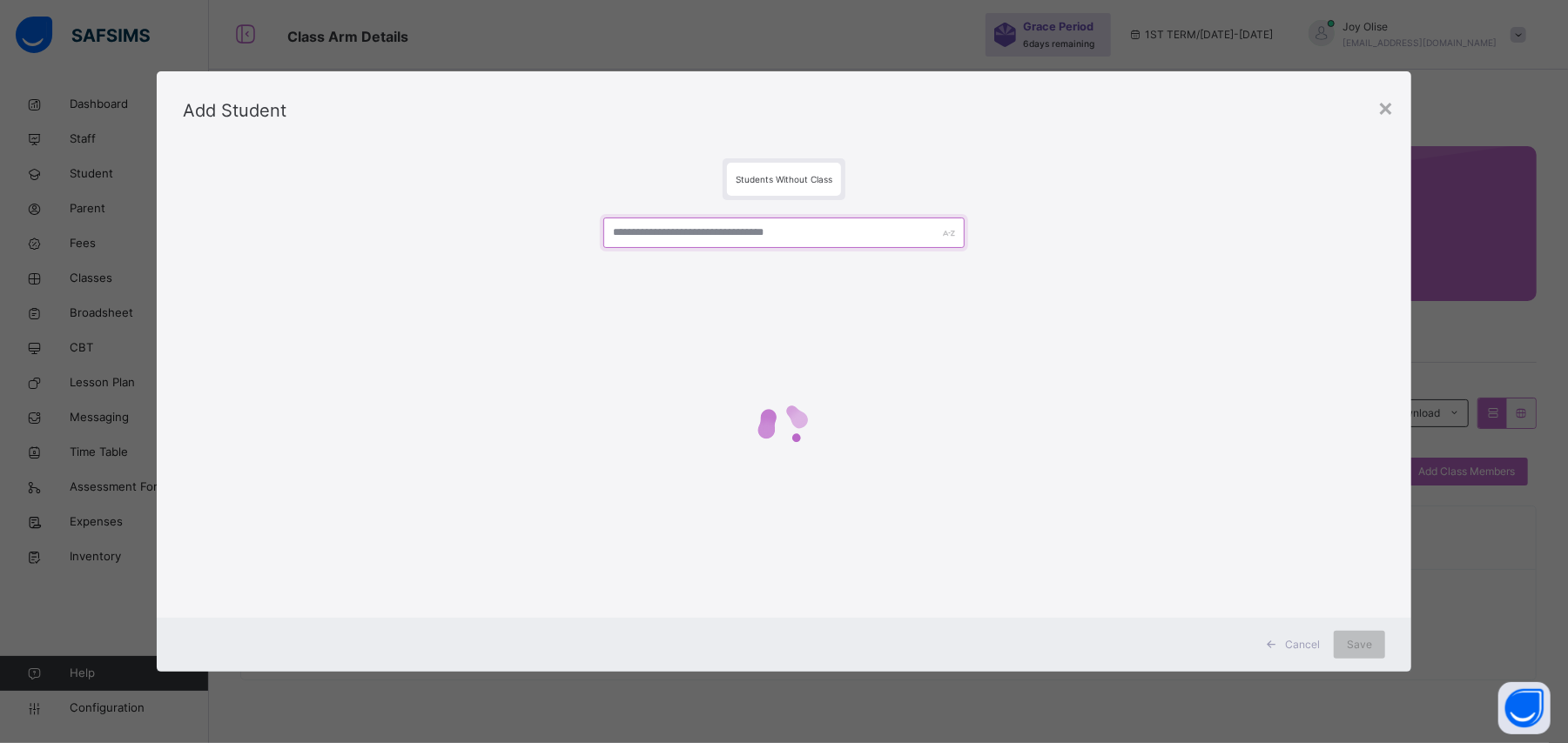
click at [851, 238] on input "text" at bounding box center [783, 233] width 361 height 30
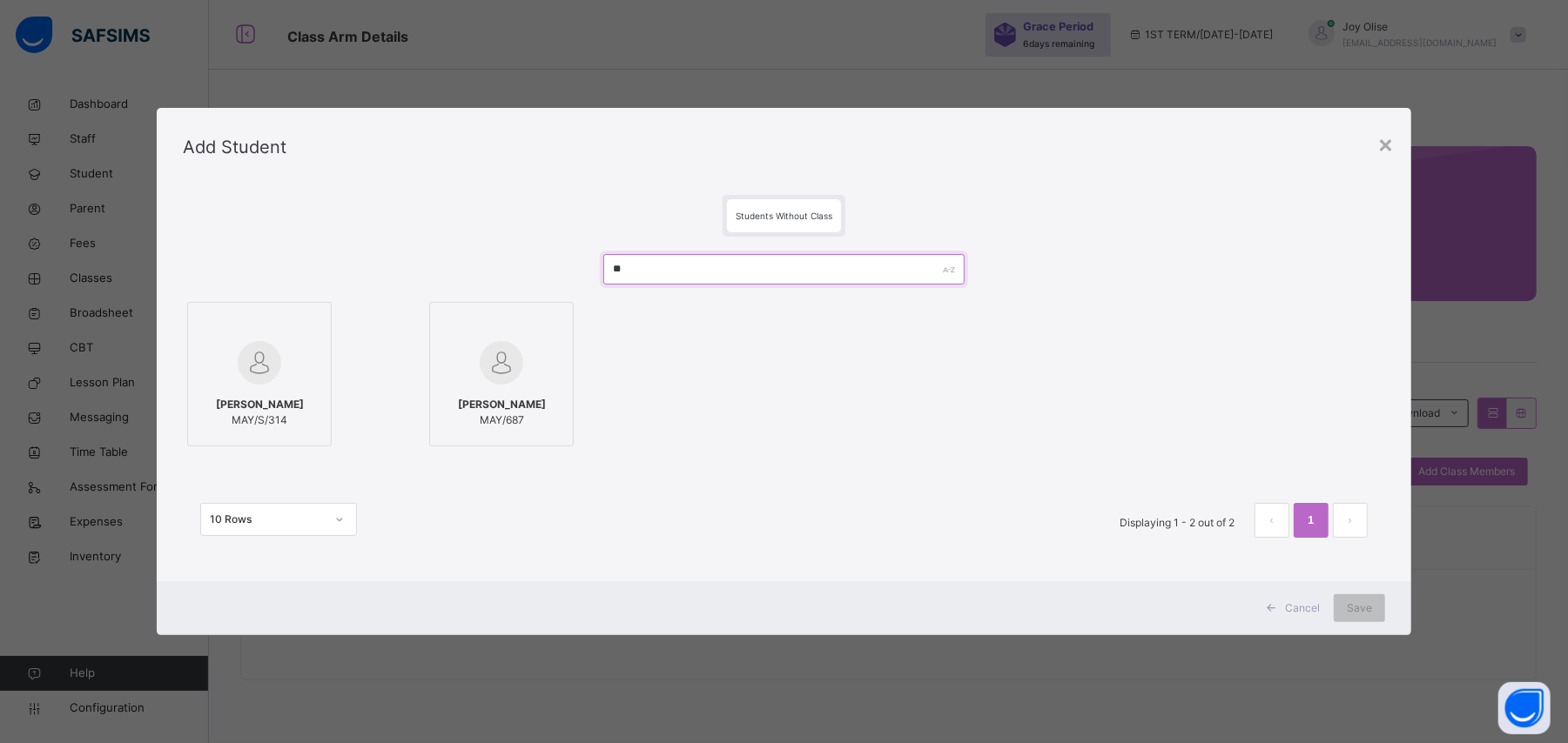
type input "*"
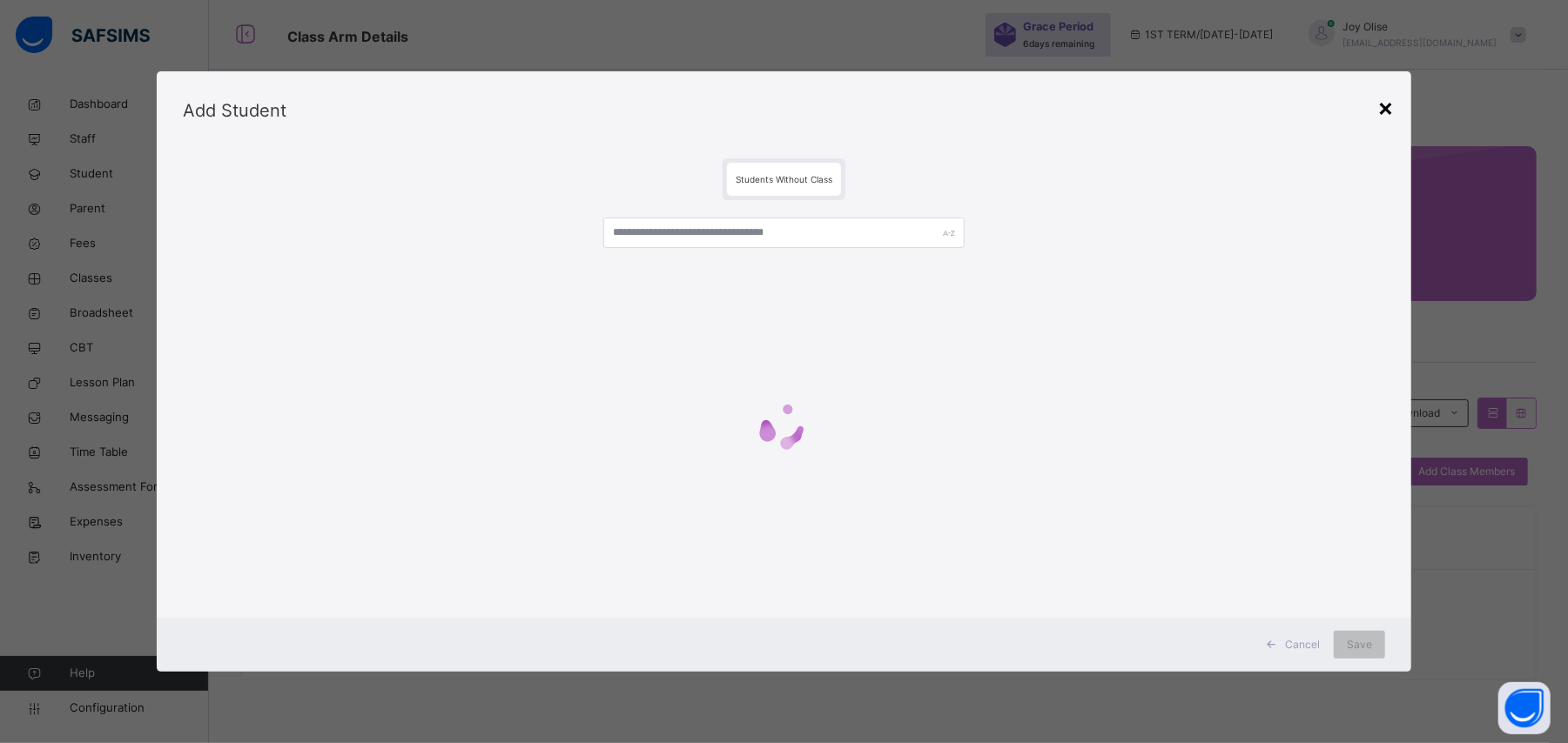
click at [1384, 112] on div "×" at bounding box center [1385, 106] width 17 height 36
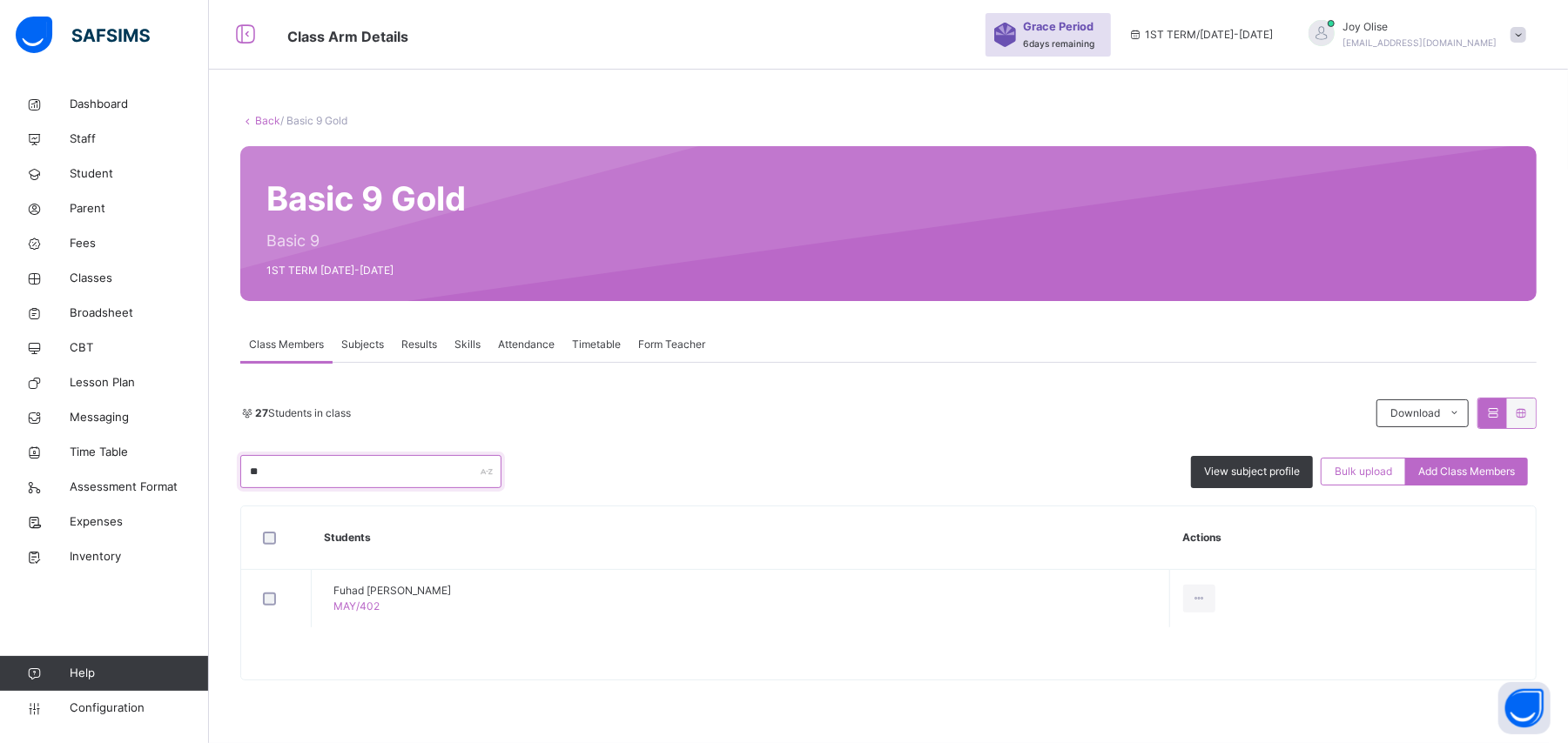
click at [341, 478] on input "**" at bounding box center [370, 471] width 261 height 33
click at [273, 467] on input "**" at bounding box center [370, 471] width 261 height 33
type input "*"
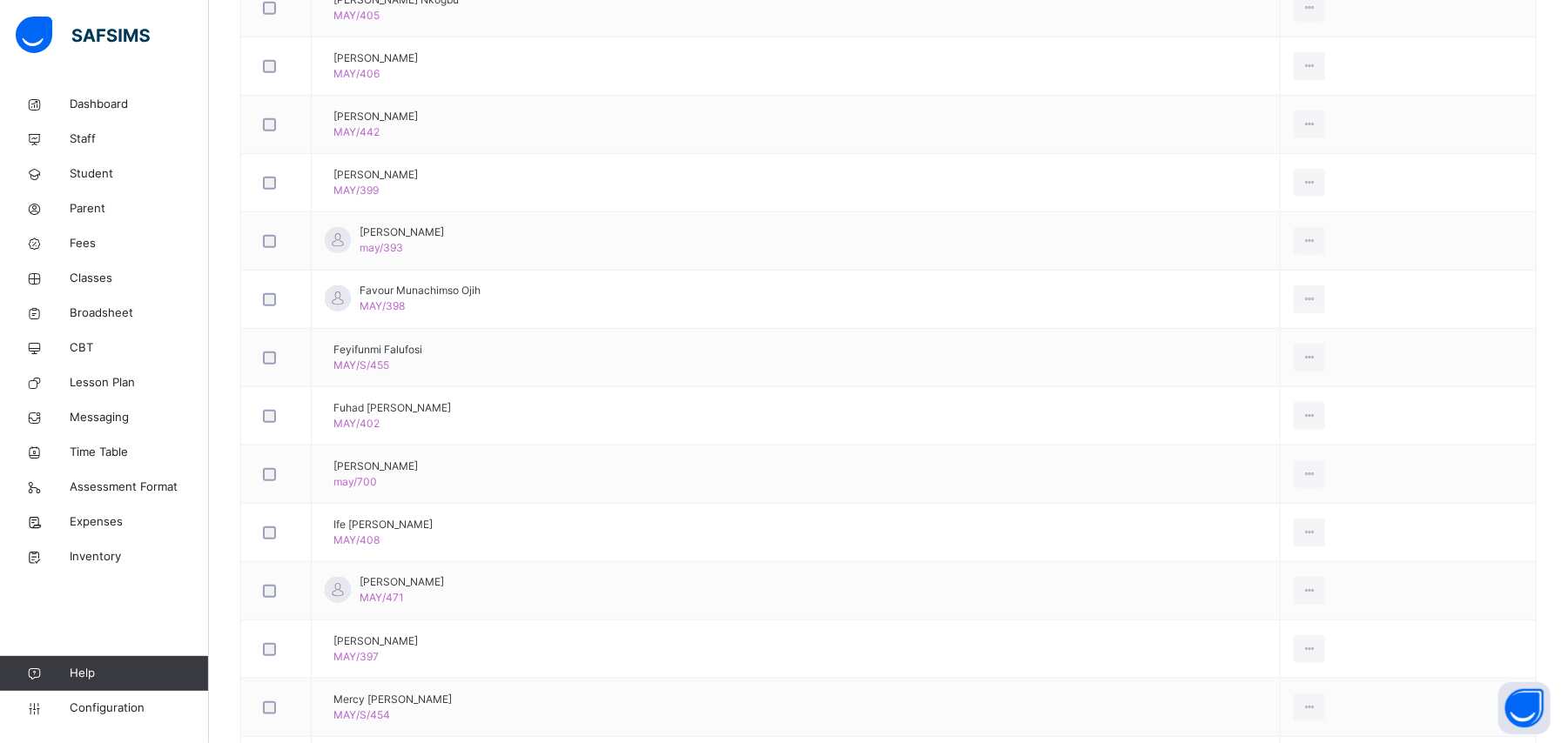
scroll to position [1044, 0]
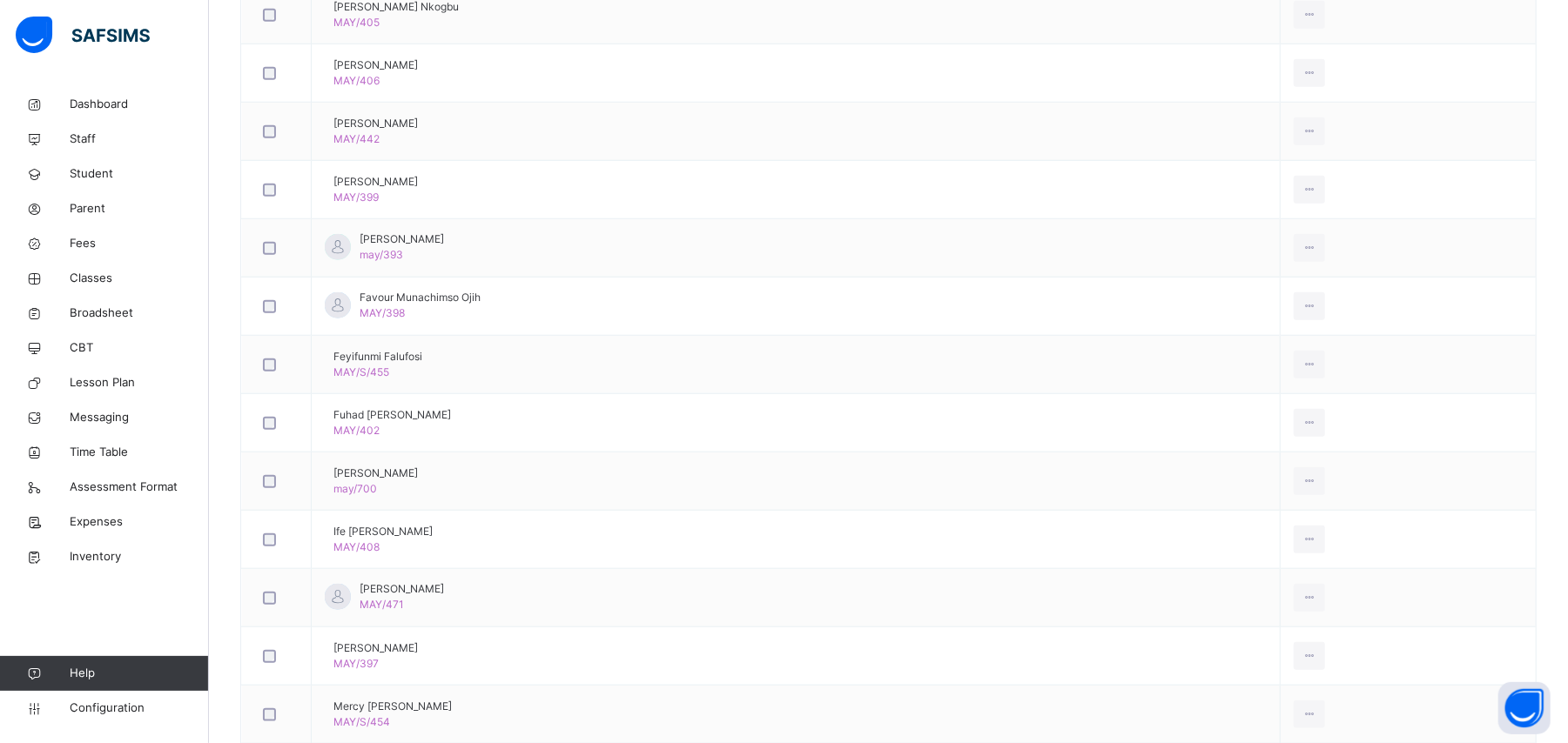
drag, startPoint x: 1564, startPoint y: 480, endPoint x: 1572, endPoint y: 533, distance: 53.6
click at [1567, 533] on html "Your Subscription plan is about to end on the [DATE]. Please ensure to pay for …" at bounding box center [784, 102] width 1568 height 2292
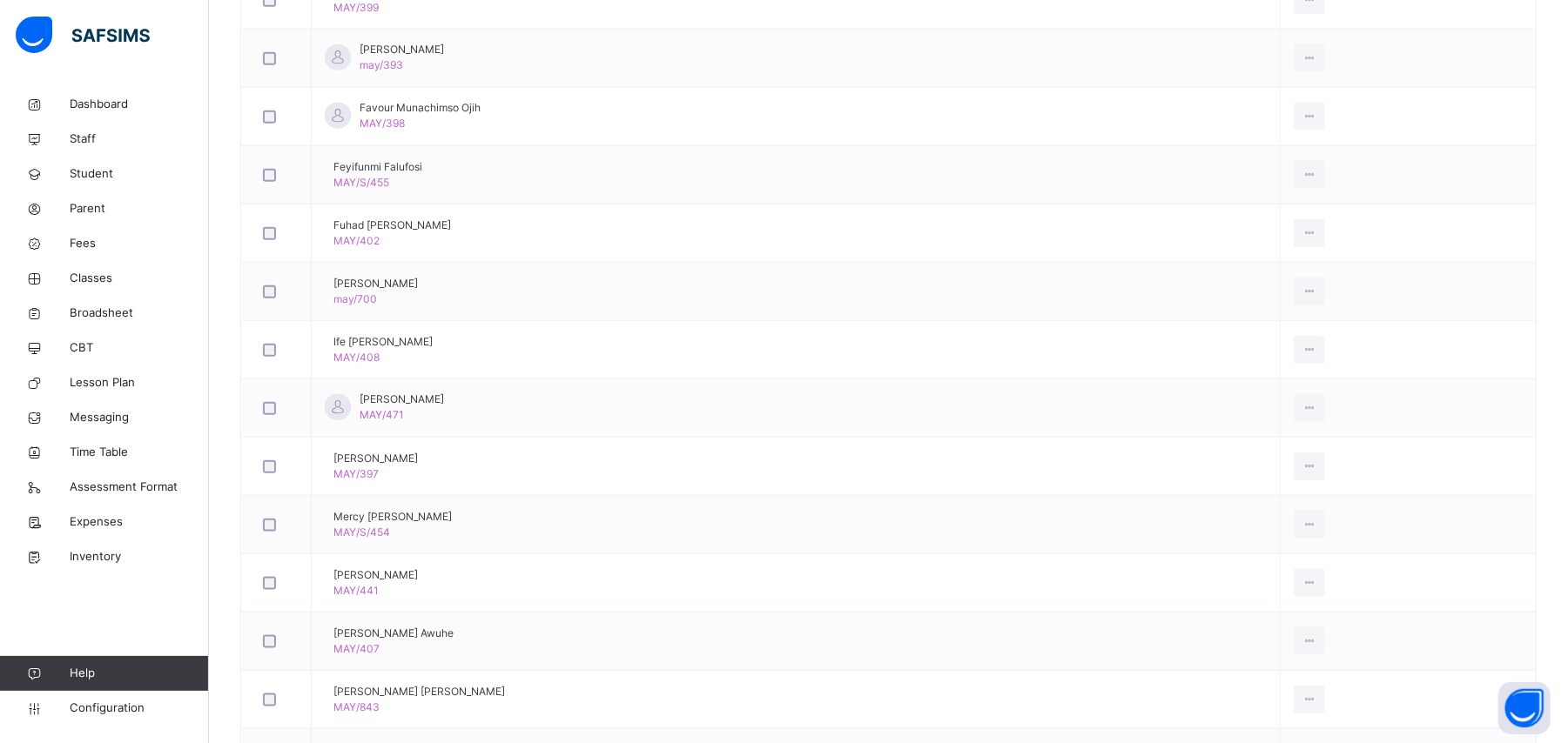
scroll to position [1237, 0]
click at [1269, 425] on div "Remove from Class" at bounding box center [1269, 417] width 94 height 18
click at [0, 0] on div "× Remove Student From Class This action would delete from the class. Are you su…" at bounding box center [0, 0] width 0 height 0
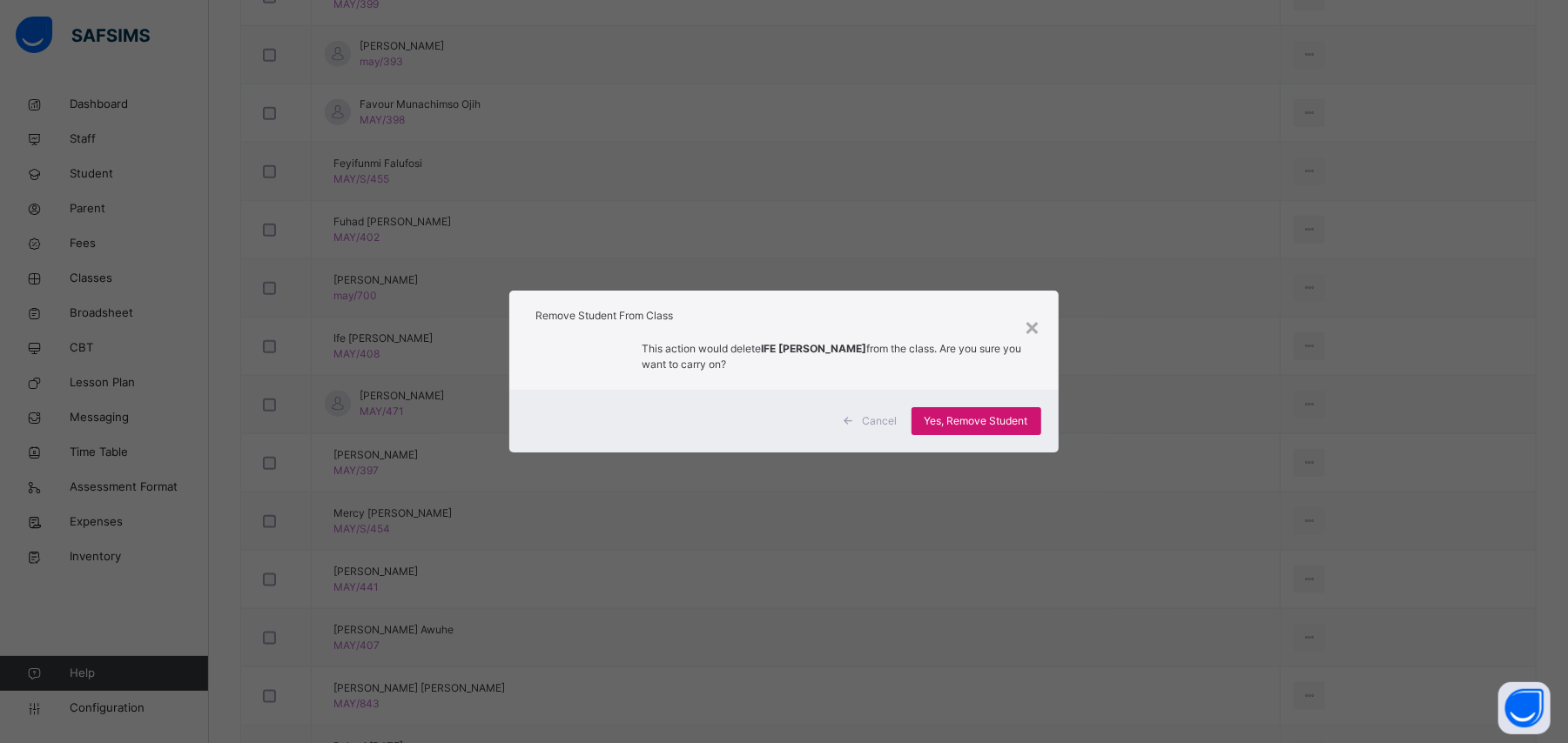
click at [990, 422] on span "Yes, Remove Student" at bounding box center [975, 422] width 104 height 16
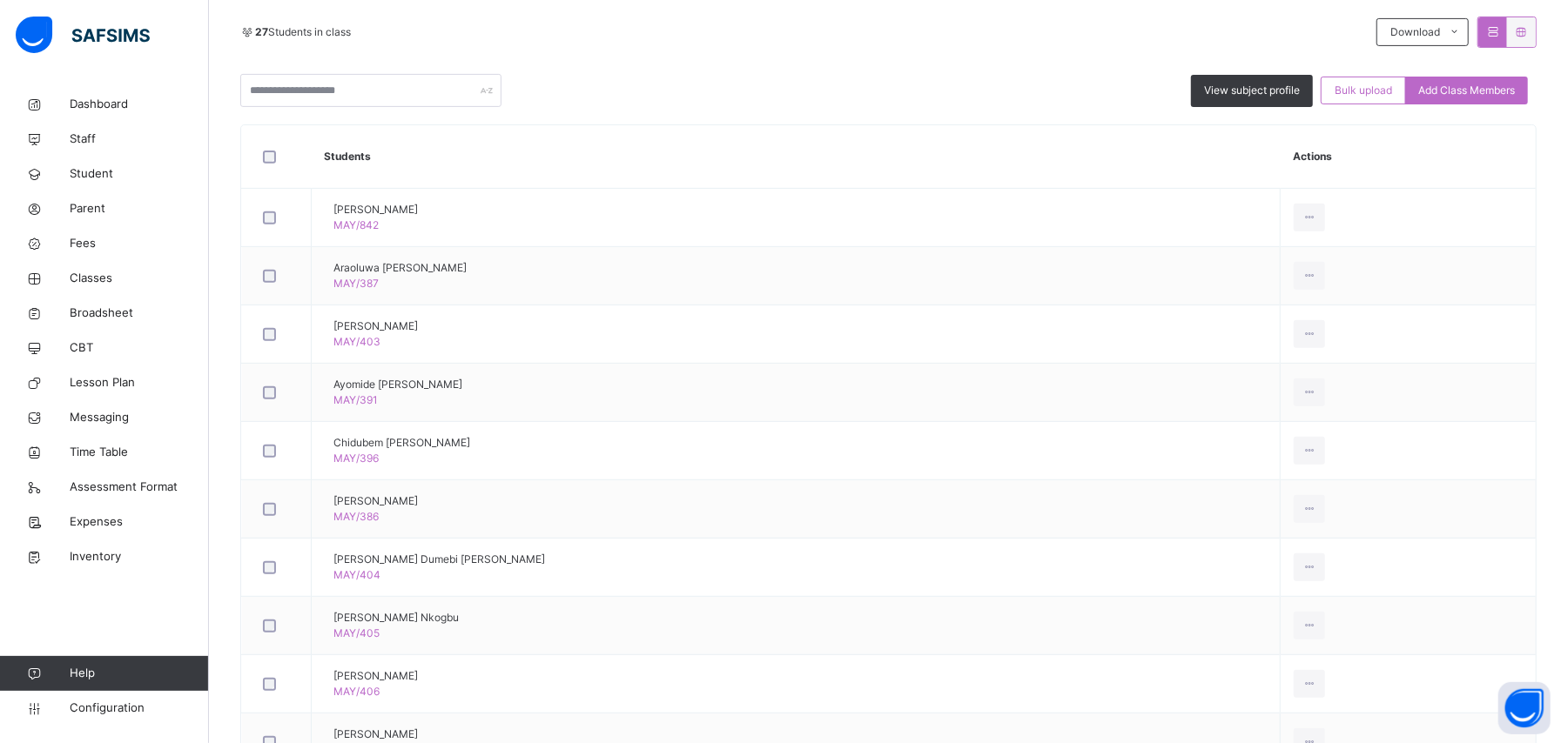
scroll to position [400, 0]
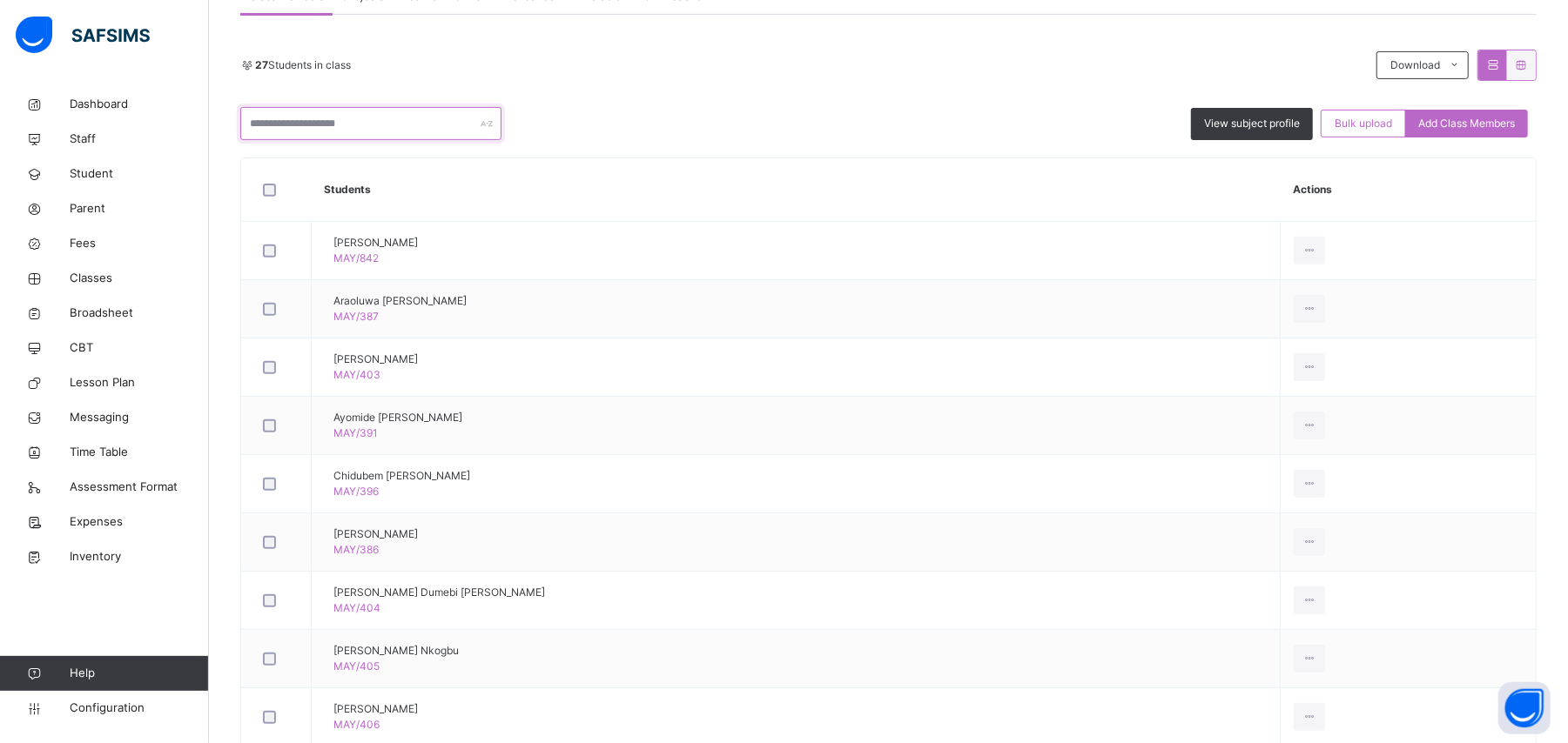
click at [428, 113] on input "text" at bounding box center [370, 123] width 261 height 33
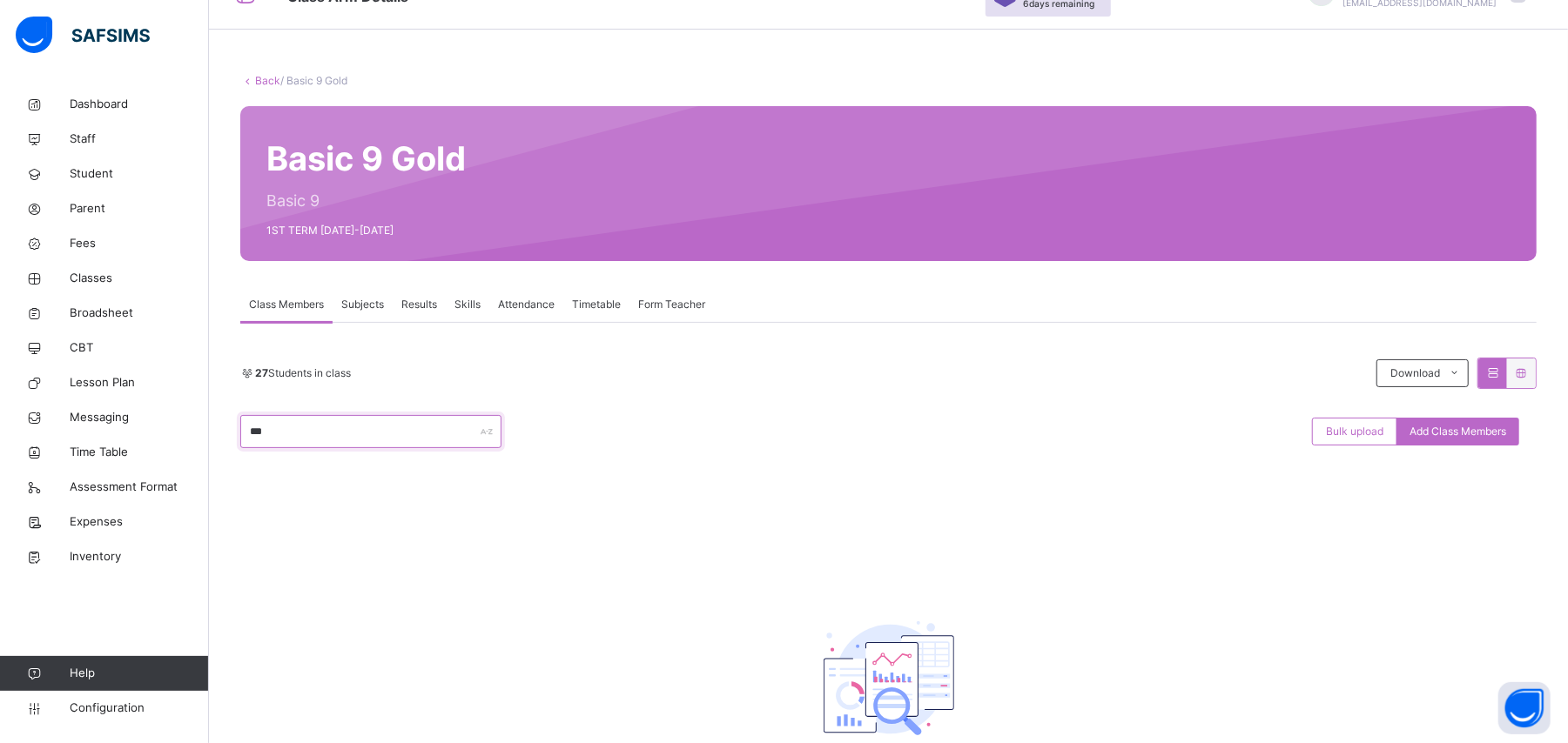
scroll to position [217, 0]
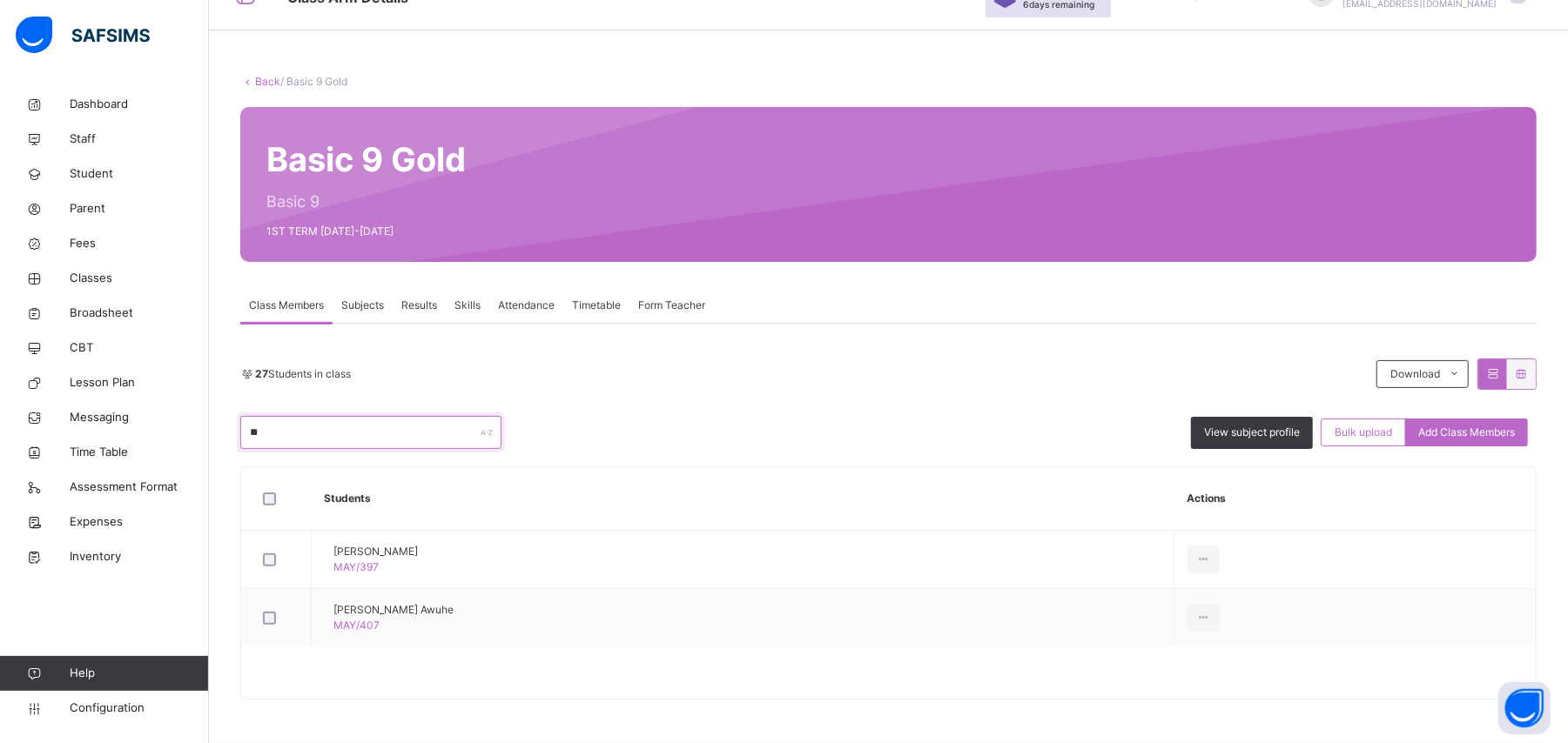
type input "*"
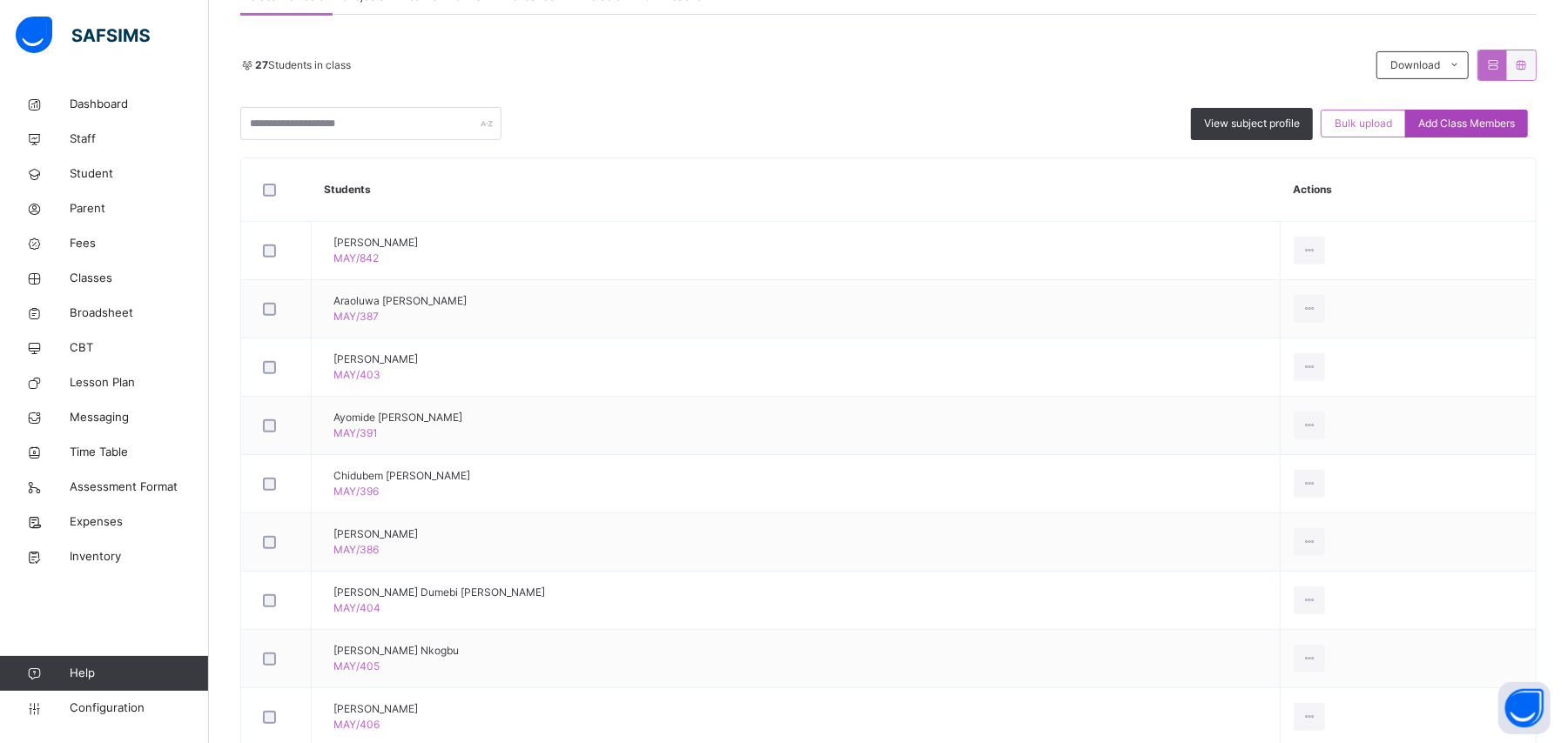
click at [1474, 120] on span "Add Class Members" at bounding box center [1466, 124] width 97 height 16
click at [0, 0] on div "× Add Student Students Without Class TITILAYO [PERSON_NAME] MAY/488 [PERSON_NAM…" at bounding box center [0, 0] width 0 height 0
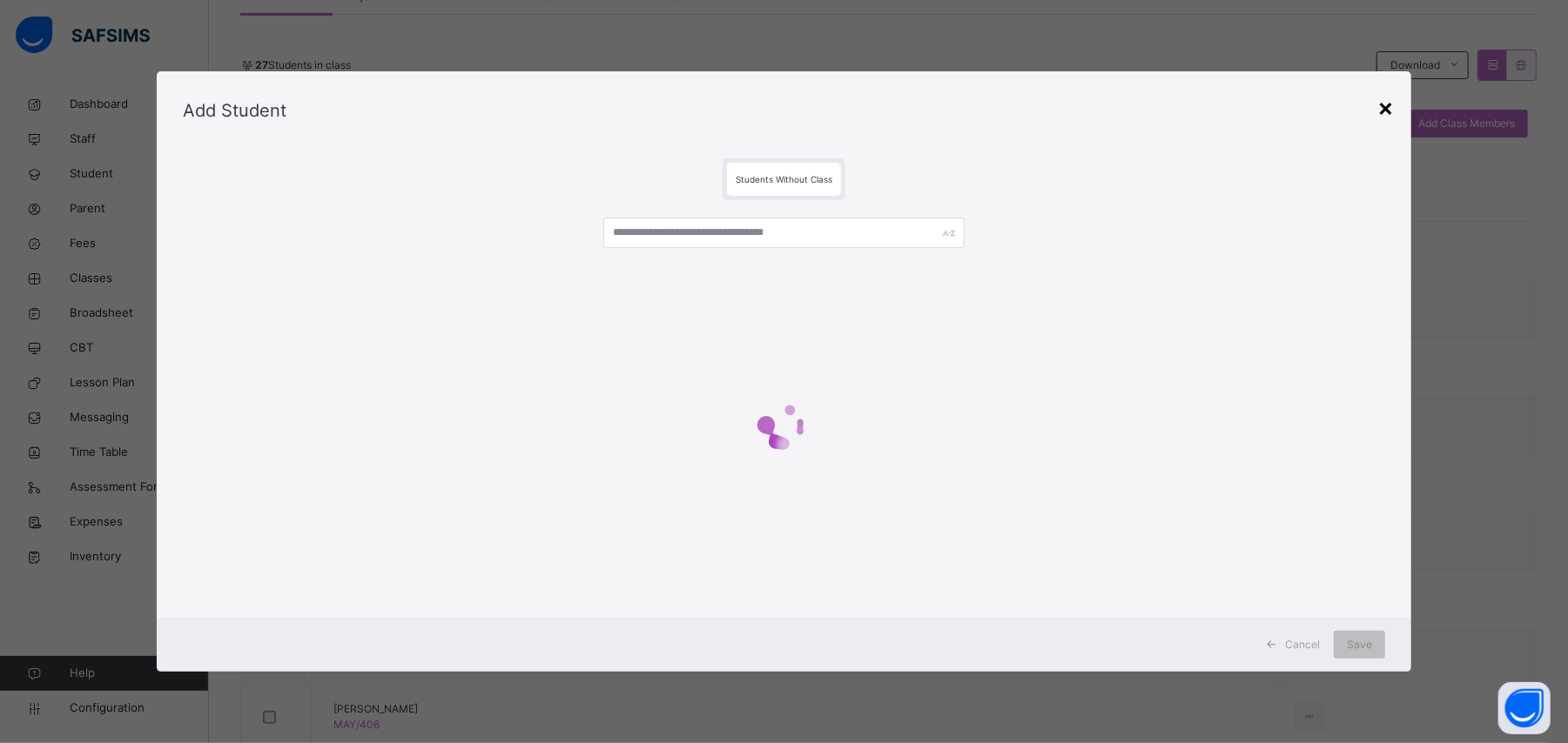
click at [1393, 112] on div "×" at bounding box center [1385, 106] width 17 height 36
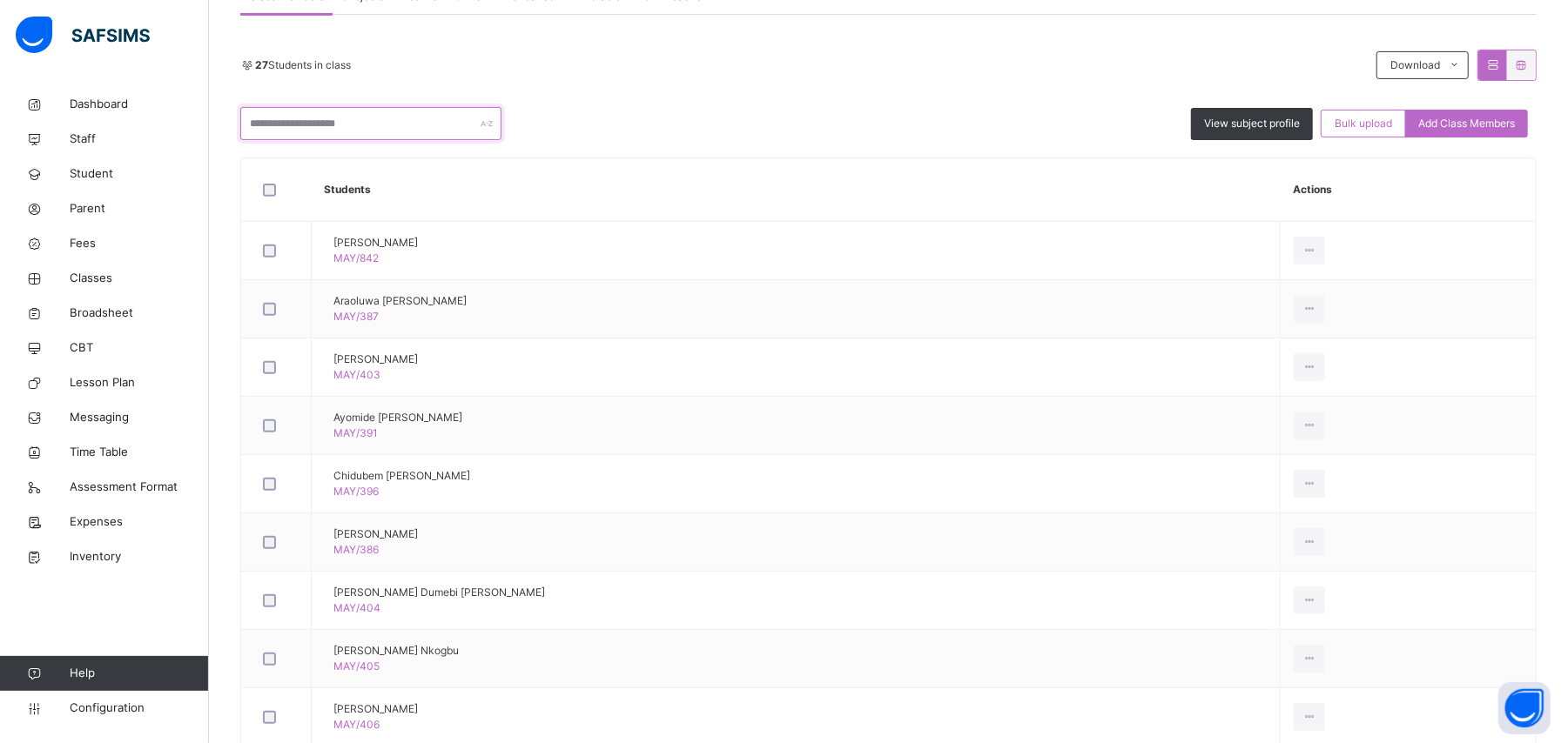
click at [366, 134] on input "text" at bounding box center [370, 123] width 261 height 33
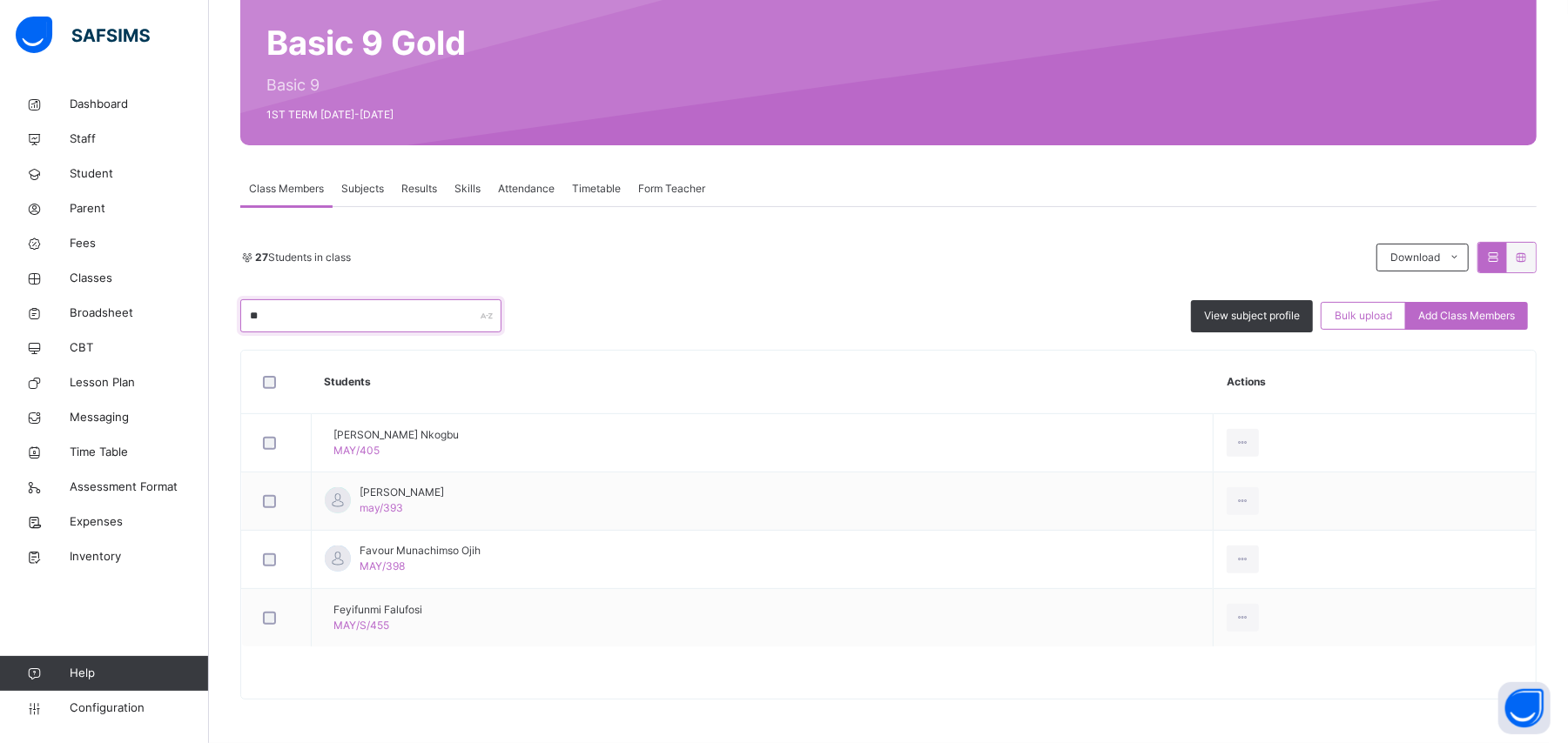
scroll to position [210, 0]
type input "*"
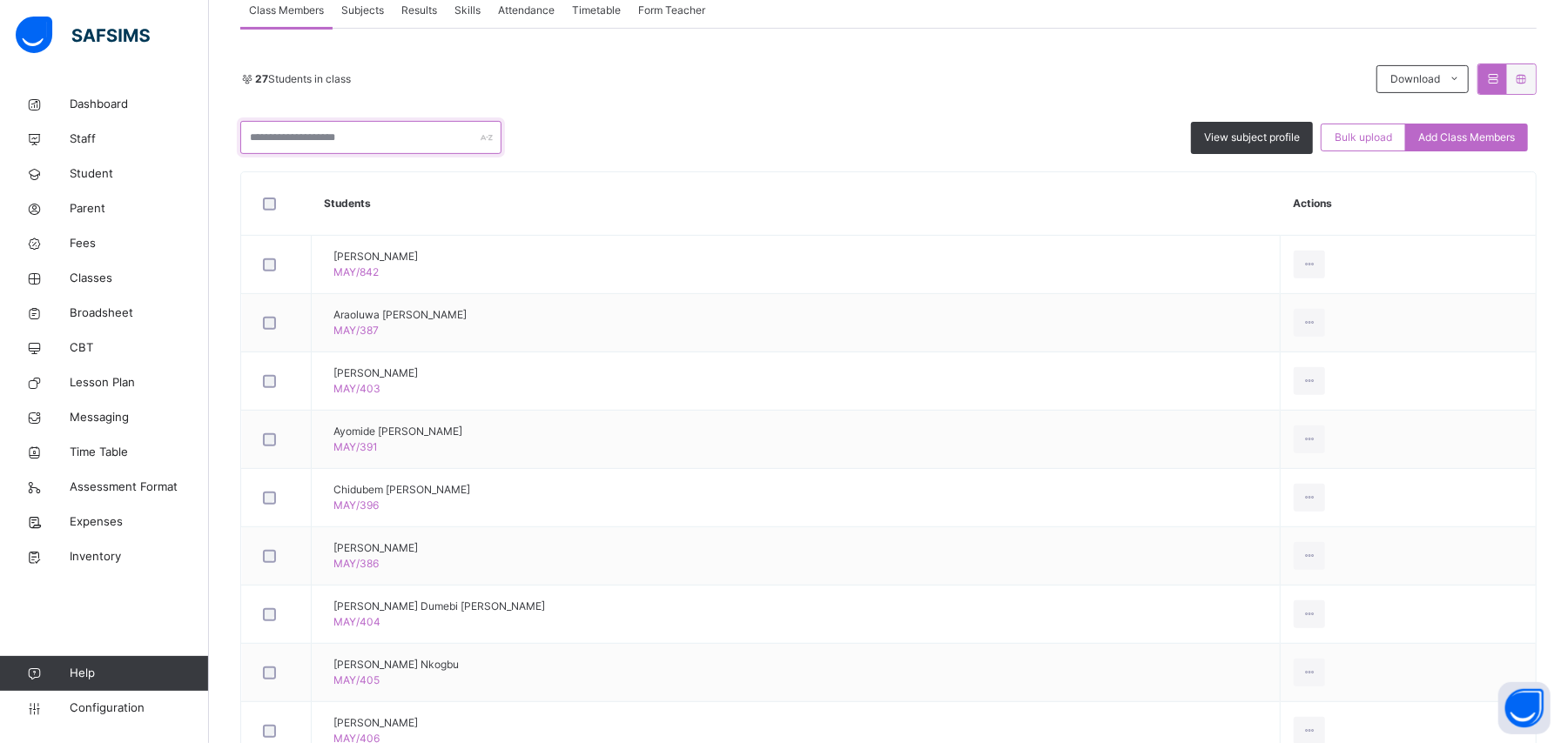
scroll to position [400, 0]
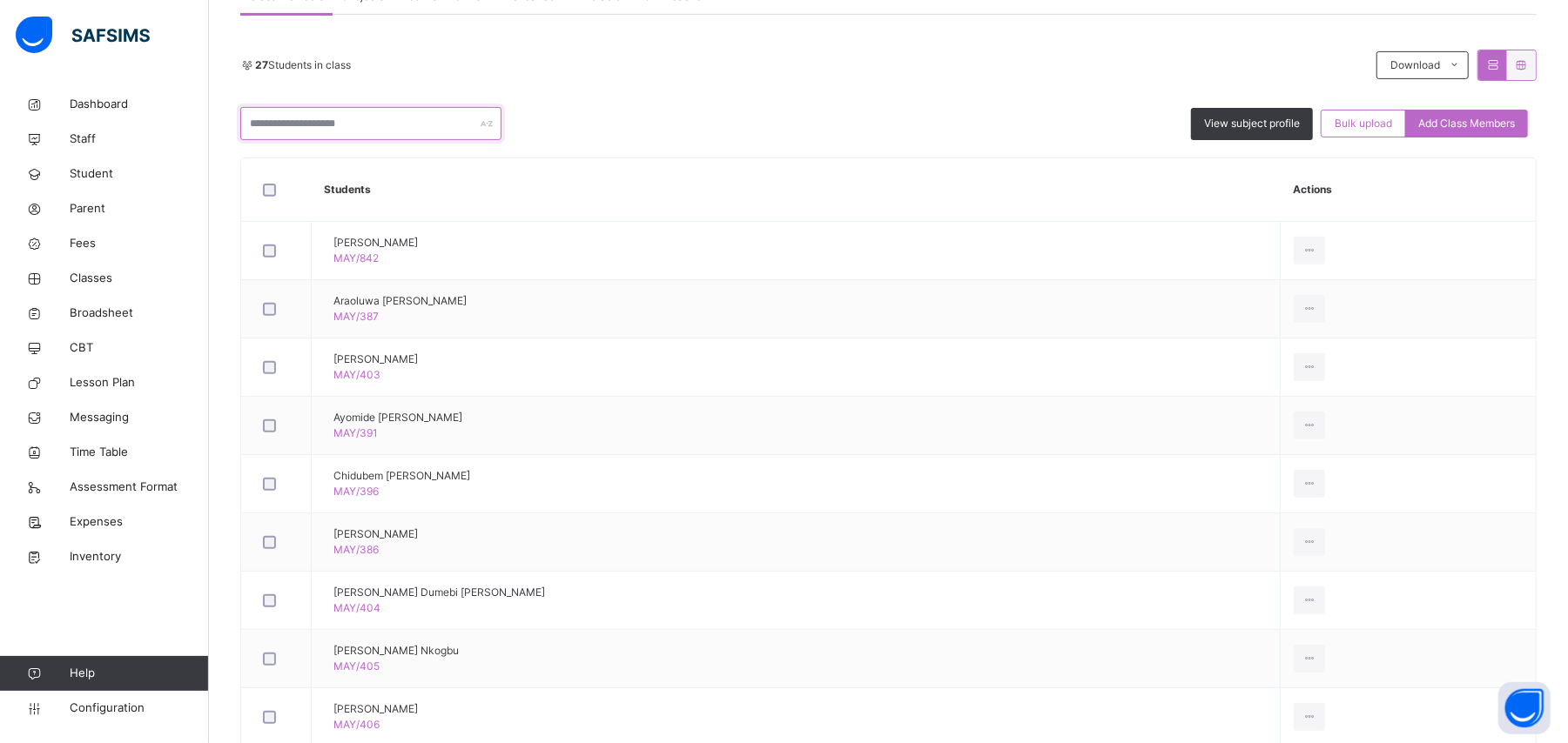
type input "*"
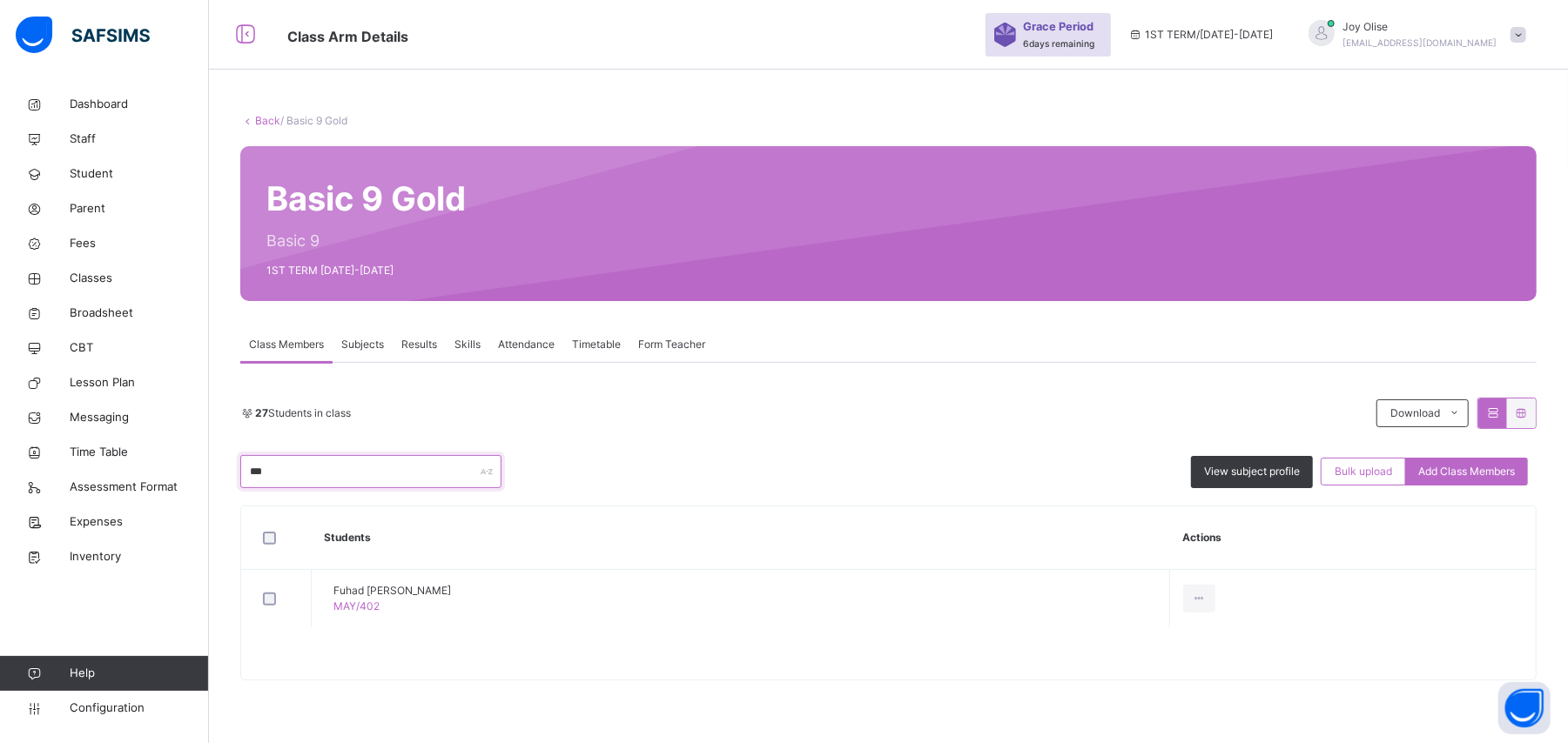
scroll to position [217, 0]
type input "*"
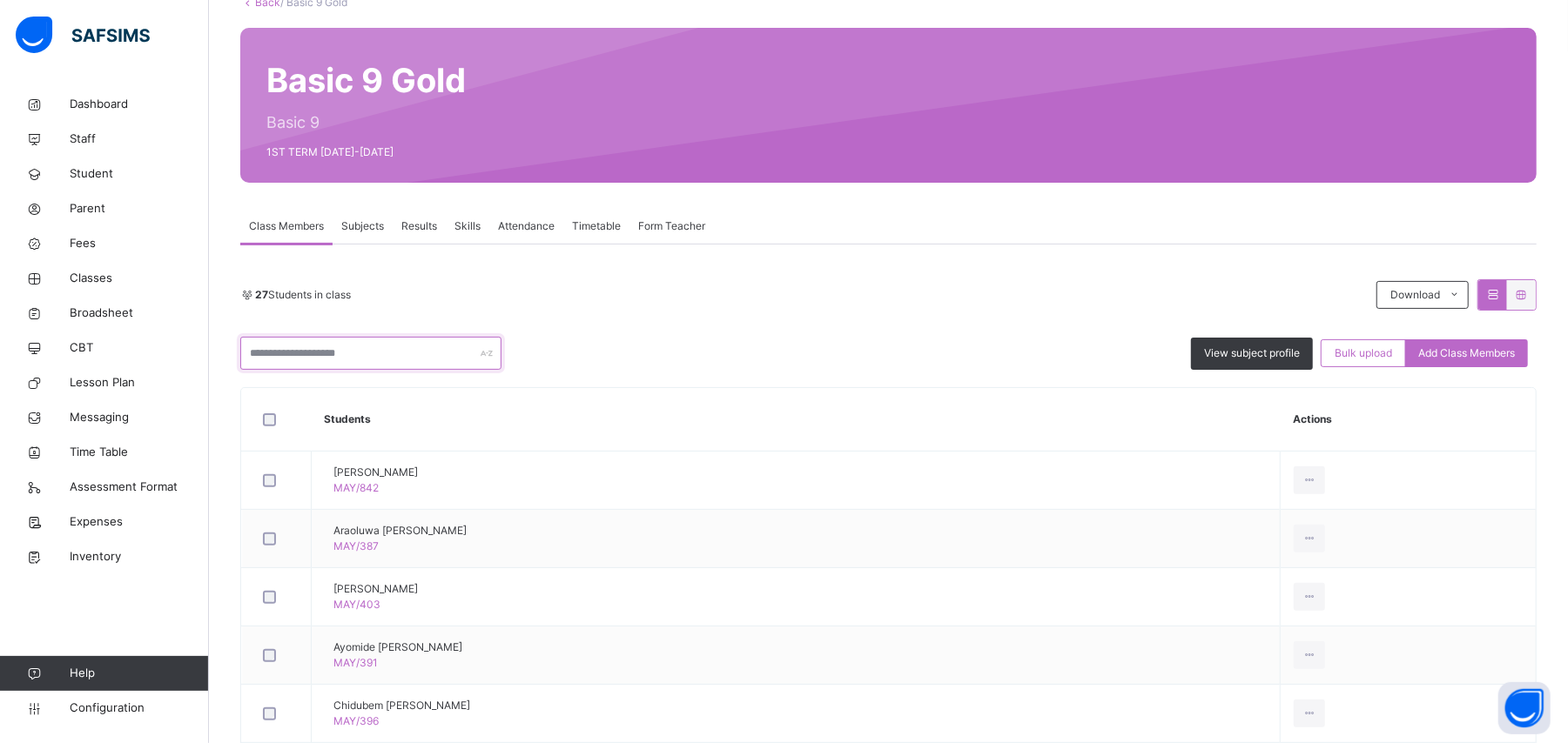
scroll to position [159, 0]
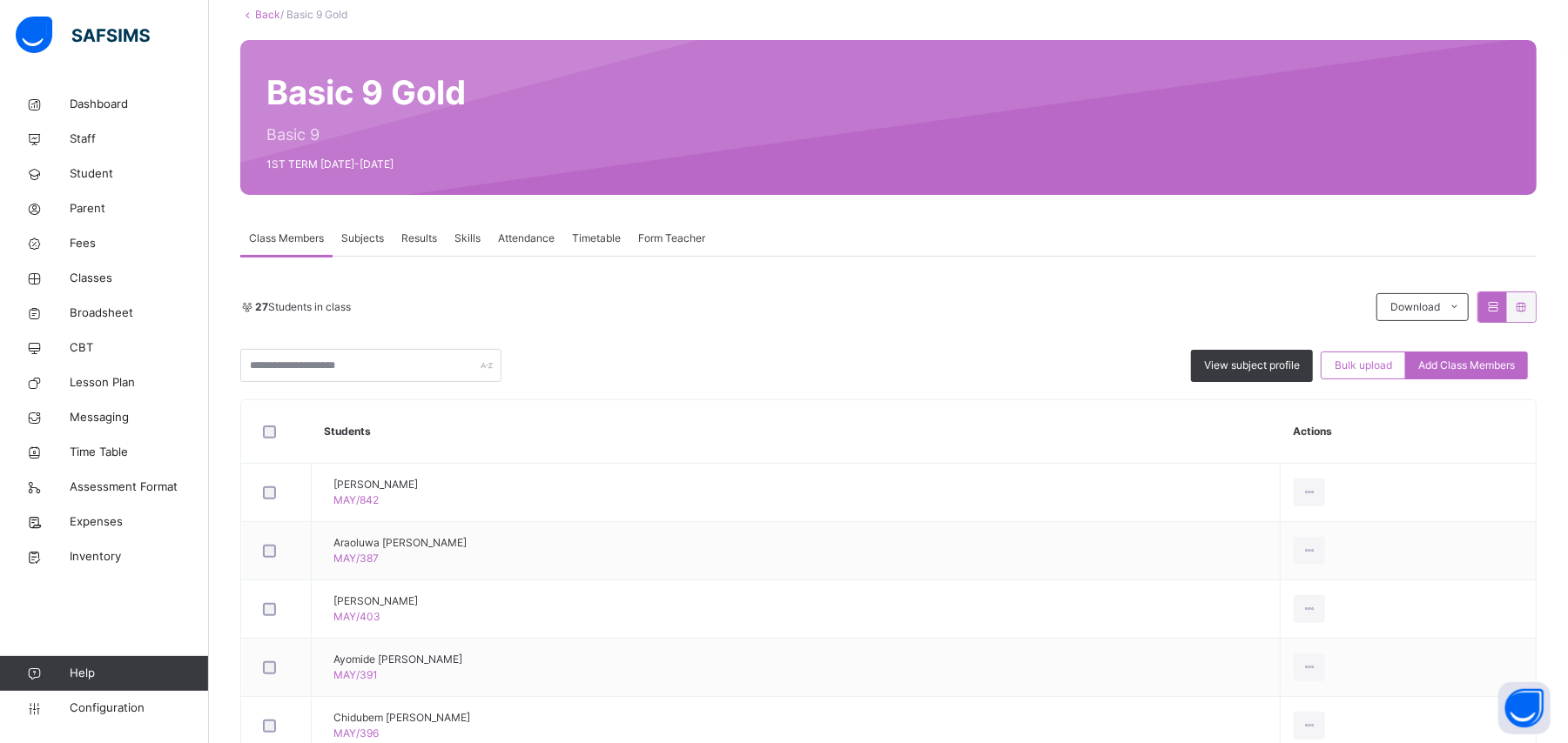
click at [265, 15] on link "Back" at bounding box center [268, 14] width 25 height 13
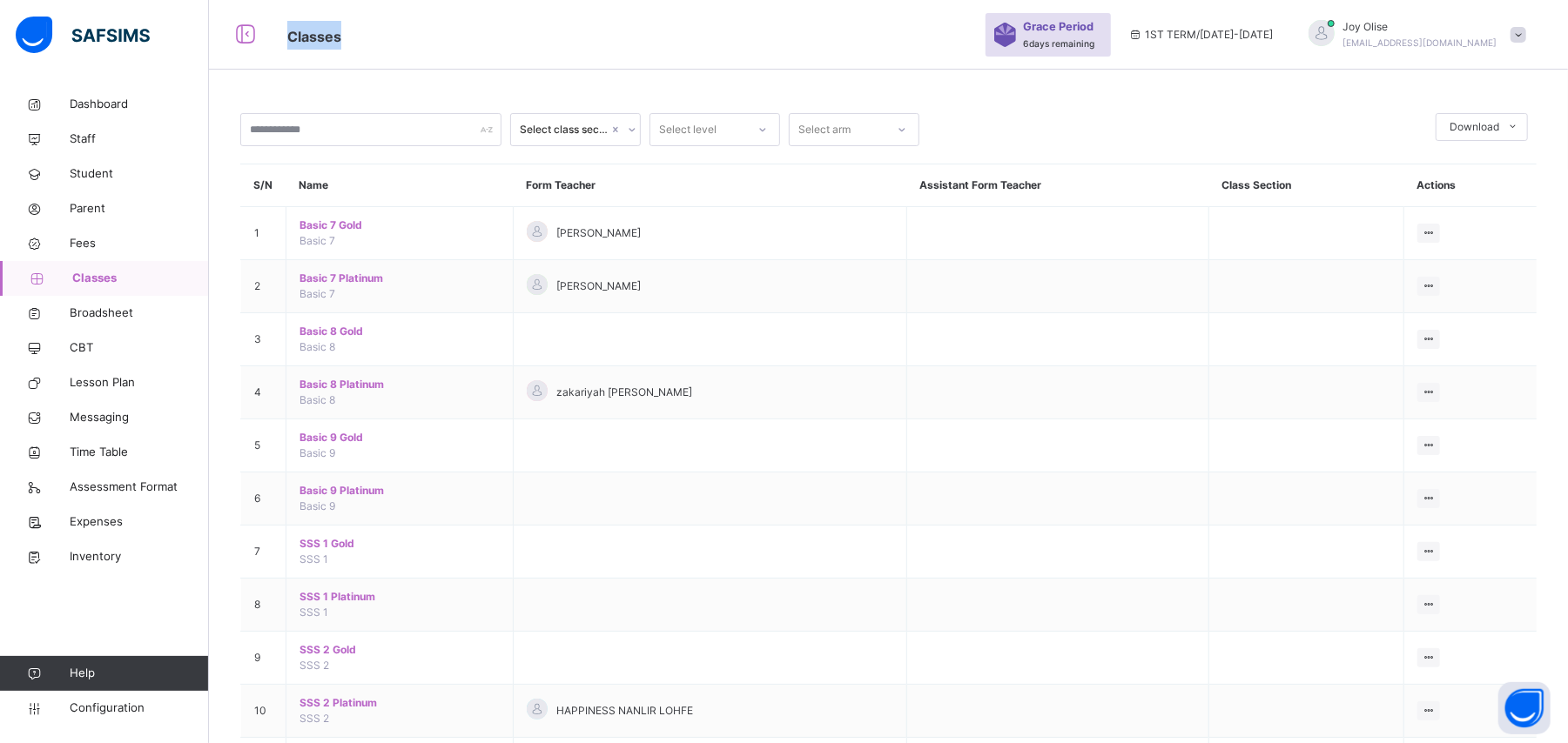
scroll to position [159, 0]
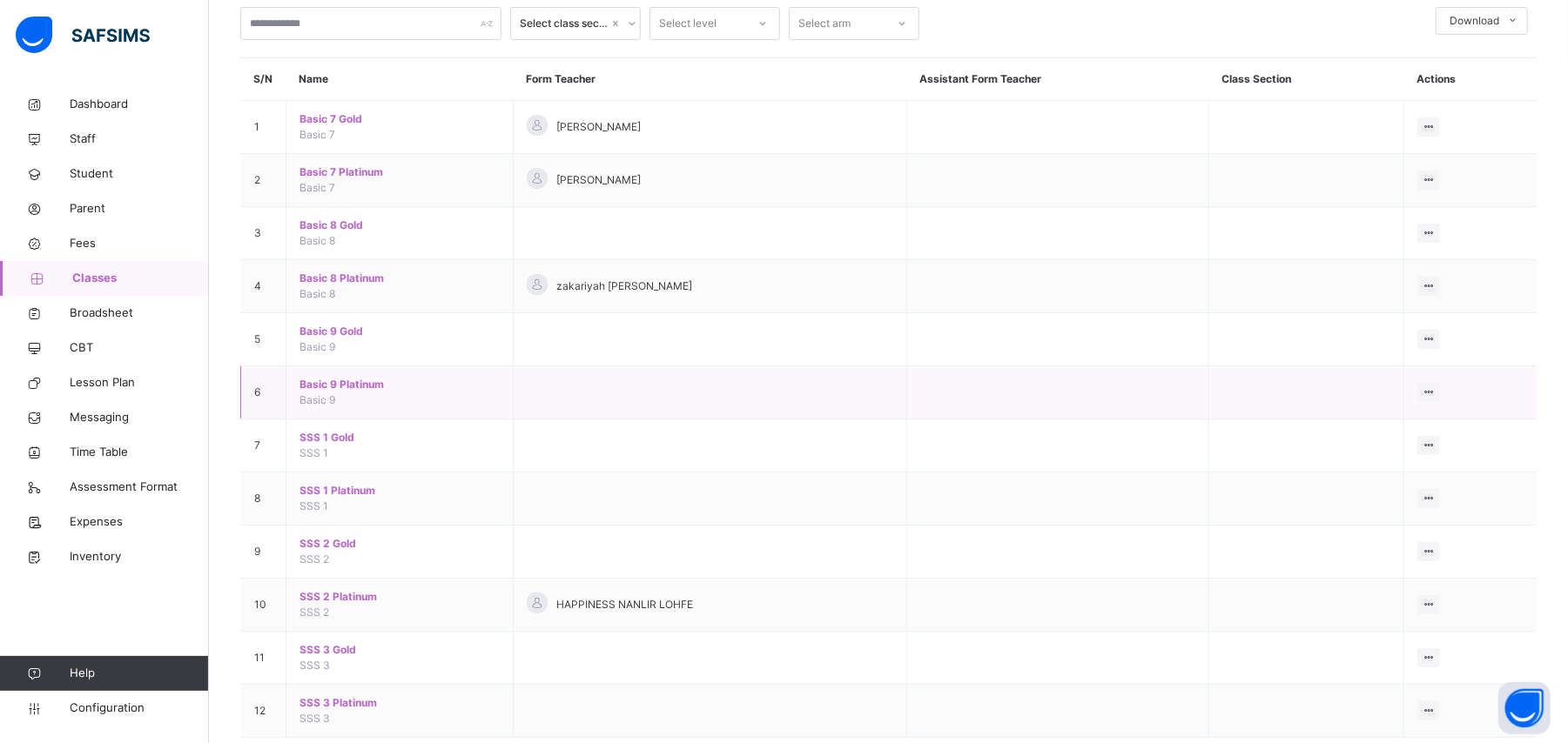
click at [336, 384] on span "Basic 9 Platinum" at bounding box center [400, 384] width 200 height 16
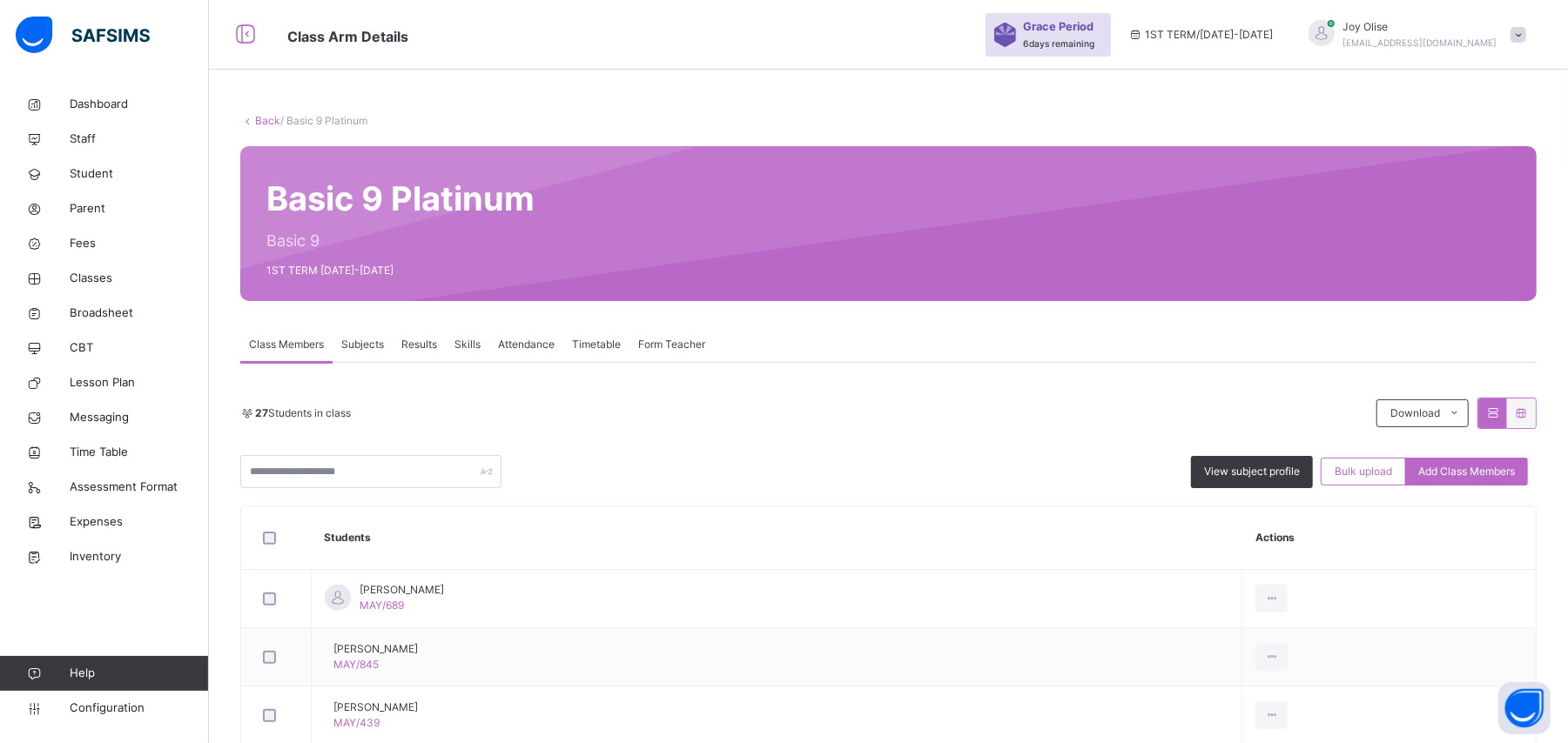
scroll to position [159, 0]
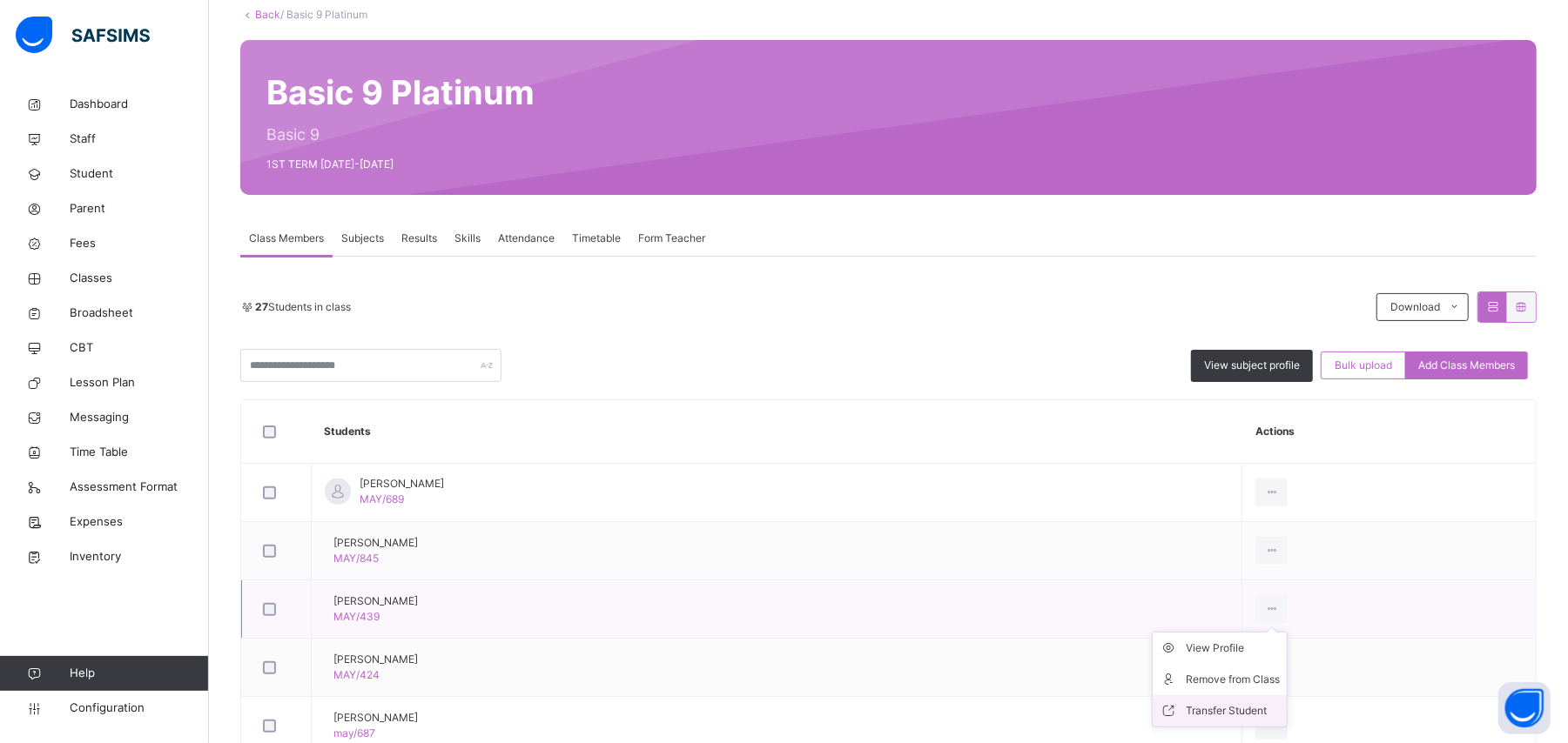
click at [1258, 708] on div "Transfer Student" at bounding box center [1232, 711] width 94 height 18
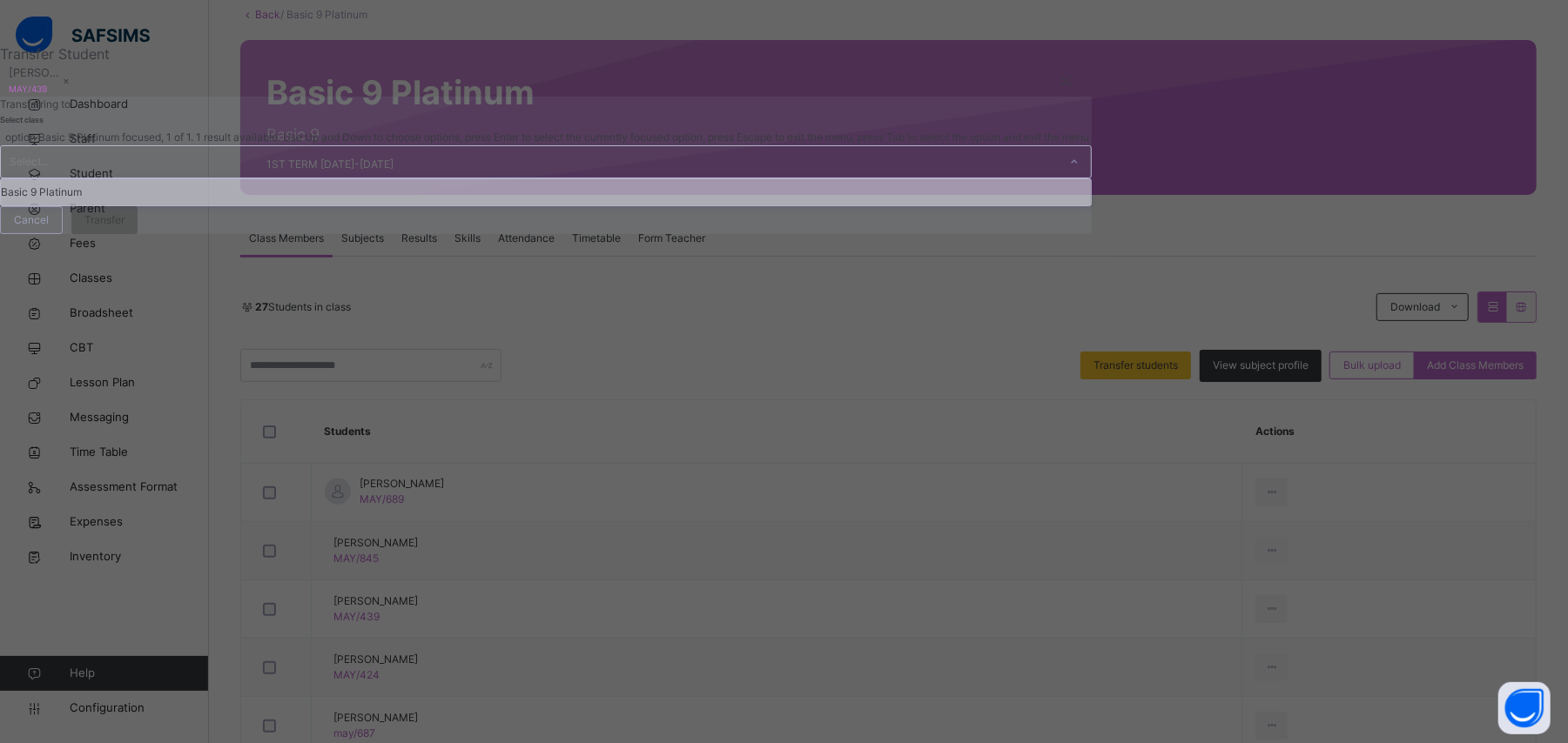
click at [1060, 175] on div at bounding box center [1074, 161] width 29 height 27
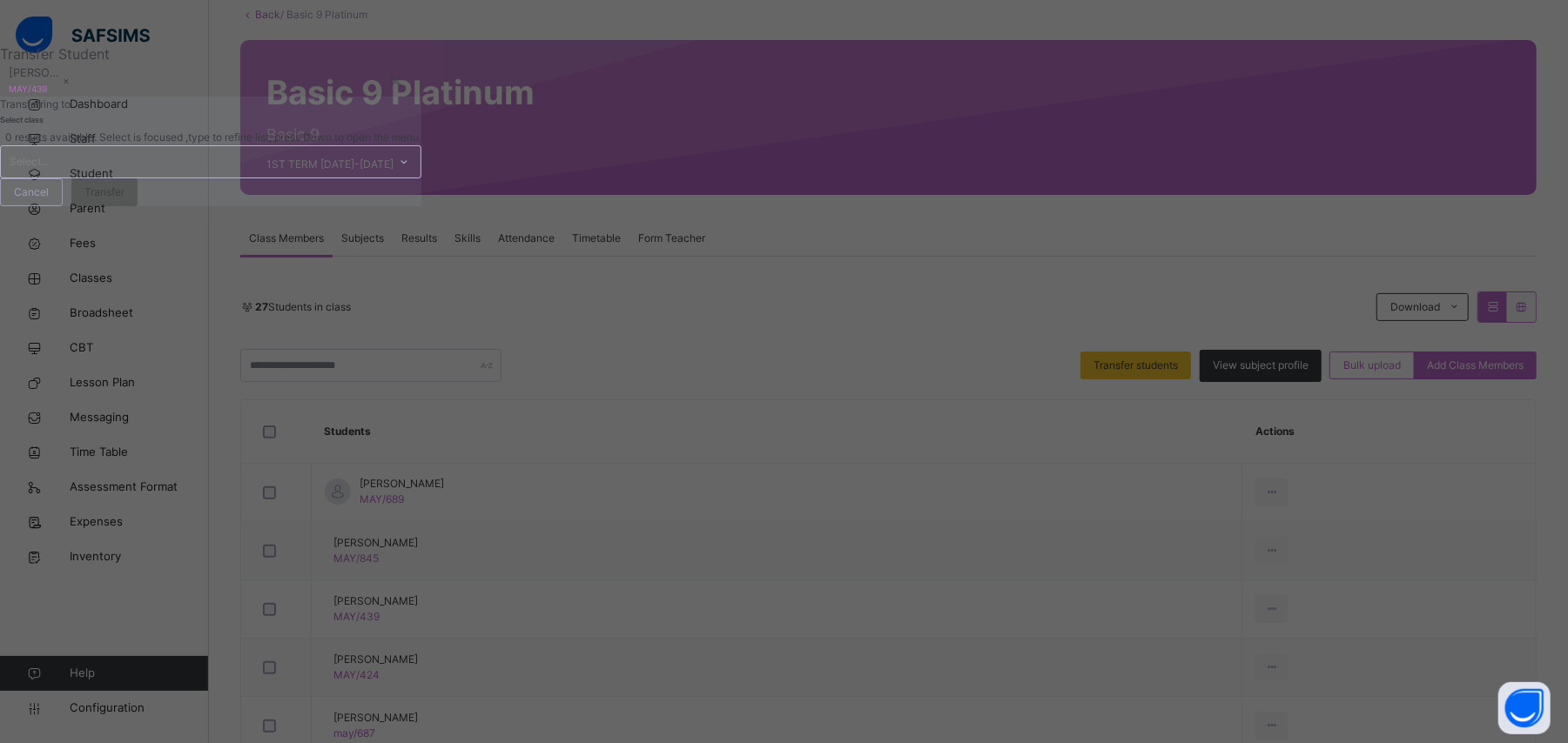
click at [387, 177] on div "Select..." at bounding box center [194, 161] width 386 height 31
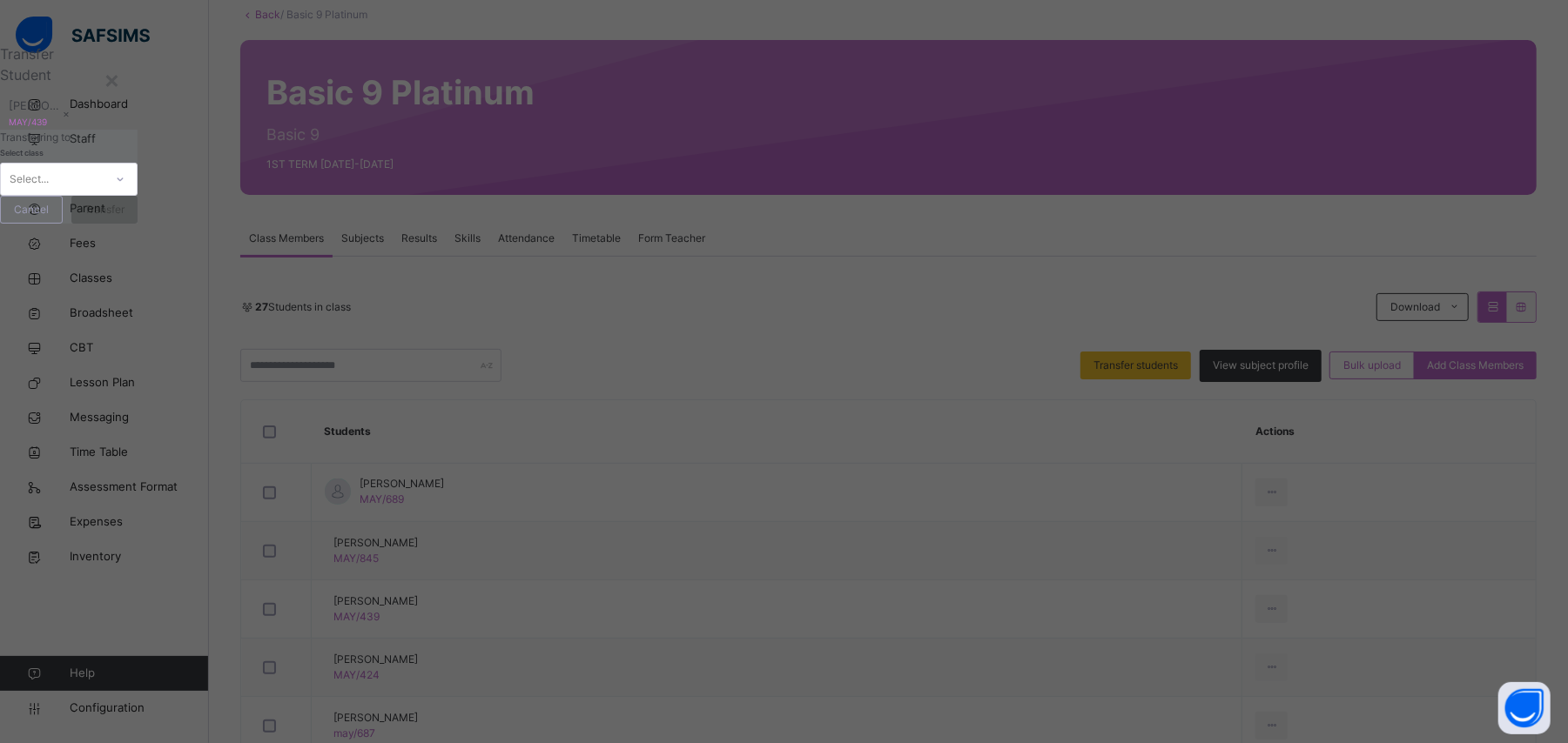
click at [137, 129] on div "Transfer Student [PERSON_NAME] MAY/439 ×" at bounding box center [68, 86] width 137 height 86
click at [120, 97] on div "×" at bounding box center [112, 79] width 17 height 36
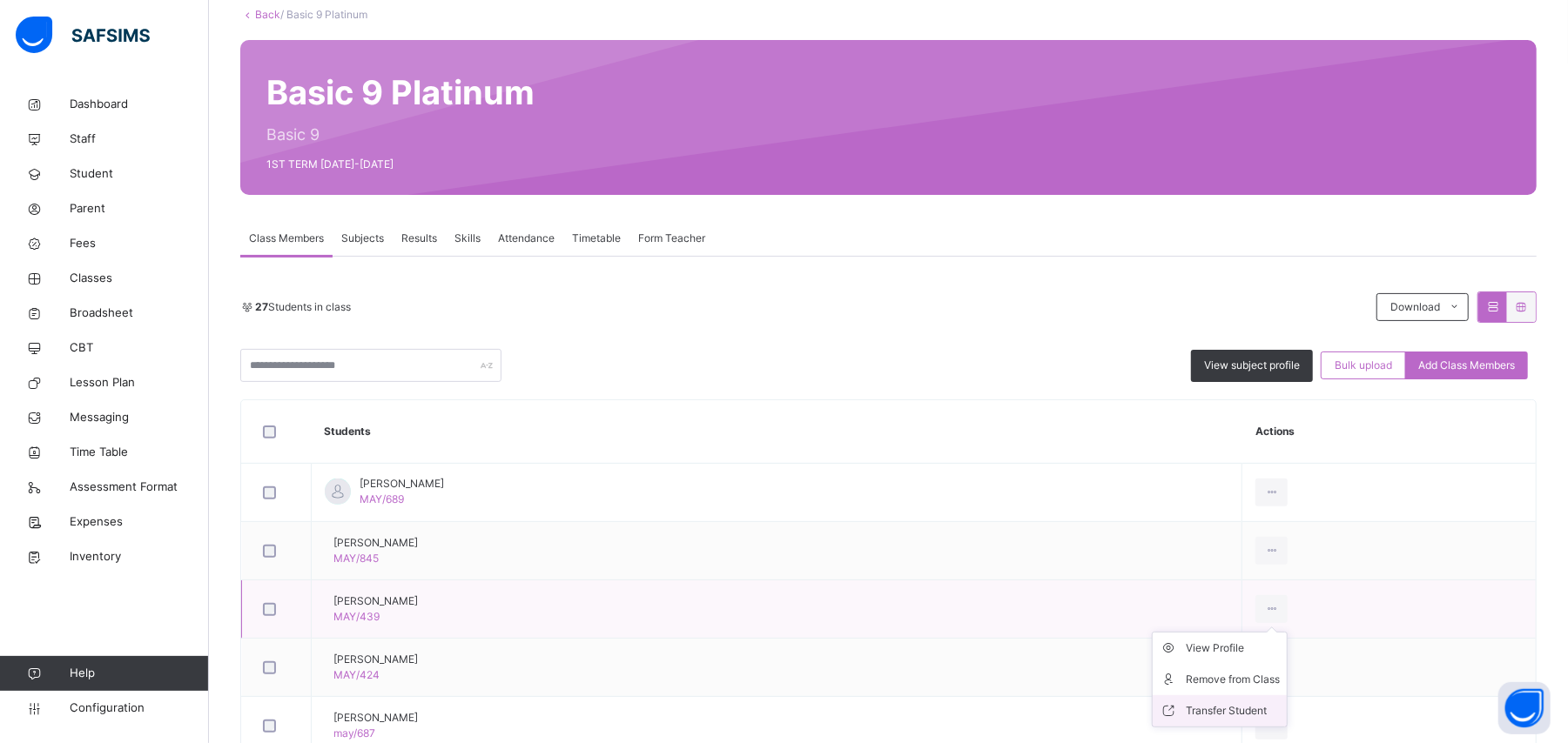
click at [1223, 701] on li "Transfer Student" at bounding box center [1219, 710] width 134 height 31
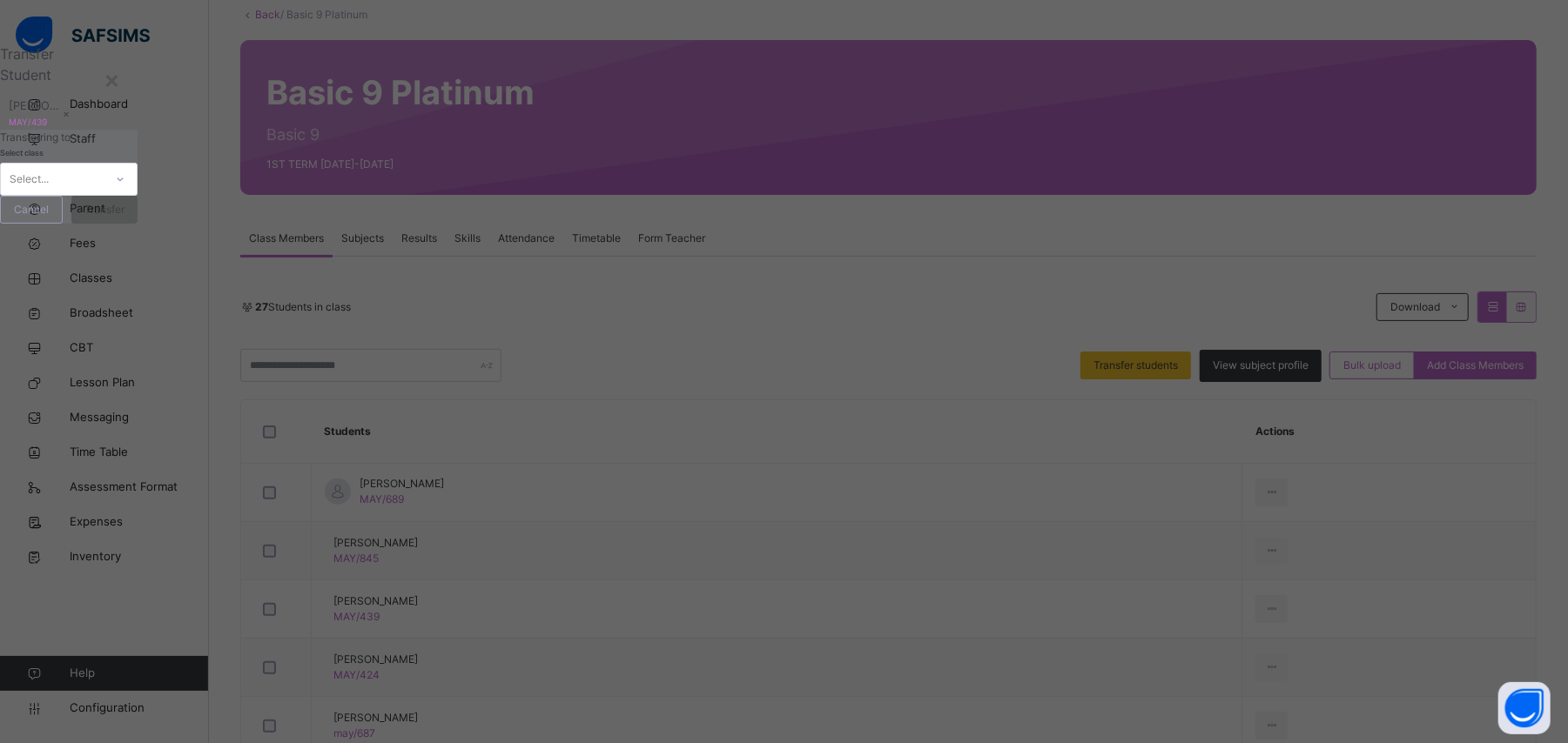
click at [104, 193] on div "Select..." at bounding box center [52, 180] width 103 height 27
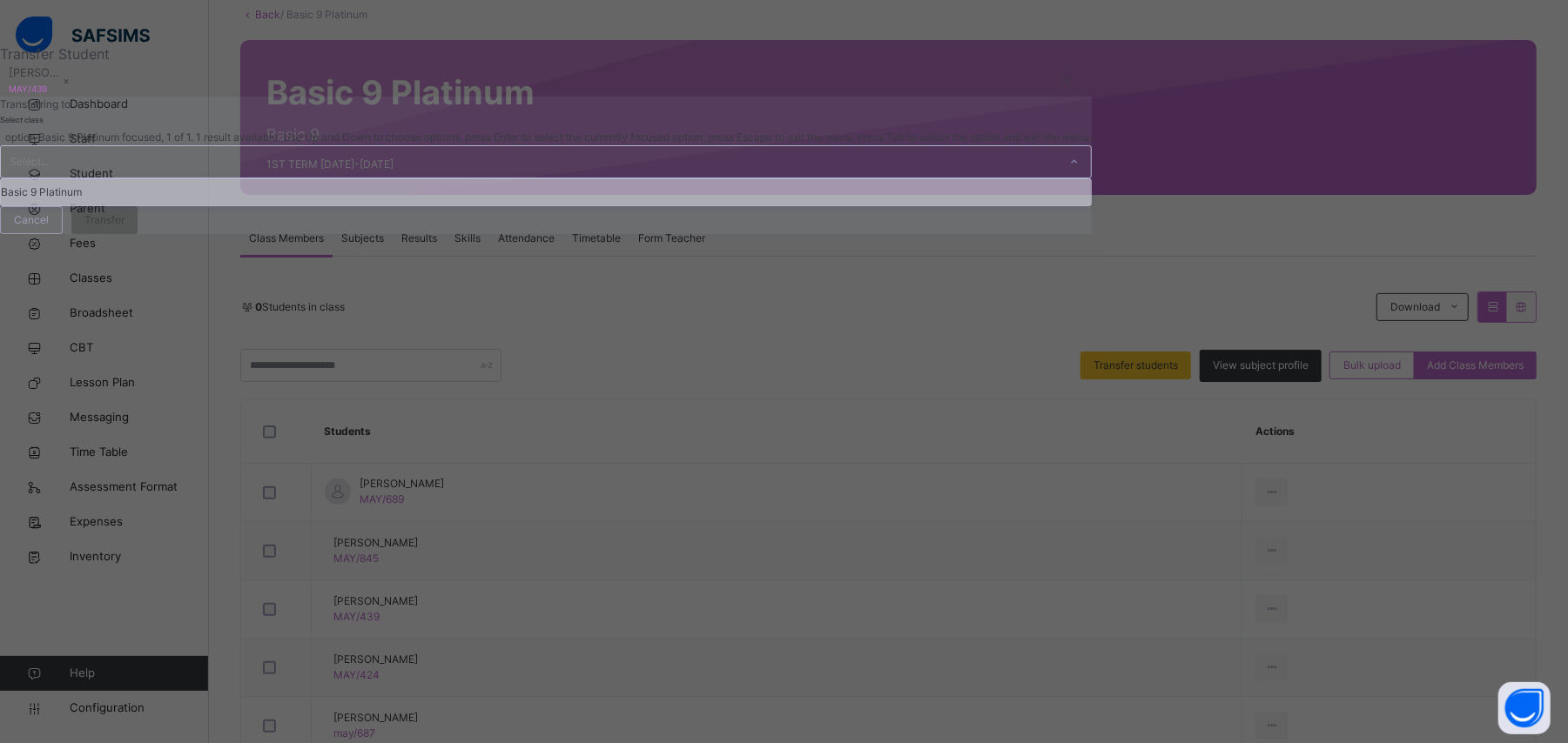
click at [586, 205] on div "Basic 9 Platinum" at bounding box center [546, 191] width 1090 height 26
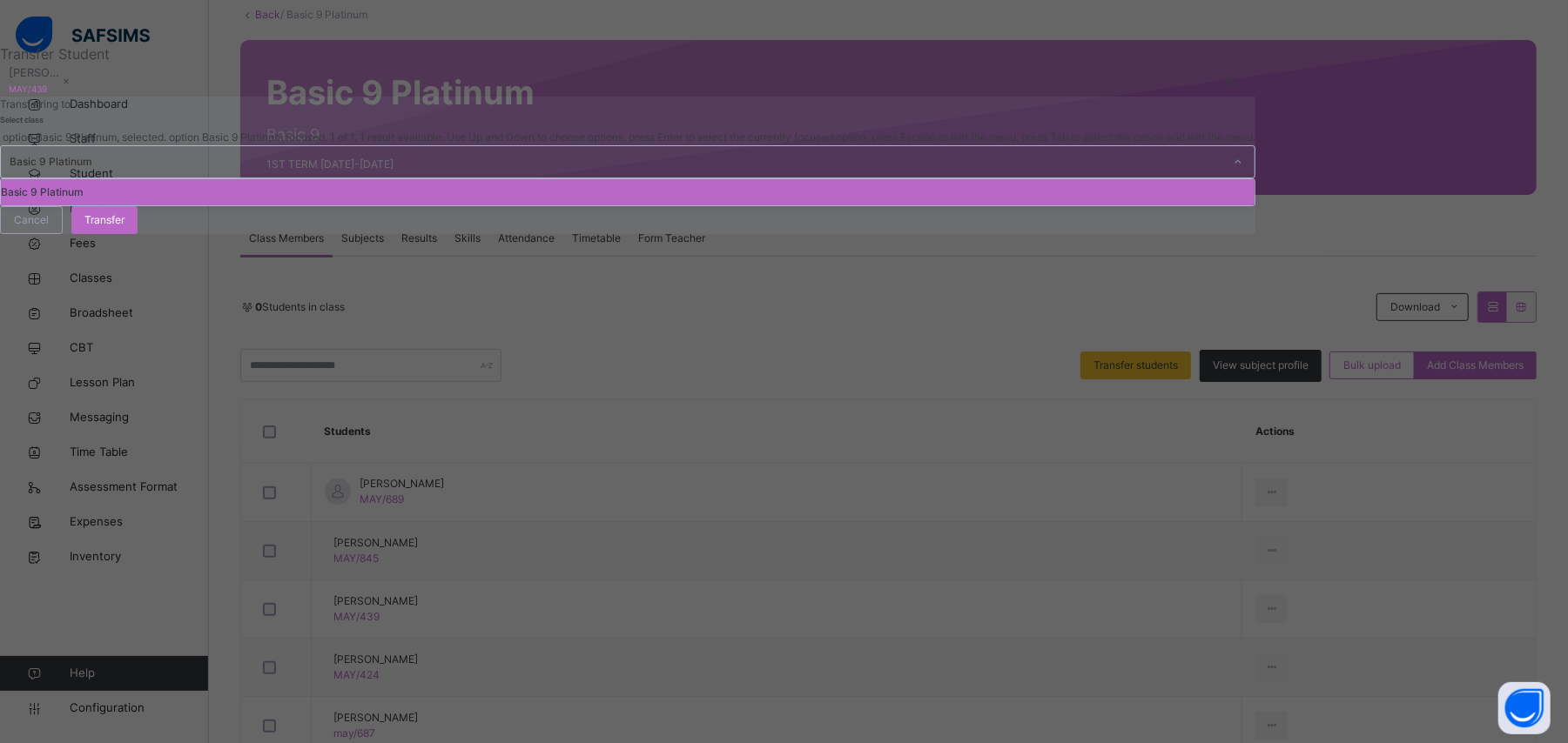
click at [575, 170] on div "Basic 9 Platinum" at bounding box center [617, 162] width 1214 height 16
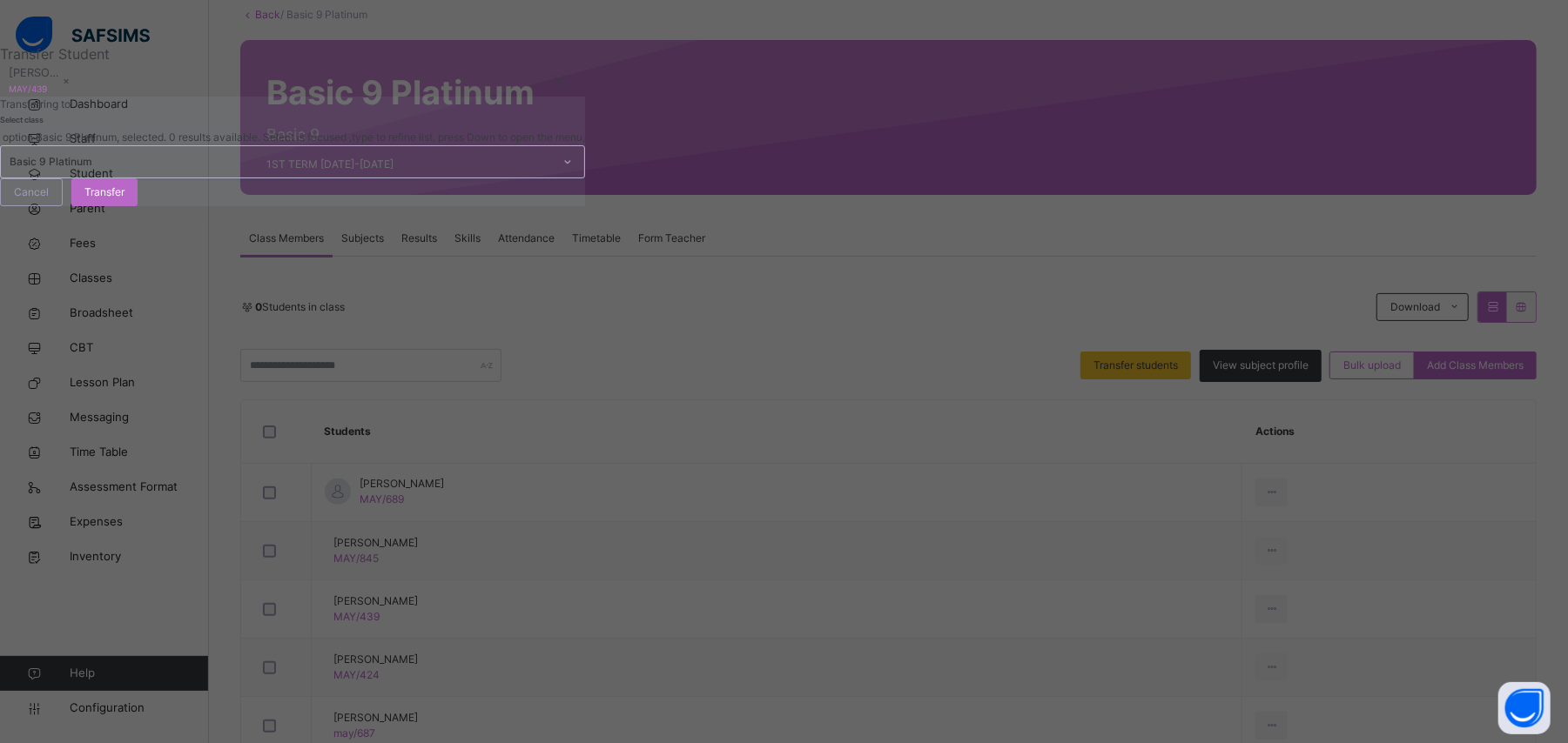
click at [520, 170] on div "Basic 9 Platinum" at bounding box center [281, 162] width 543 height 16
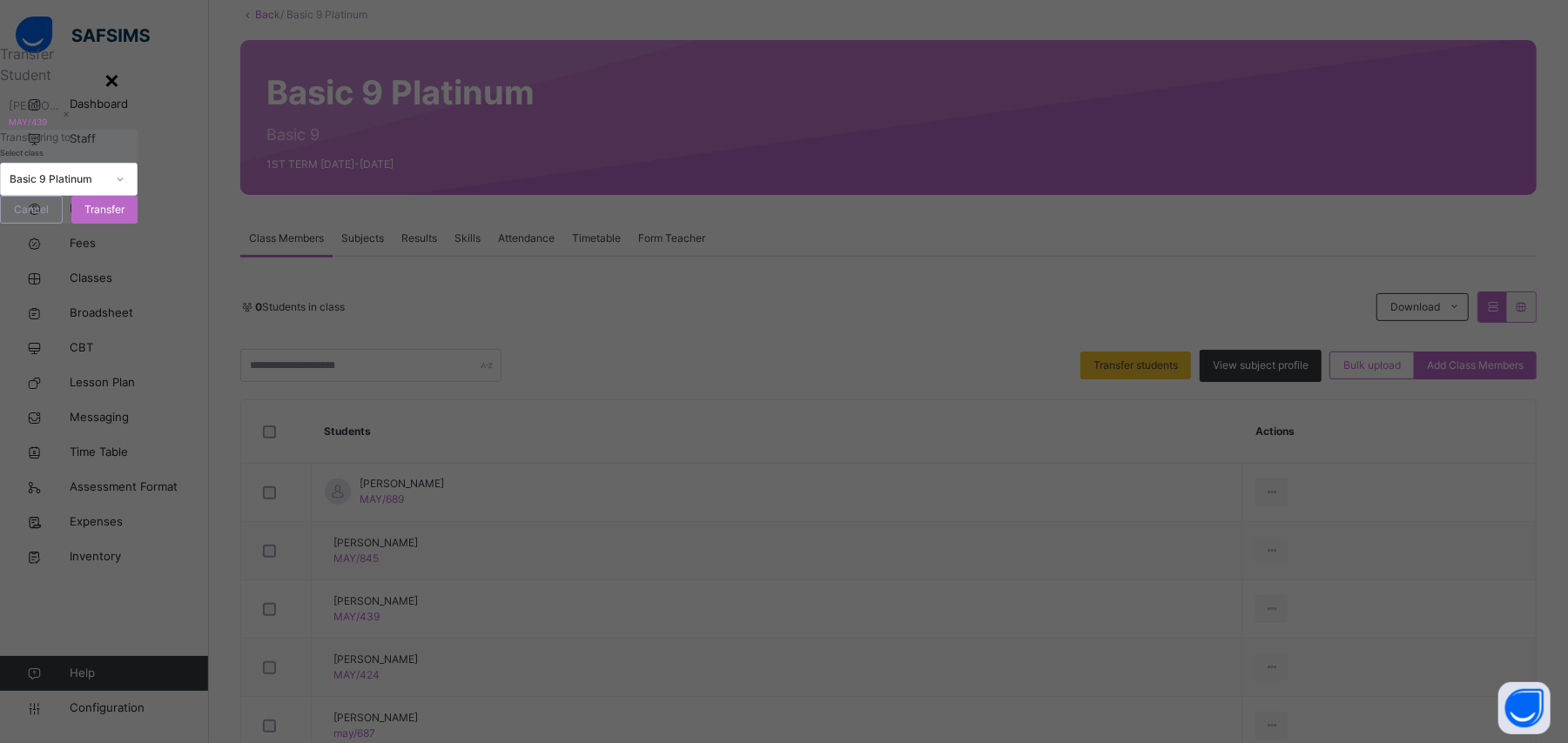
click at [120, 97] on div "×" at bounding box center [112, 79] width 17 height 36
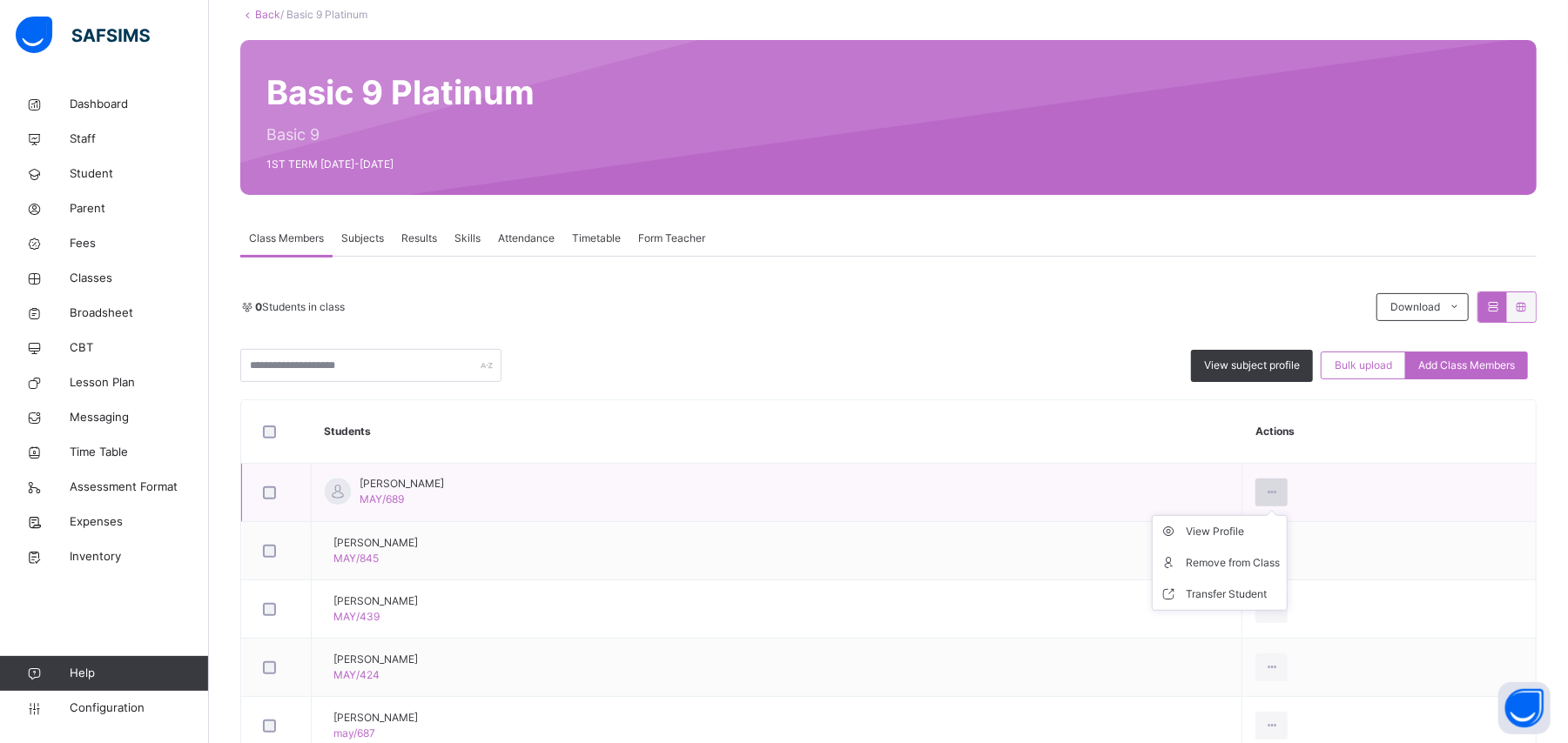
click at [1278, 498] on icon at bounding box center [1271, 492] width 15 height 16
click at [1287, 495] on div at bounding box center [1271, 491] width 32 height 27
click at [1185, 590] on icon at bounding box center [1172, 594] width 26 height 18
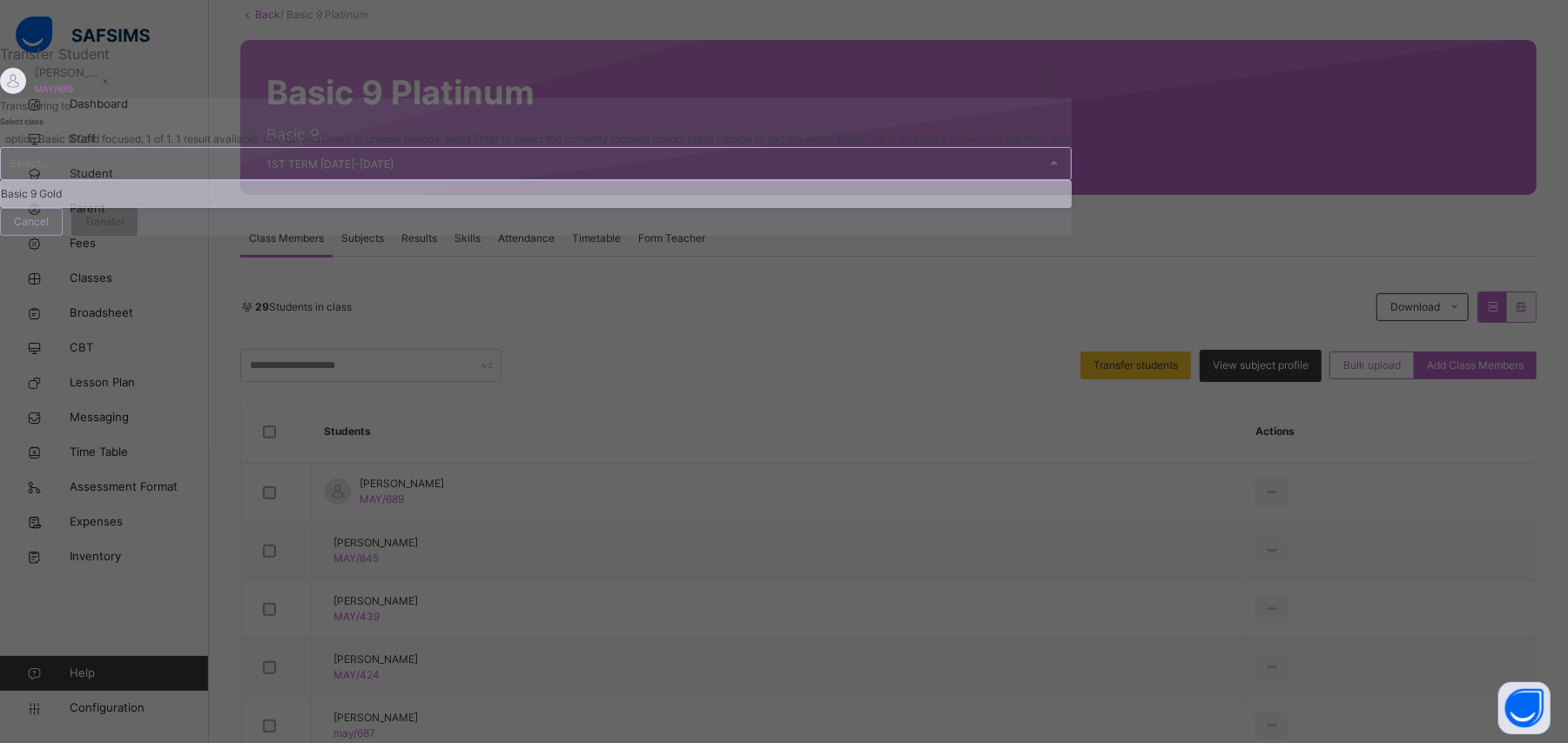
click at [697, 179] on div "Select..." at bounding box center [519, 163] width 1036 height 31
click at [1054, 97] on div "×" at bounding box center [1045, 79] width 17 height 36
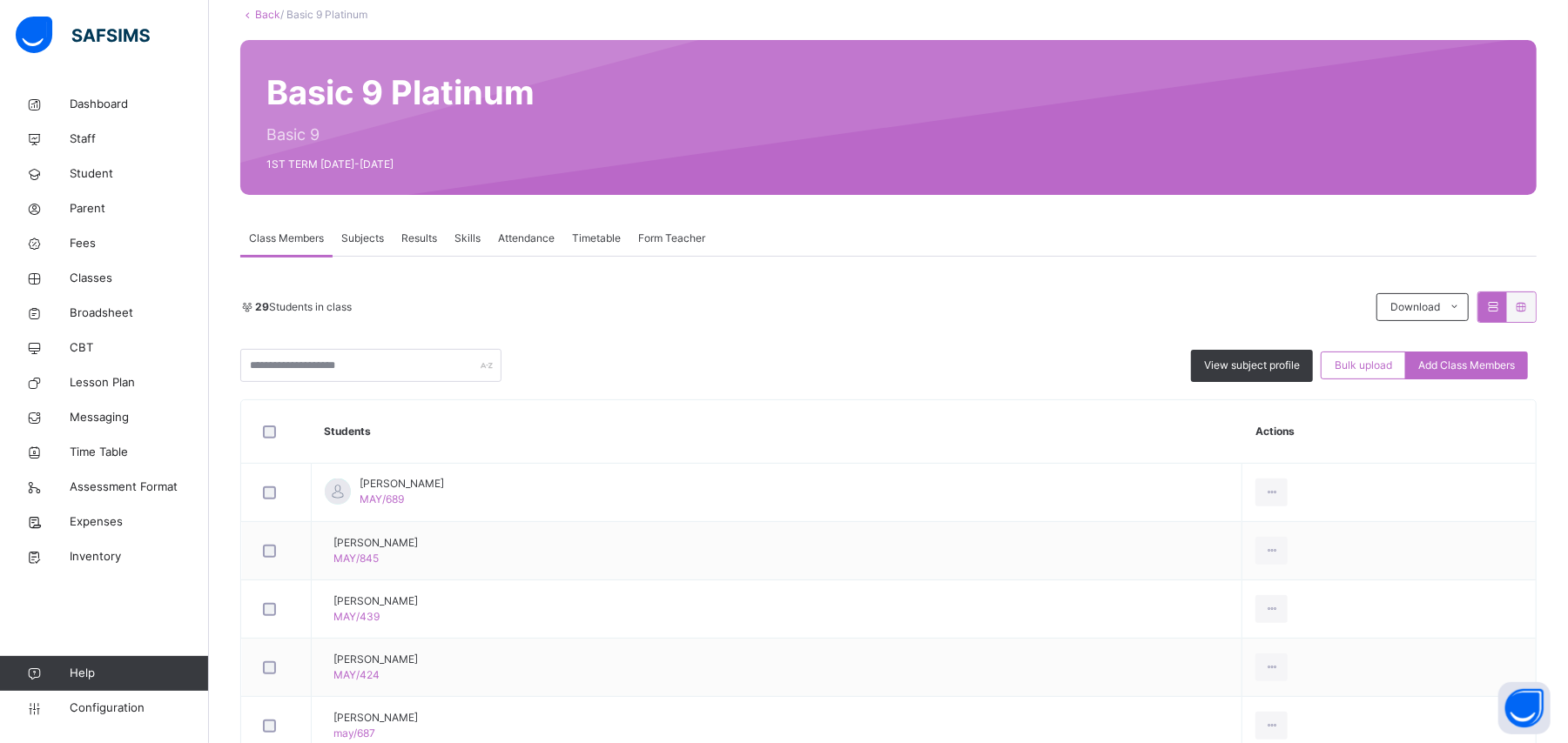
click at [1154, 252] on div "Class Members Subjects Results Skills Attendance Timetable Form Teacher" at bounding box center [888, 239] width 1296 height 35
click at [1278, 609] on icon at bounding box center [1271, 609] width 15 height 16
click at [1250, 708] on div "Transfer Student" at bounding box center [1232, 711] width 94 height 18
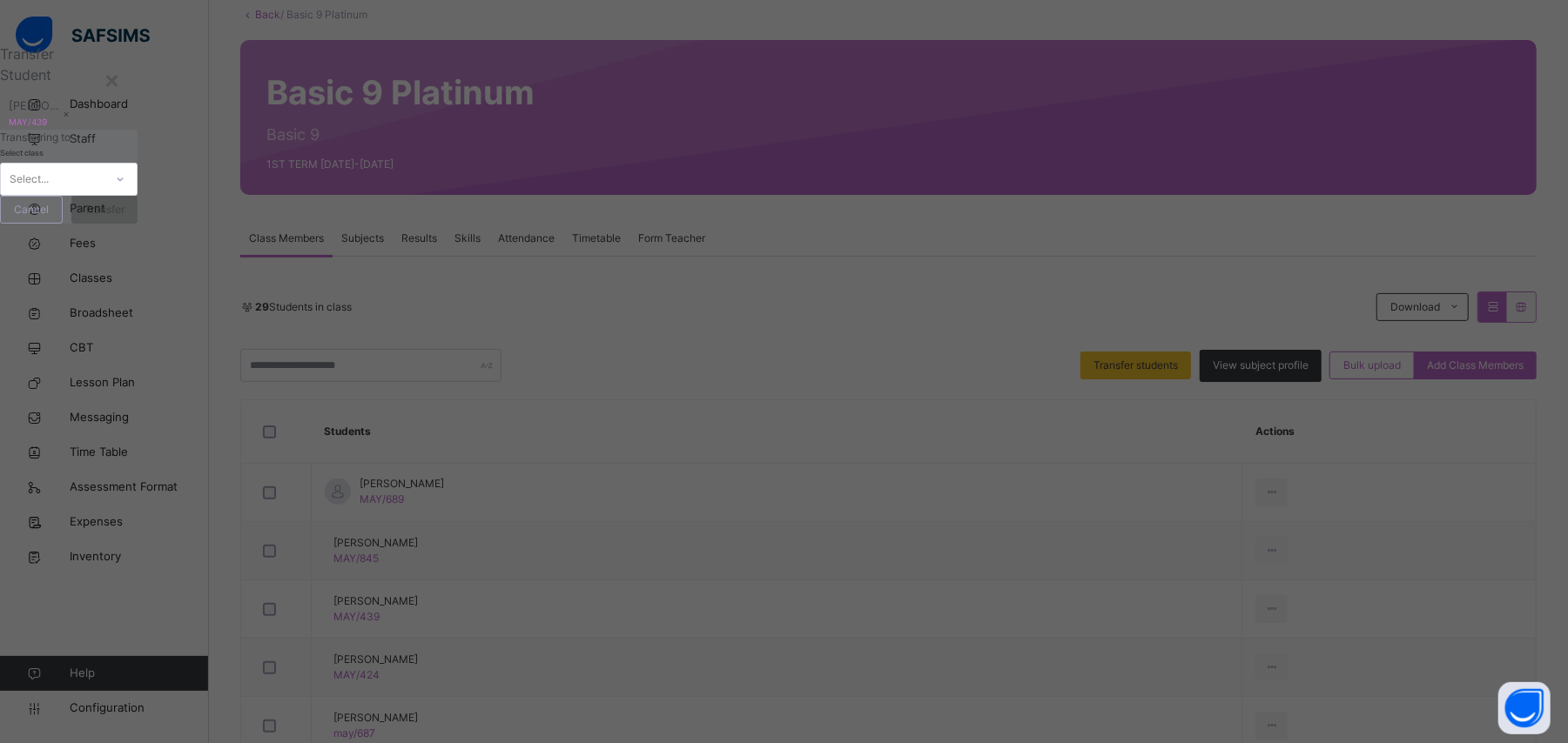
click at [104, 193] on div "Select..." at bounding box center [52, 180] width 103 height 27
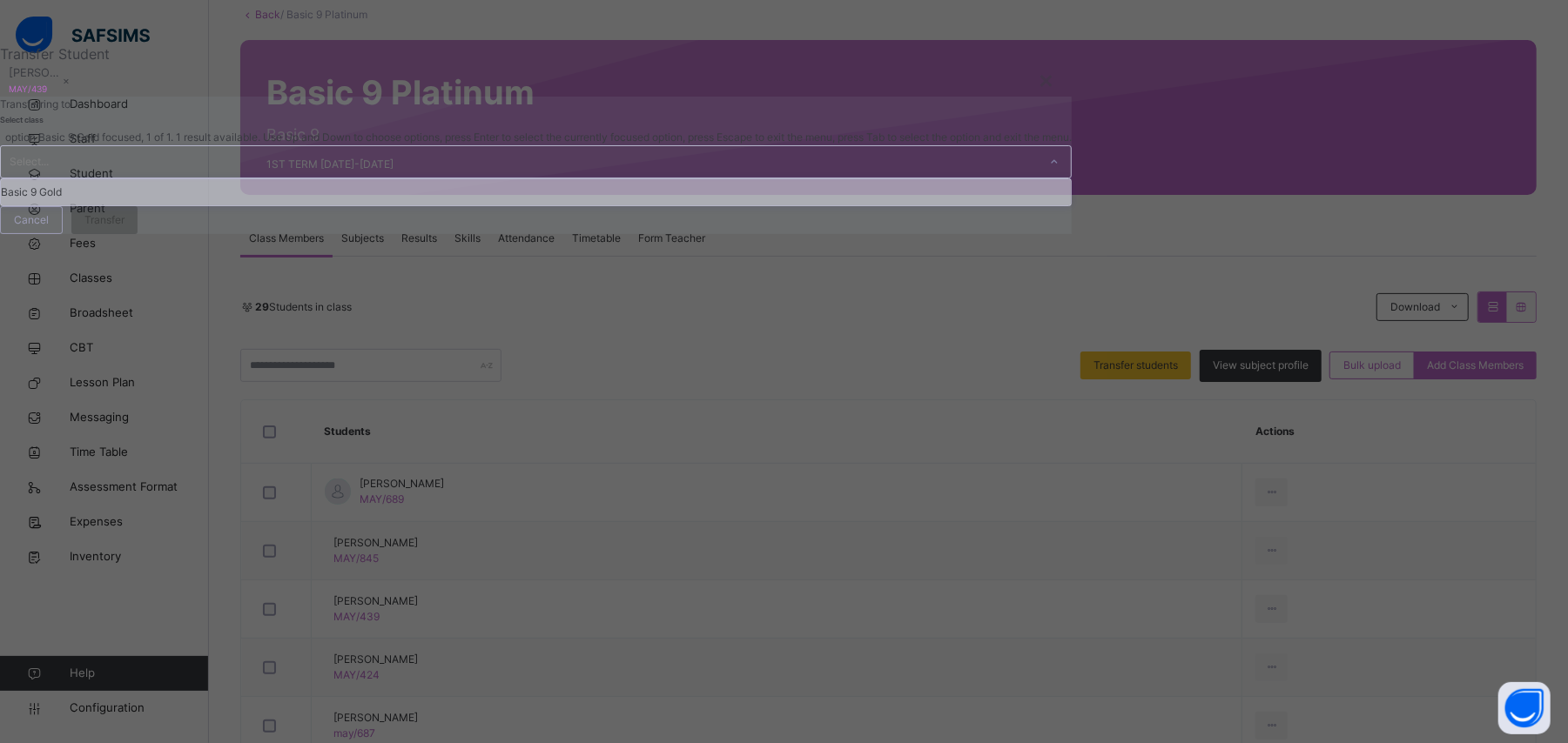
click at [568, 205] on div "Basic 9 Gold" at bounding box center [536, 191] width 1070 height 26
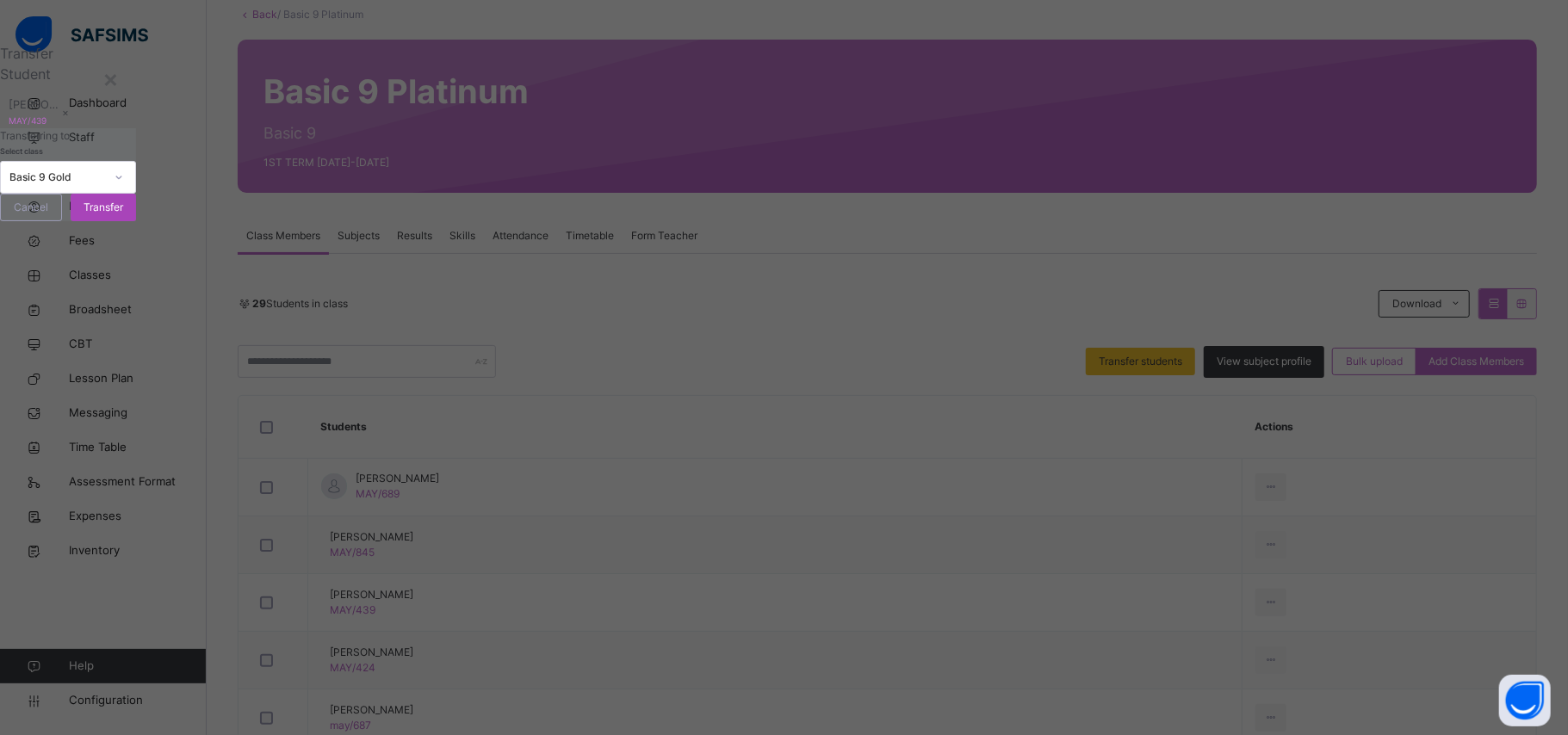
click at [124, 216] on span "Transfer" at bounding box center [103, 208] width 39 height 16
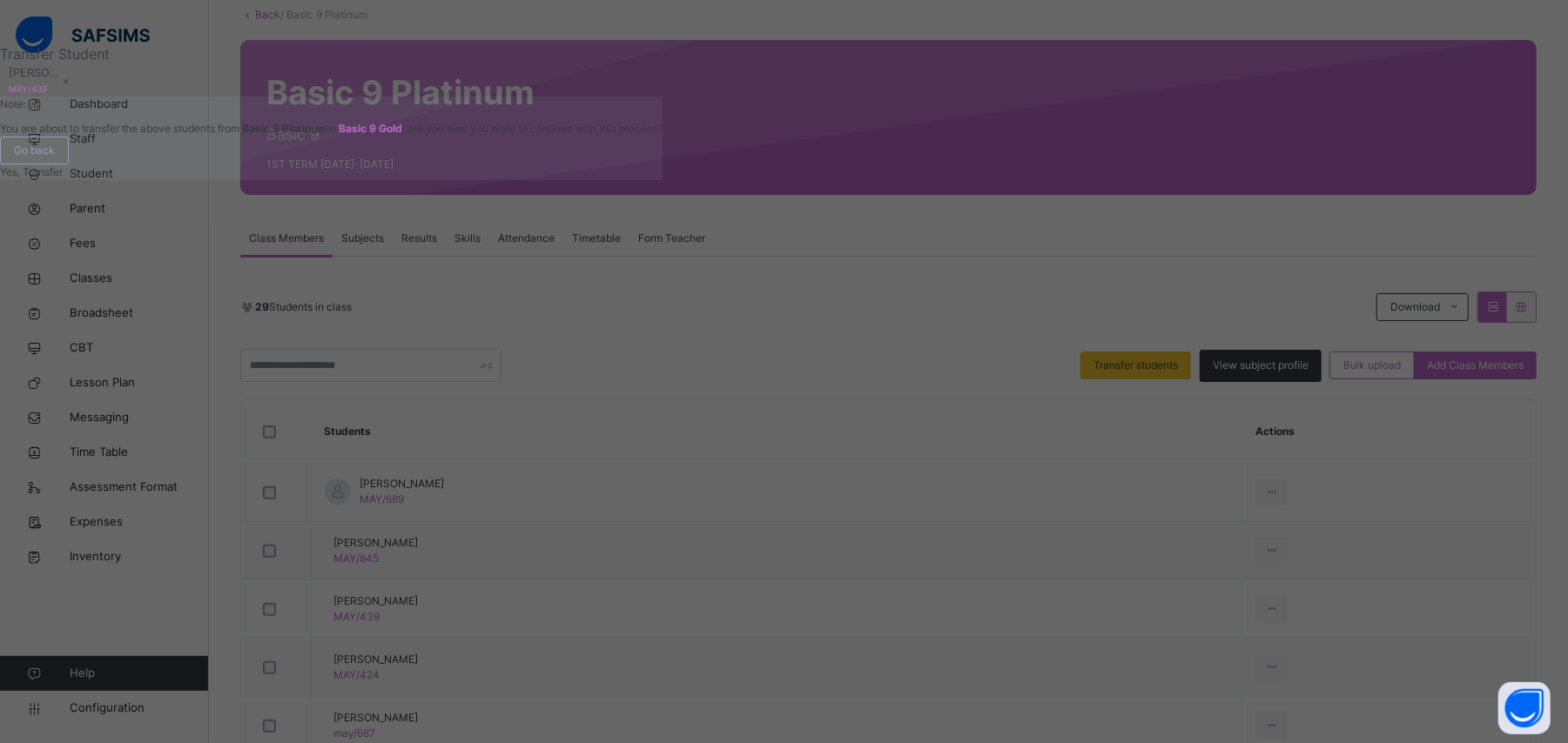
click at [63, 178] on span "Yes, Transfer" at bounding box center [31, 172] width 63 height 13
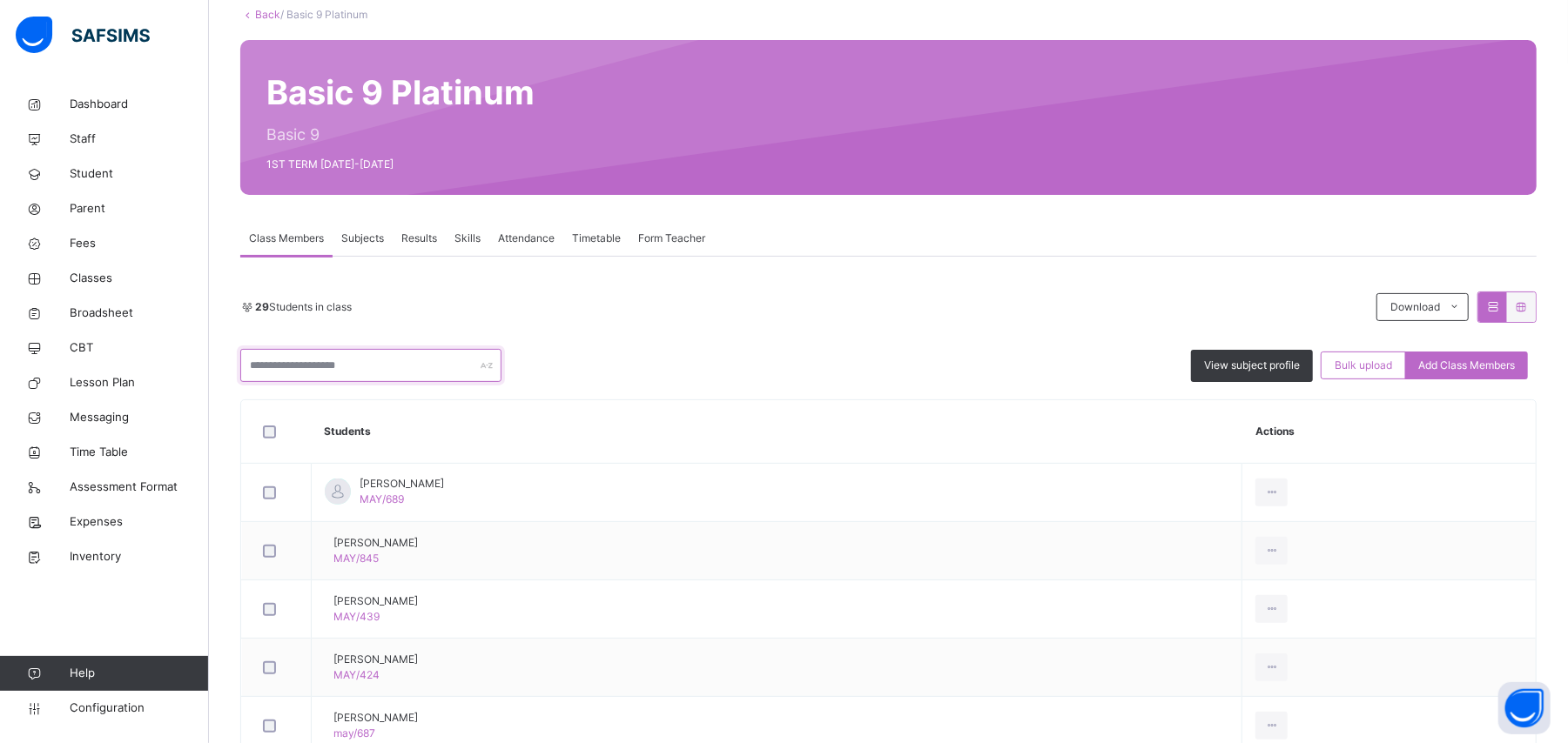
click at [367, 355] on input "text" at bounding box center [370, 365] width 261 height 33
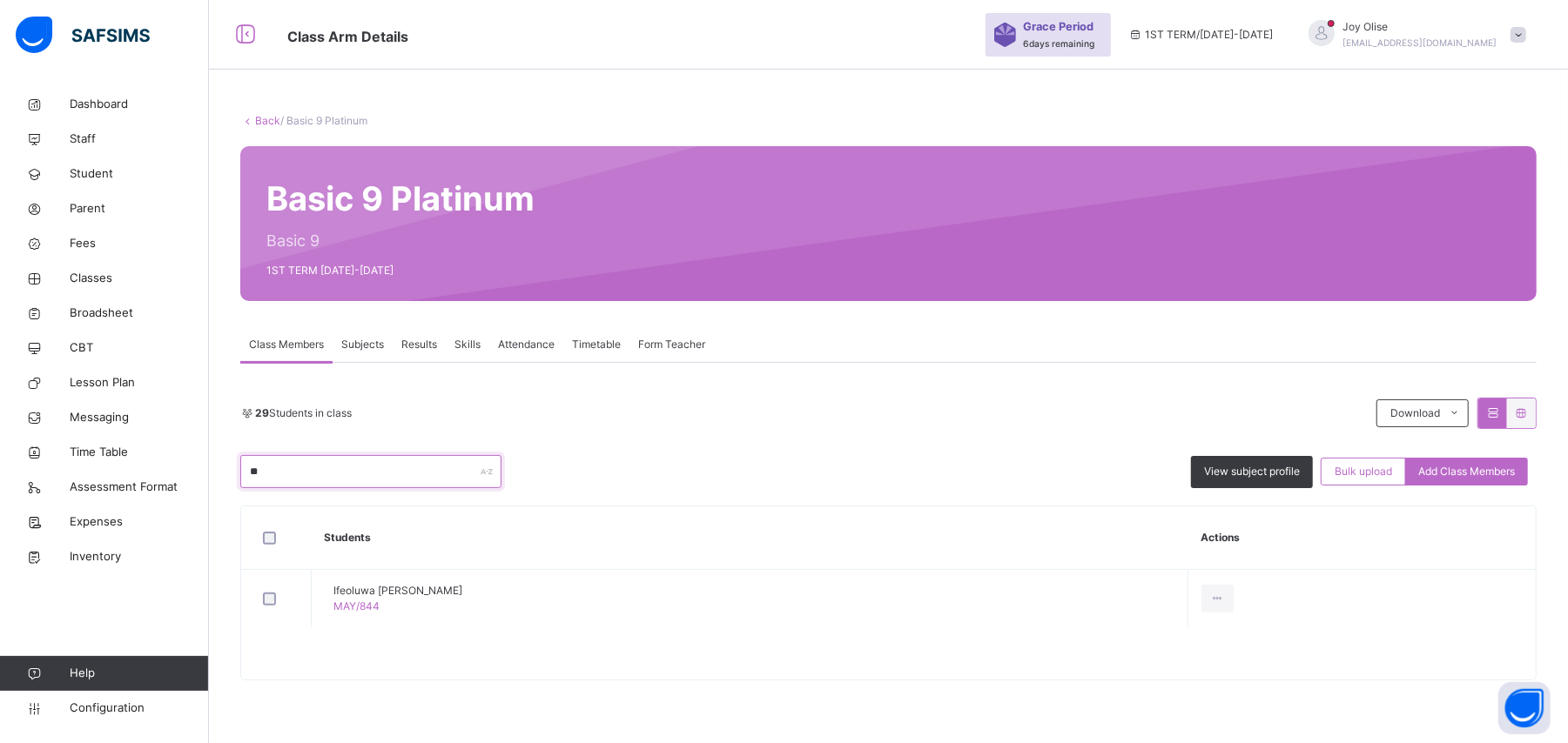
type input "*"
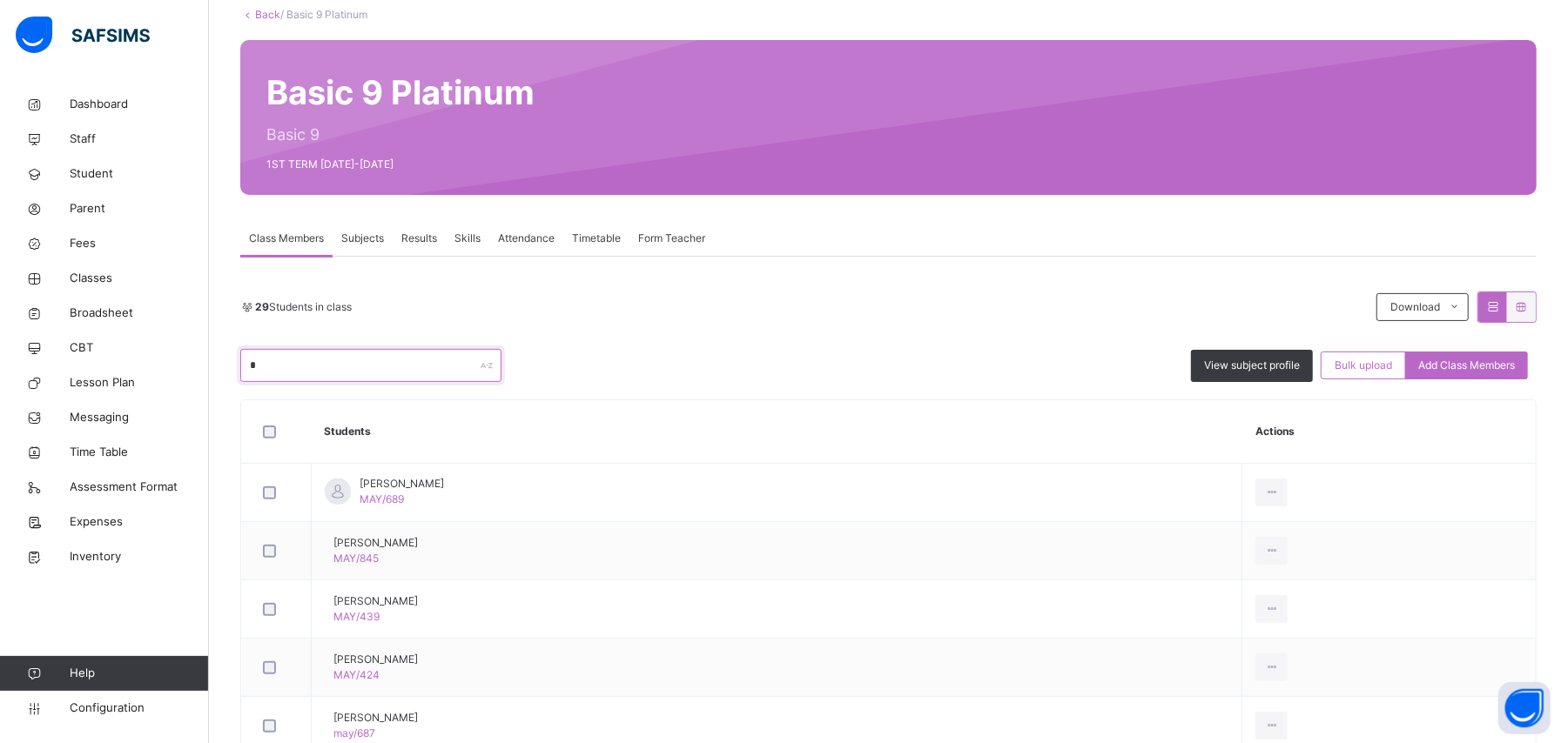
type input "**"
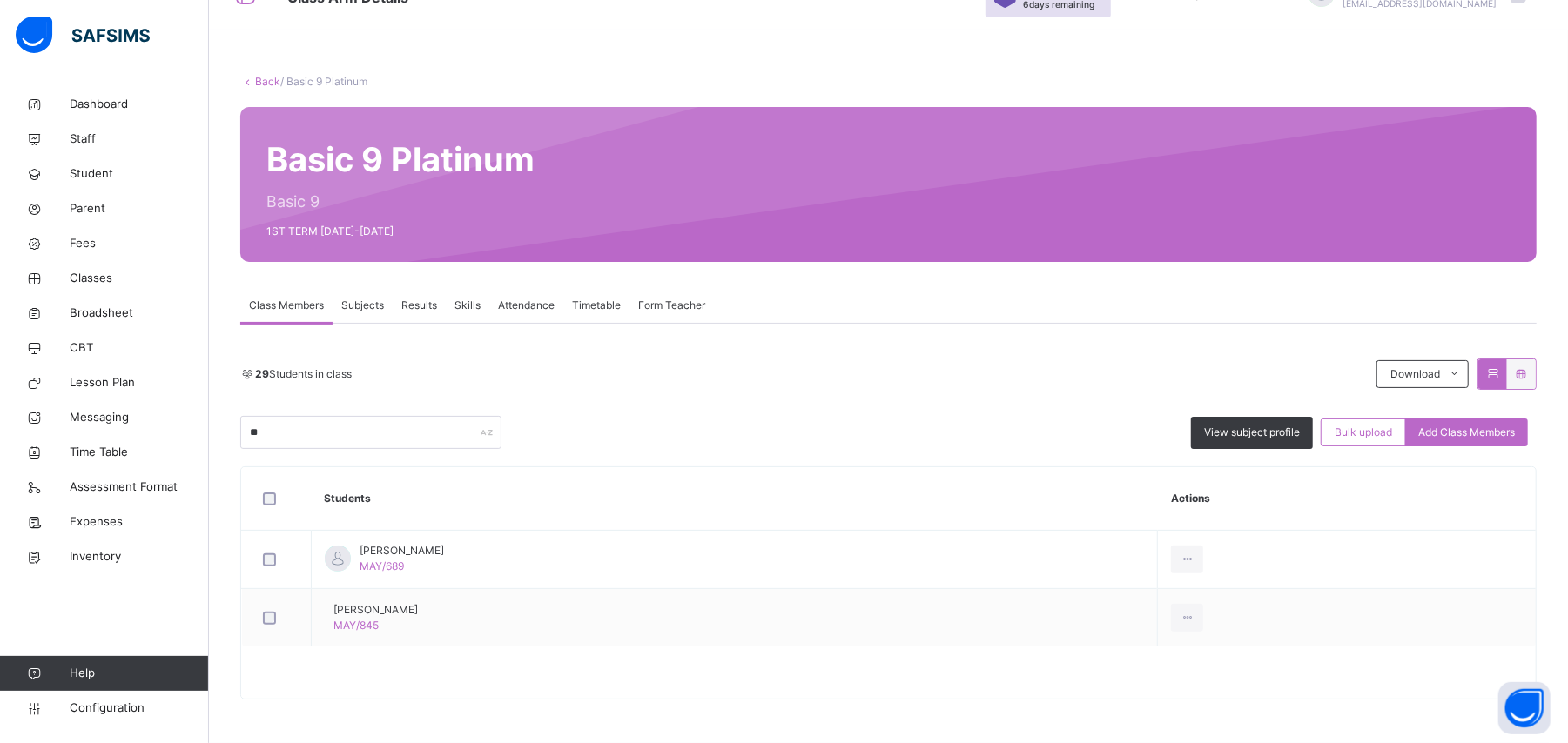
click at [272, 78] on link "Back" at bounding box center [268, 81] width 25 height 13
click at [272, 78] on div "Back / Basic 9 Platinum Basic 9 Platinum Basic 9 1ST TERM [DATE]-[DATE] Class M…" at bounding box center [889, 352] width 1359 height 782
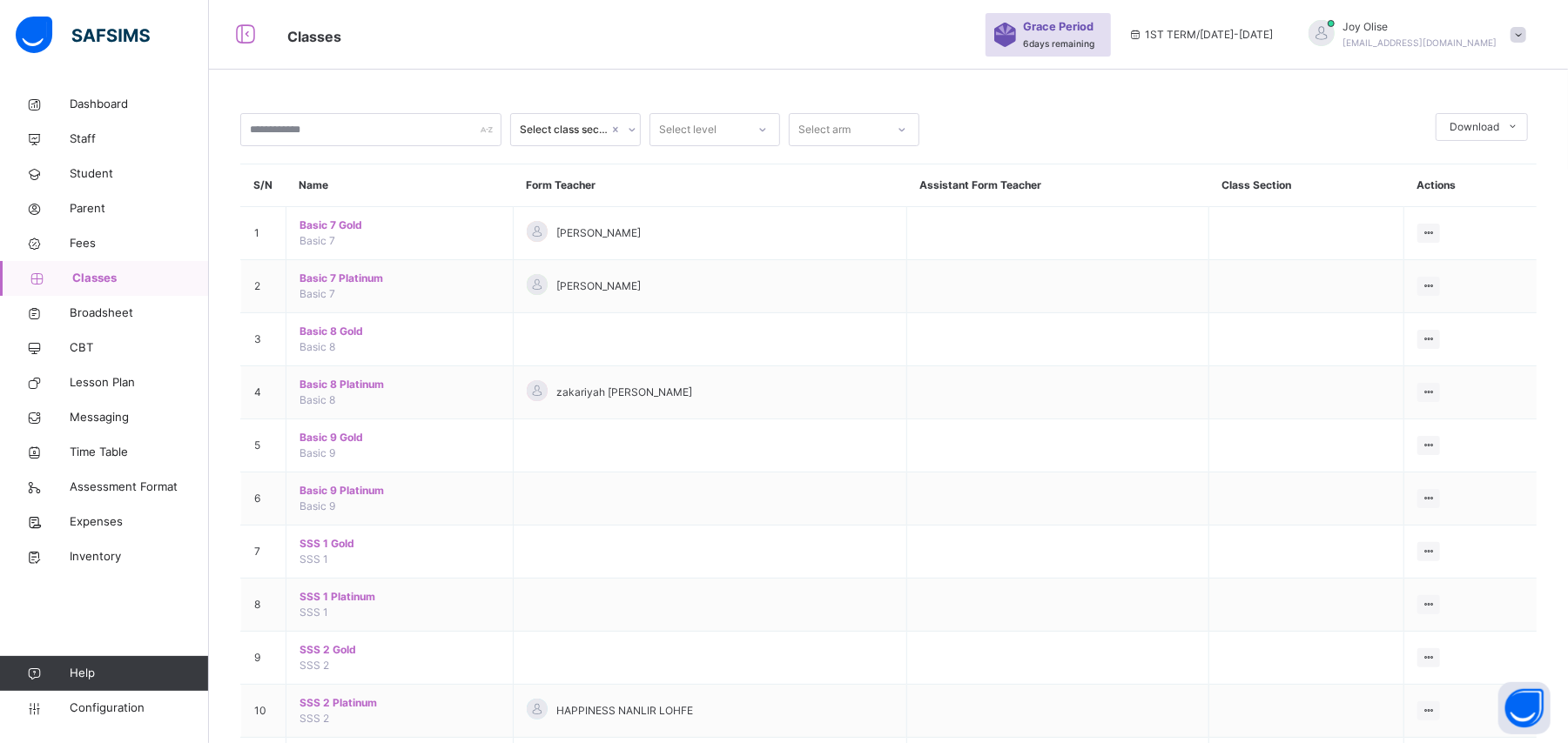
scroll to position [92, 0]
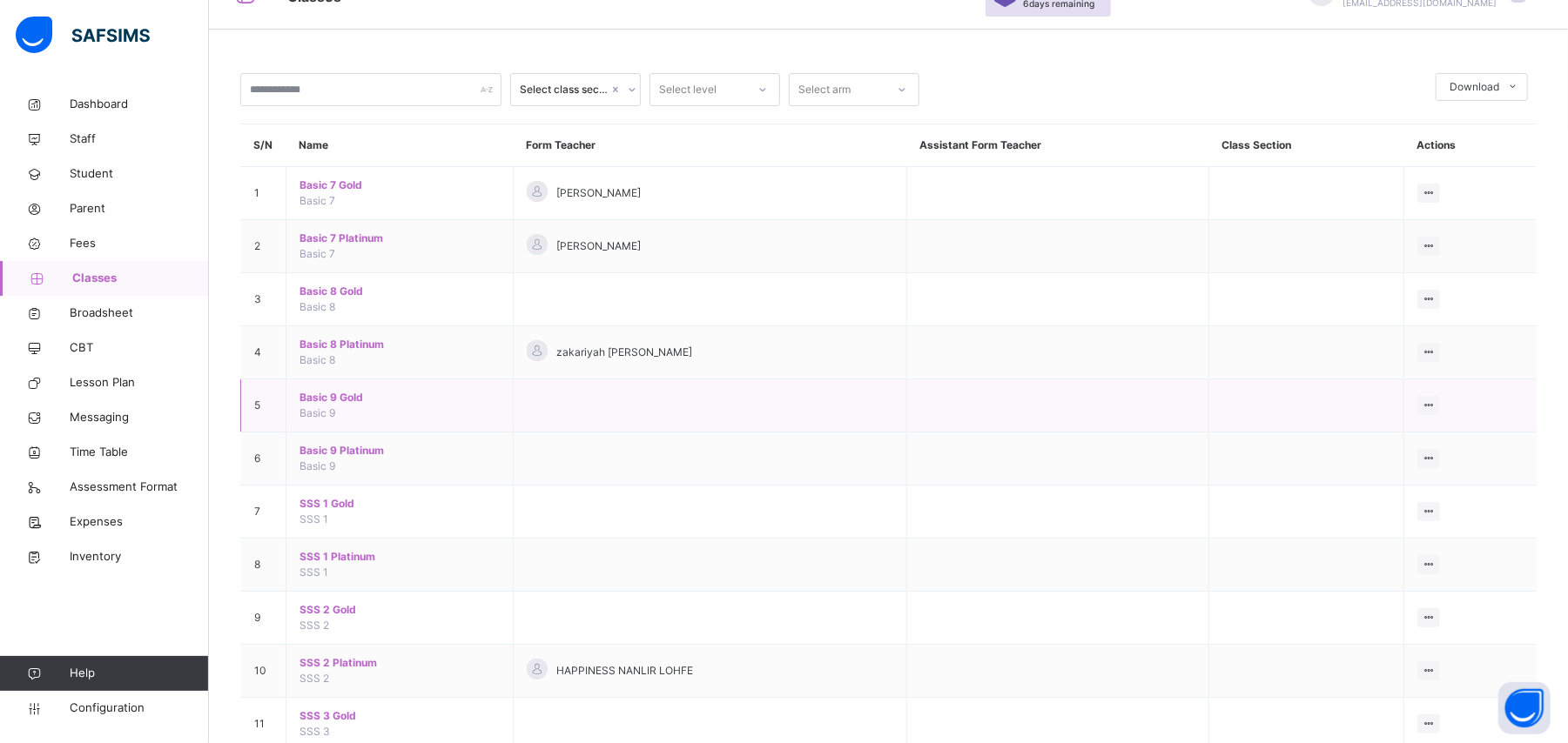
click at [345, 395] on span "Basic 9 Gold" at bounding box center [400, 398] width 200 height 16
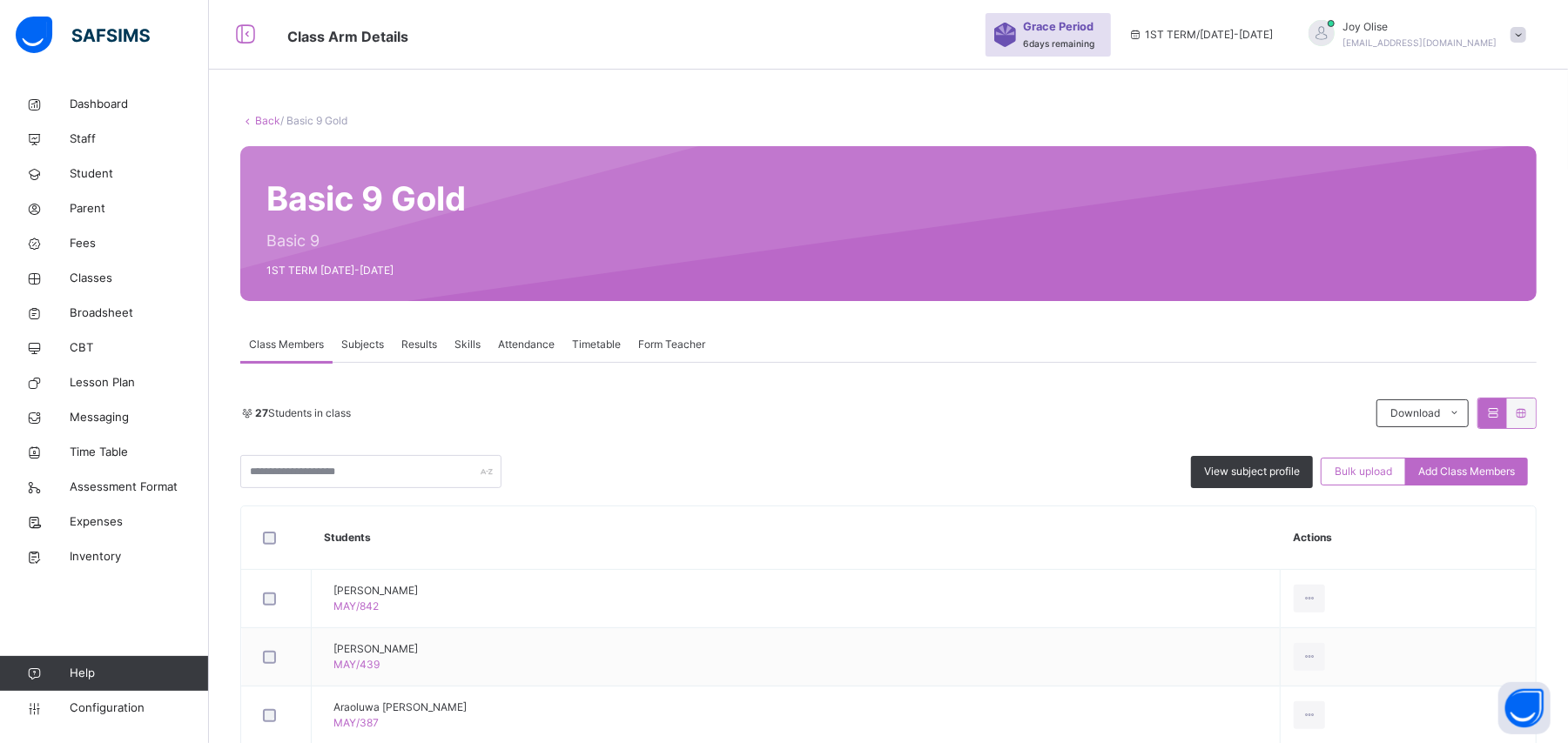
scroll to position [92, 0]
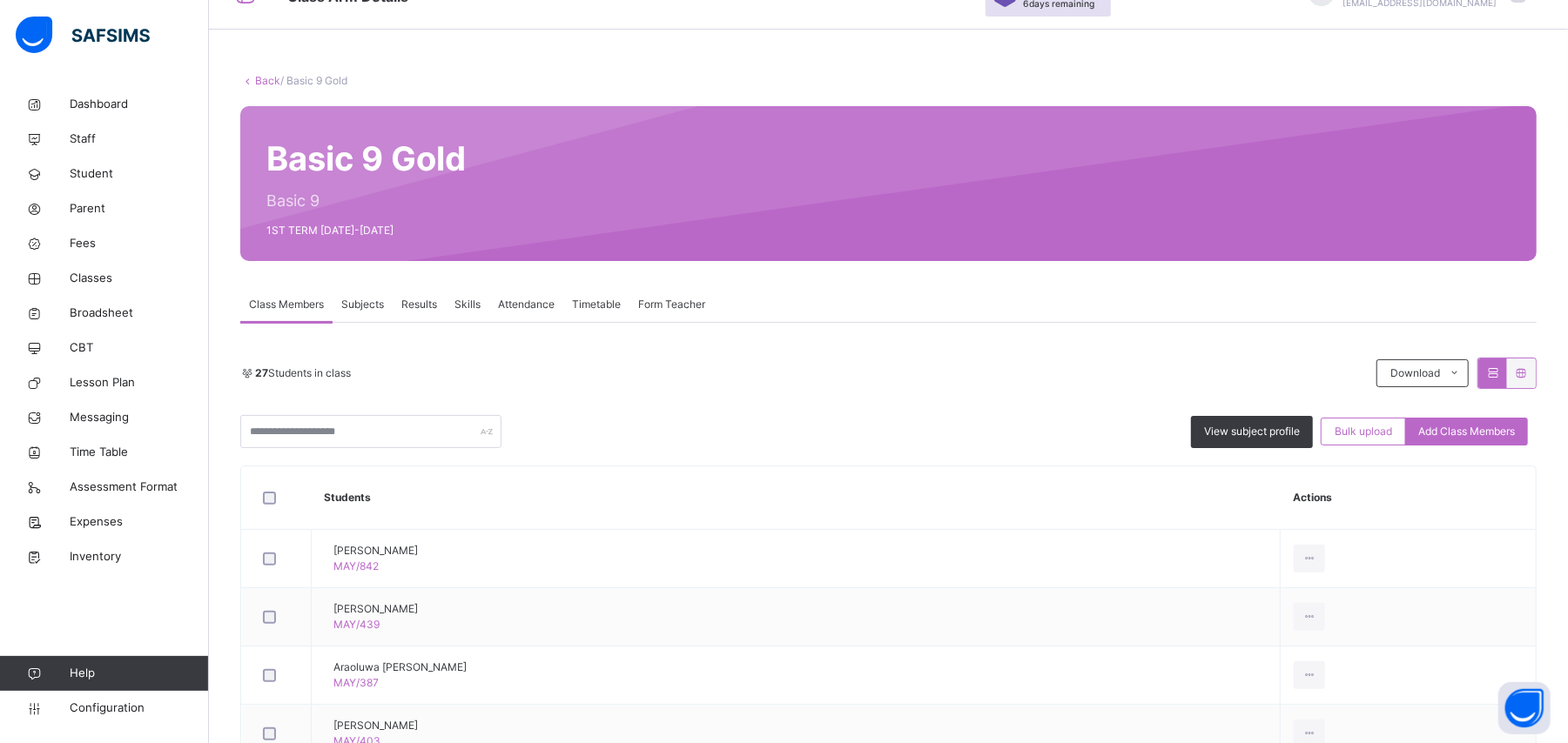
drag, startPoint x: 1567, startPoint y: 236, endPoint x: 1525, endPoint y: 258, distance: 47.4
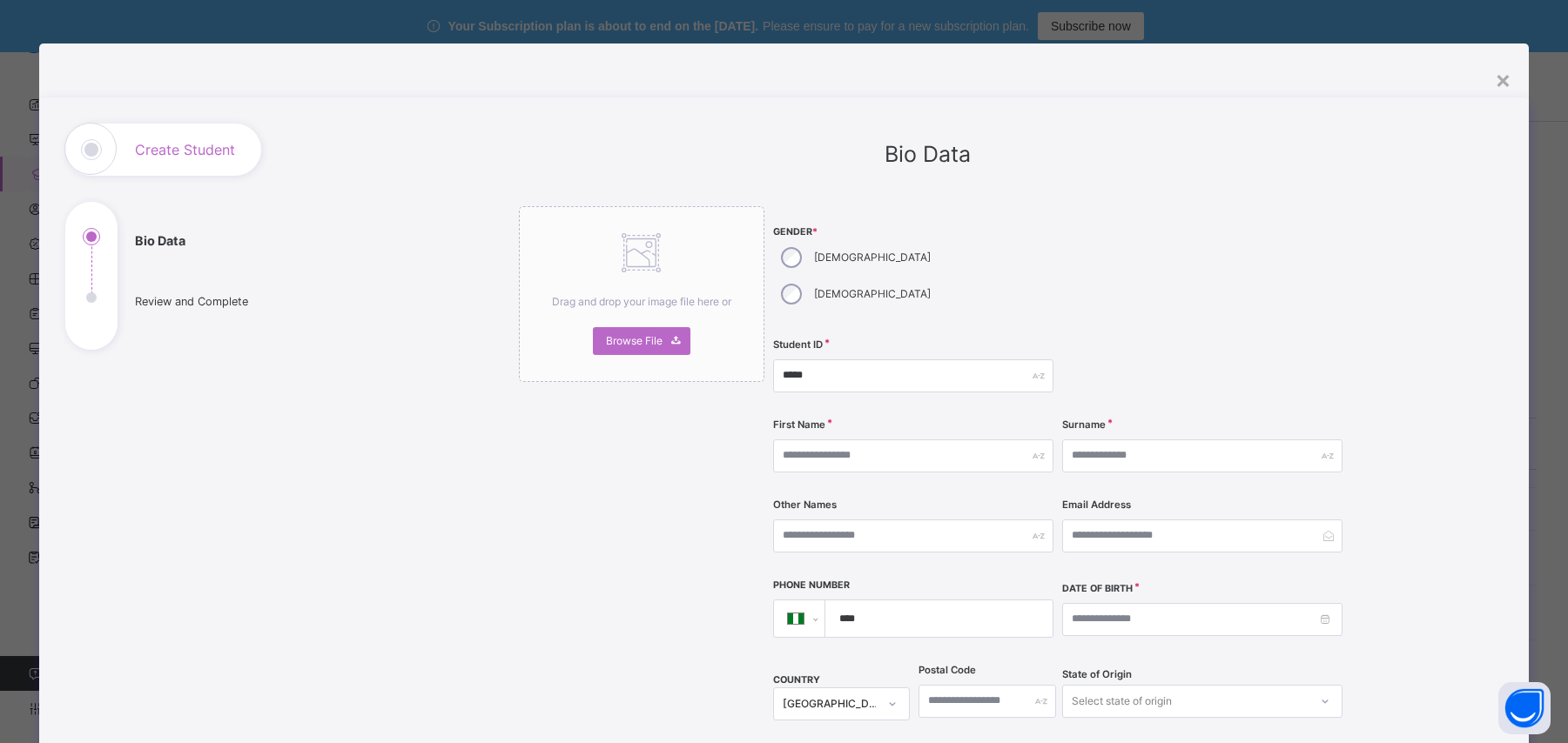
select select "**"
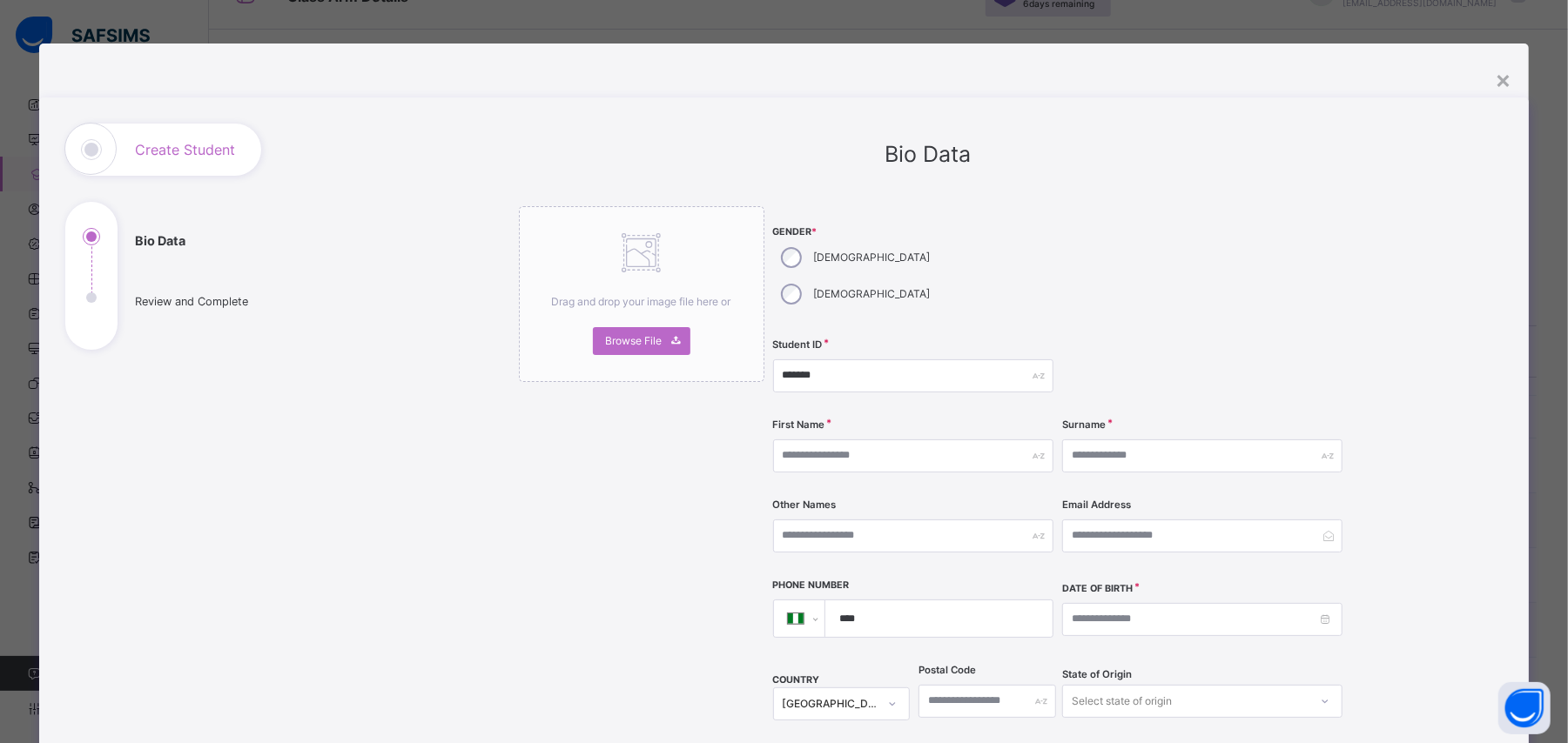
type input "*******"
click at [846, 439] on input "text" at bounding box center [913, 455] width 280 height 33
type input "**********"
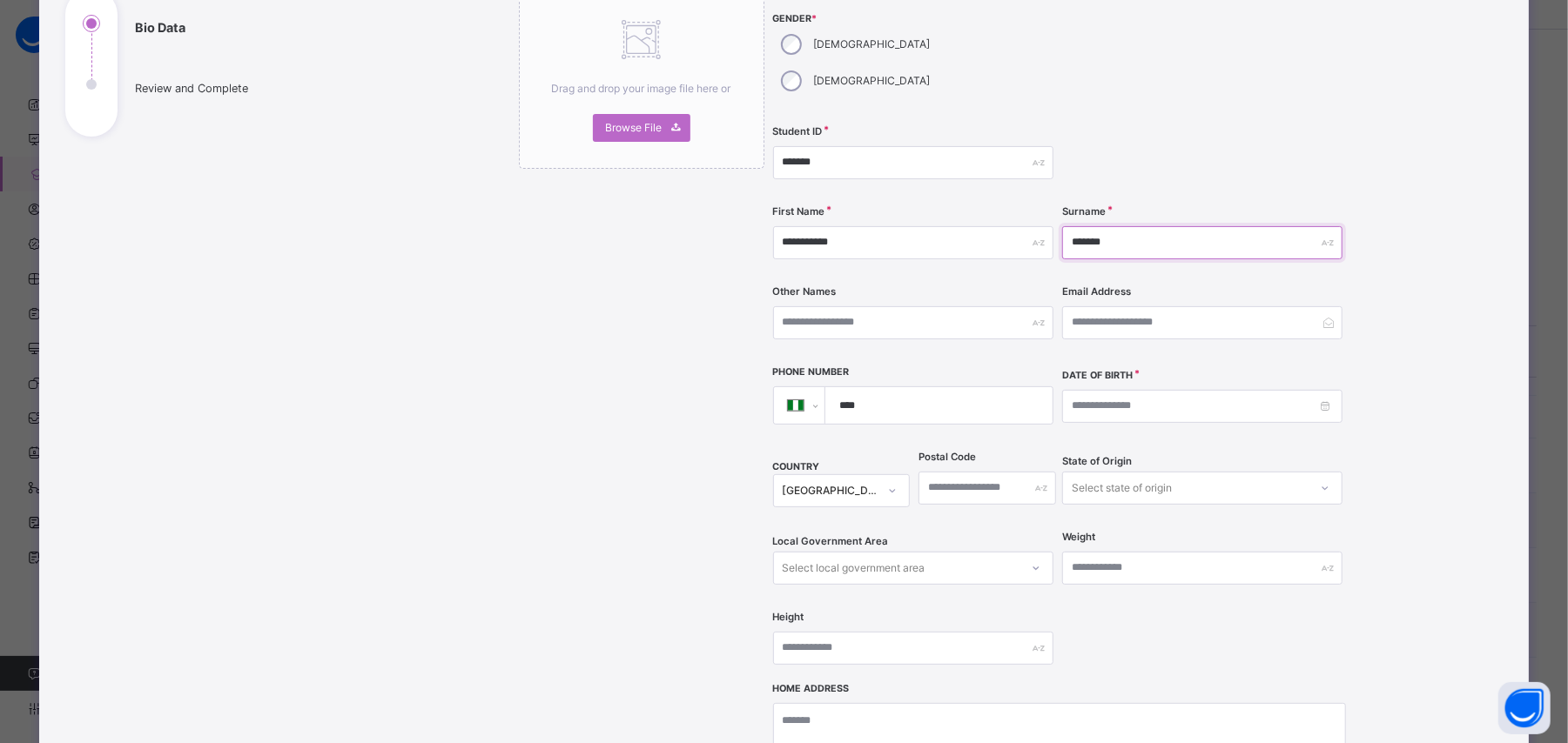
scroll to position [230, 0]
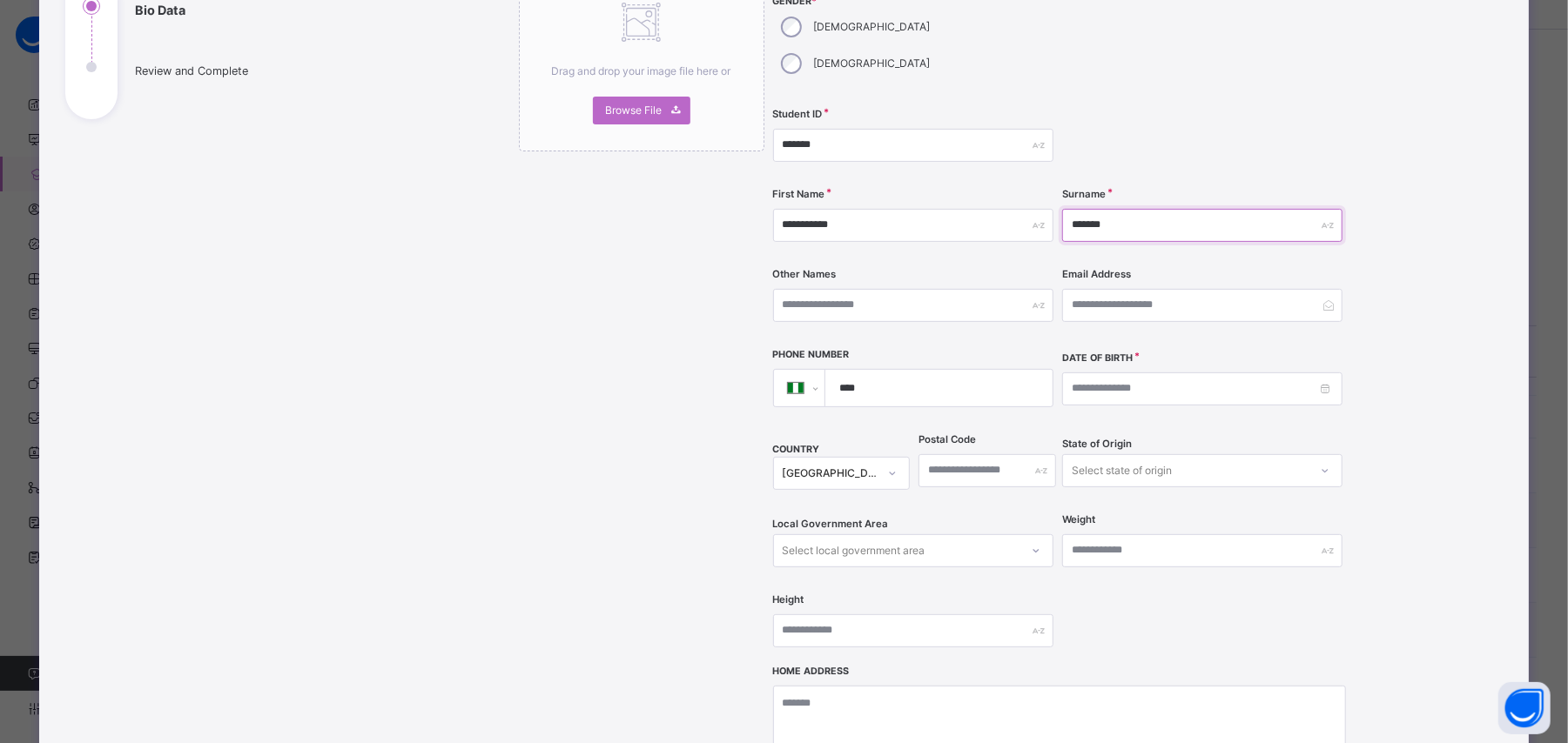
type input "*******"
click at [1548, 525] on div "**********" at bounding box center [784, 371] width 1568 height 743
click at [1323, 373] on input at bounding box center [1202, 389] width 280 height 33
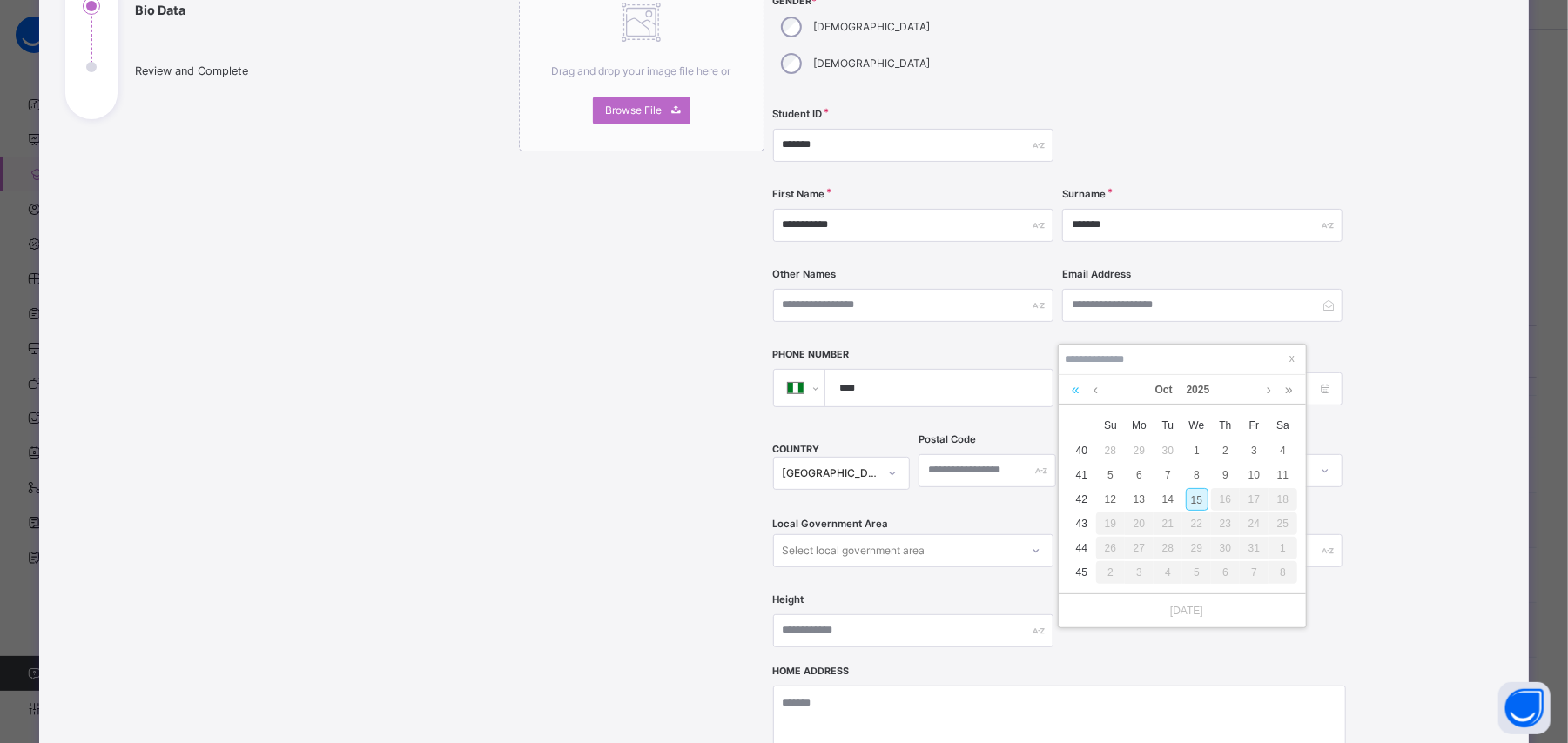
click at [1070, 393] on link at bounding box center [1075, 389] width 17 height 29
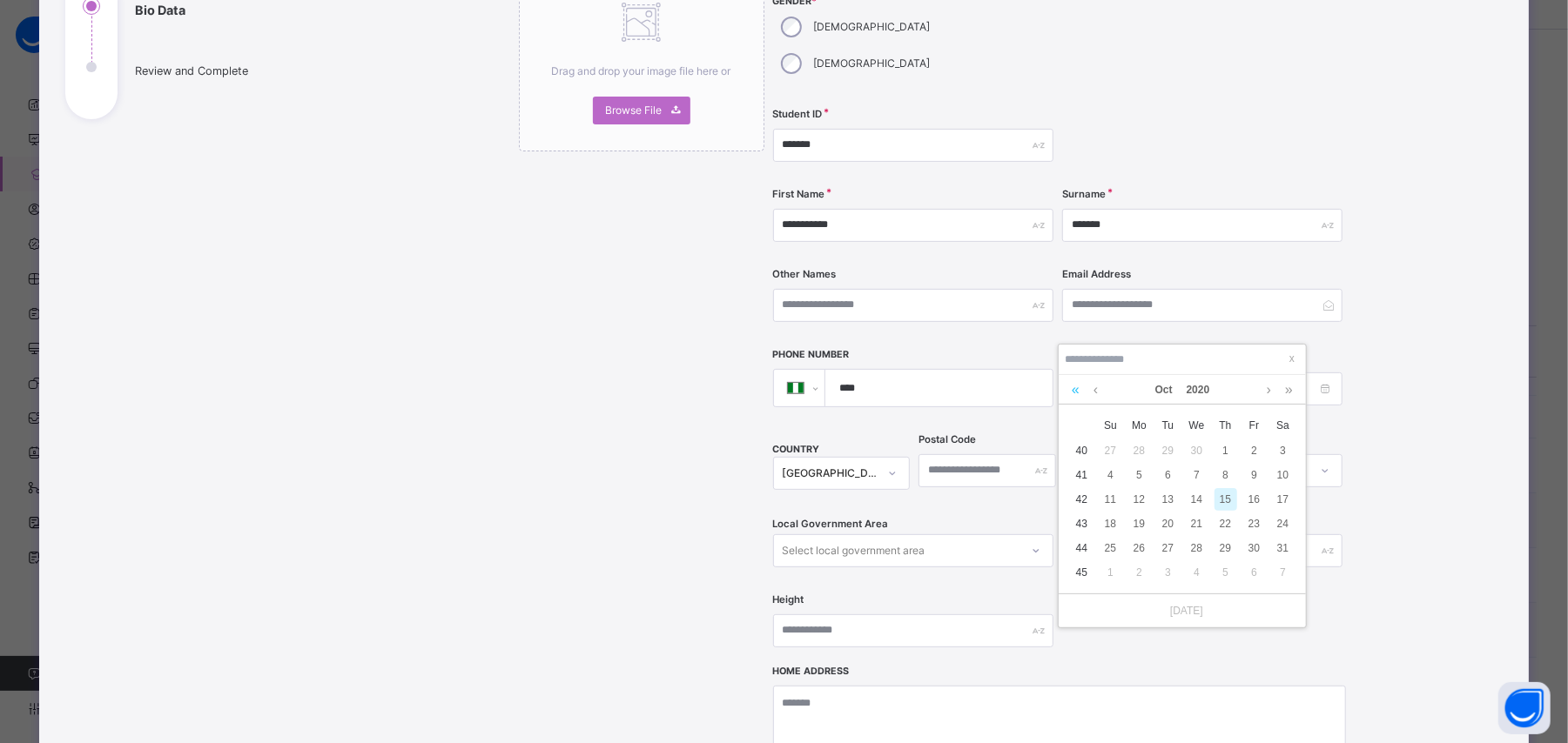
click at [1070, 393] on link at bounding box center [1075, 389] width 17 height 29
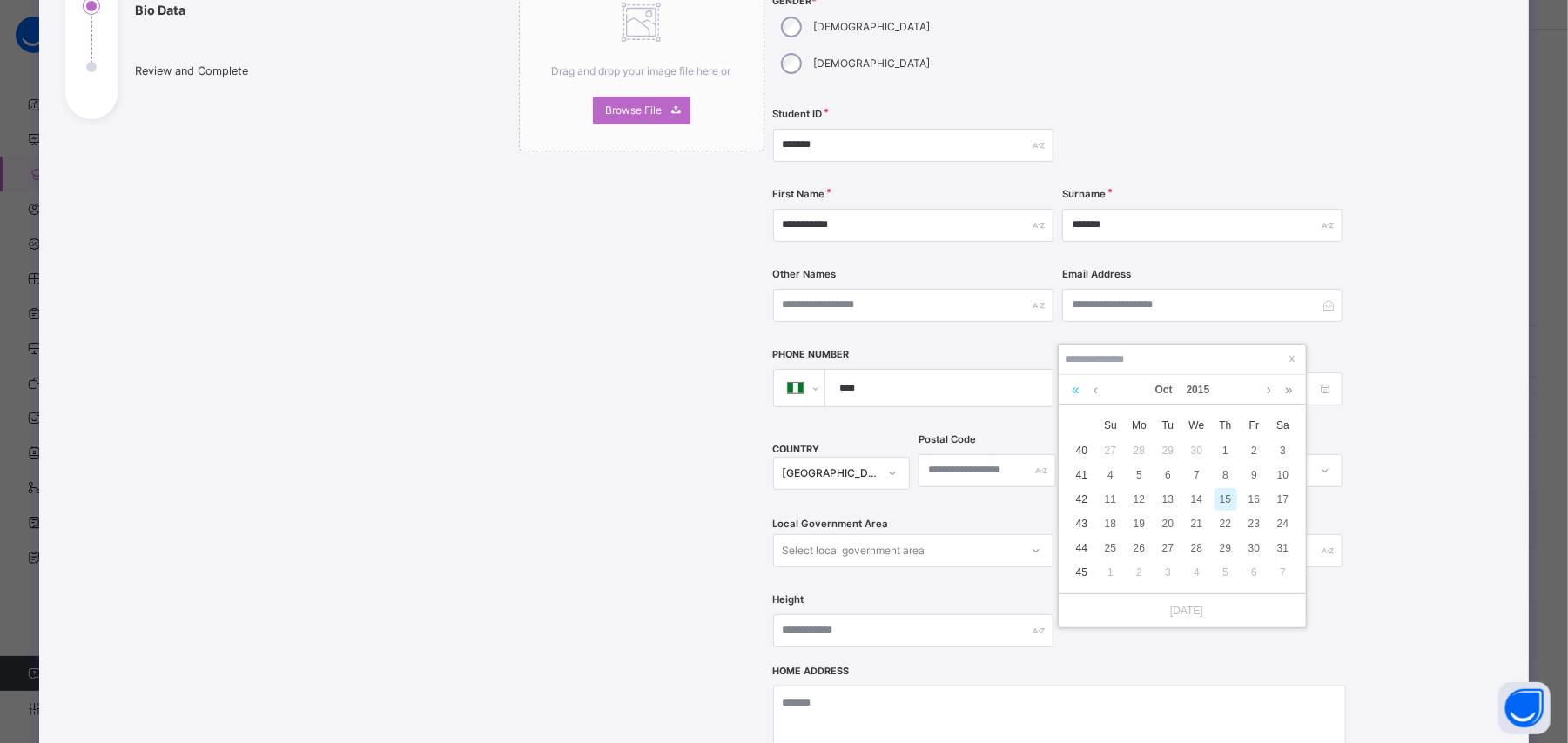
click at [1070, 393] on link at bounding box center [1075, 389] width 17 height 29
click at [1274, 388] on link at bounding box center [1269, 389] width 13 height 29
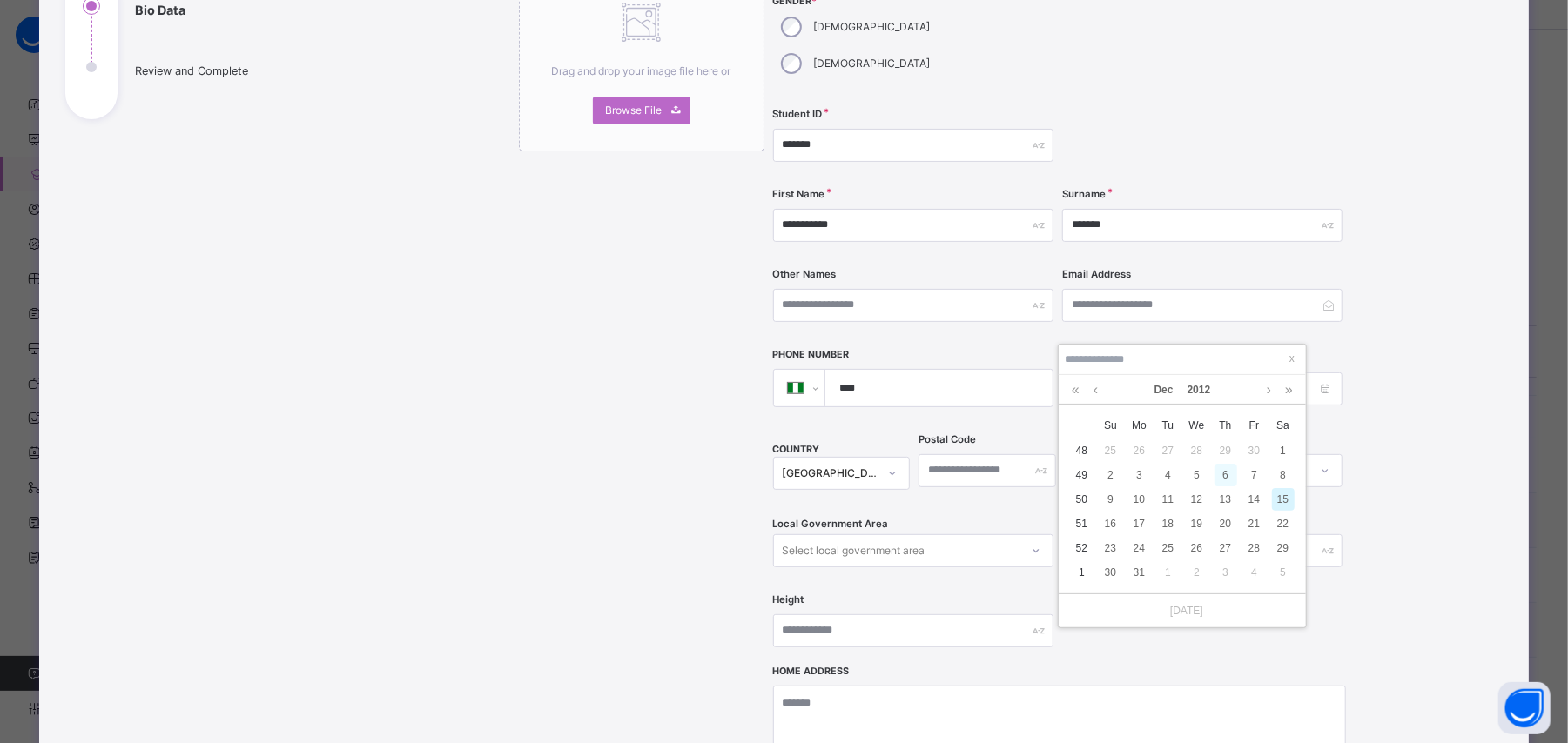
click at [1223, 471] on div "6" at bounding box center [1226, 476] width 23 height 23
type input "**********"
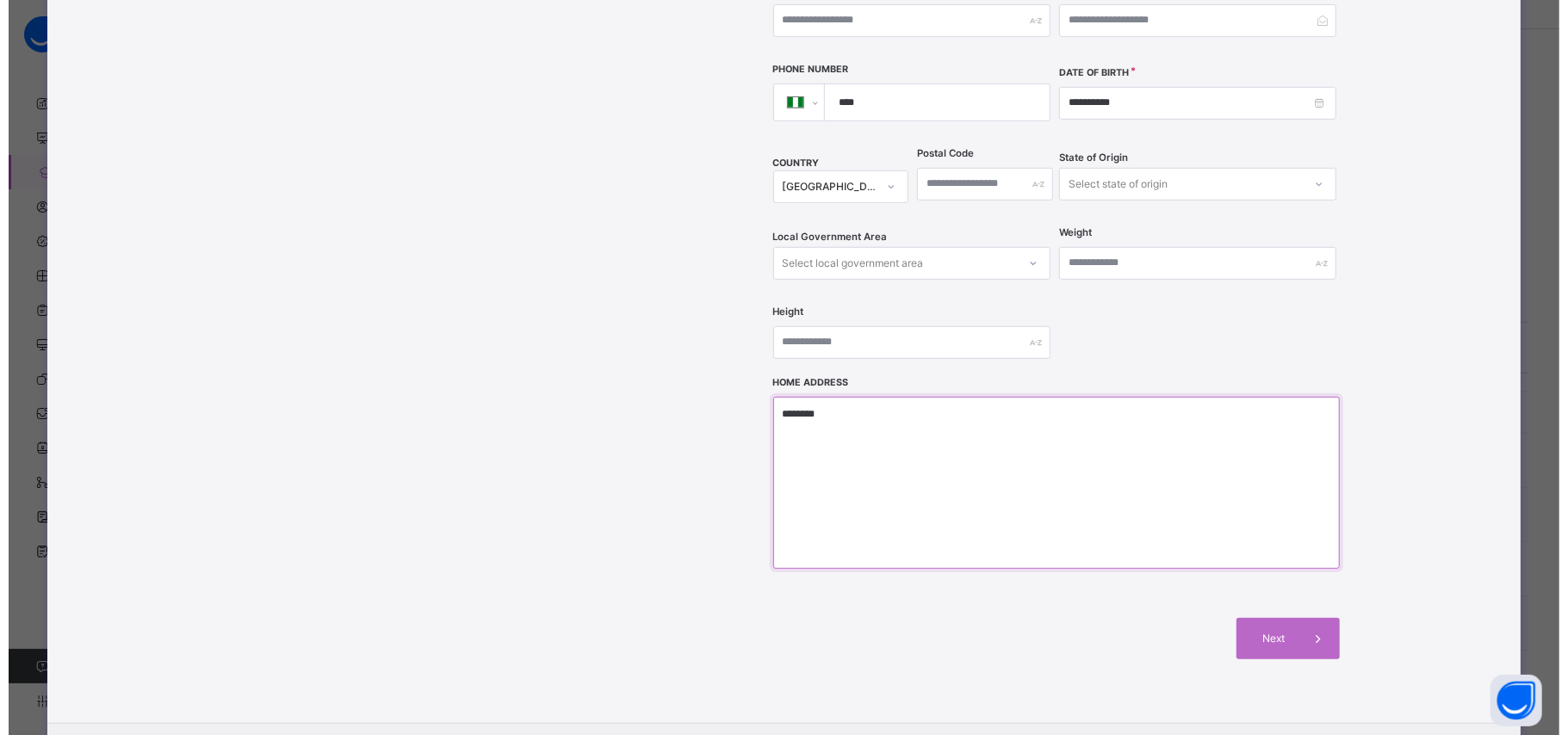
scroll to position [514, 0]
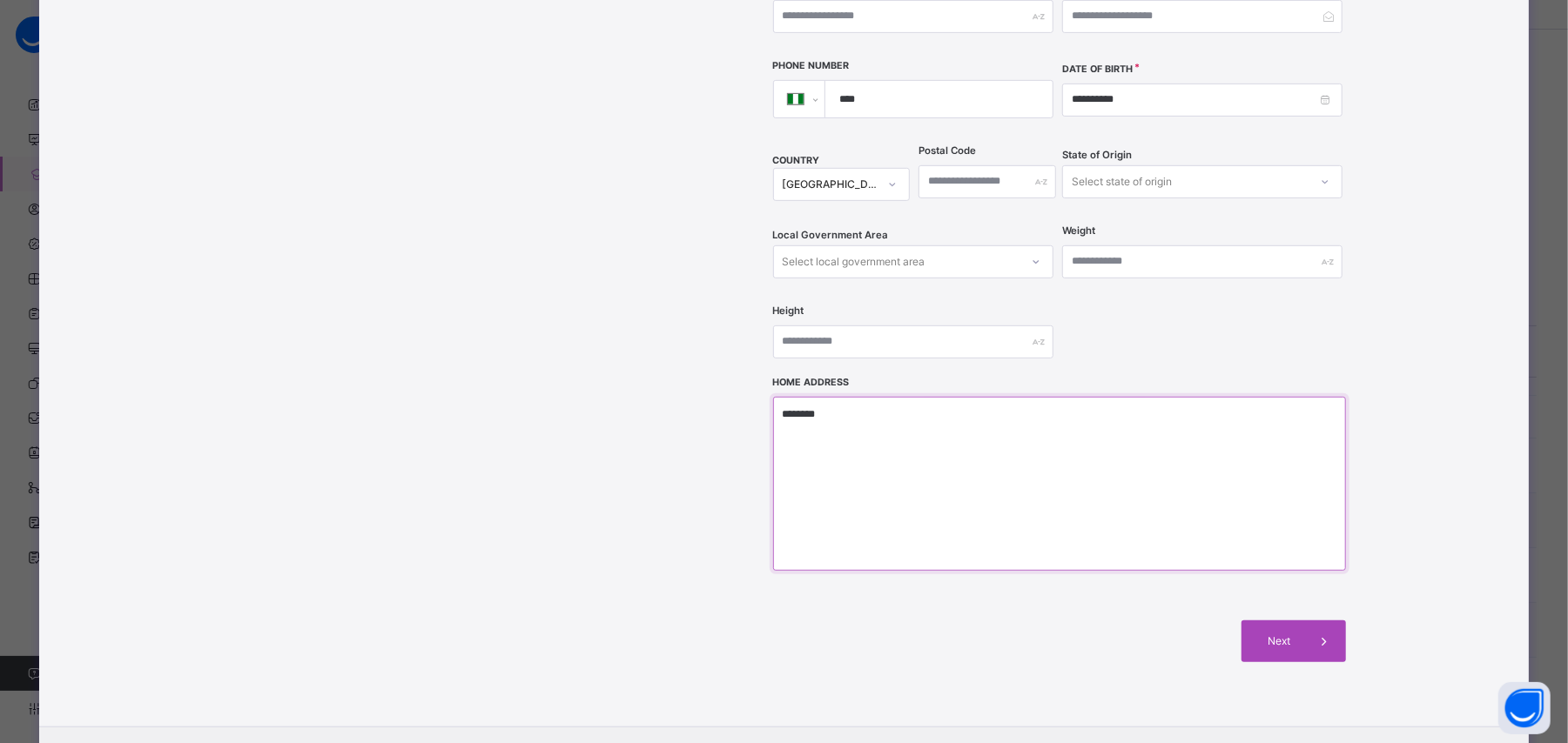
type textarea "********"
click at [1283, 633] on span "Next" at bounding box center [1279, 641] width 50 height 16
click at [1283, 610] on div "**********" at bounding box center [783, 153] width 1489 height 1151
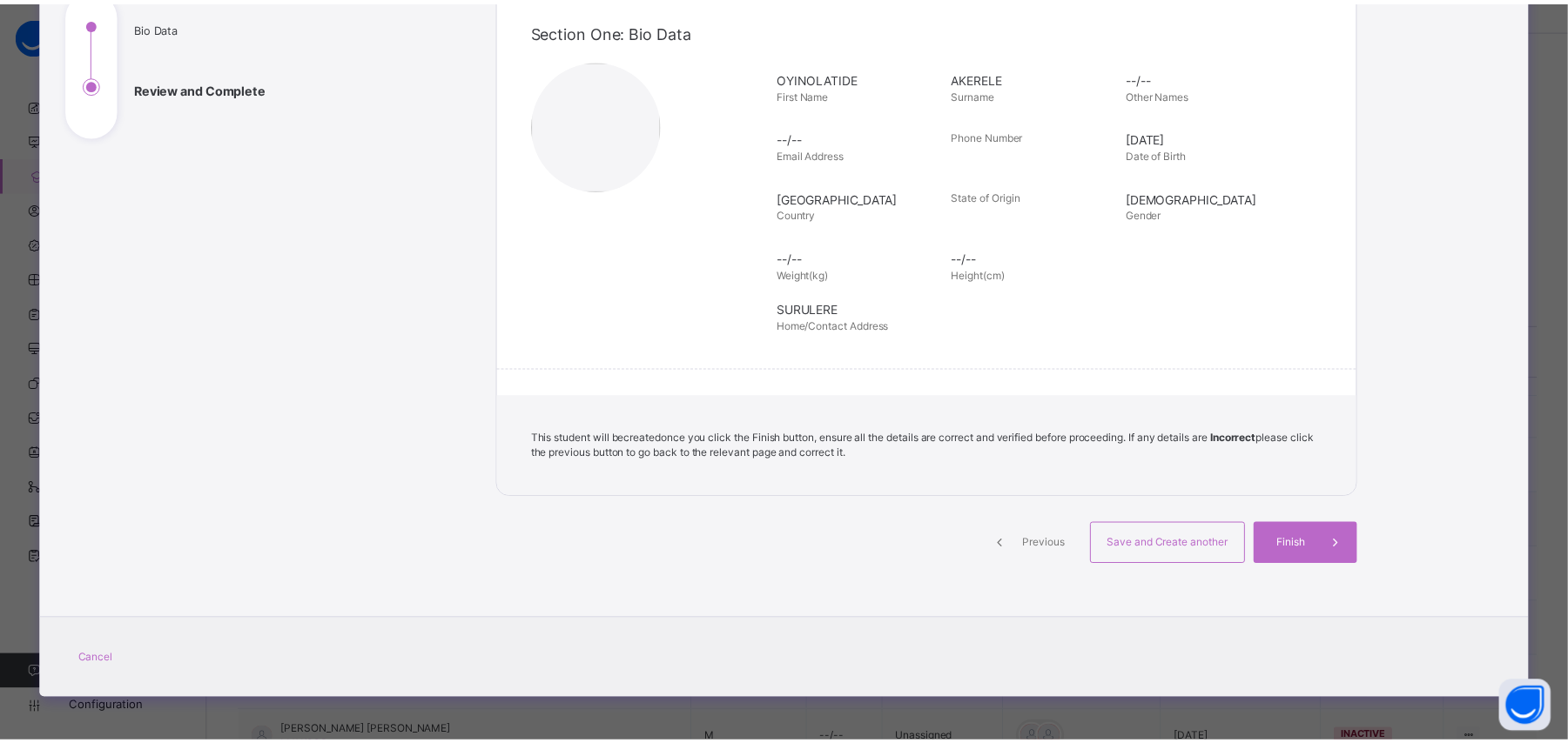
scroll to position [213, 0]
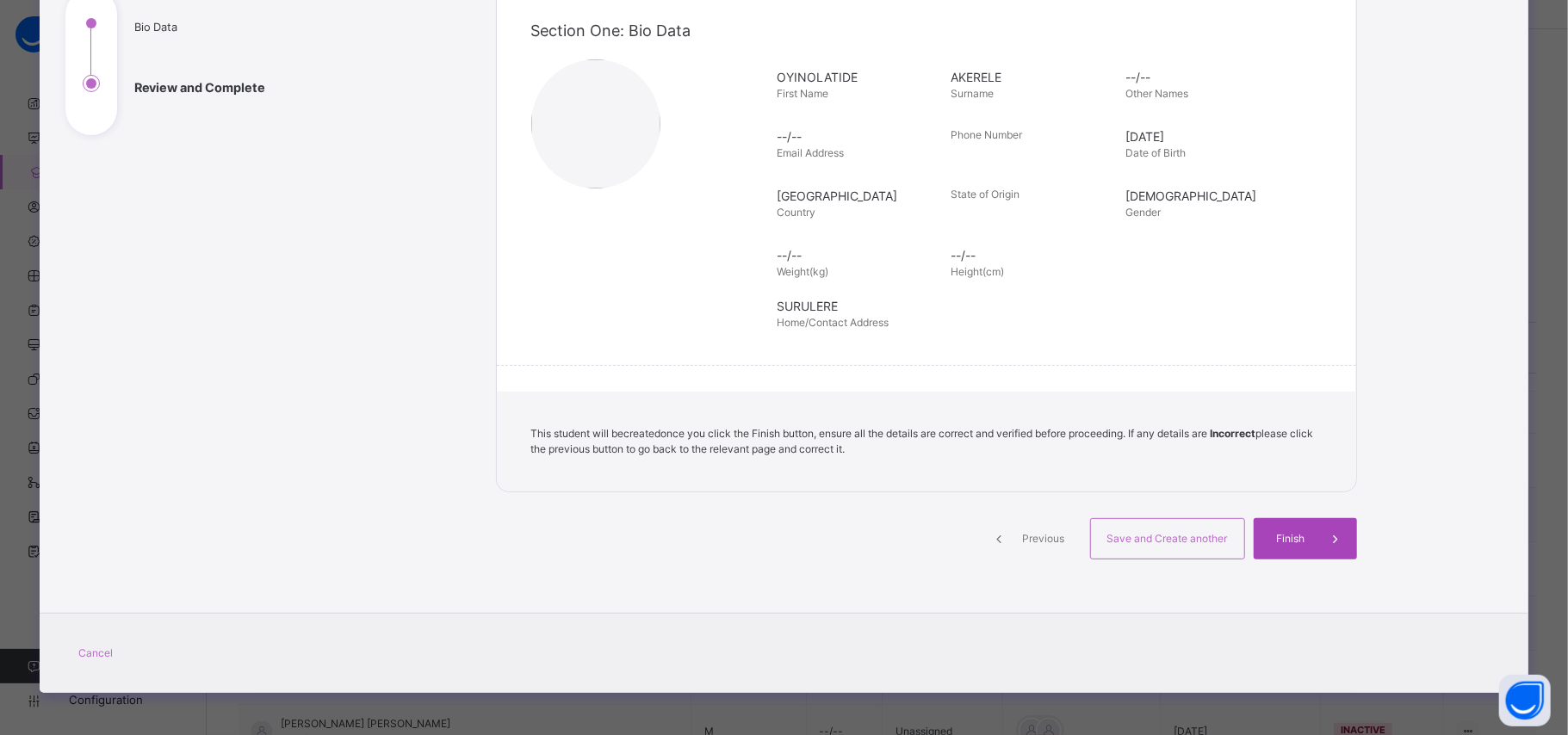
click at [1280, 548] on div "Finish" at bounding box center [1306, 538] width 103 height 41
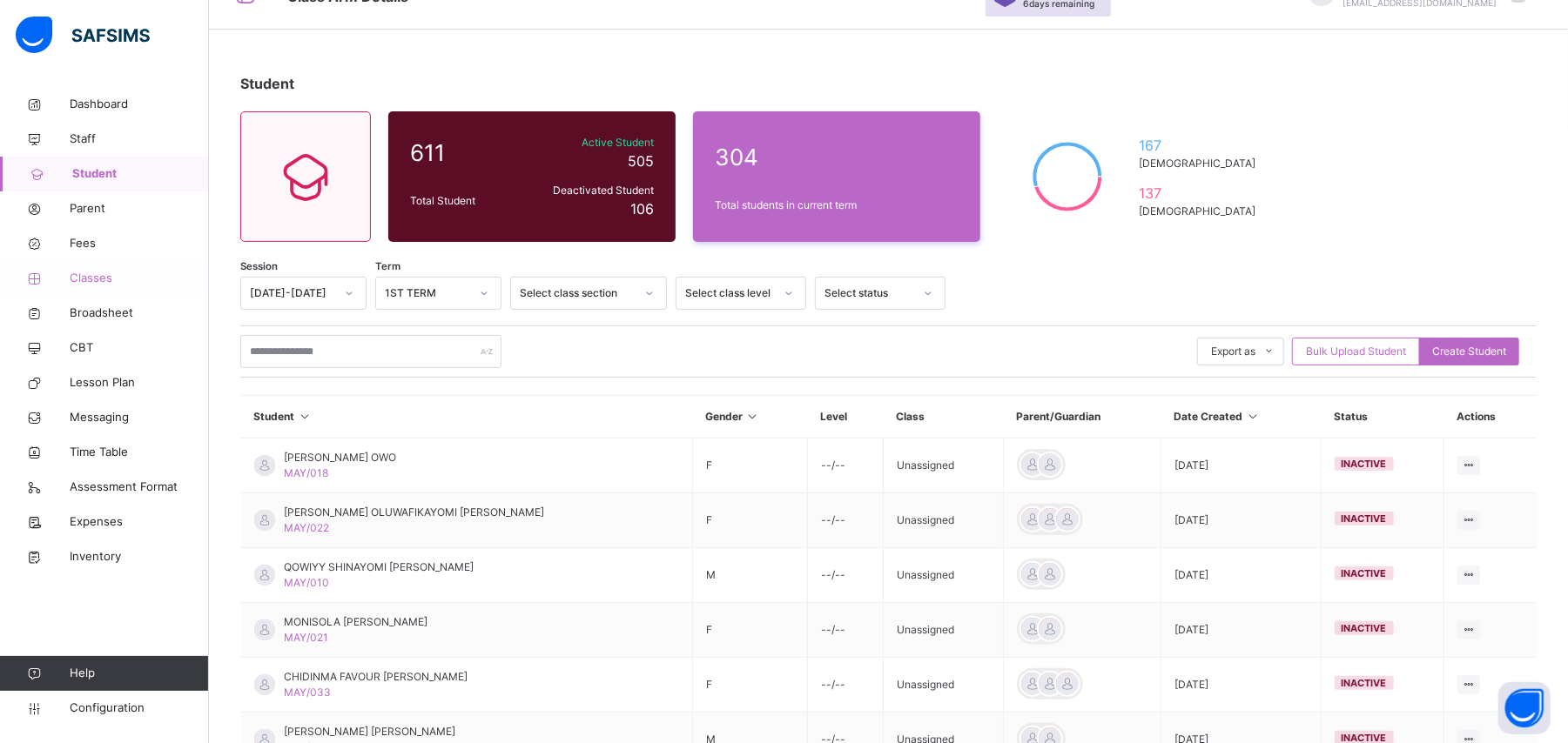
click at [83, 280] on span "Classes" at bounding box center [139, 279] width 139 height 18
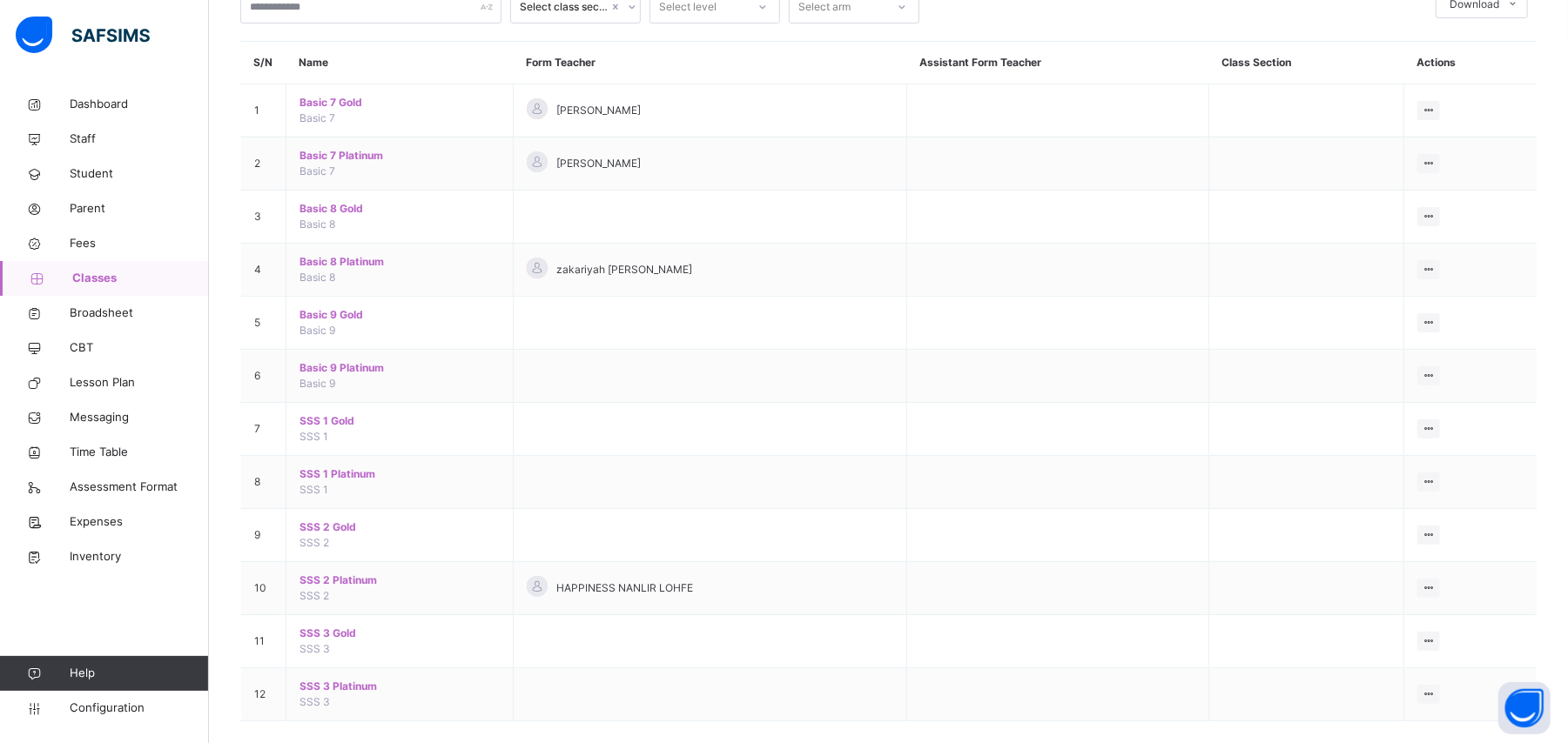
scroll to position [200, 0]
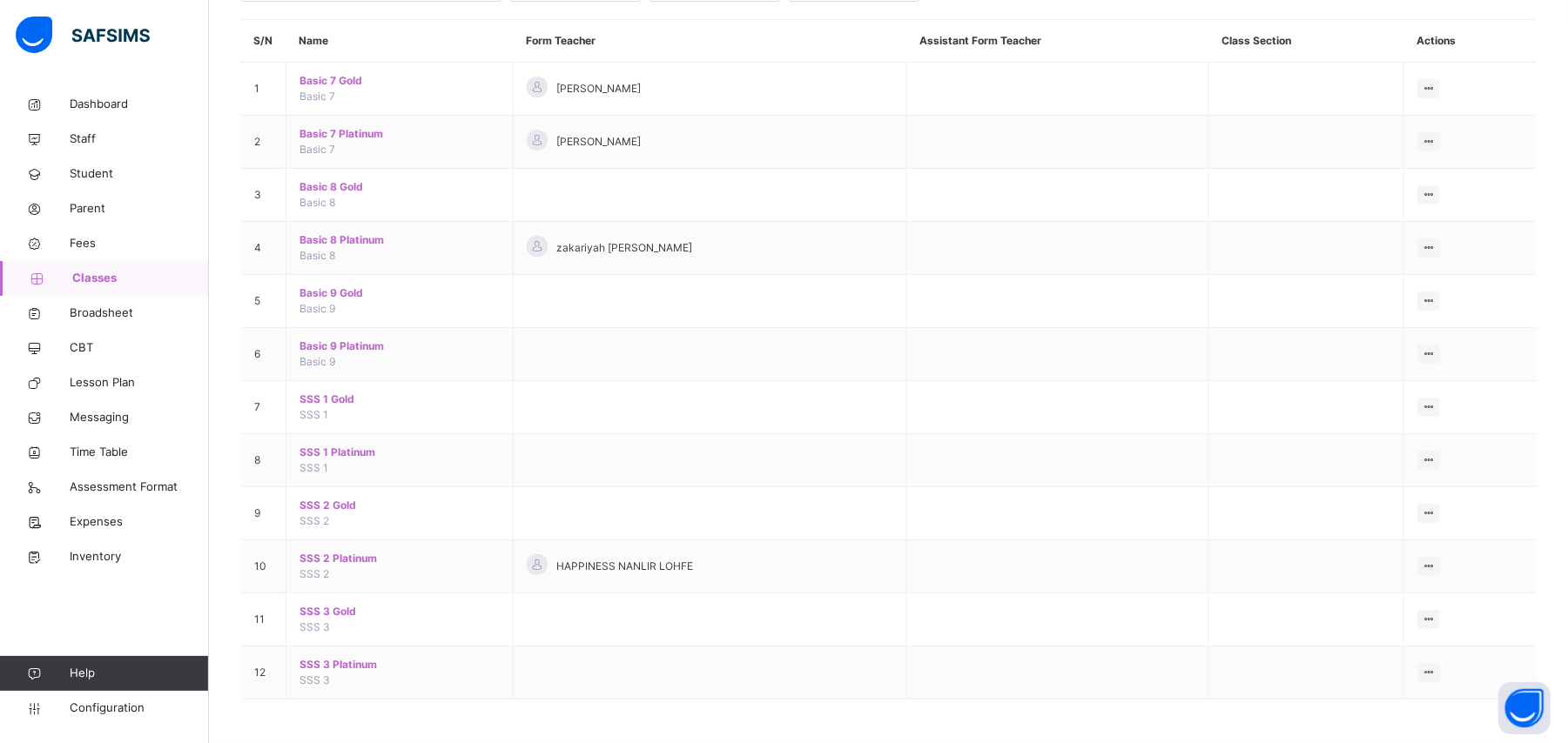
click at [1567, 383] on div "Select class section Select level Select arm Download Pdf Report Excel Report S…" at bounding box center [889, 343] width 1359 height 801
click at [339, 299] on td "Basic 9 Gold Basic 9" at bounding box center [400, 301] width 227 height 53
click at [341, 292] on span "Basic 9 Gold" at bounding box center [400, 293] width 200 height 16
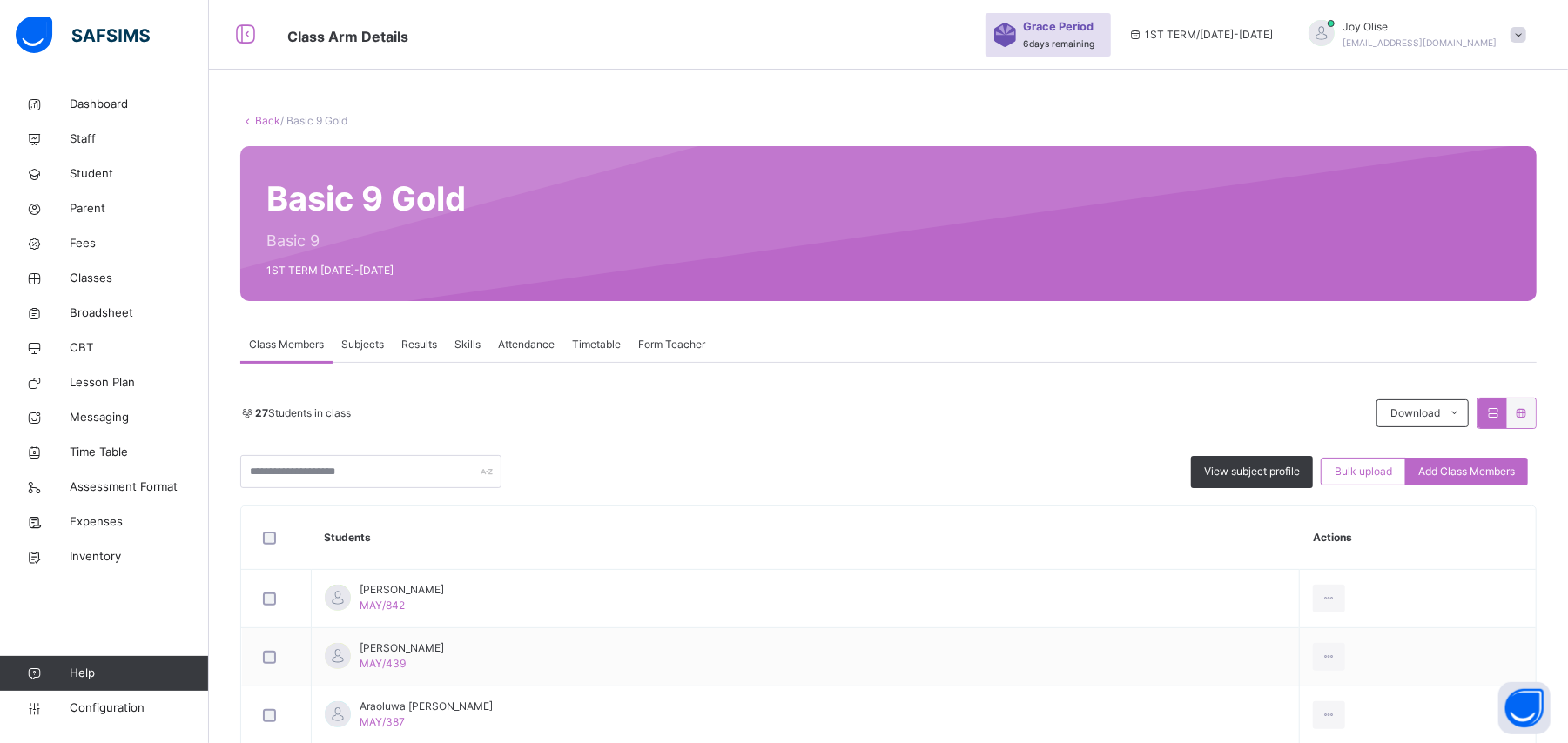
scroll to position [200, 0]
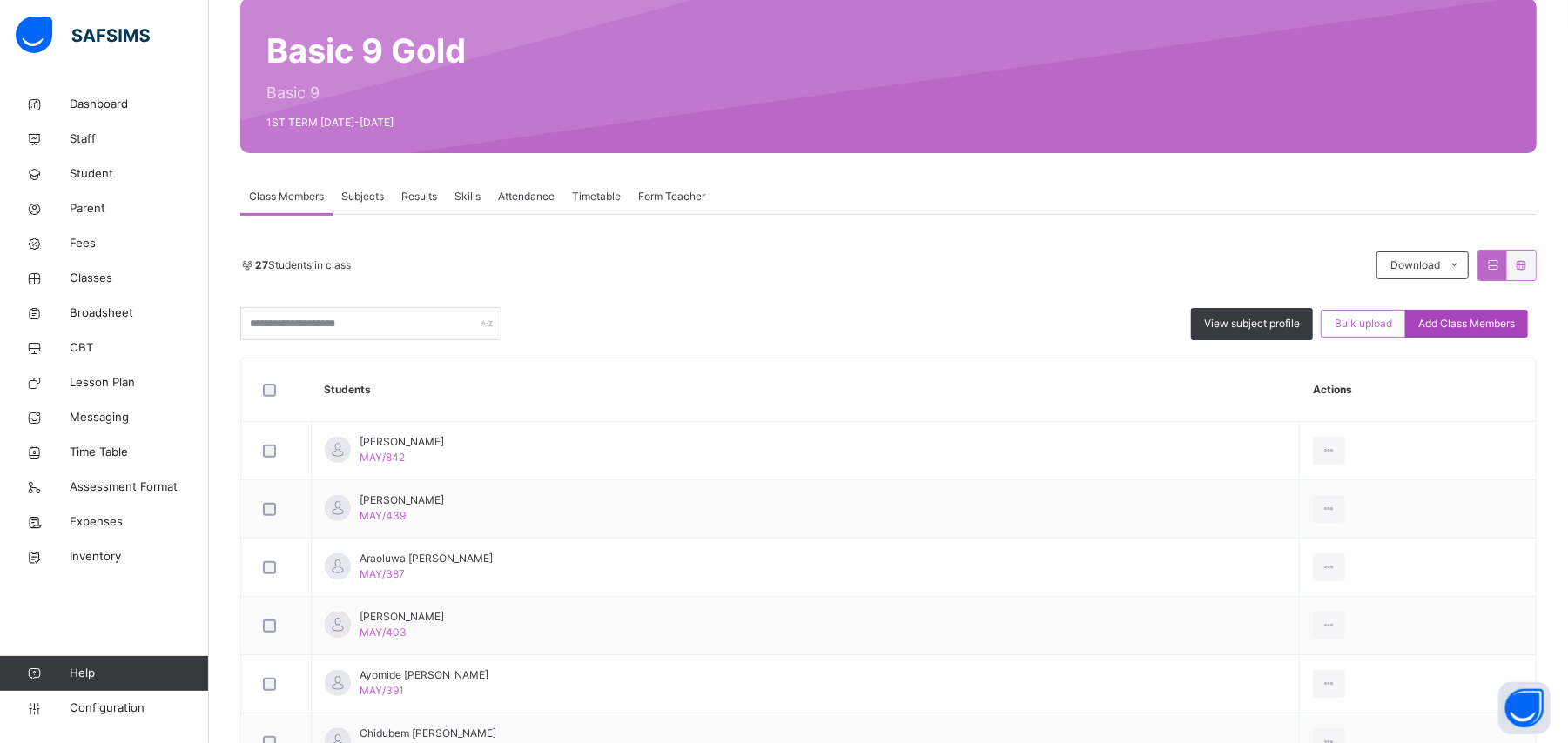
click at [1457, 317] on span "Add Class Members" at bounding box center [1466, 324] width 97 height 16
click at [0, 0] on div "× Add Student Students Without Class TITILAYO [PERSON_NAME] MAY/488 [PERSON_NAM…" at bounding box center [0, 0] width 0 height 0
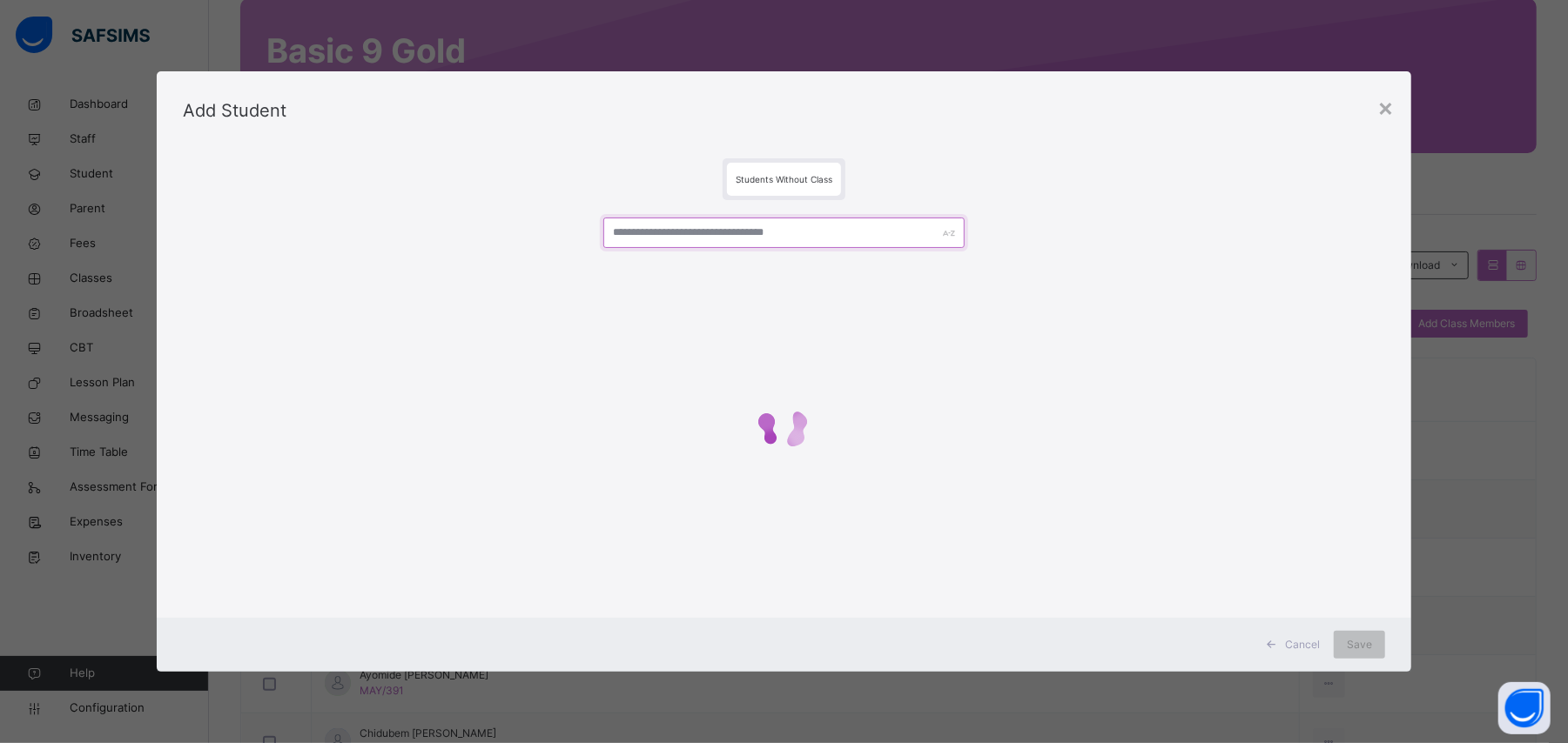
click at [740, 229] on input "text" at bounding box center [783, 233] width 361 height 30
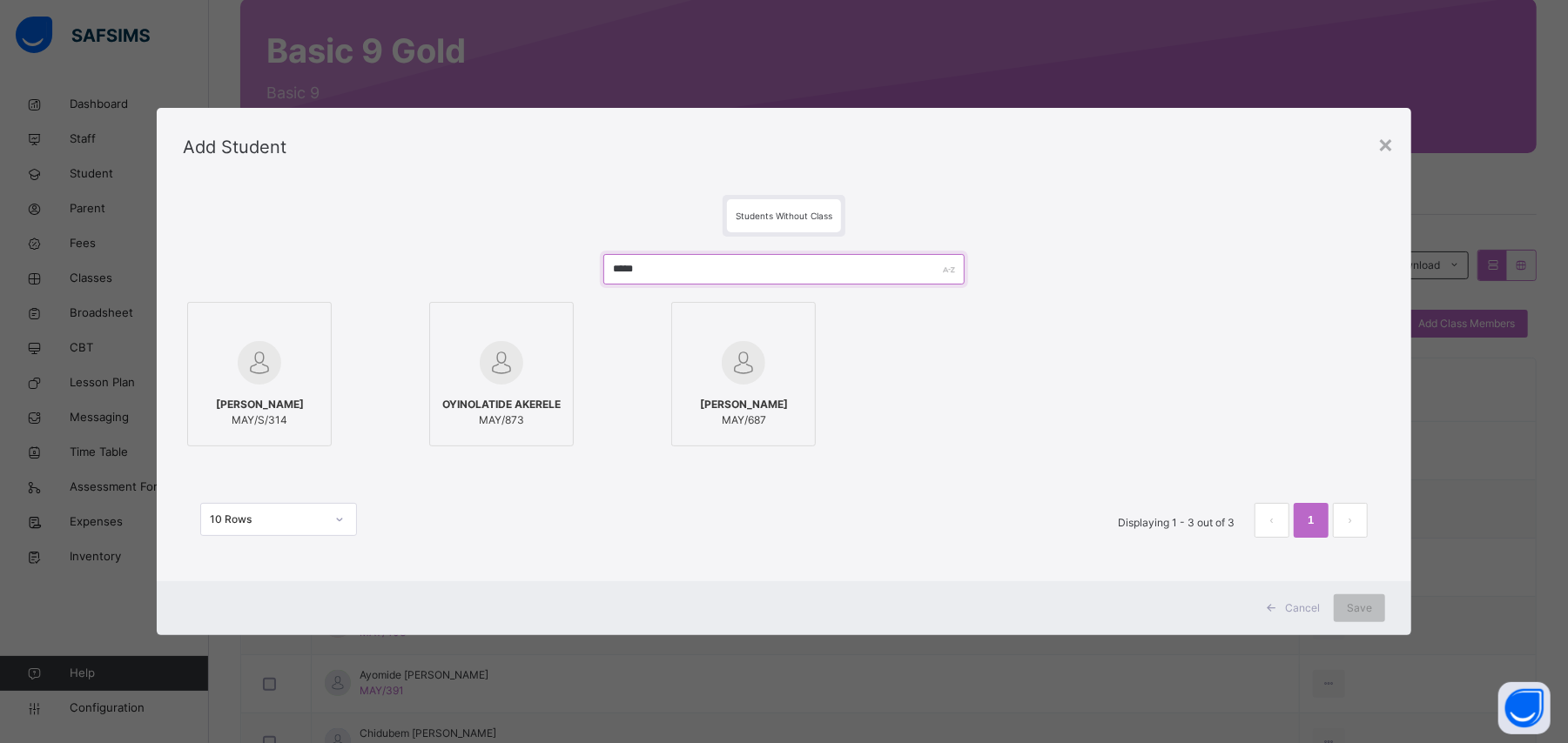
type input "*****"
click at [538, 413] on span "MAY/873" at bounding box center [501, 421] width 119 height 16
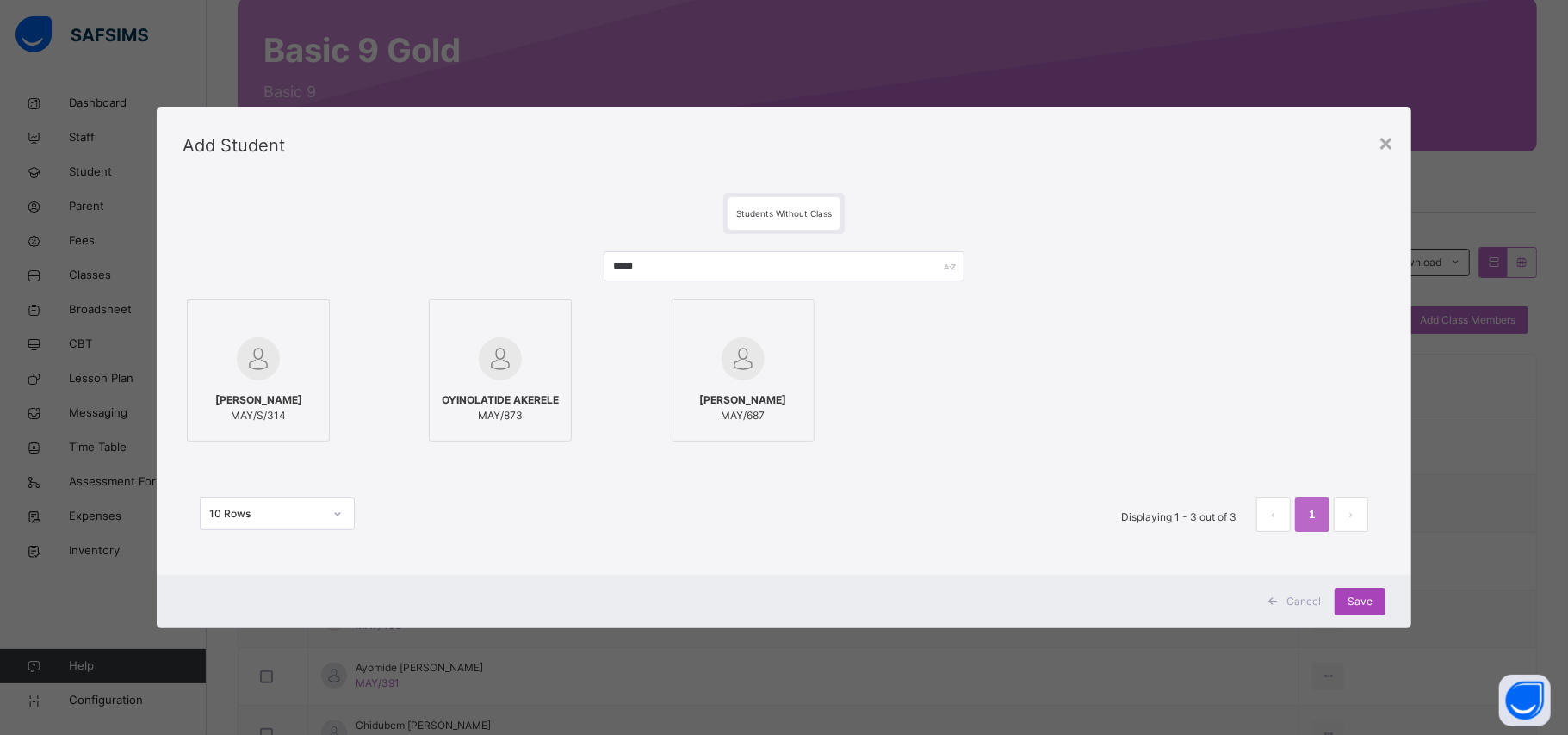
click at [1359, 611] on div "Save" at bounding box center [1360, 601] width 51 height 27
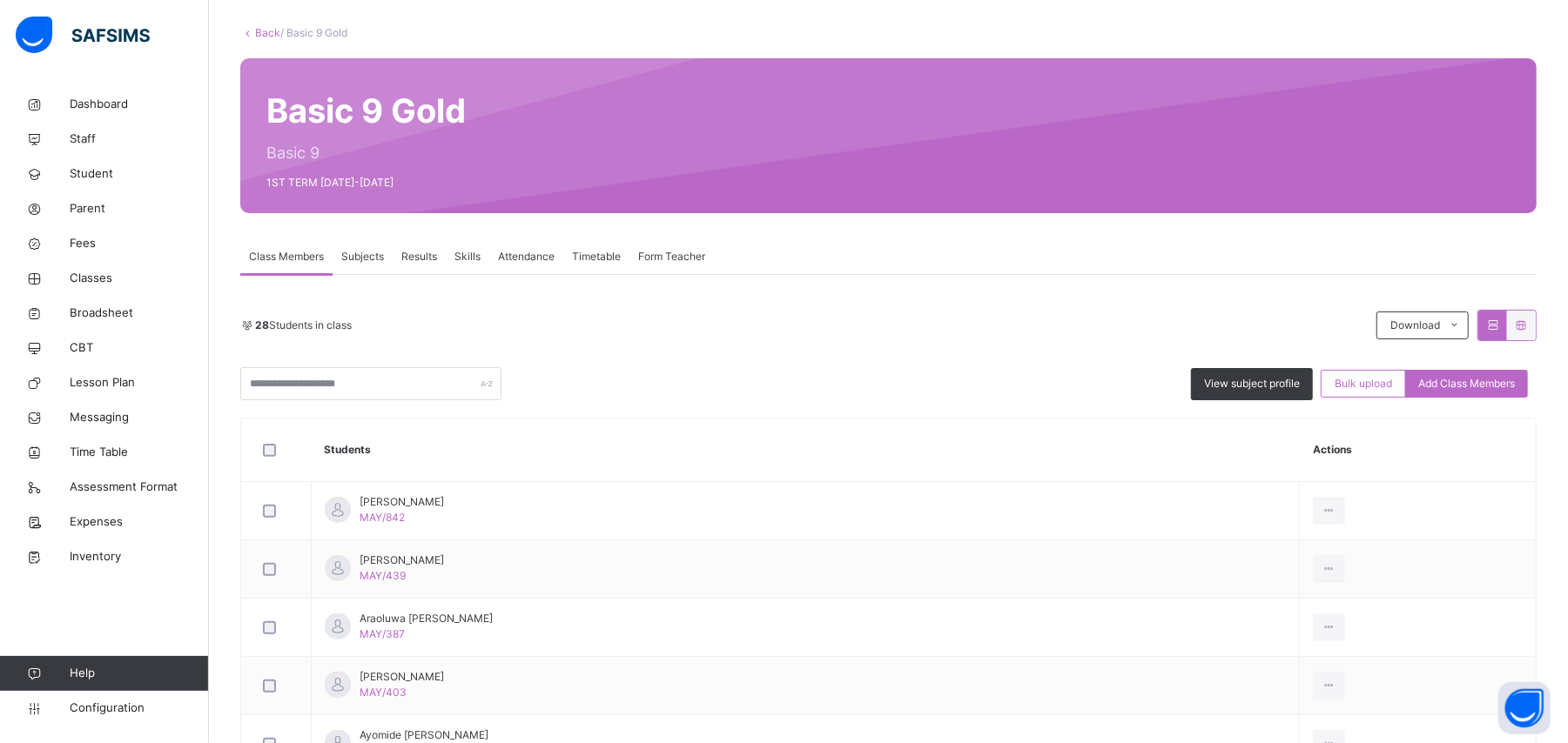
scroll to position [125, 0]
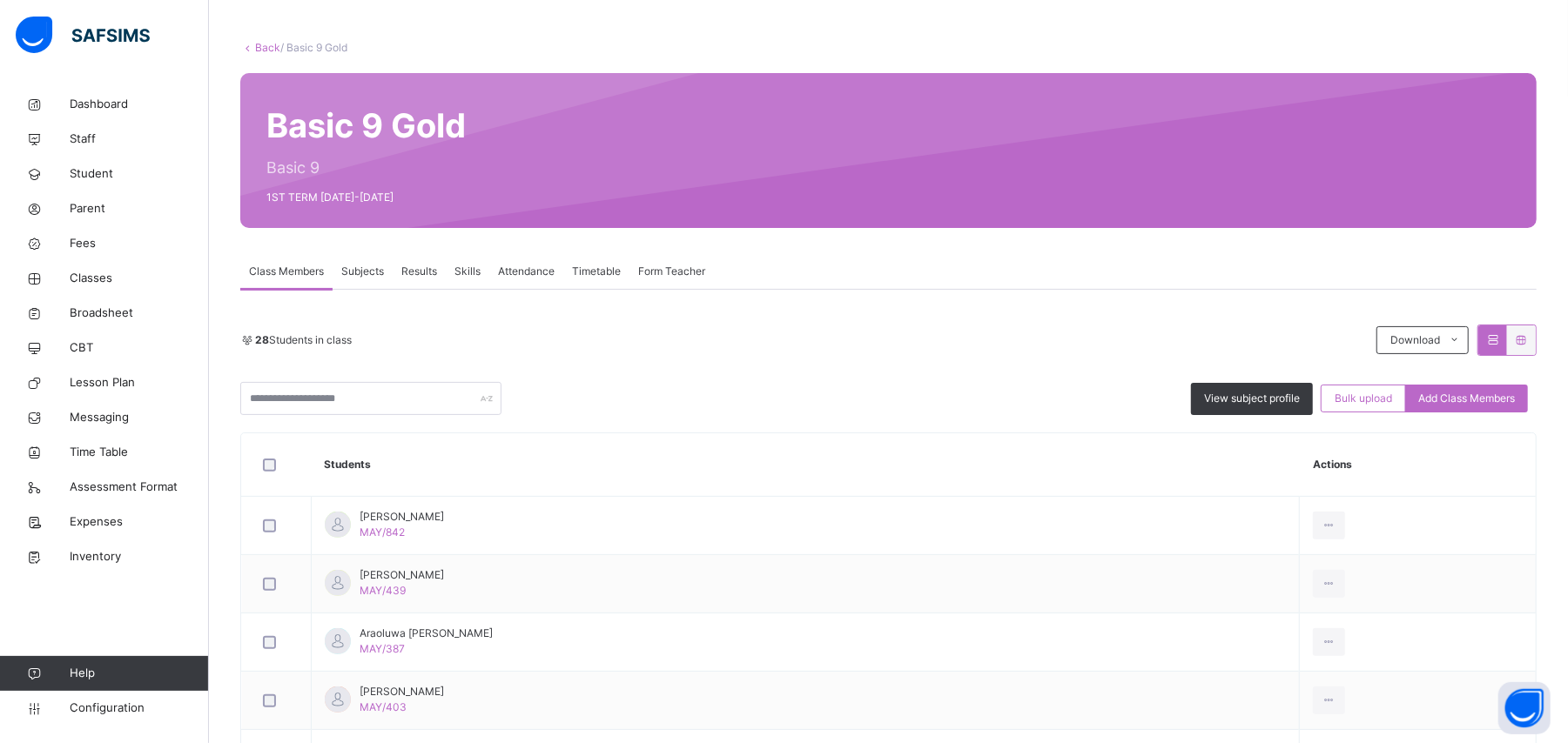
click at [267, 49] on link "Back" at bounding box center [268, 47] width 25 height 13
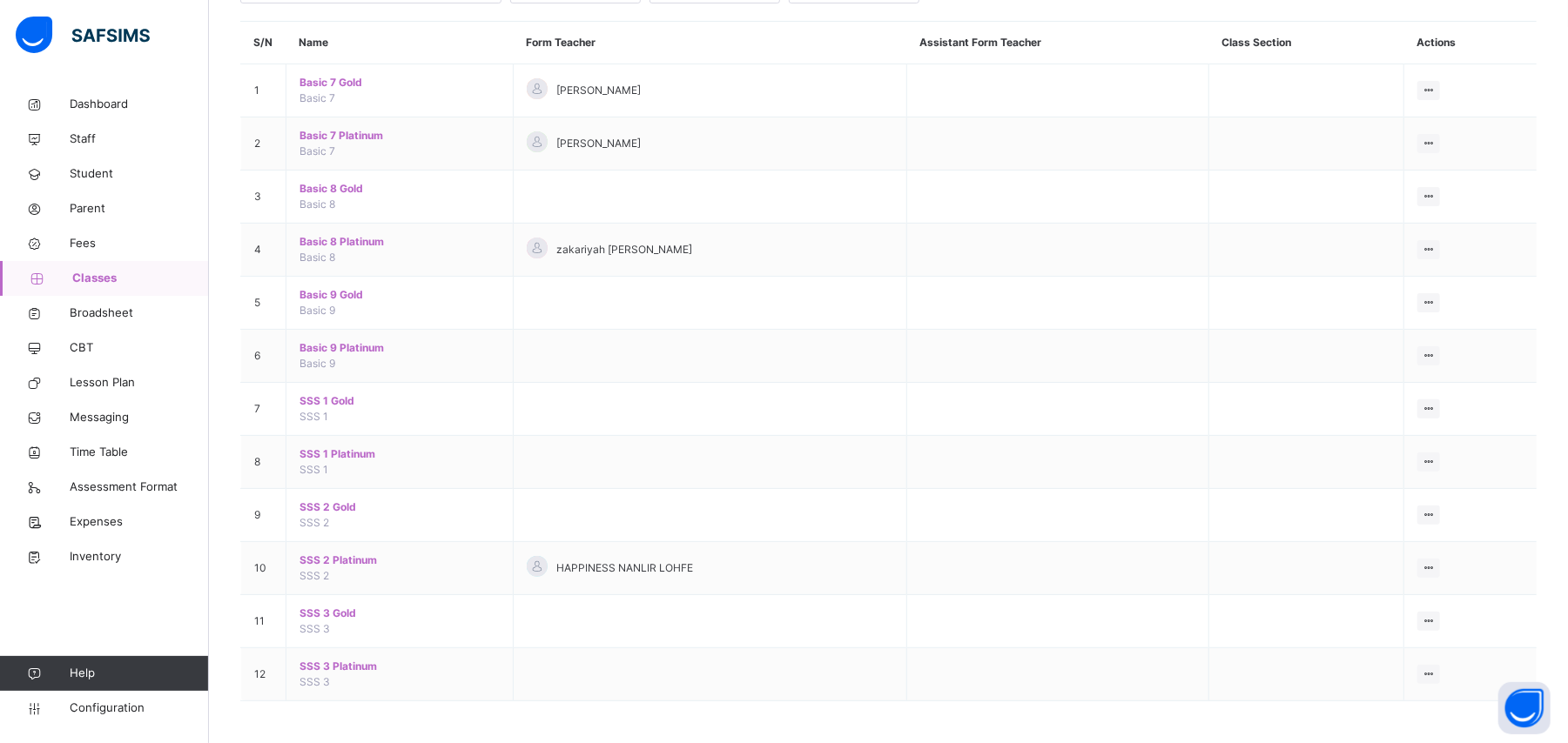
scroll to position [200, 0]
click at [342, 341] on span "Basic 9 Platinum" at bounding box center [400, 346] width 200 height 16
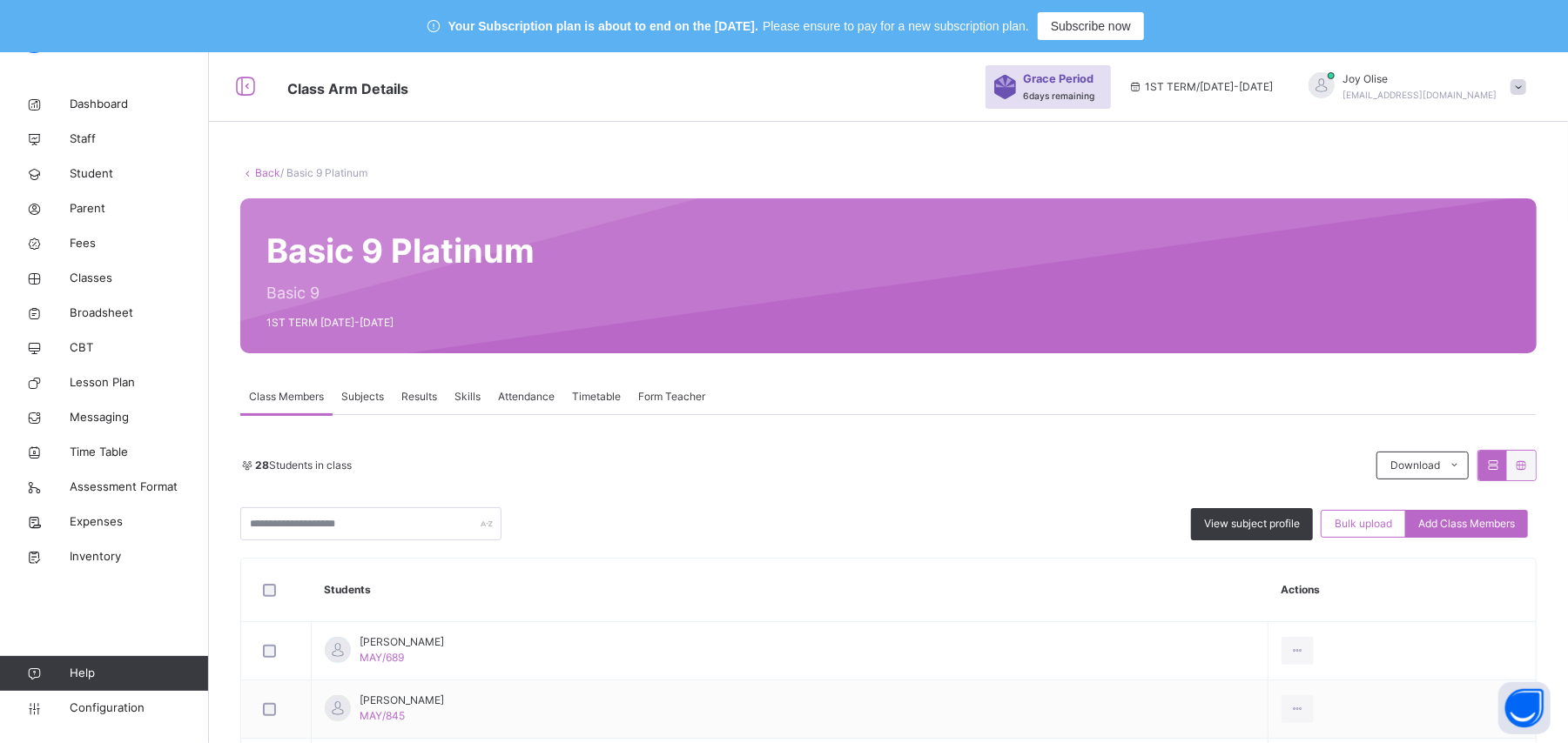
click at [83, 174] on span "Student" at bounding box center [139, 174] width 139 height 18
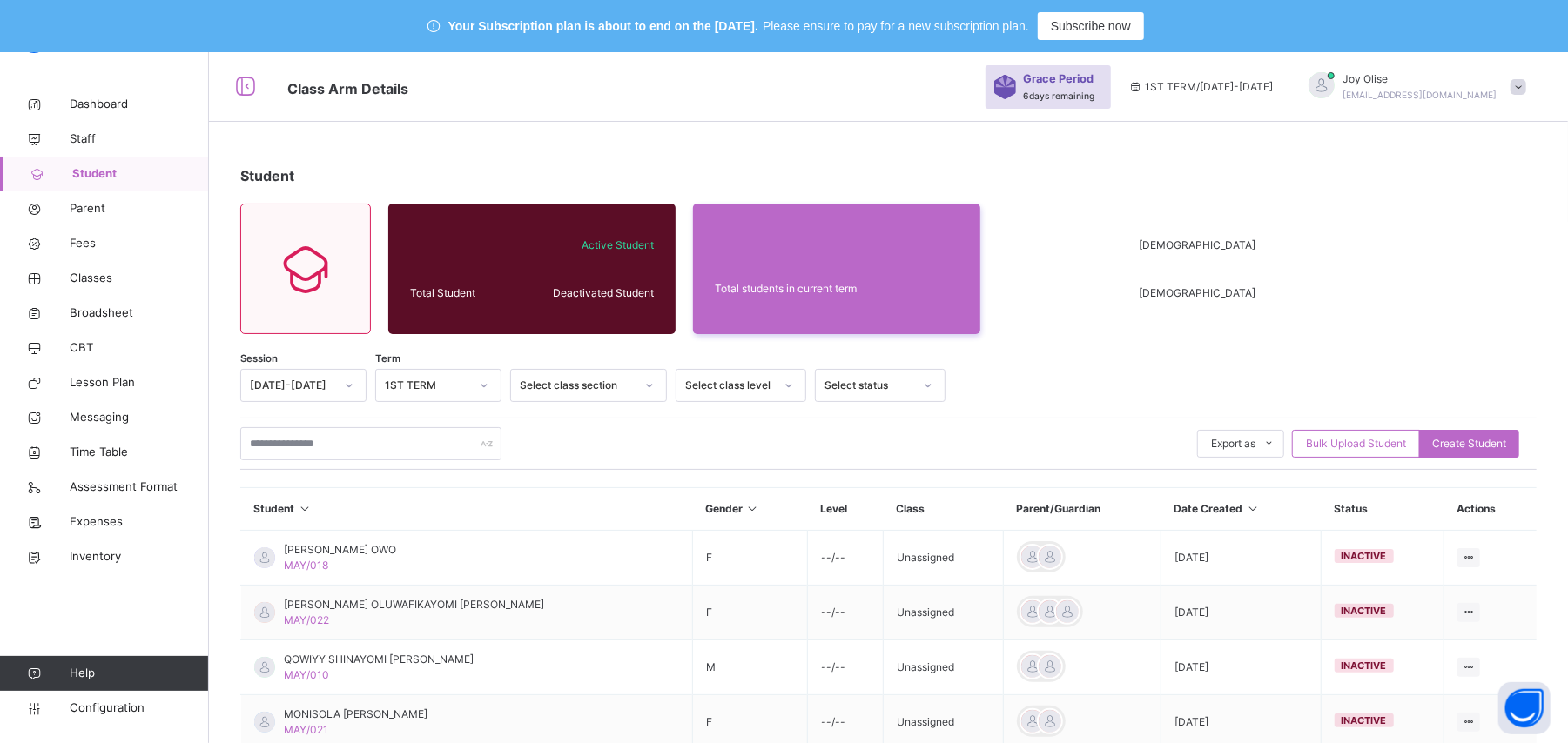
click at [777, 136] on div "Student Total Student Active Student Deactivated Student Total students in curr…" at bounding box center [889, 617] width 1359 height 1131
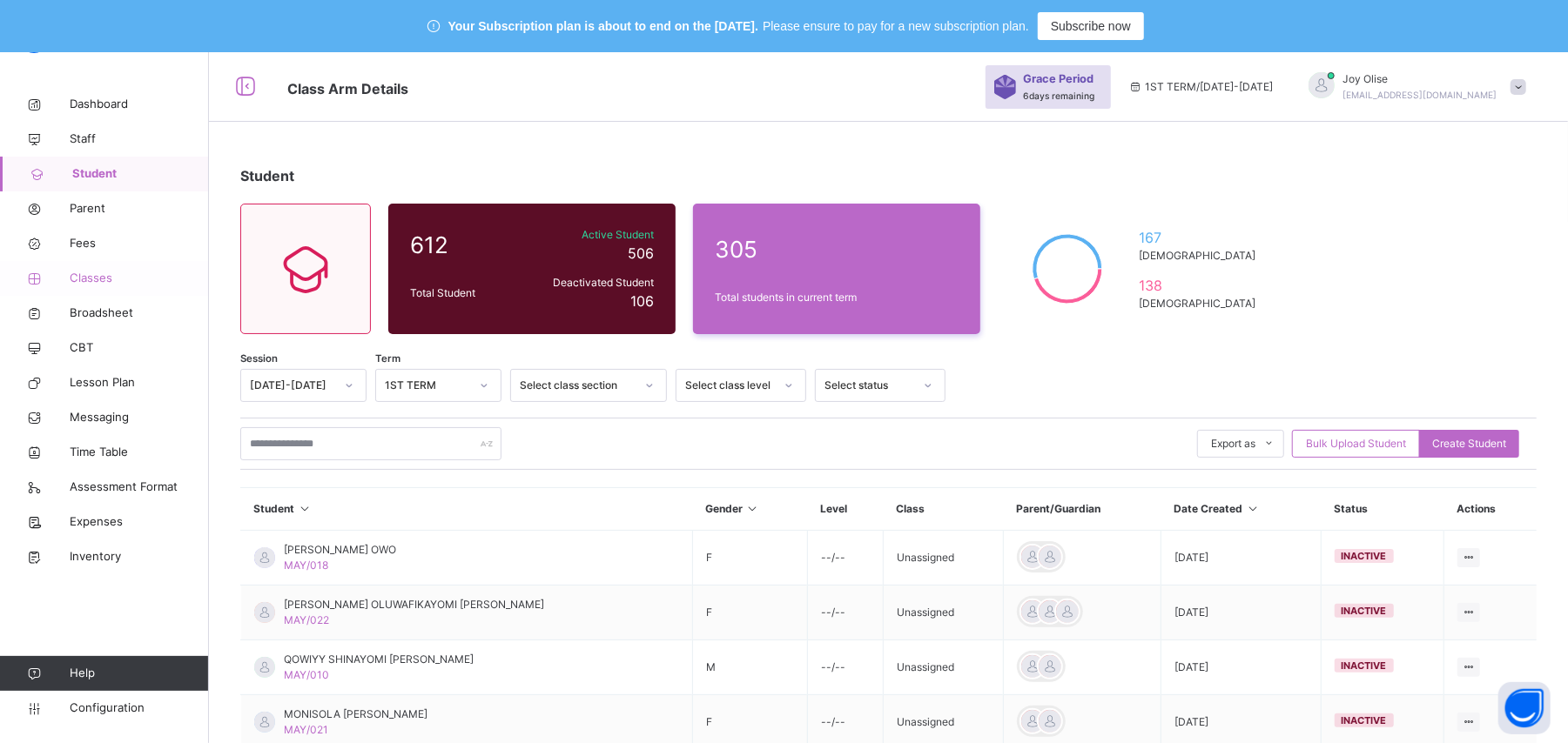
click at [85, 280] on span "Classes" at bounding box center [139, 279] width 139 height 18
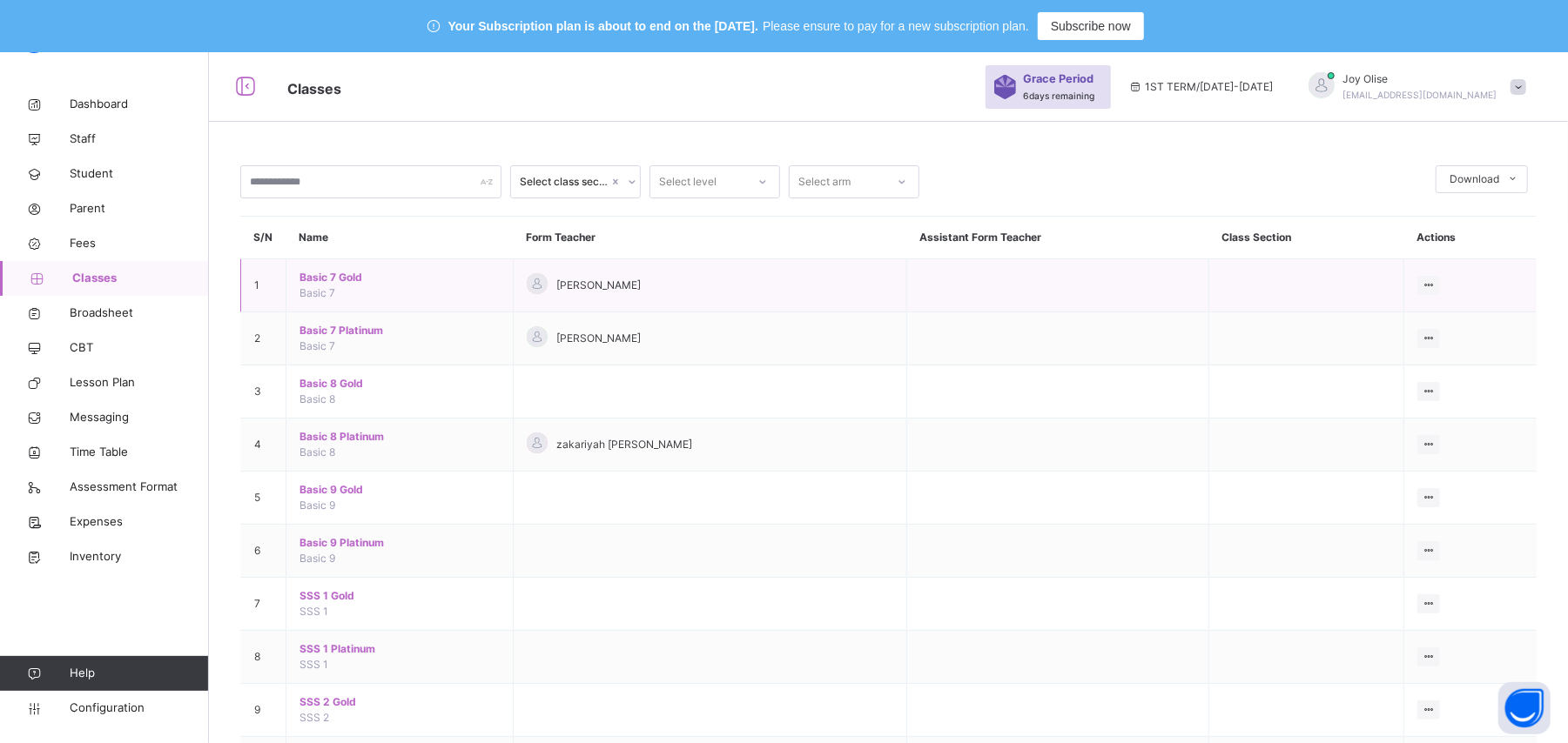
click at [343, 280] on span "Basic 7 Gold" at bounding box center [400, 278] width 200 height 16
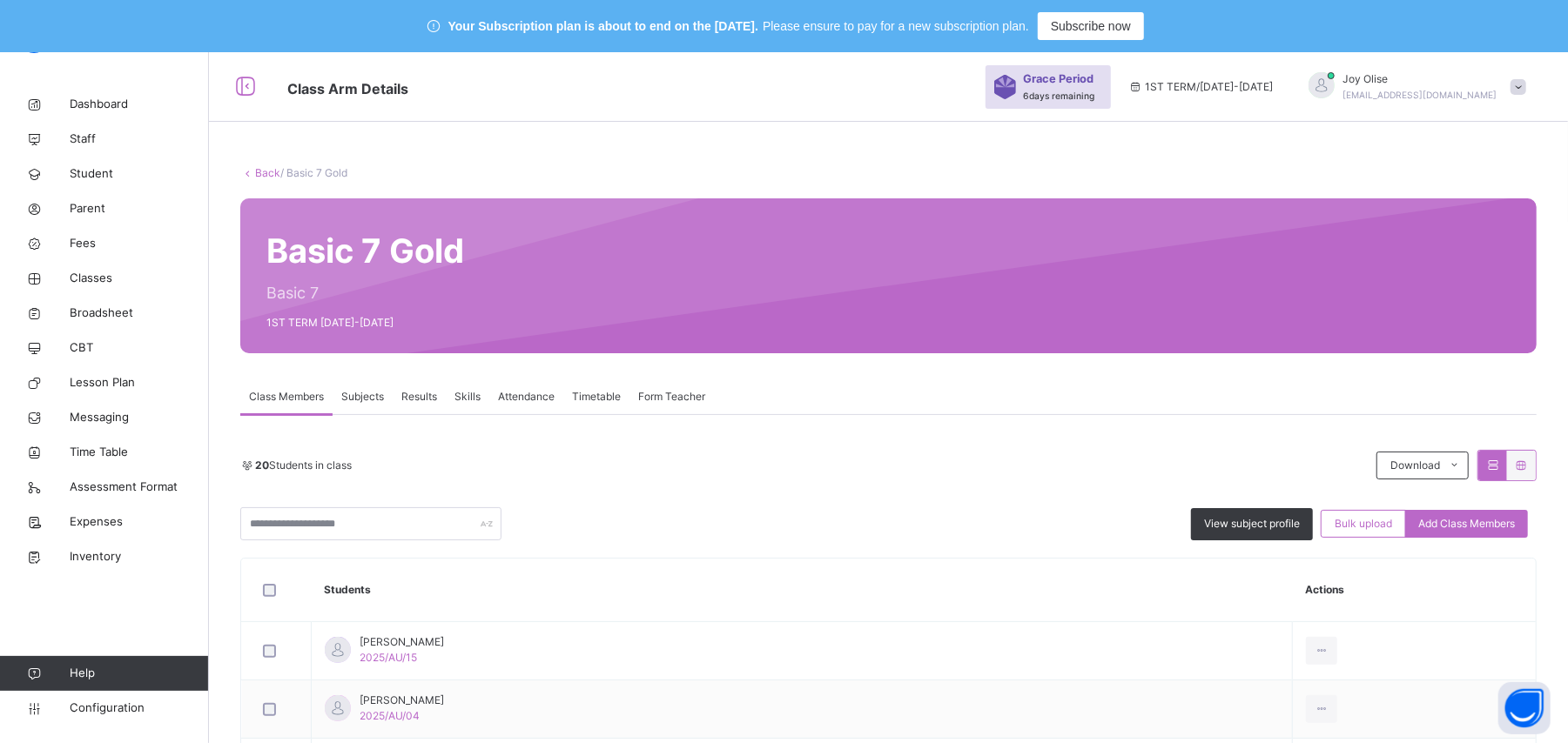
click at [255, 174] on link "Back" at bounding box center [268, 173] width 25 height 13
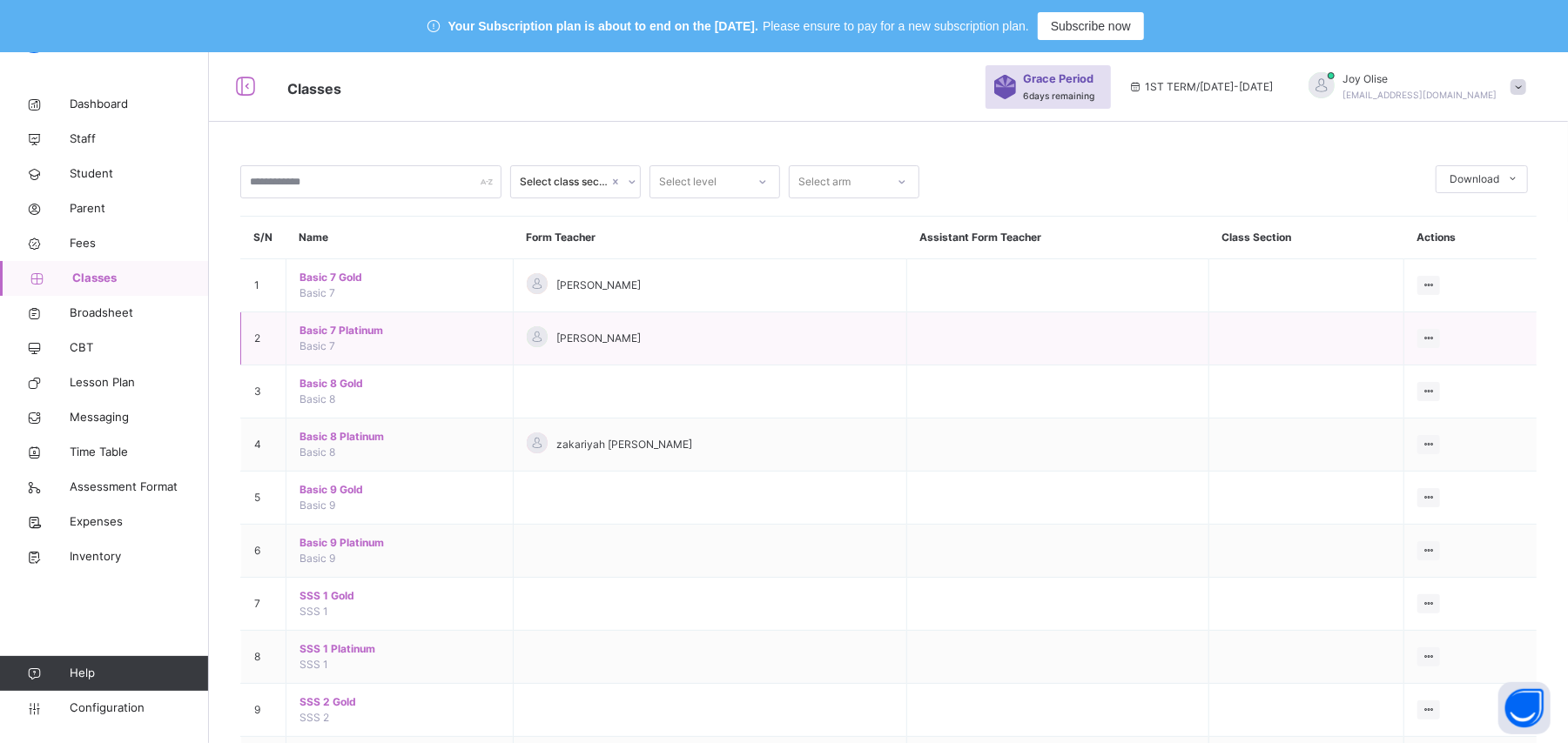
click at [324, 337] on span "Basic 7 Platinum" at bounding box center [400, 331] width 200 height 16
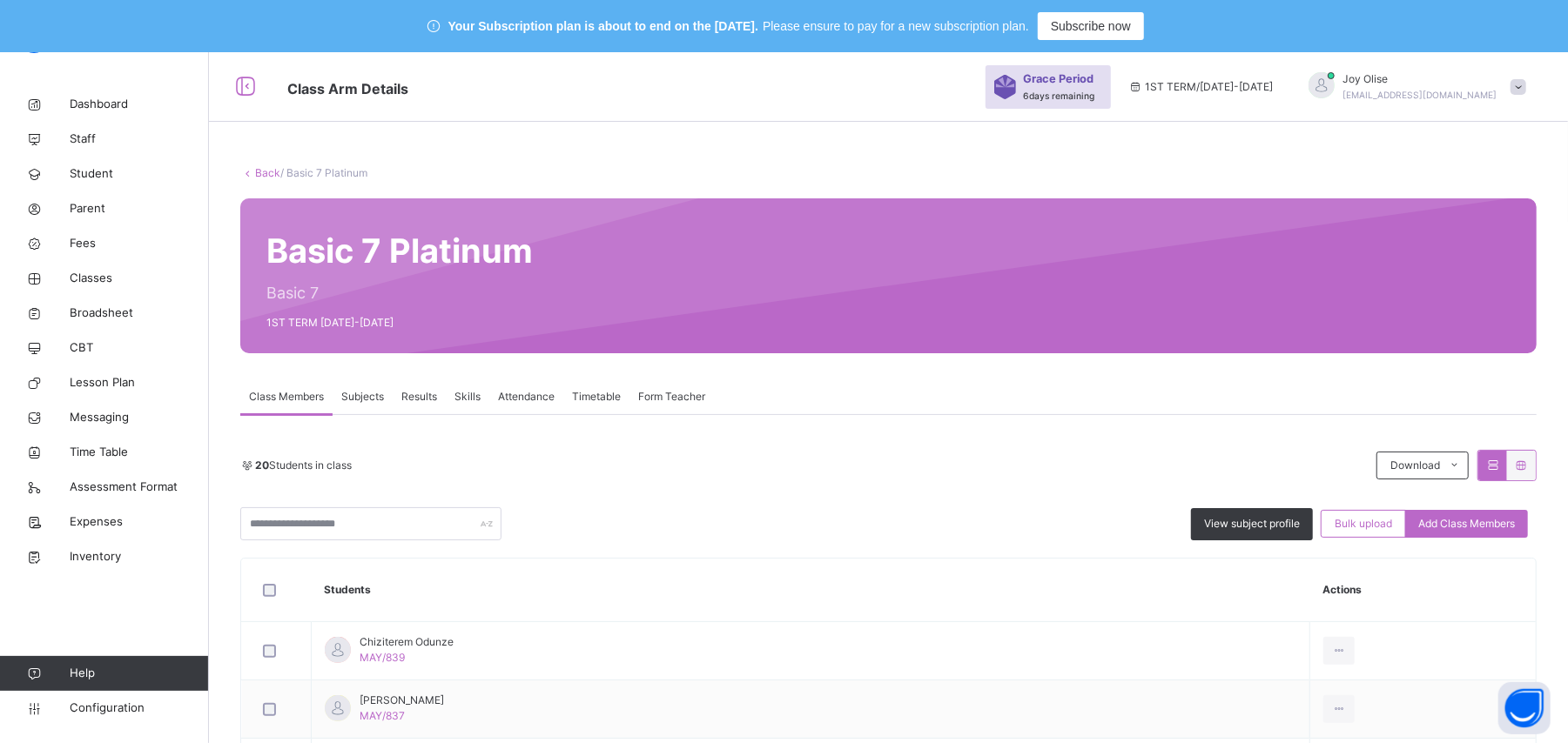
click at [268, 178] on link "Back" at bounding box center [268, 173] width 25 height 13
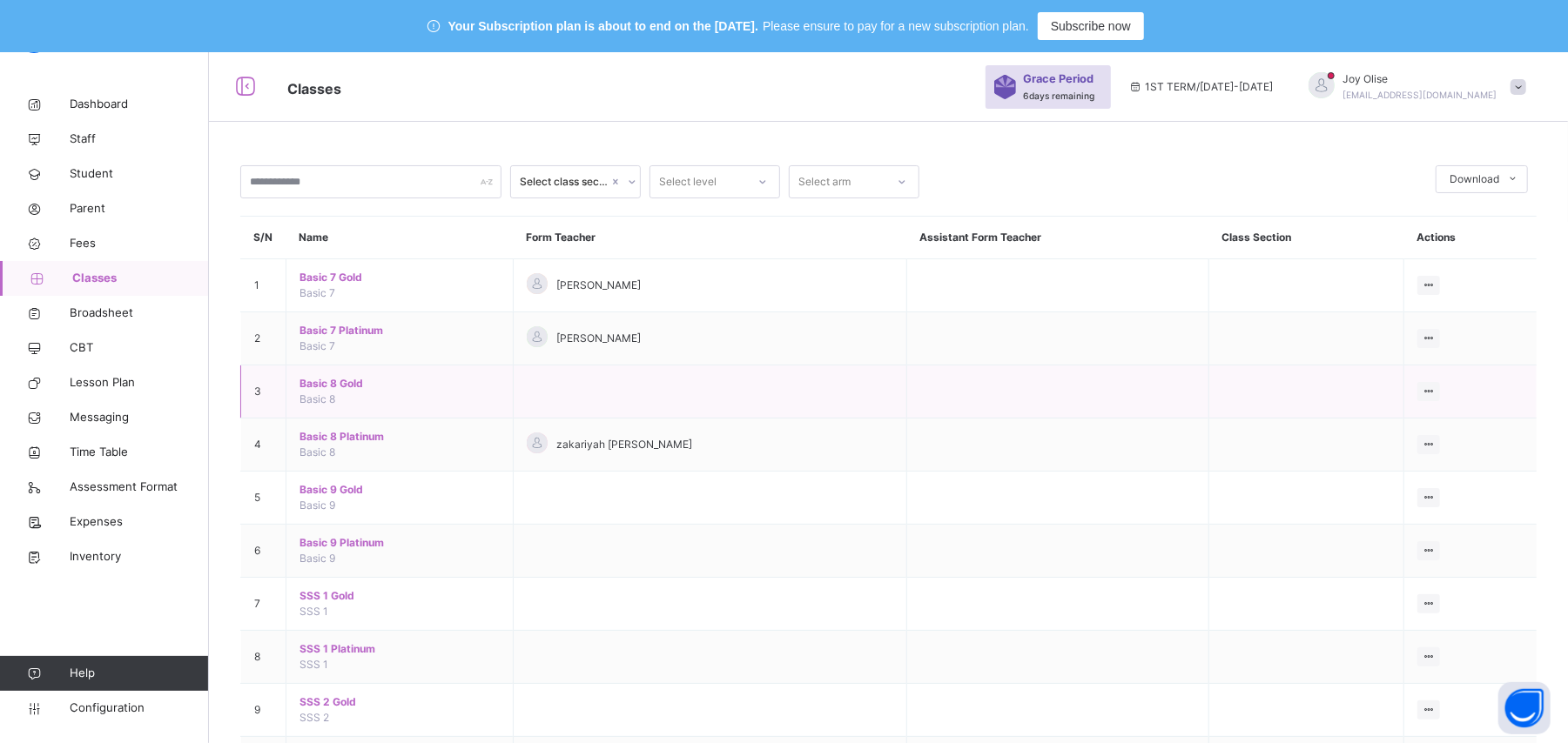
click at [346, 384] on span "Basic 8 Gold" at bounding box center [400, 383] width 200 height 16
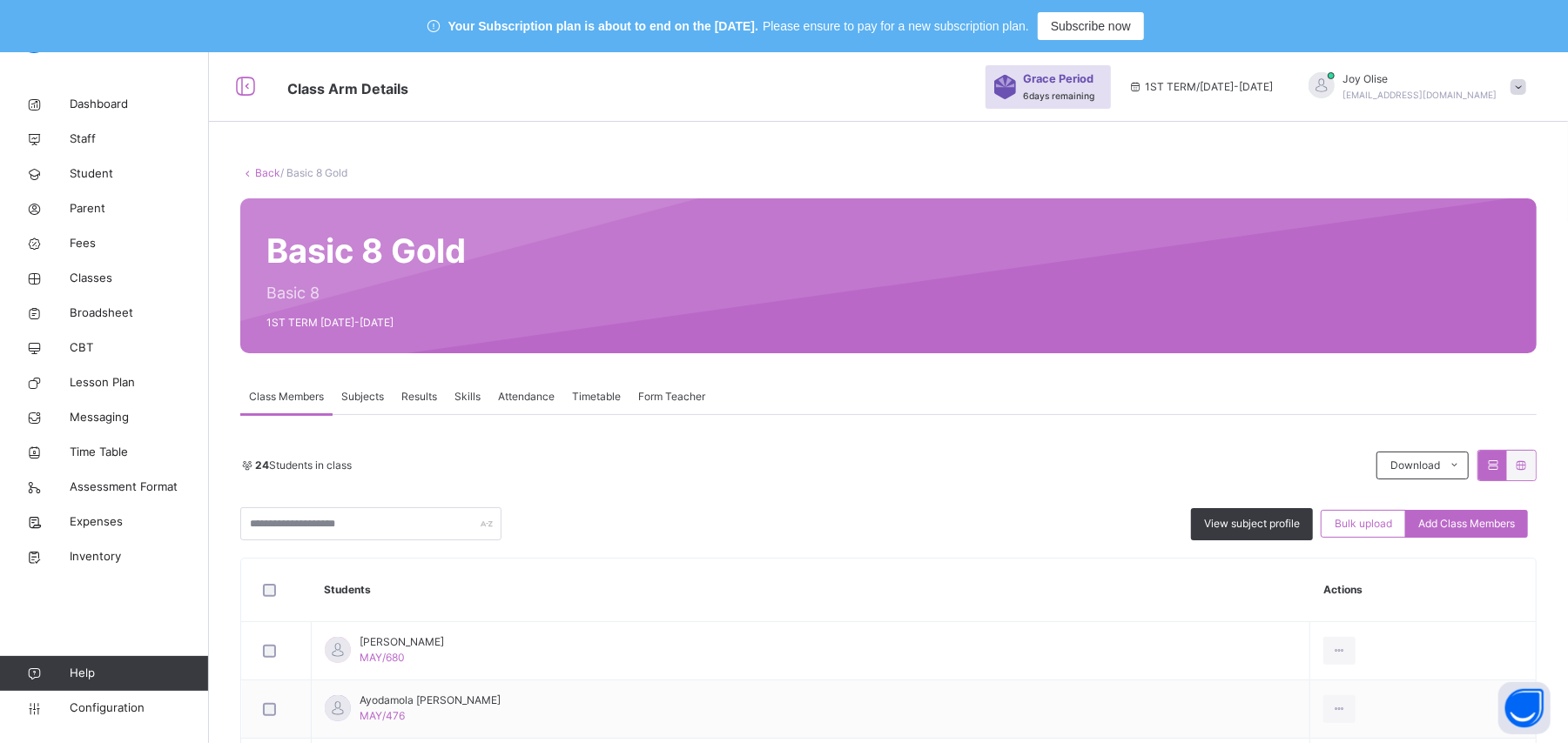
click at [265, 175] on link "Back" at bounding box center [268, 173] width 25 height 13
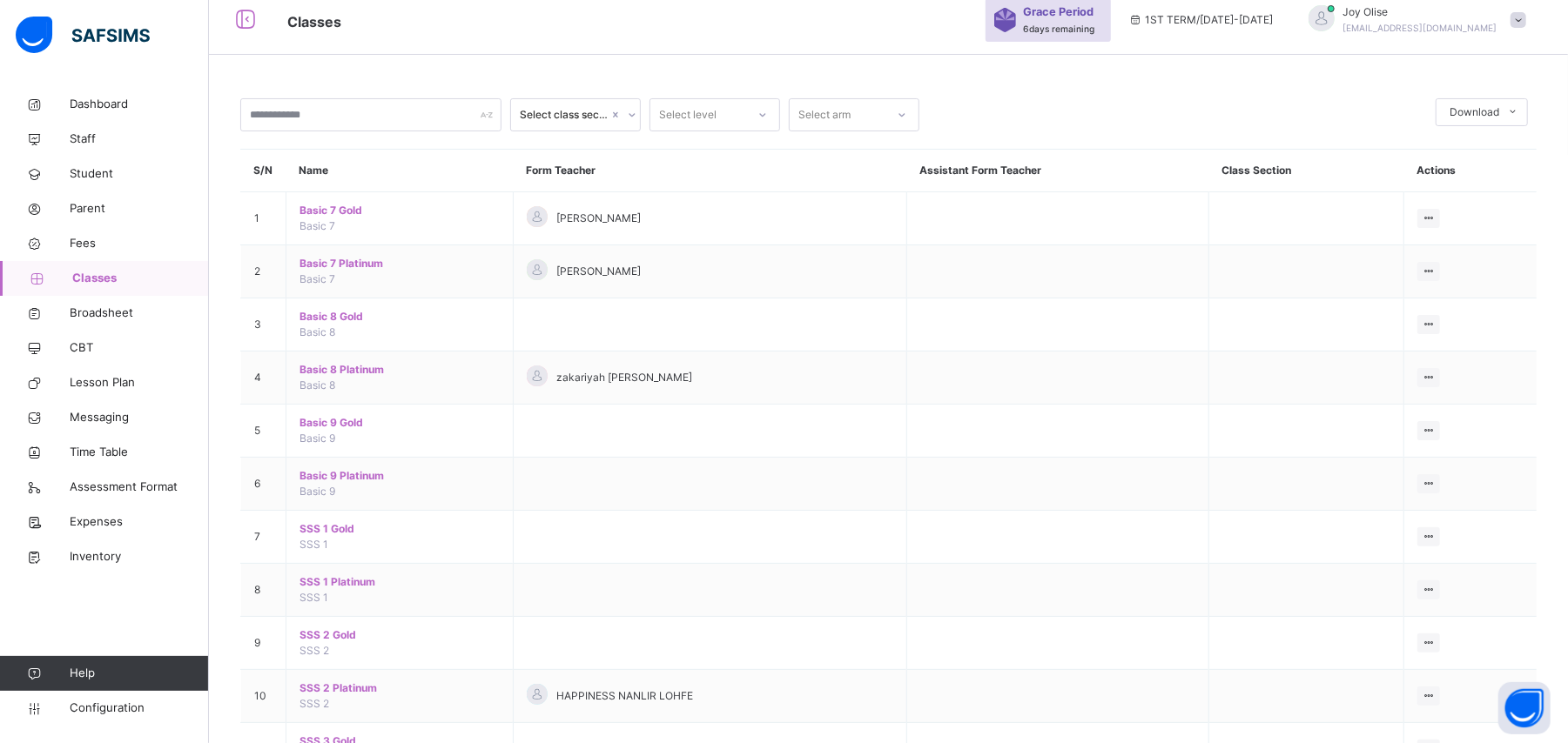
scroll to position [74, 0]
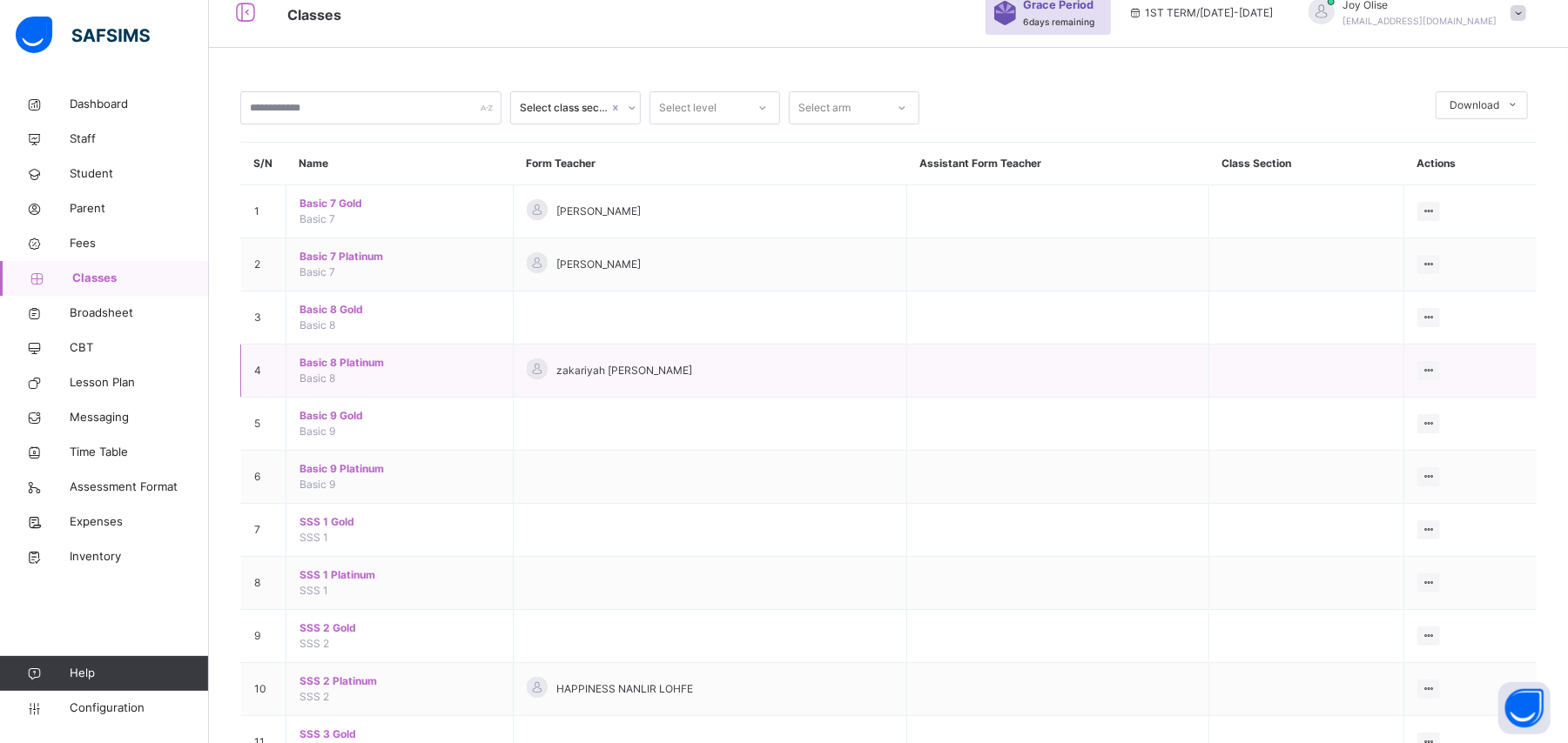
click at [373, 366] on span "Basic 8 Platinum" at bounding box center [400, 363] width 200 height 16
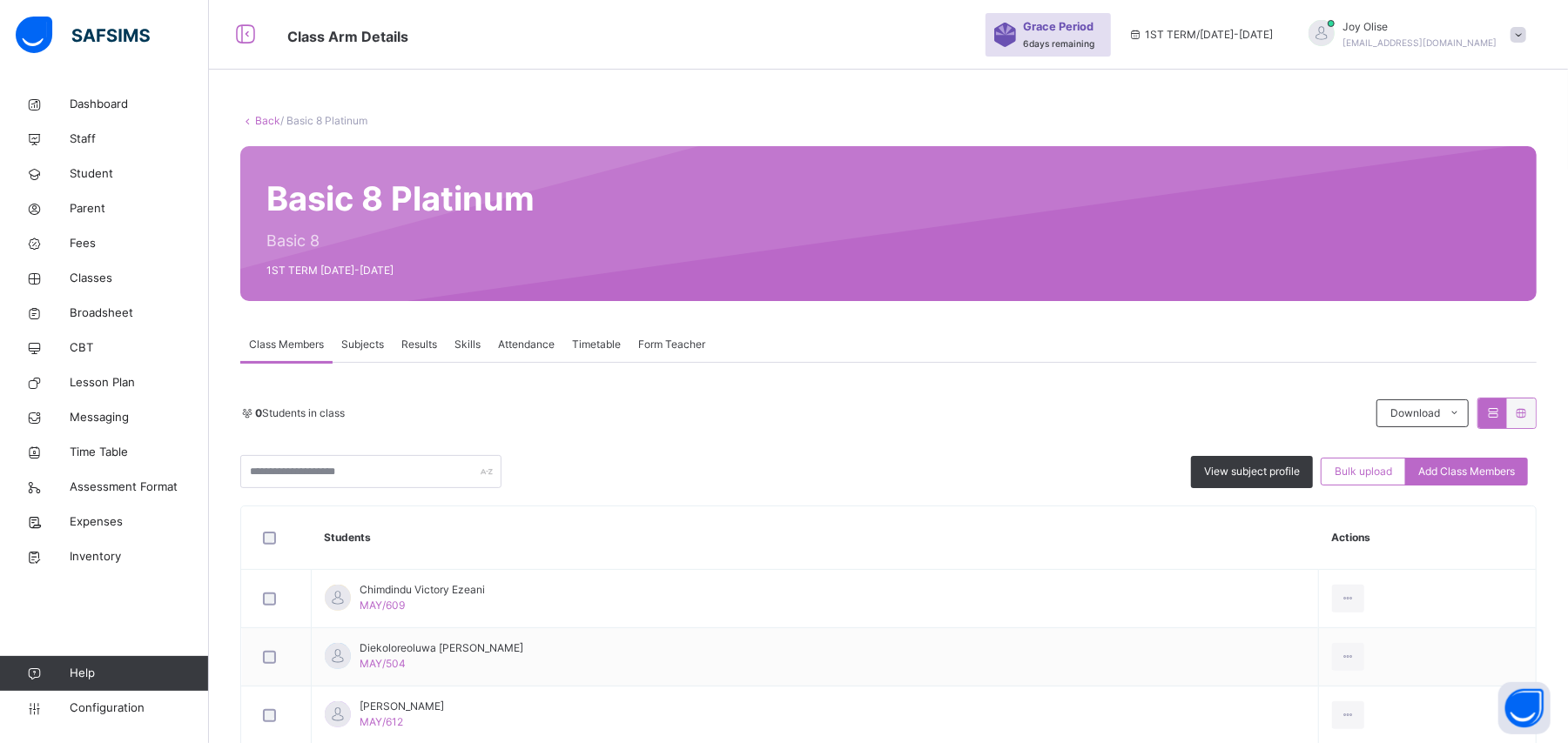
scroll to position [74, 0]
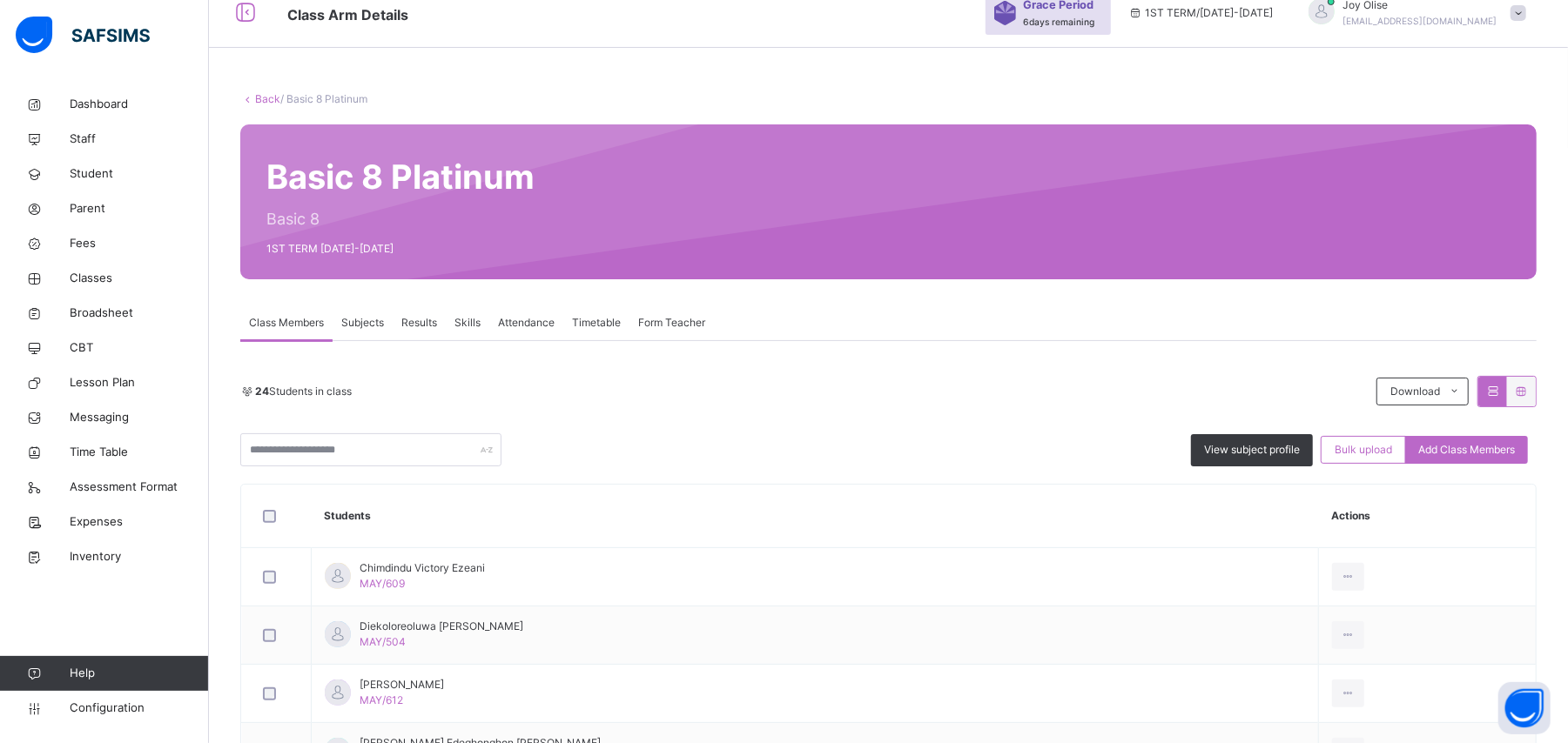
click at [255, 99] on link "Back" at bounding box center [268, 98] width 25 height 13
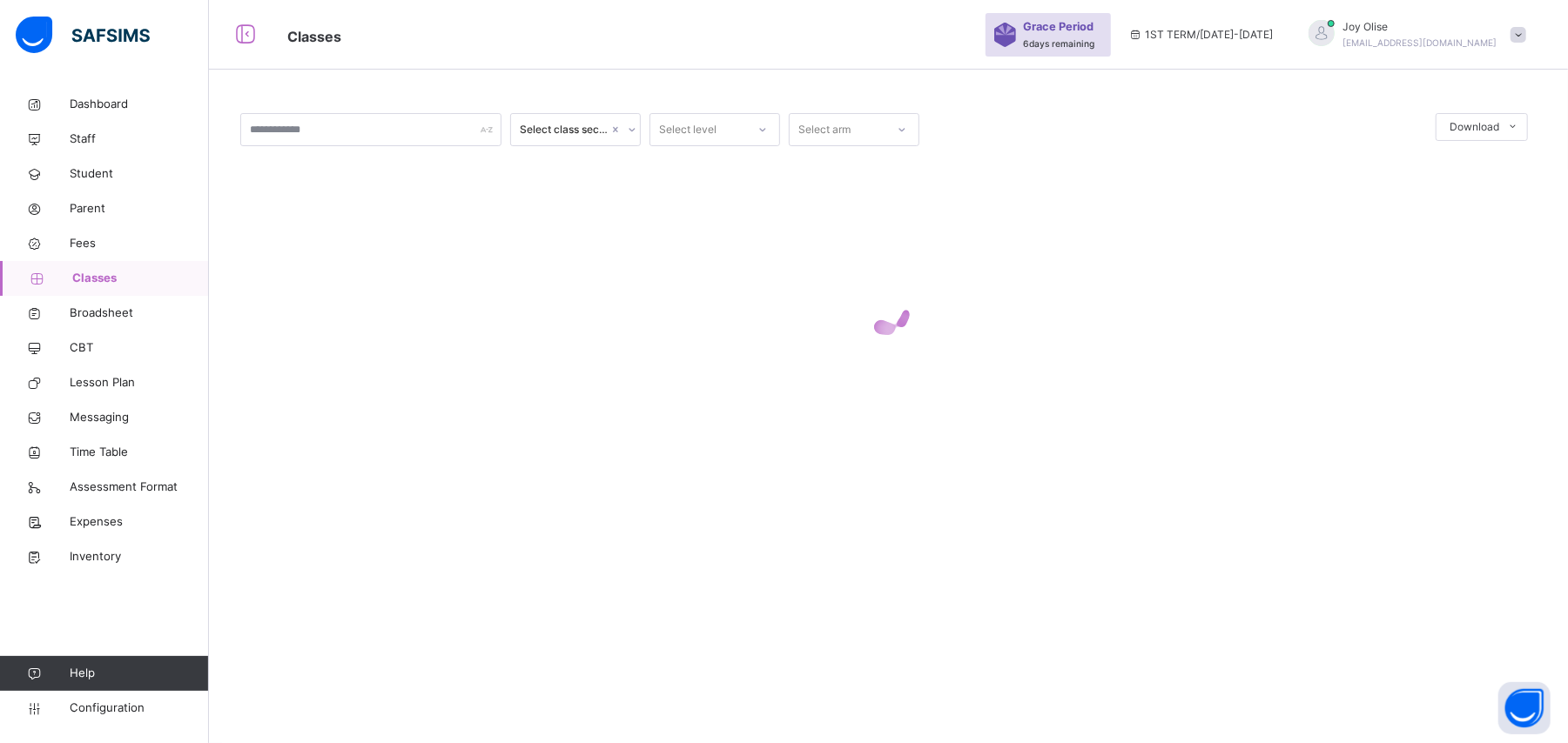
click at [273, 101] on div "Select class section Select level Select arm Download Pdf Report Excel Report ×…" at bounding box center [889, 295] width 1359 height 416
click at [353, 227] on div at bounding box center [888, 311] width 1296 height 330
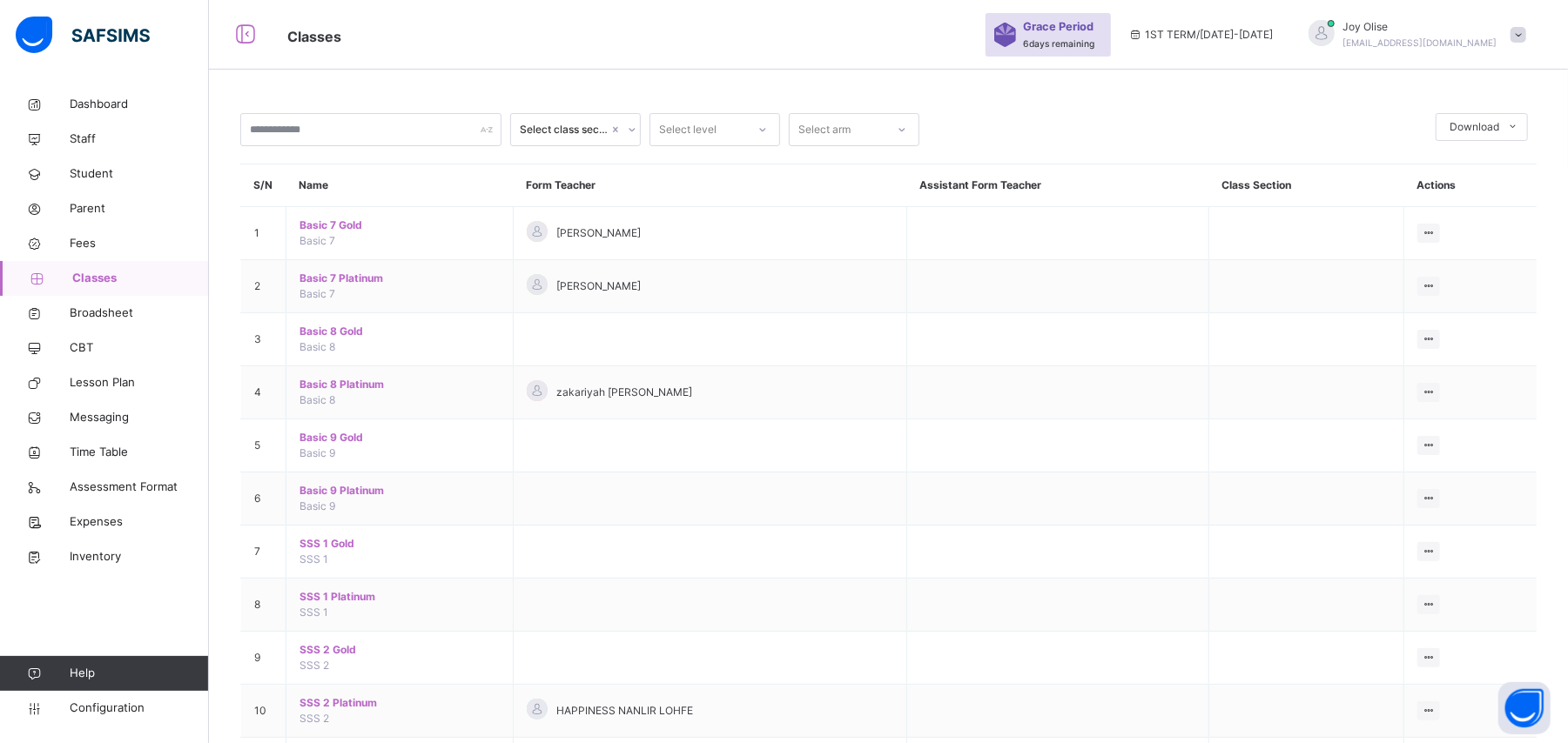
scroll to position [74, 0]
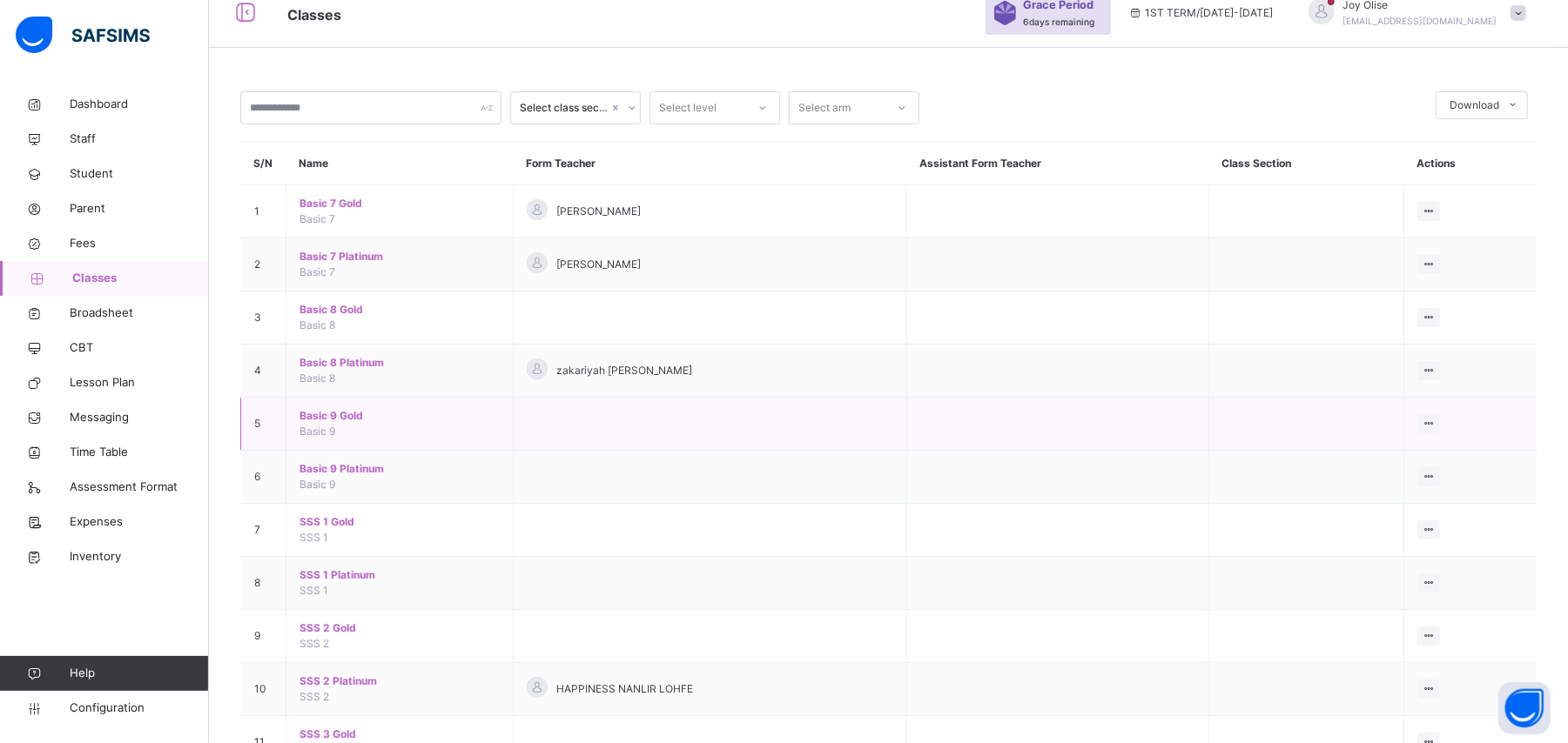
click at [346, 420] on span "Basic 9 Gold" at bounding box center [400, 416] width 200 height 16
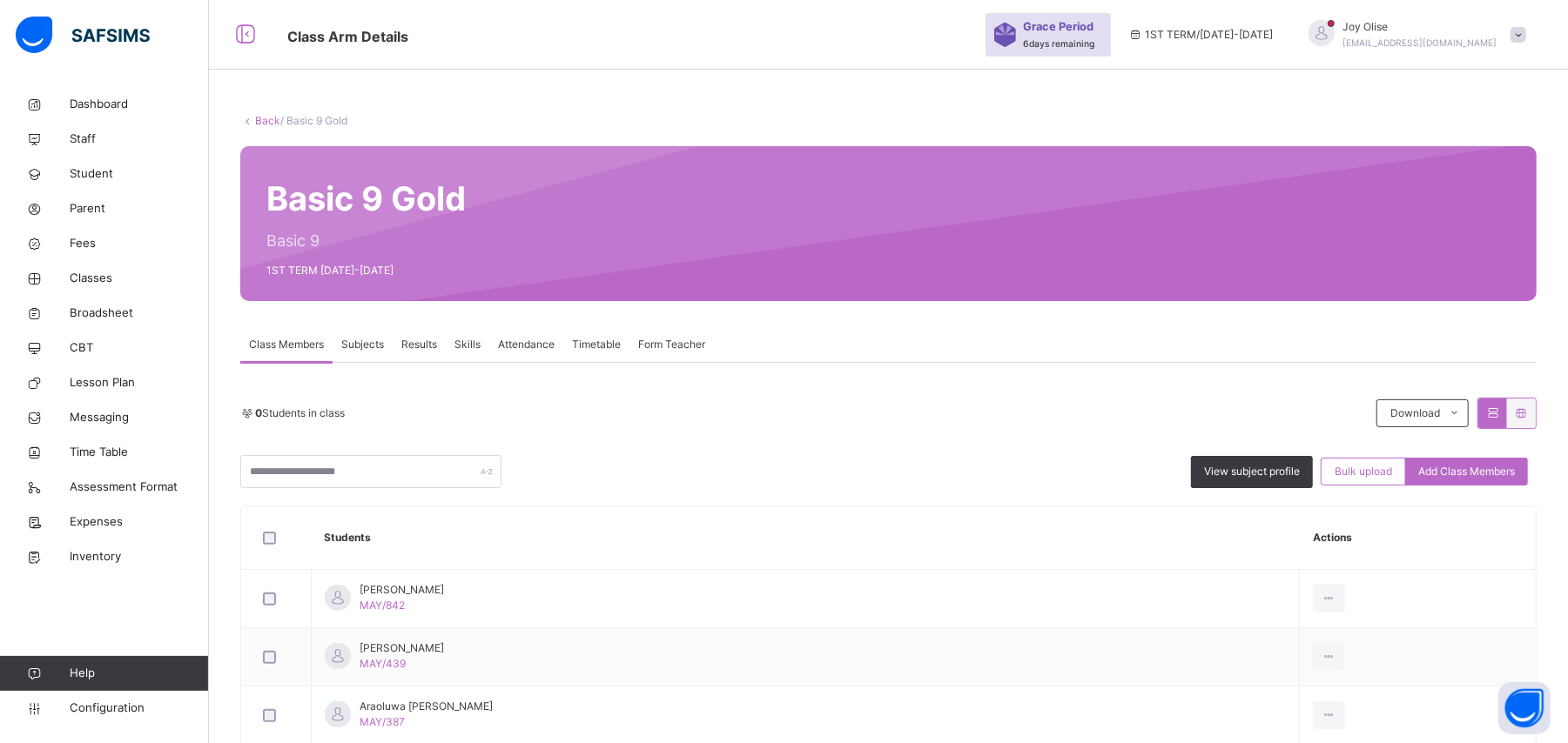
scroll to position [74, 0]
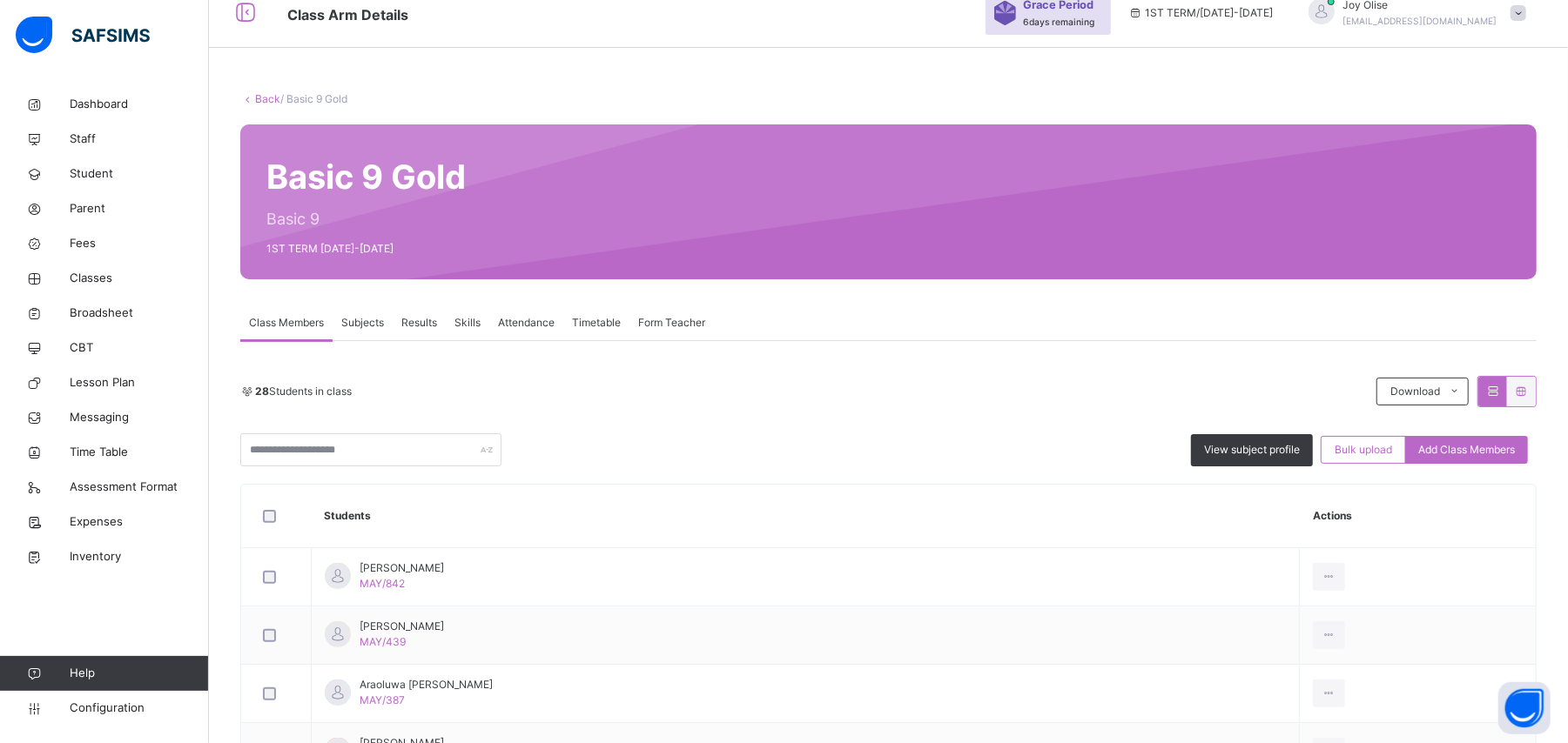
click at [261, 102] on link "Back" at bounding box center [268, 98] width 25 height 13
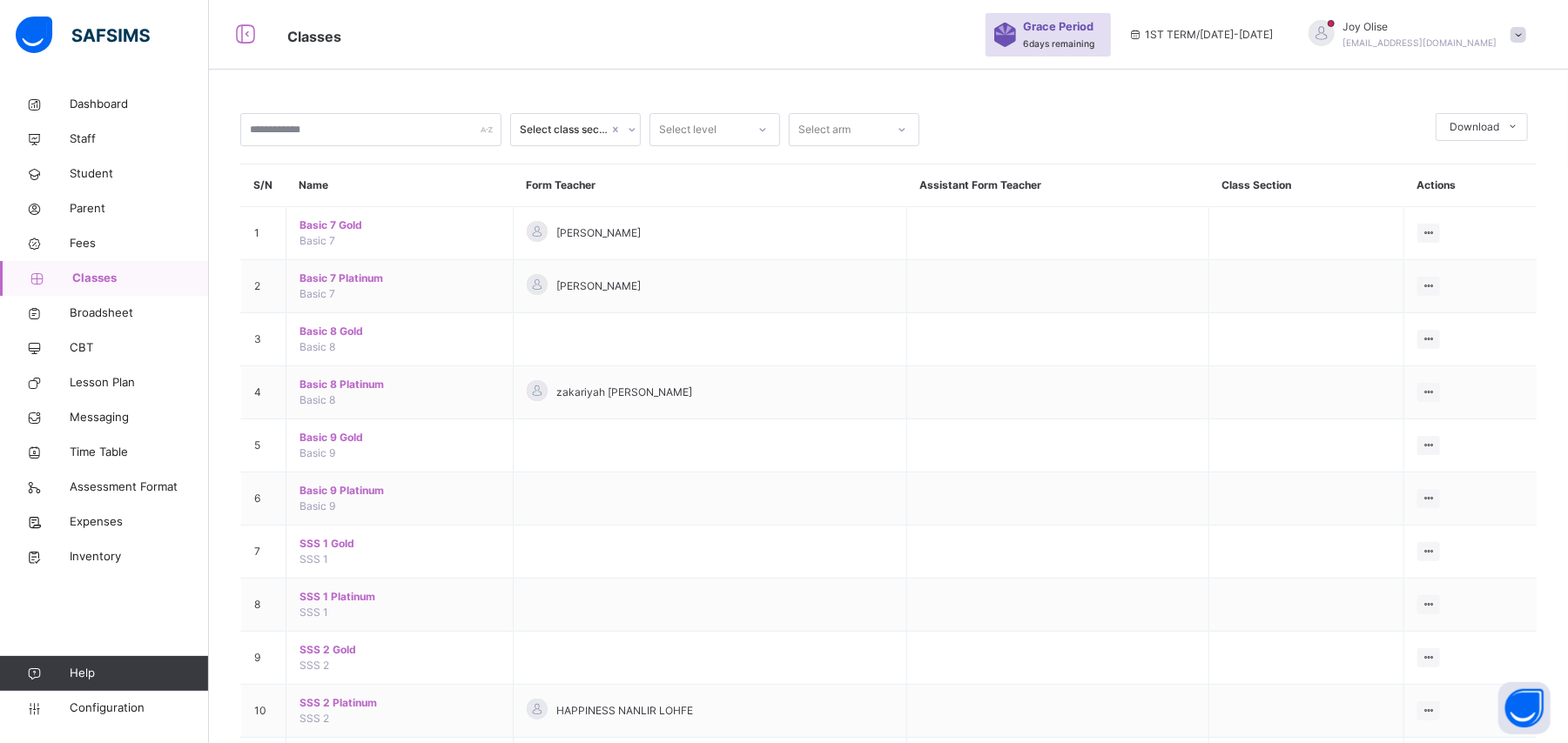
scroll to position [74, 0]
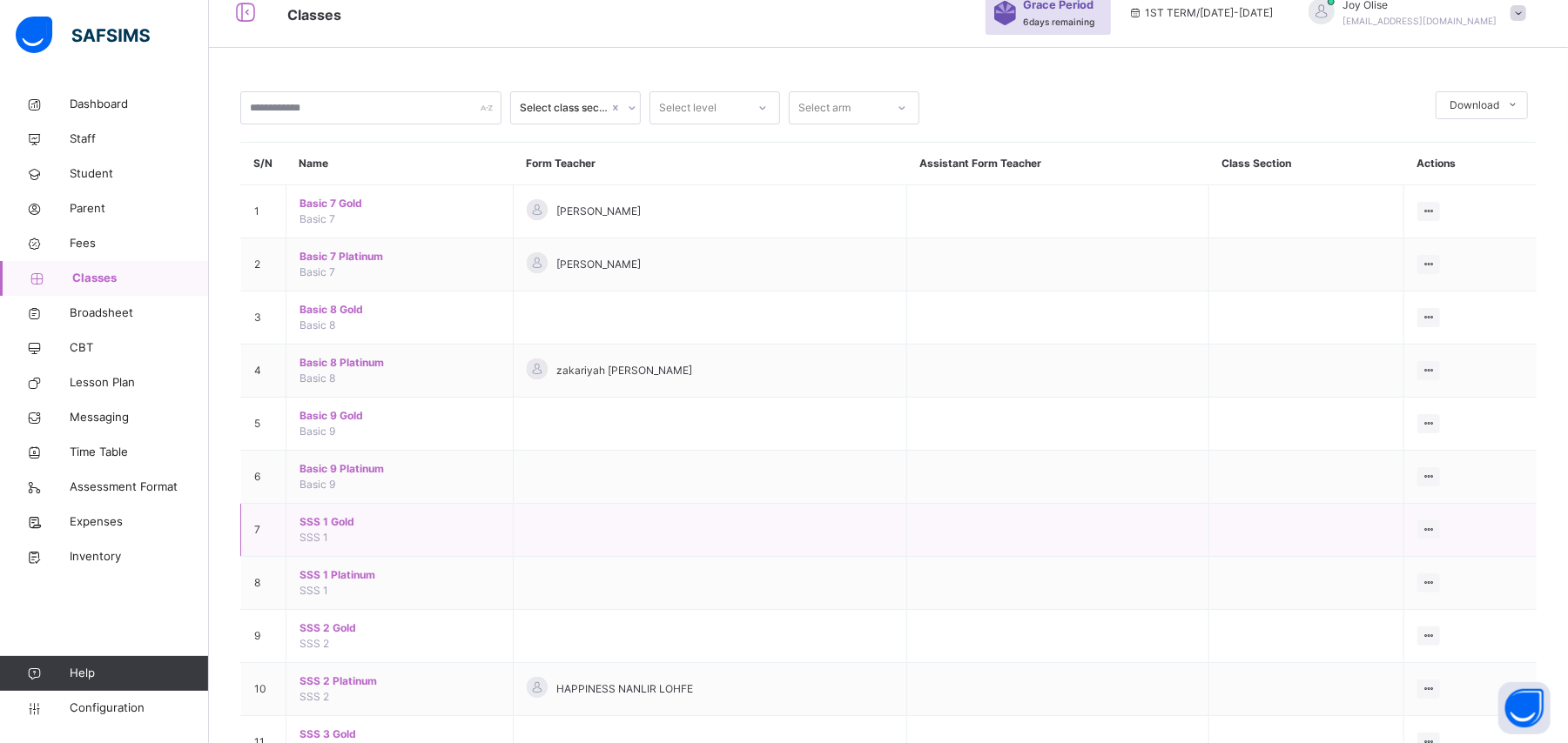
click at [330, 527] on span "SSS 1 Gold" at bounding box center [400, 522] width 200 height 16
click at [330, 527] on div "Select class section Select level Select arm Download Pdf Report Excel Report S…" at bounding box center [889, 422] width 1359 height 887
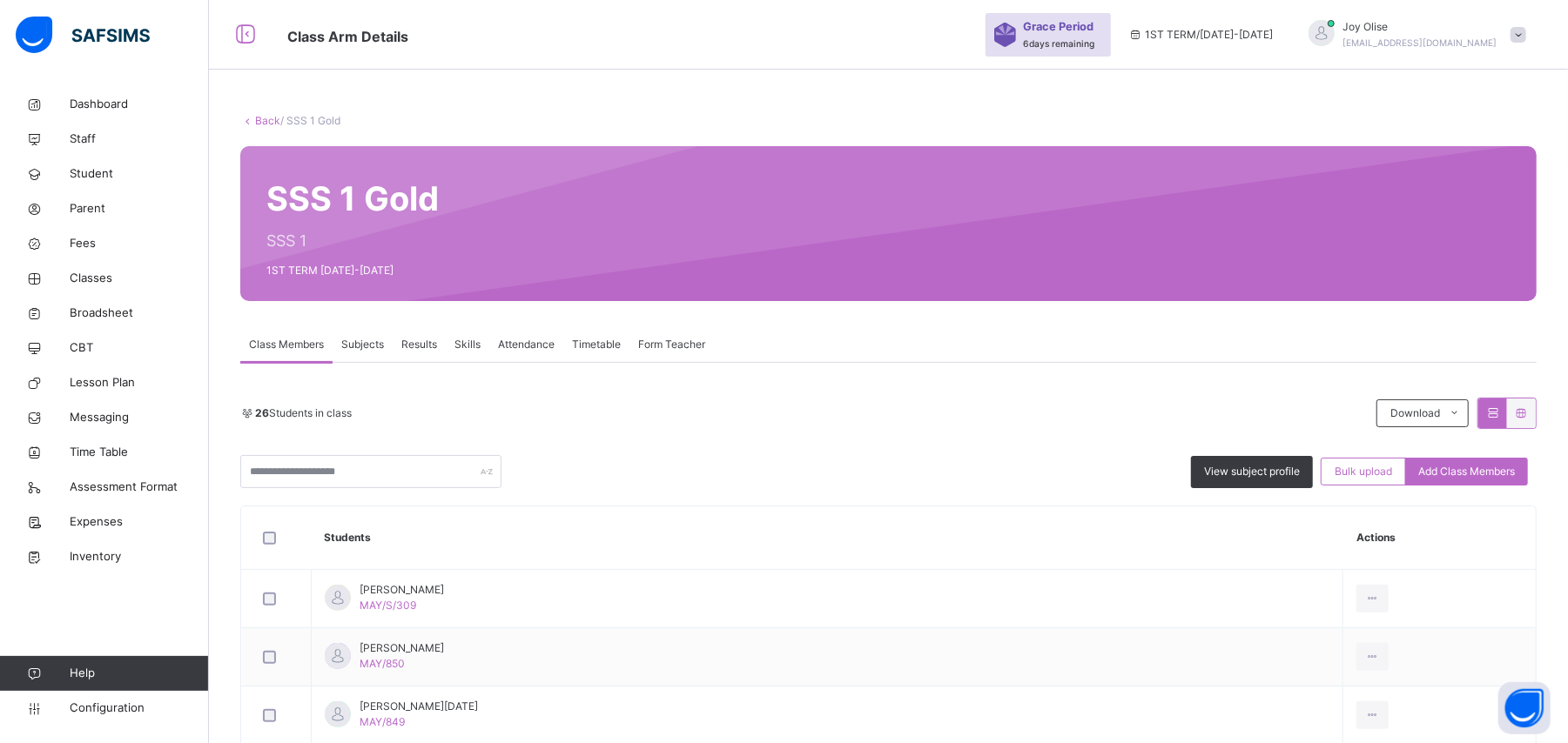
scroll to position [74, 0]
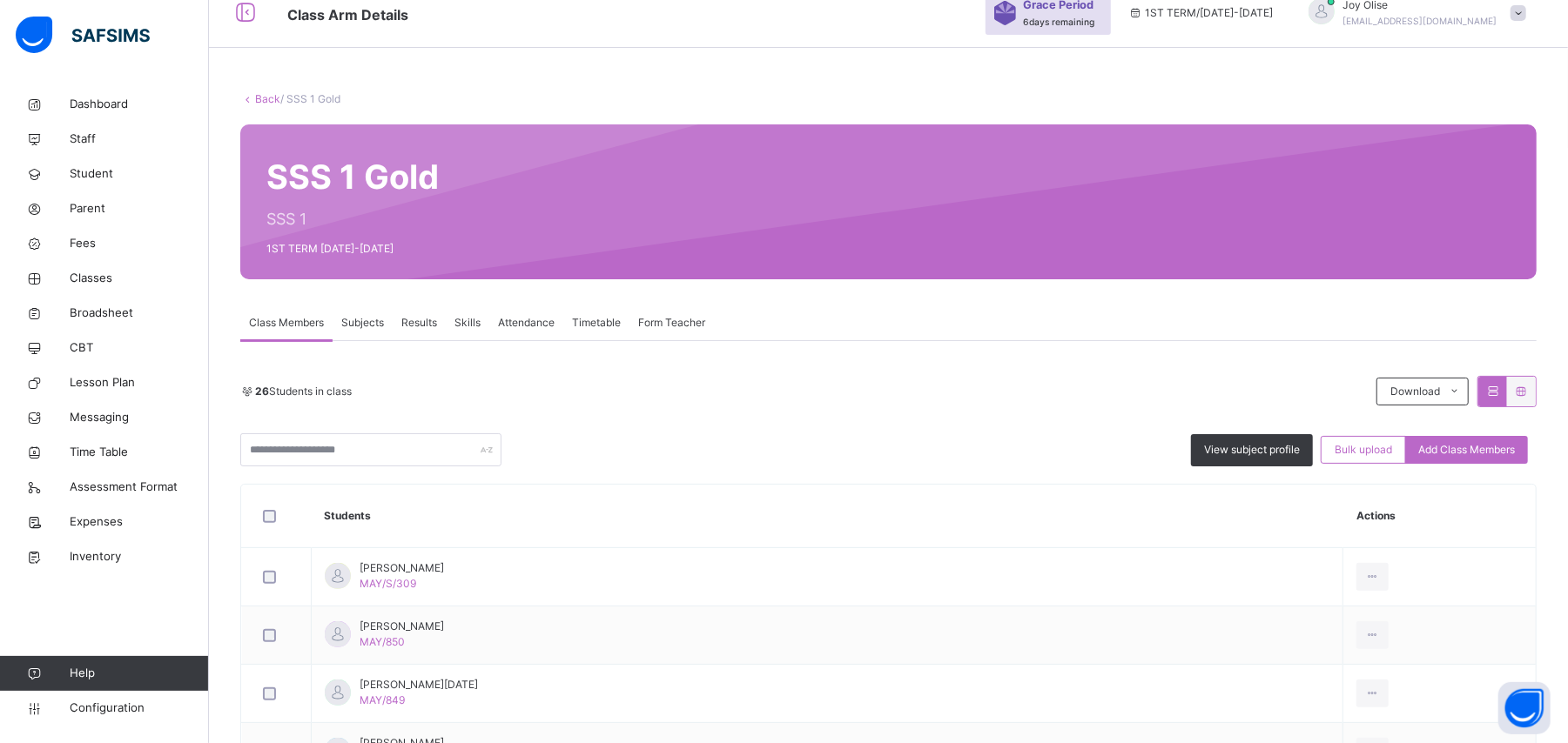
click at [270, 99] on link "Back" at bounding box center [268, 98] width 25 height 13
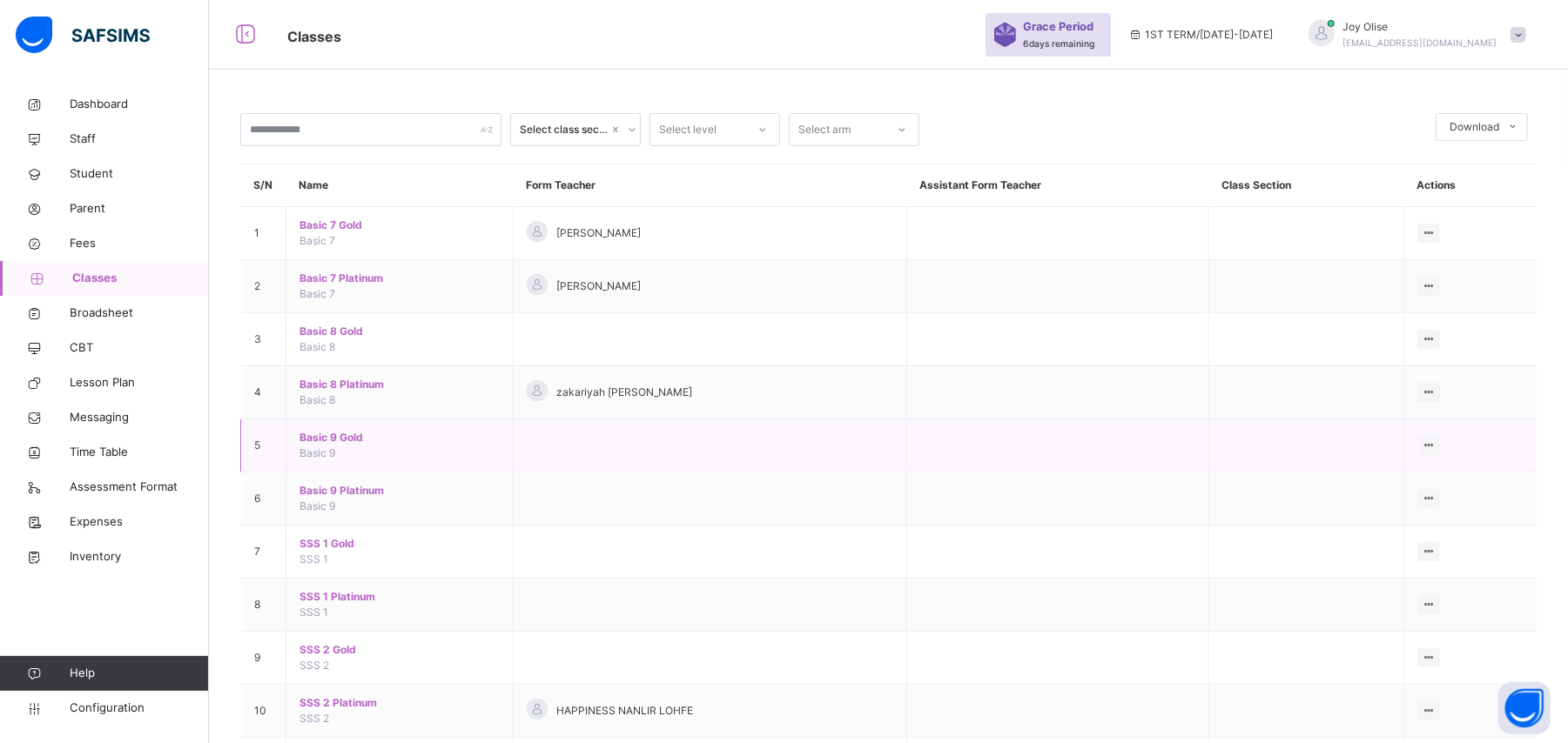
scroll to position [74, 0]
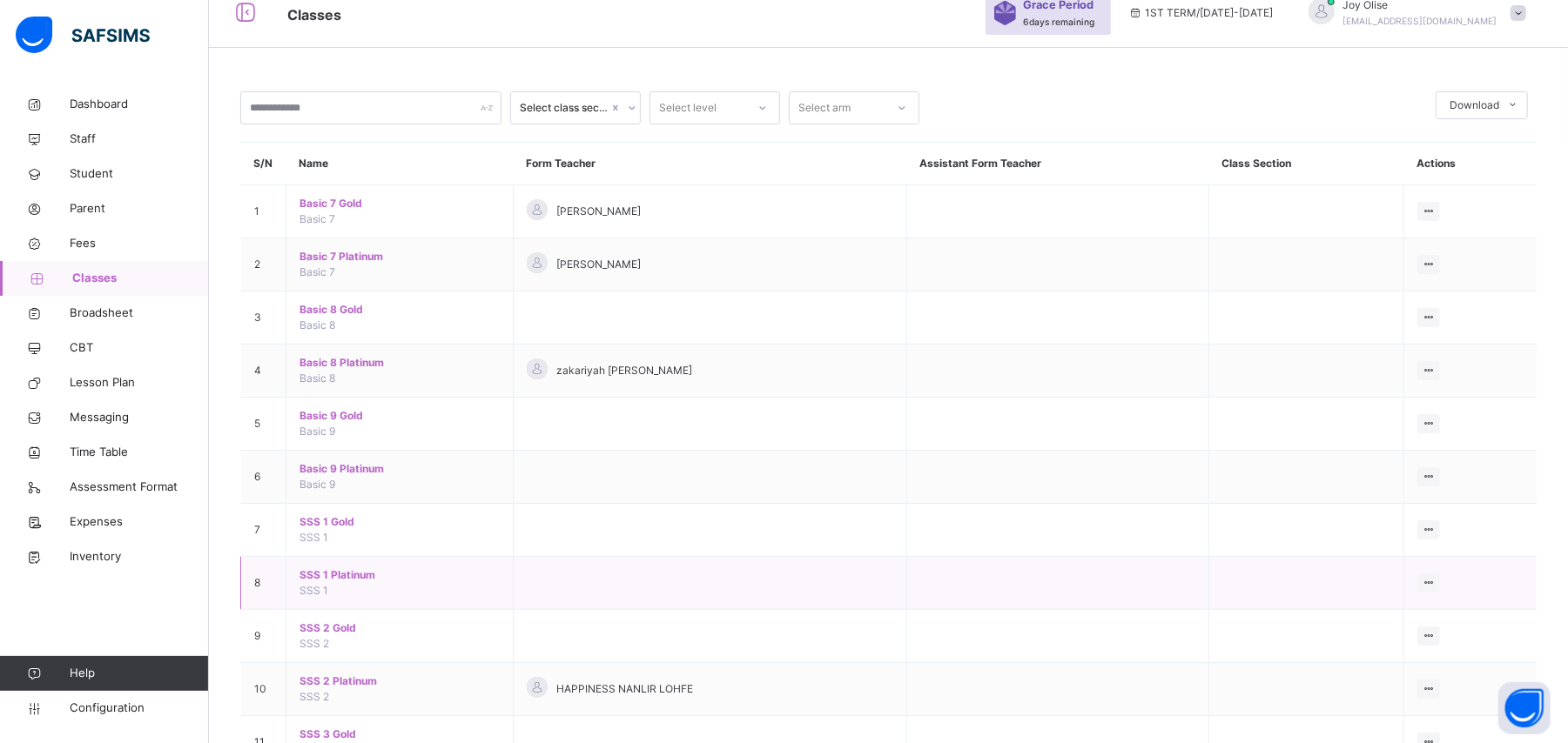
click at [325, 577] on span "SSS 1 Platinum" at bounding box center [400, 576] width 200 height 16
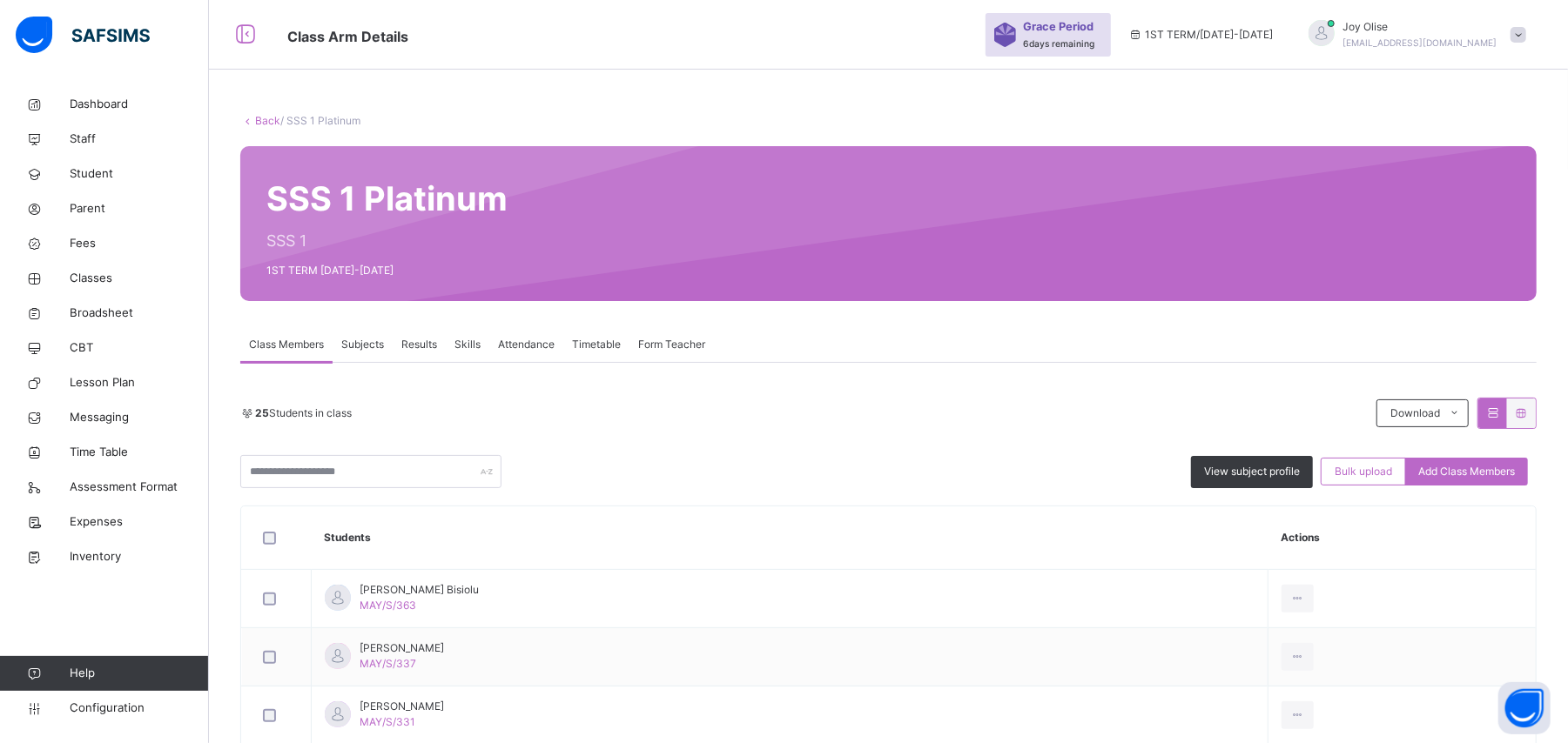
scroll to position [74, 0]
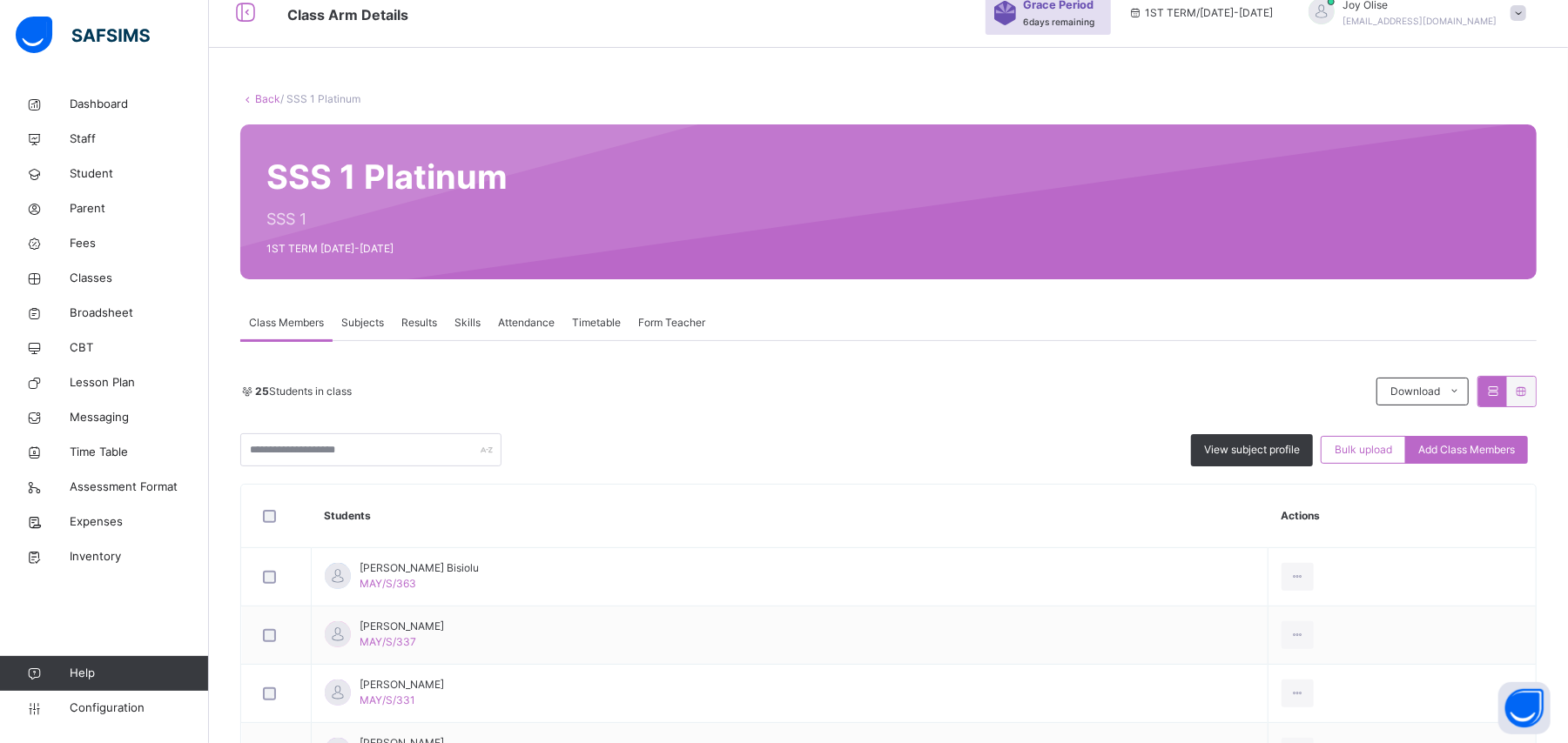
click at [269, 97] on link "Back" at bounding box center [268, 98] width 25 height 13
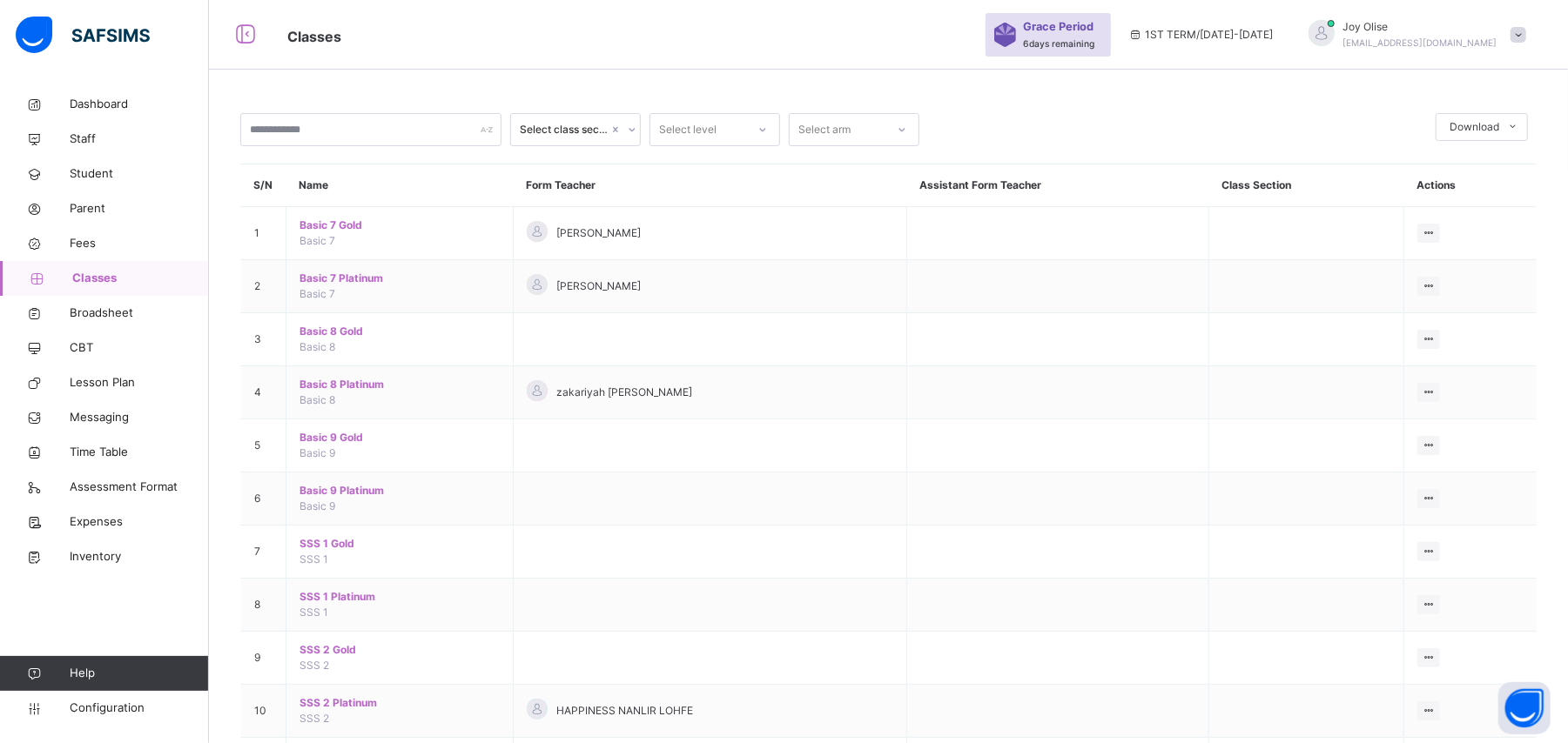
scroll to position [74, 0]
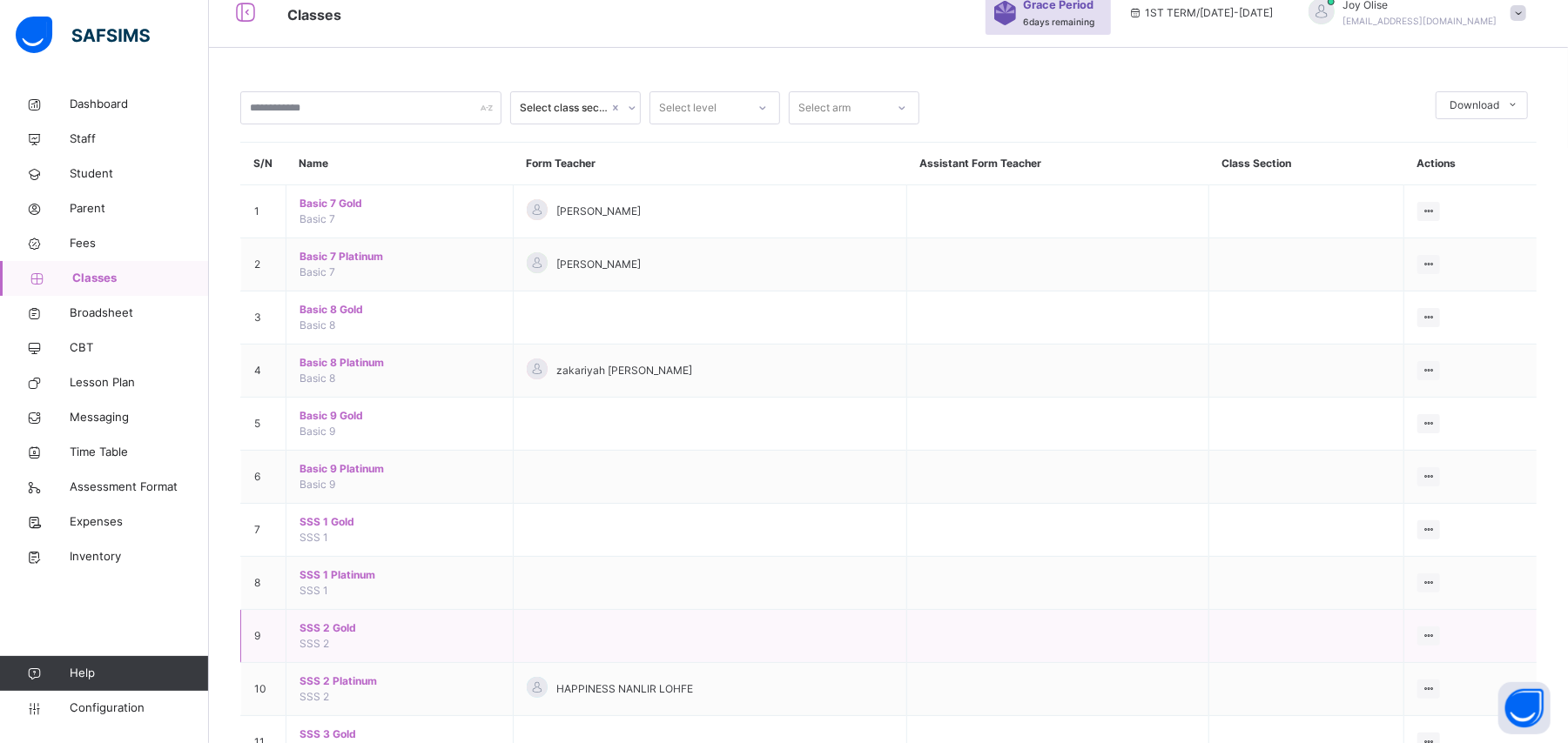
click at [338, 634] on span "SSS 2 Gold" at bounding box center [400, 629] width 200 height 16
click at [338, 634] on div "Select class section Select level Select arm Download Pdf Report Excel Report S…" at bounding box center [889, 422] width 1359 height 887
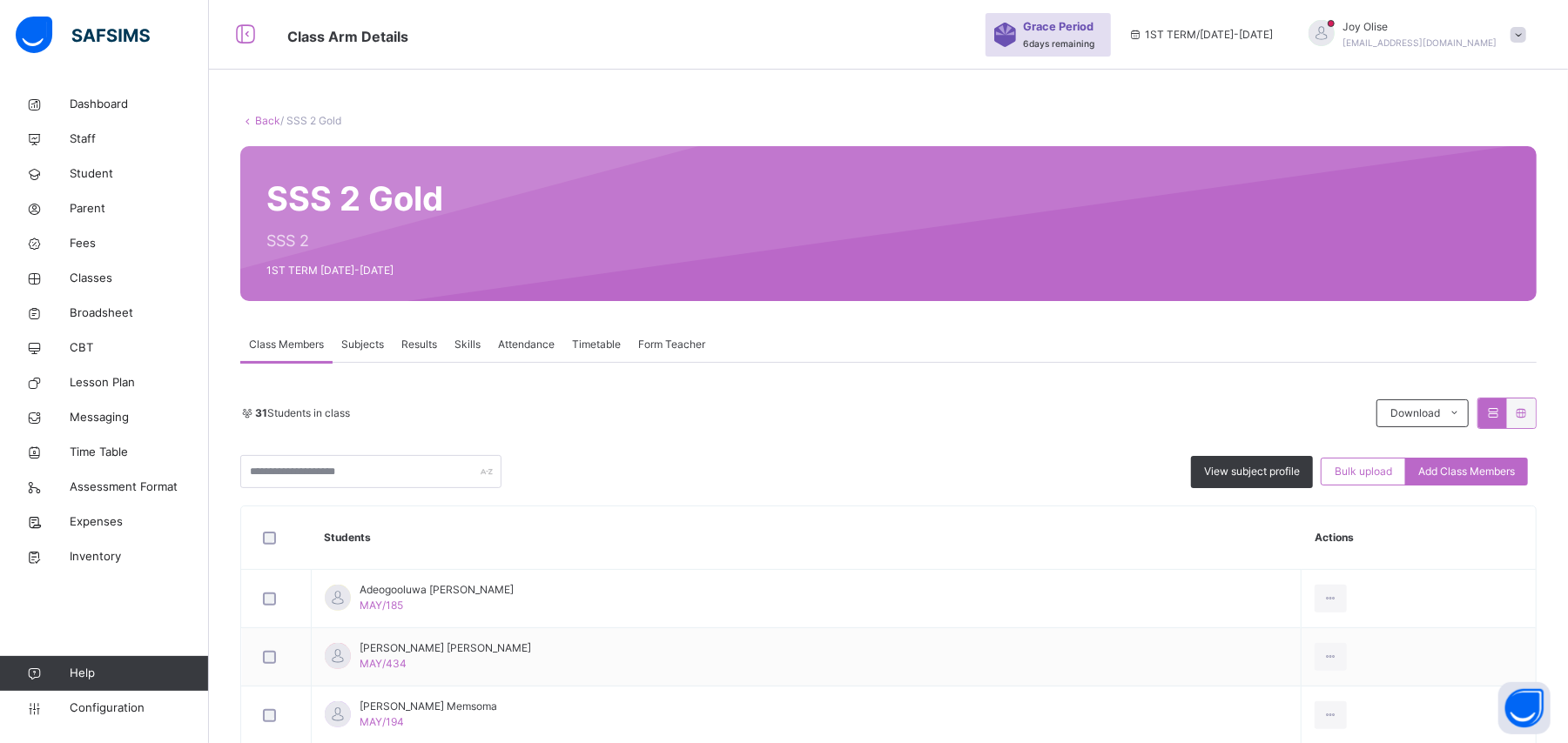
scroll to position [74, 0]
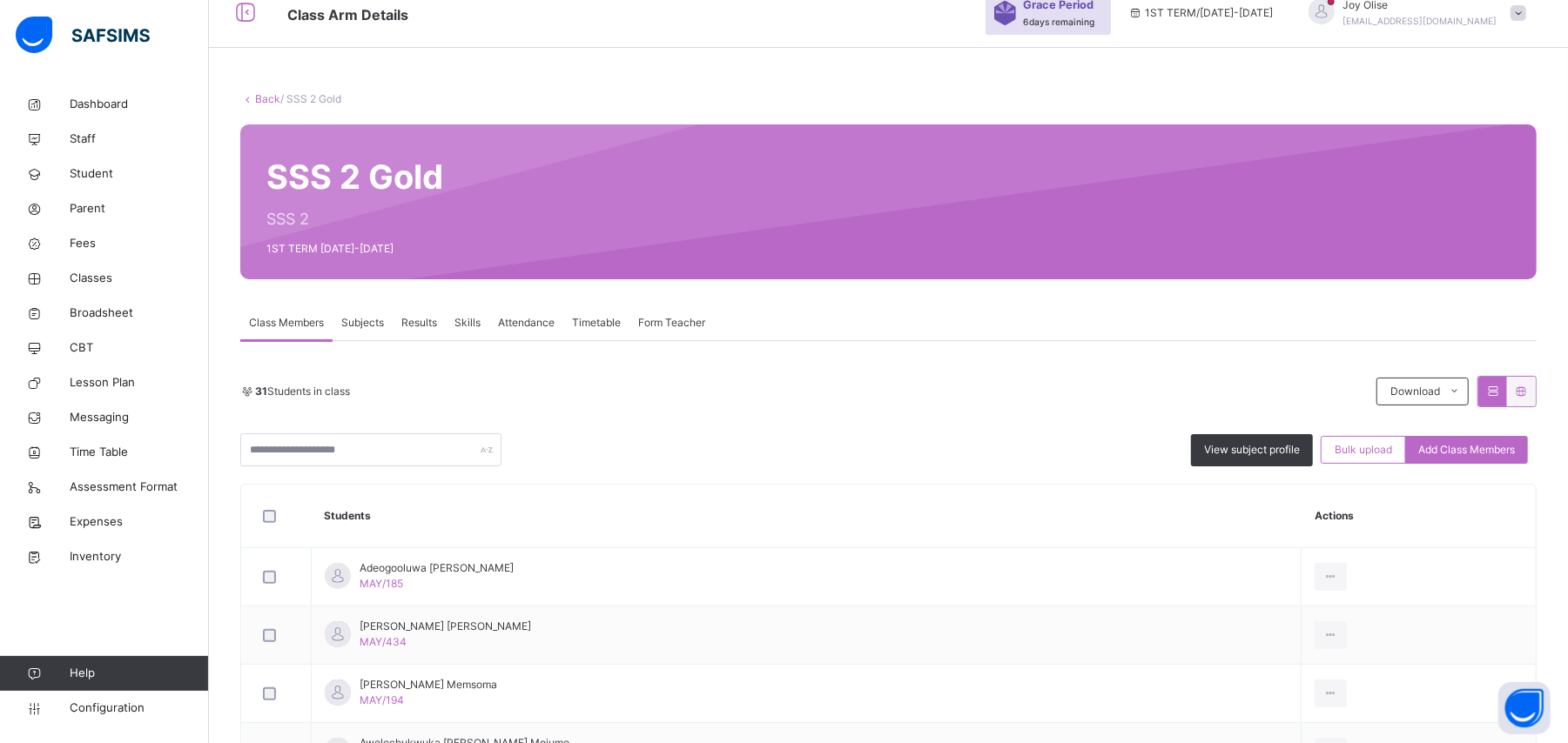
click at [265, 102] on link "Back" at bounding box center [268, 98] width 25 height 13
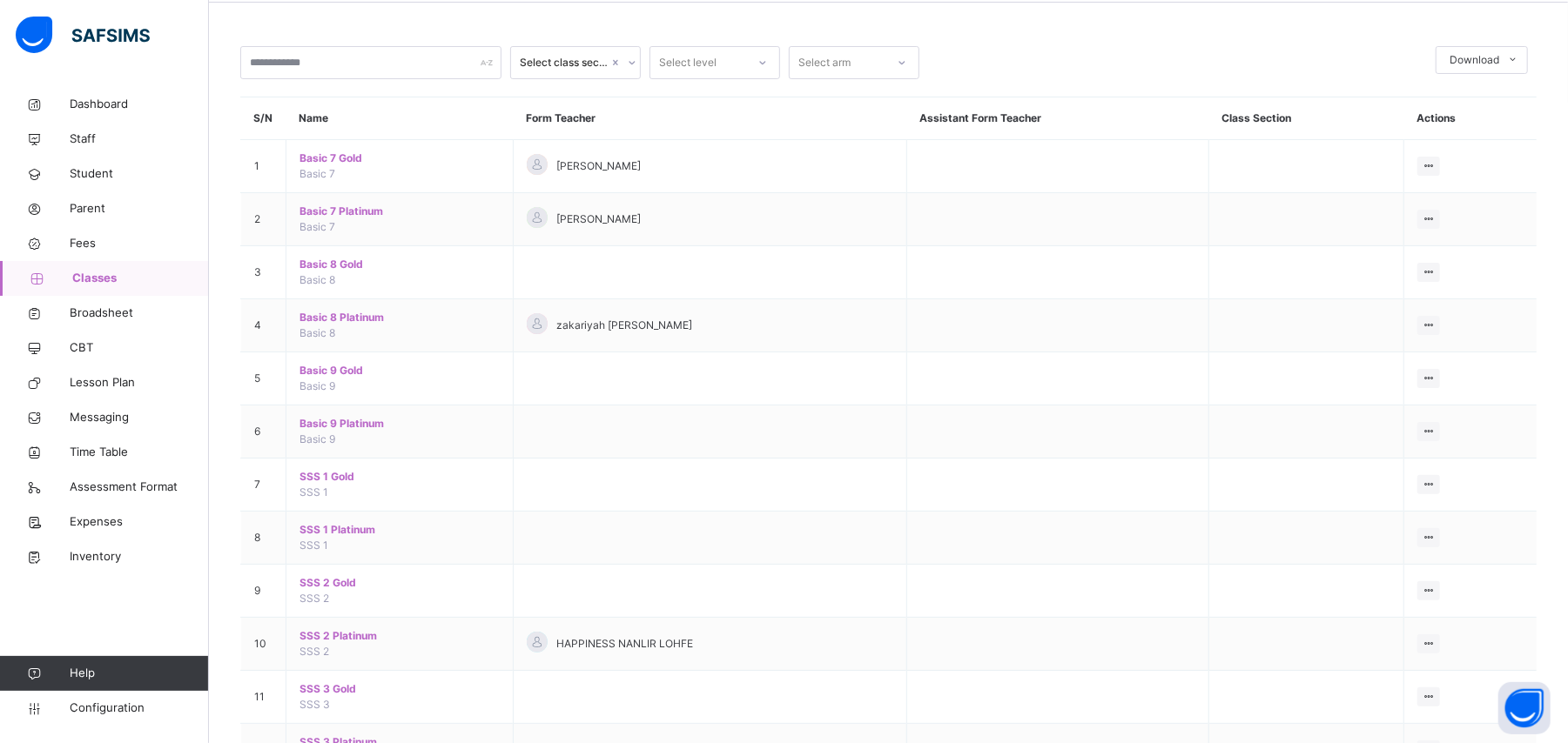
scroll to position [120, 0]
click at [331, 639] on span "SSS 2 Platinum" at bounding box center [400, 635] width 200 height 16
click at [331, 639] on div "Select class section Select level Select arm Download Pdf Report Excel Report S…" at bounding box center [889, 375] width 1359 height 887
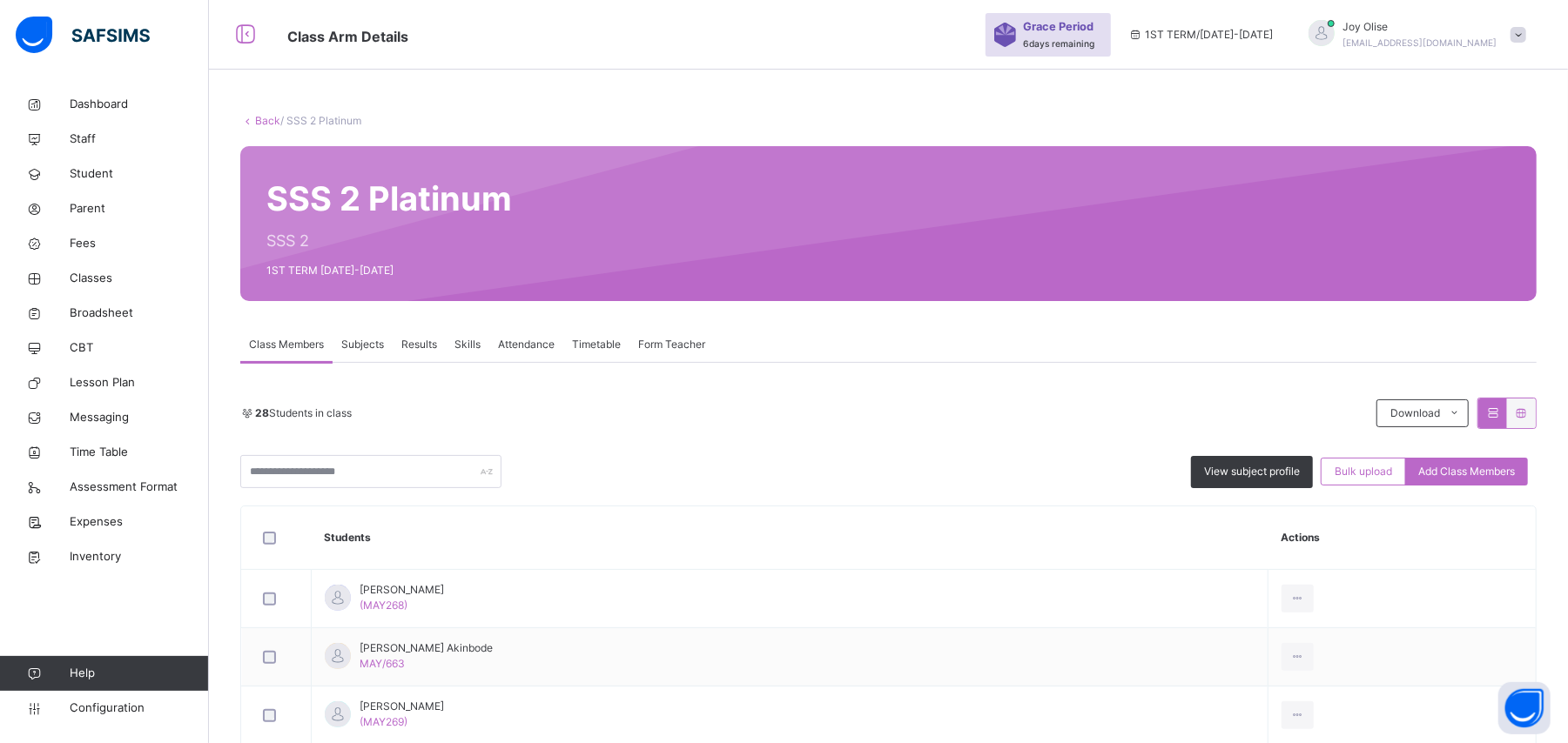
scroll to position [120, 0]
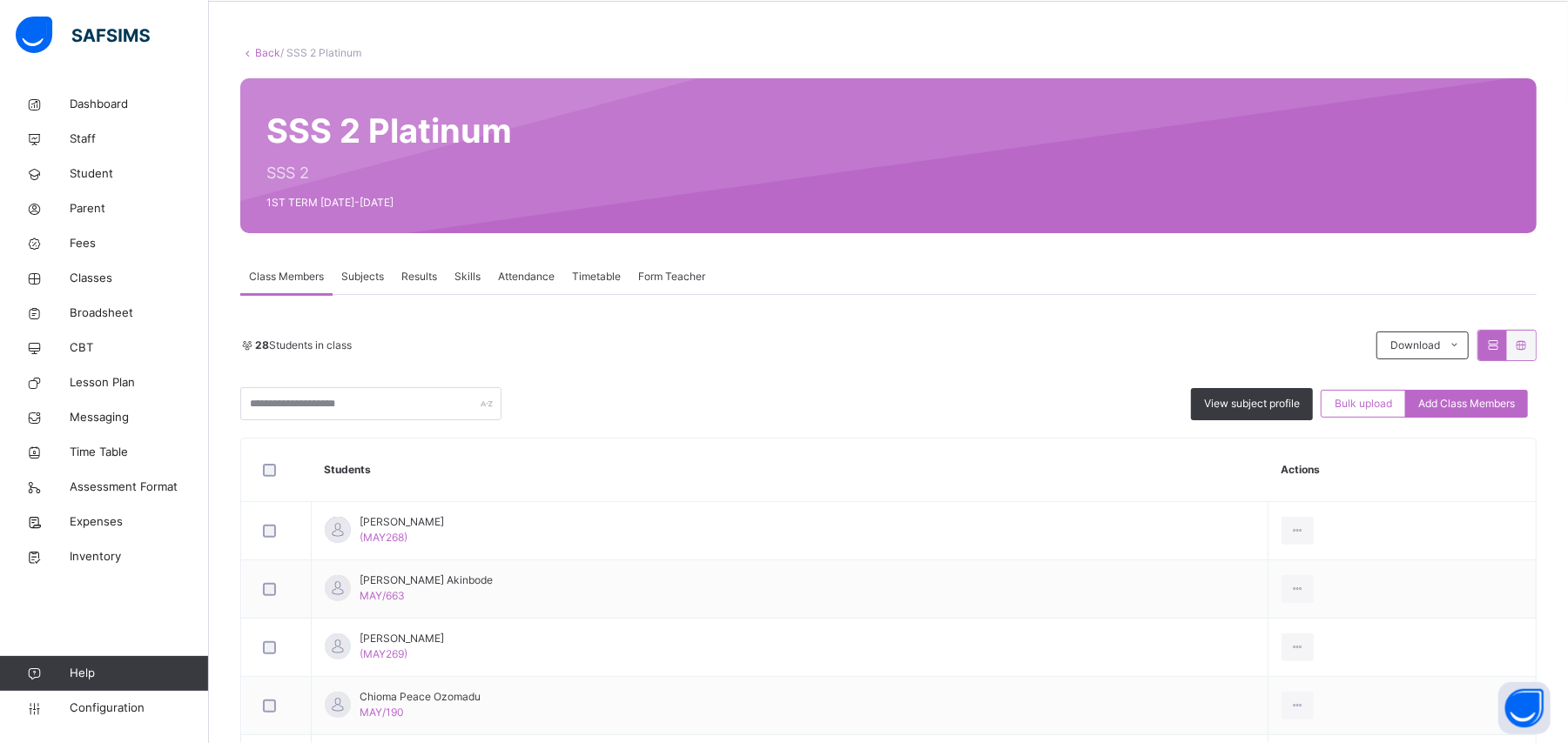
click at [265, 52] on link "Back" at bounding box center [268, 52] width 25 height 13
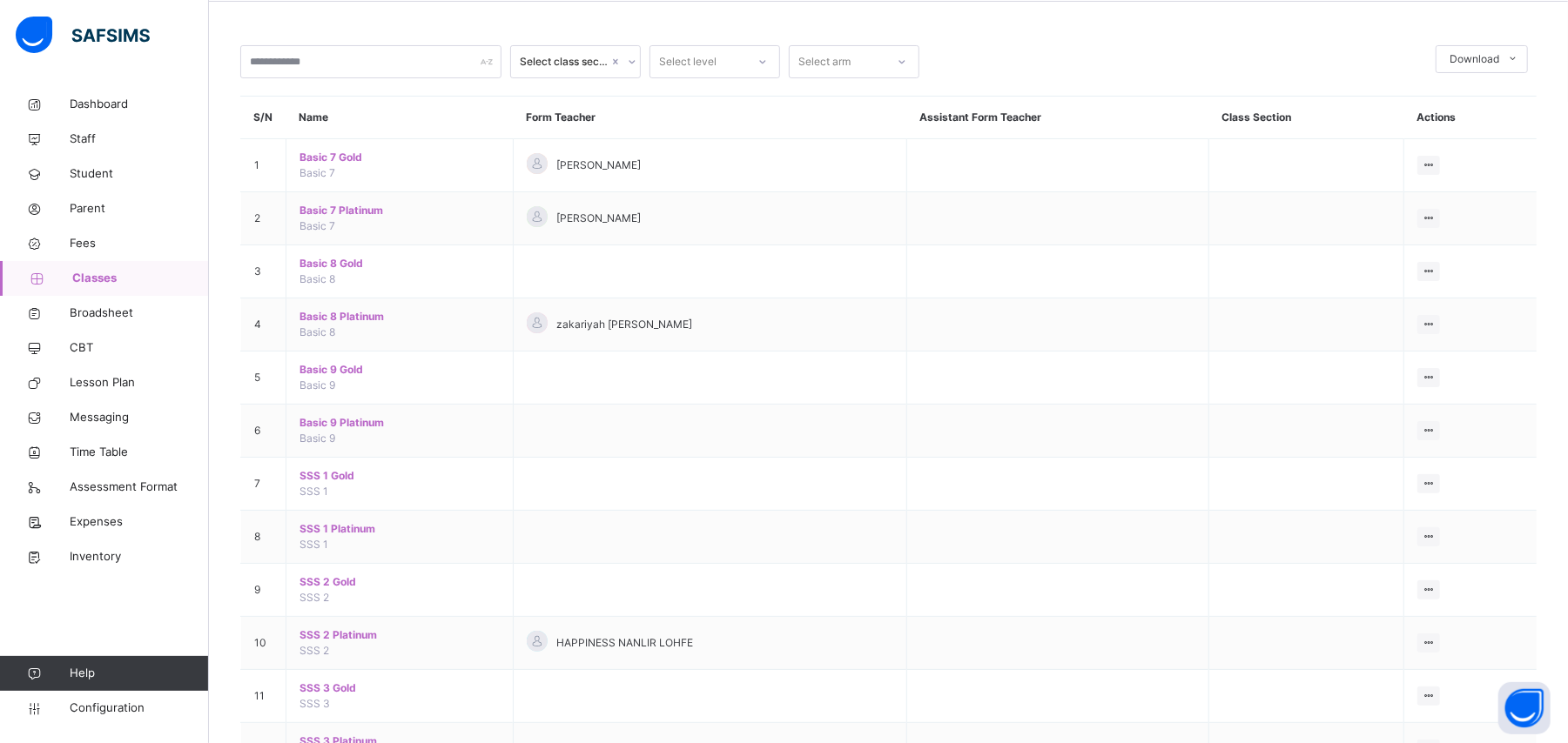
scroll to position [200, 0]
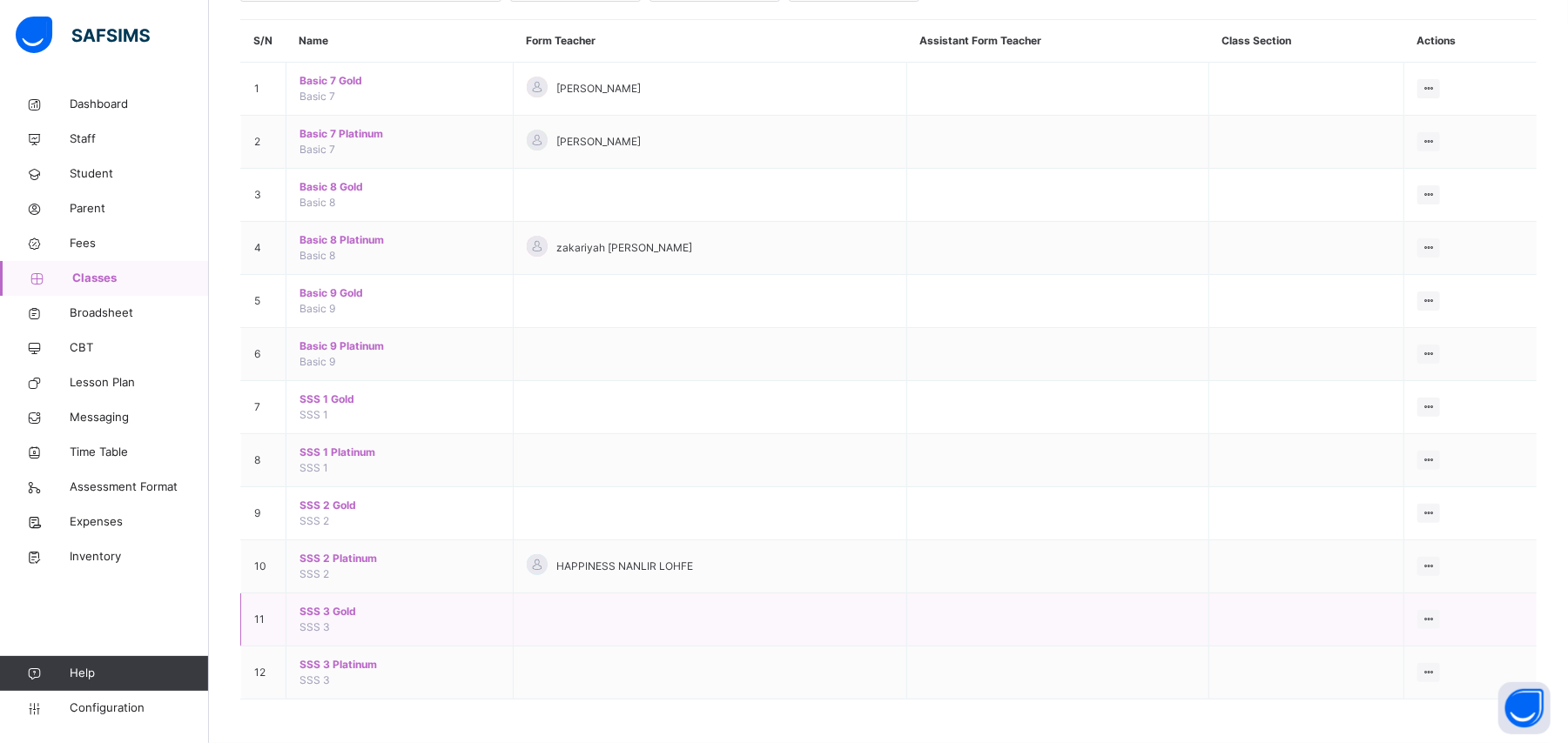
click at [331, 613] on span "SSS 3 Gold" at bounding box center [400, 612] width 200 height 16
click at [331, 613] on div "Select class section Select level Select arm Download Pdf Report Excel Report S…" at bounding box center [889, 299] width 1359 height 887
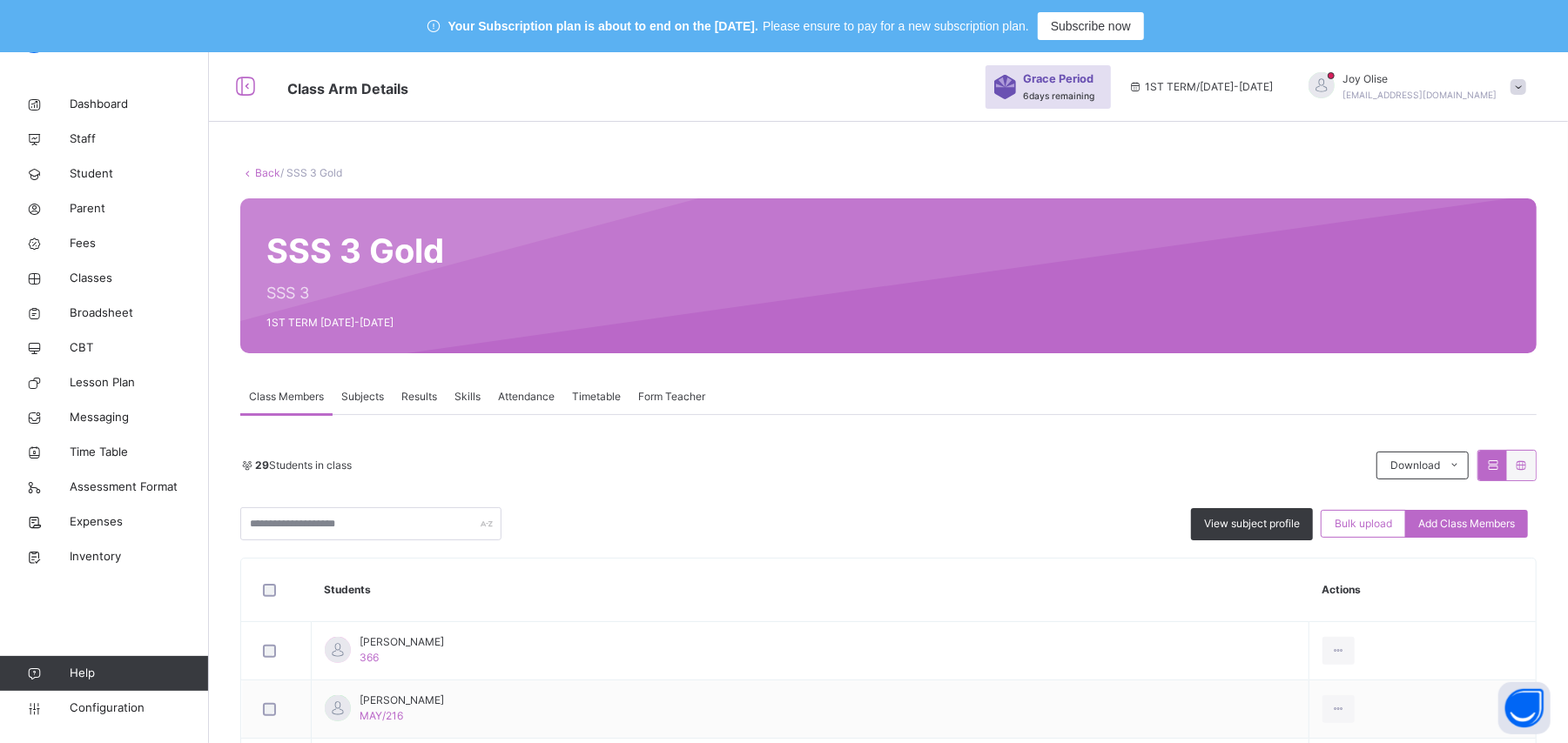
click at [269, 174] on link "Back" at bounding box center [268, 173] width 25 height 13
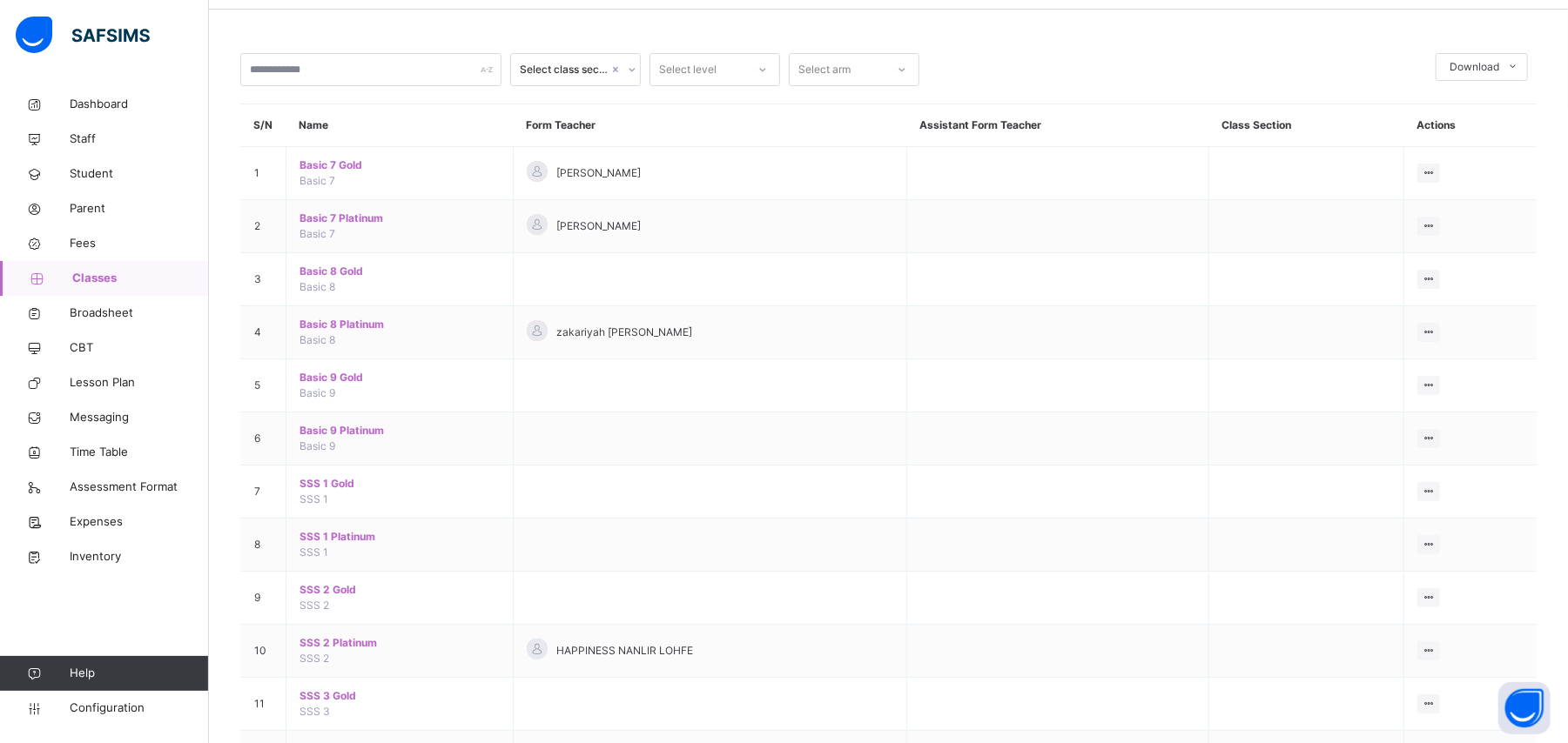
scroll to position [200, 0]
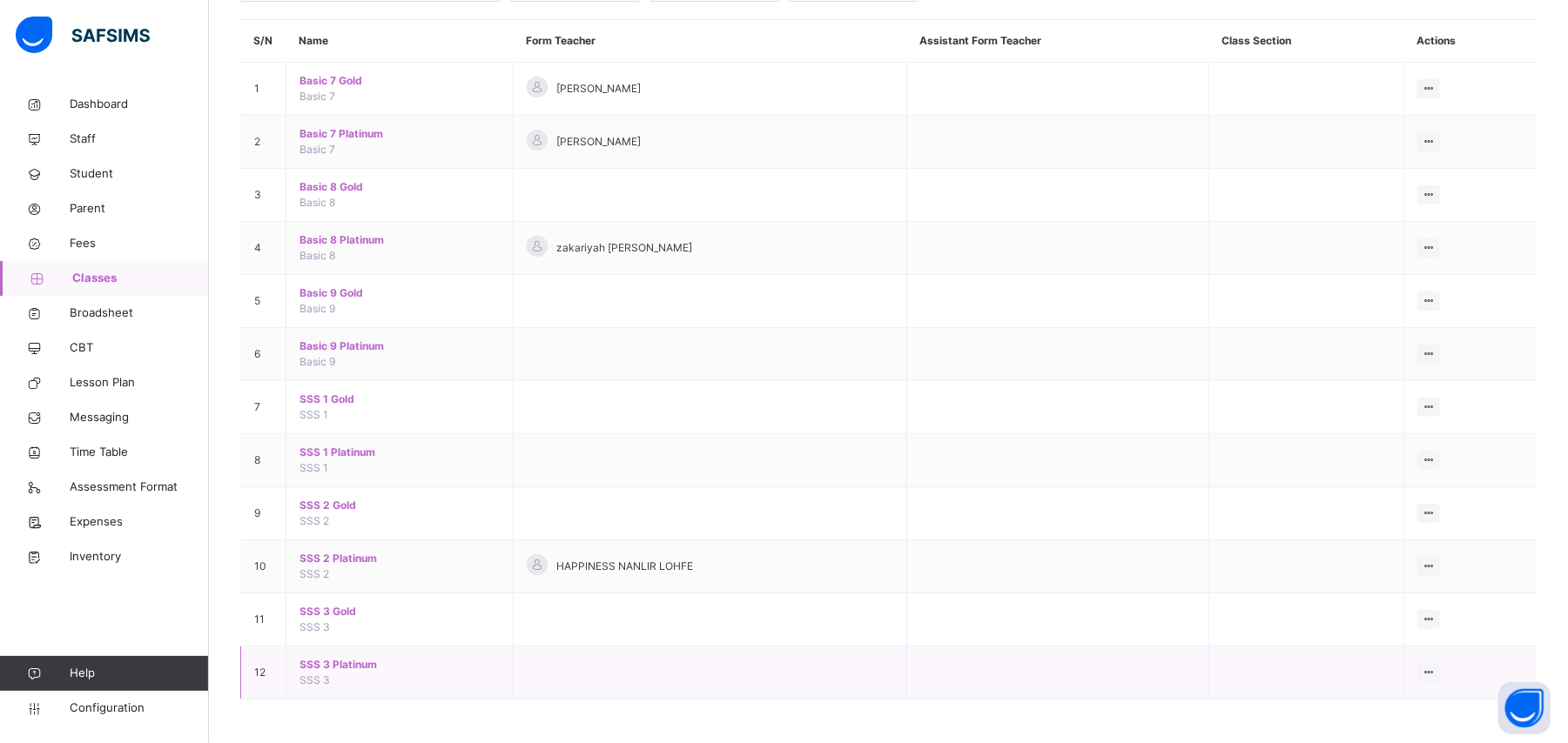
click at [317, 662] on span "SSS 3 Platinum" at bounding box center [400, 665] width 200 height 16
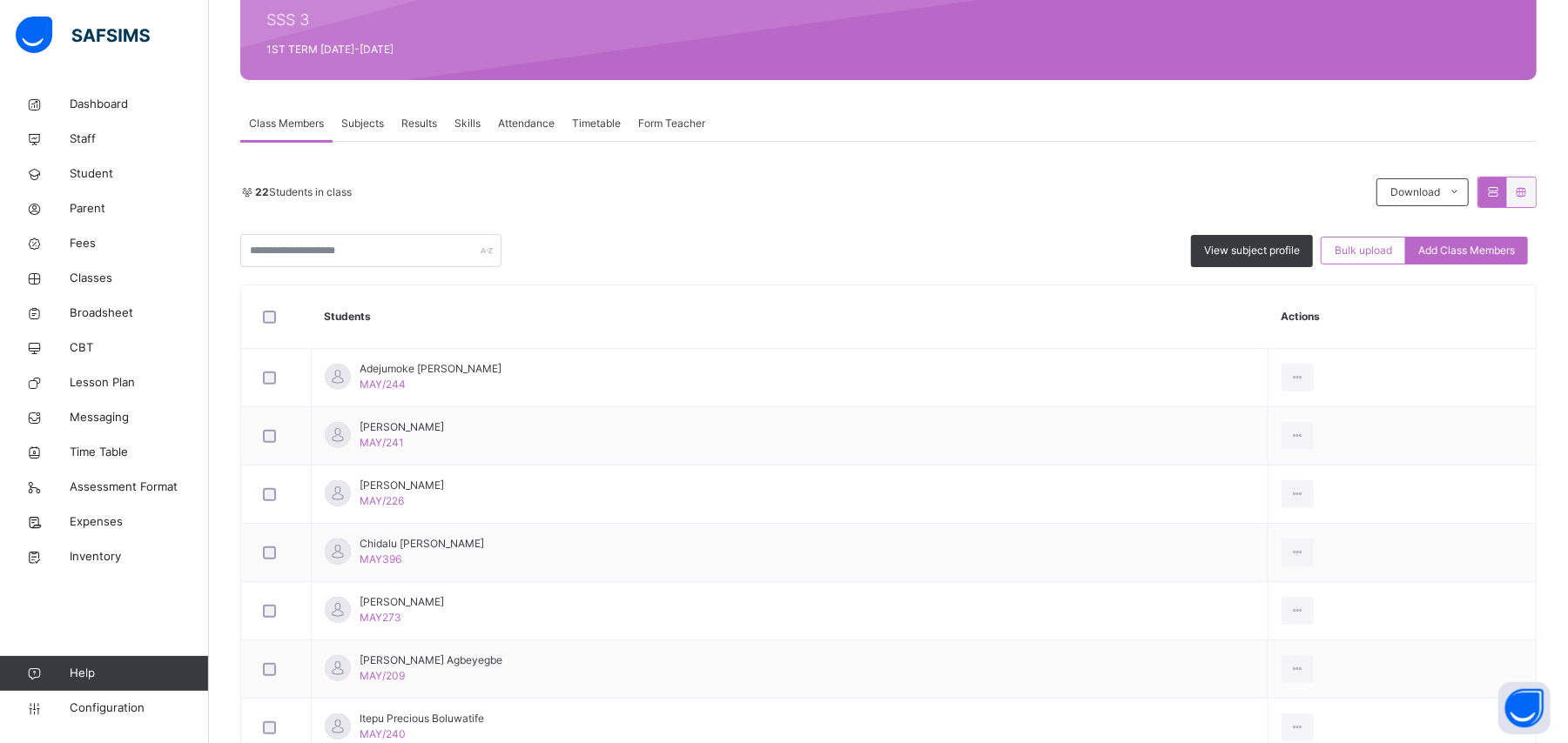
scroll to position [207, 0]
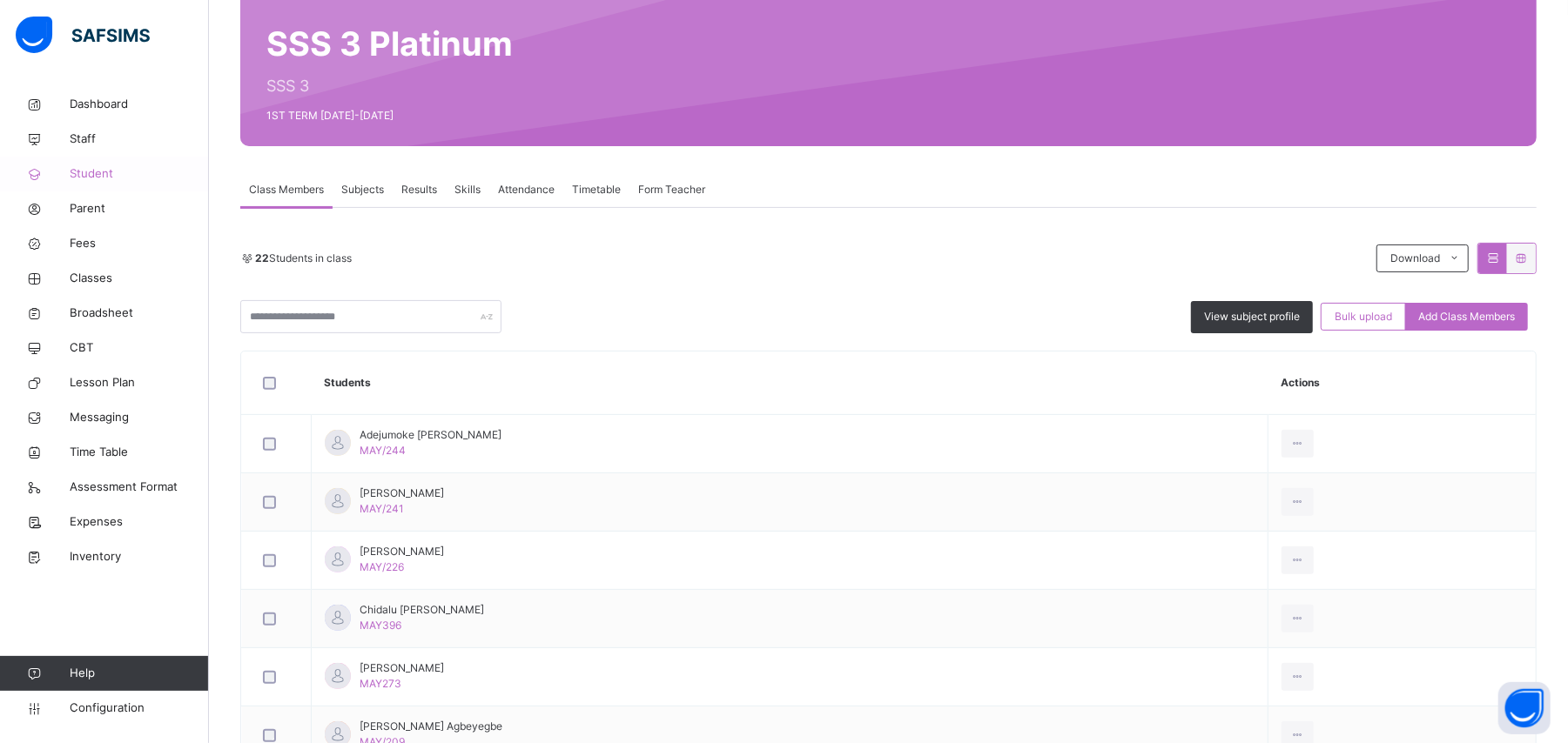
click at [97, 171] on span "Student" at bounding box center [139, 174] width 139 height 18
drag, startPoint x: 97, startPoint y: 171, endPoint x: 99, endPoint y: 438, distance: 267.0
click at [99, 172] on span "Student" at bounding box center [139, 174] width 139 height 18
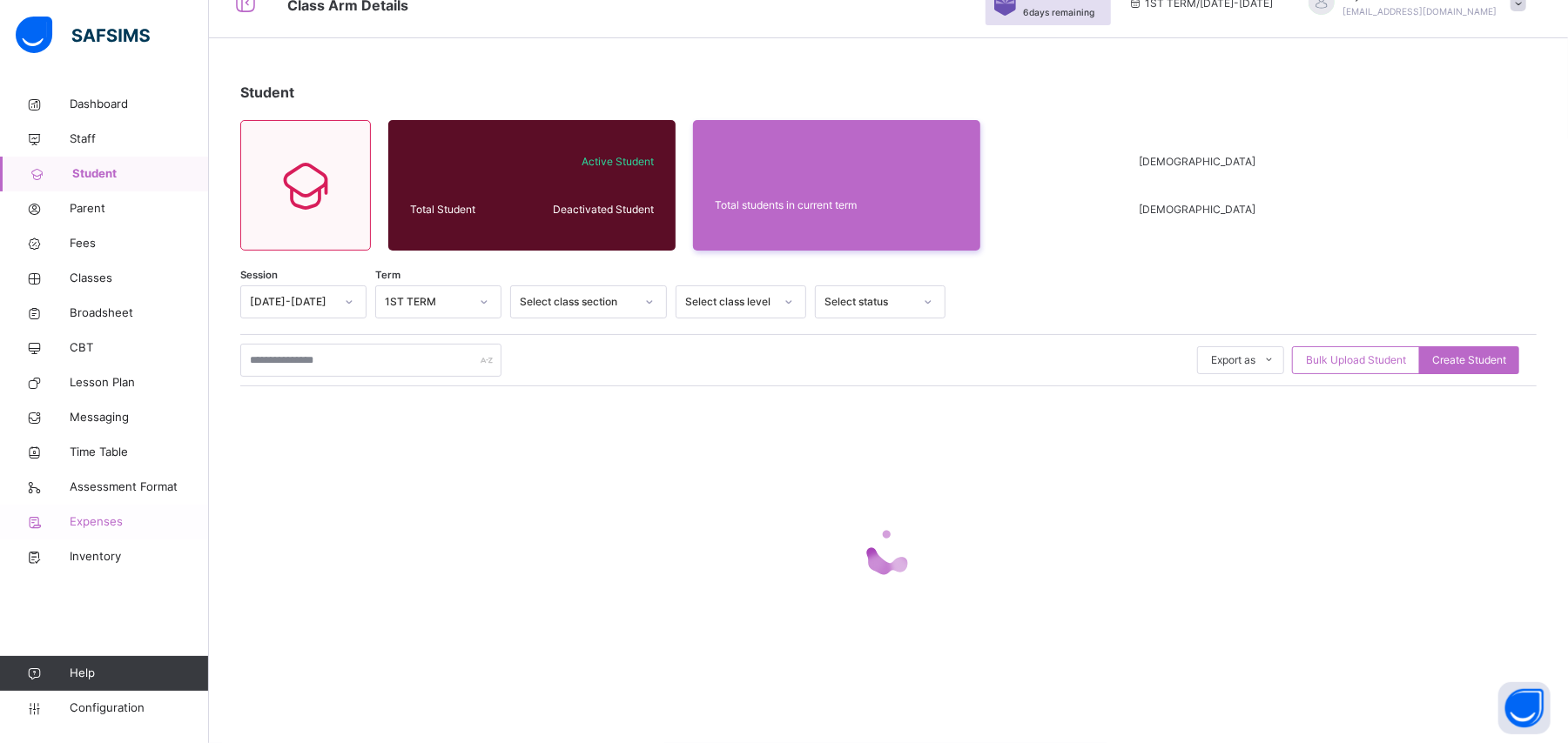
scroll to position [83, 0]
click at [102, 554] on span "Inventory" at bounding box center [139, 557] width 139 height 18
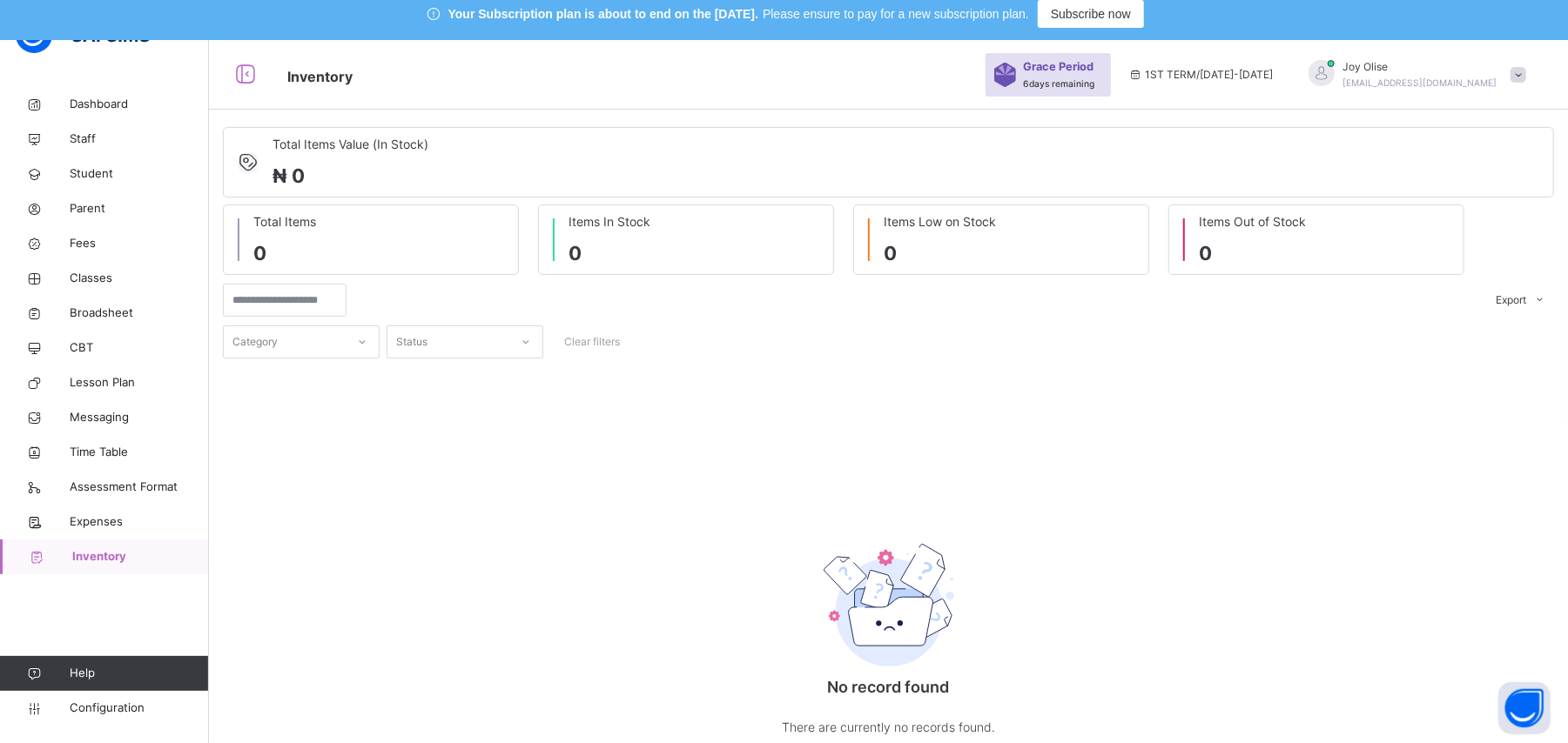
scroll to position [9, 0]
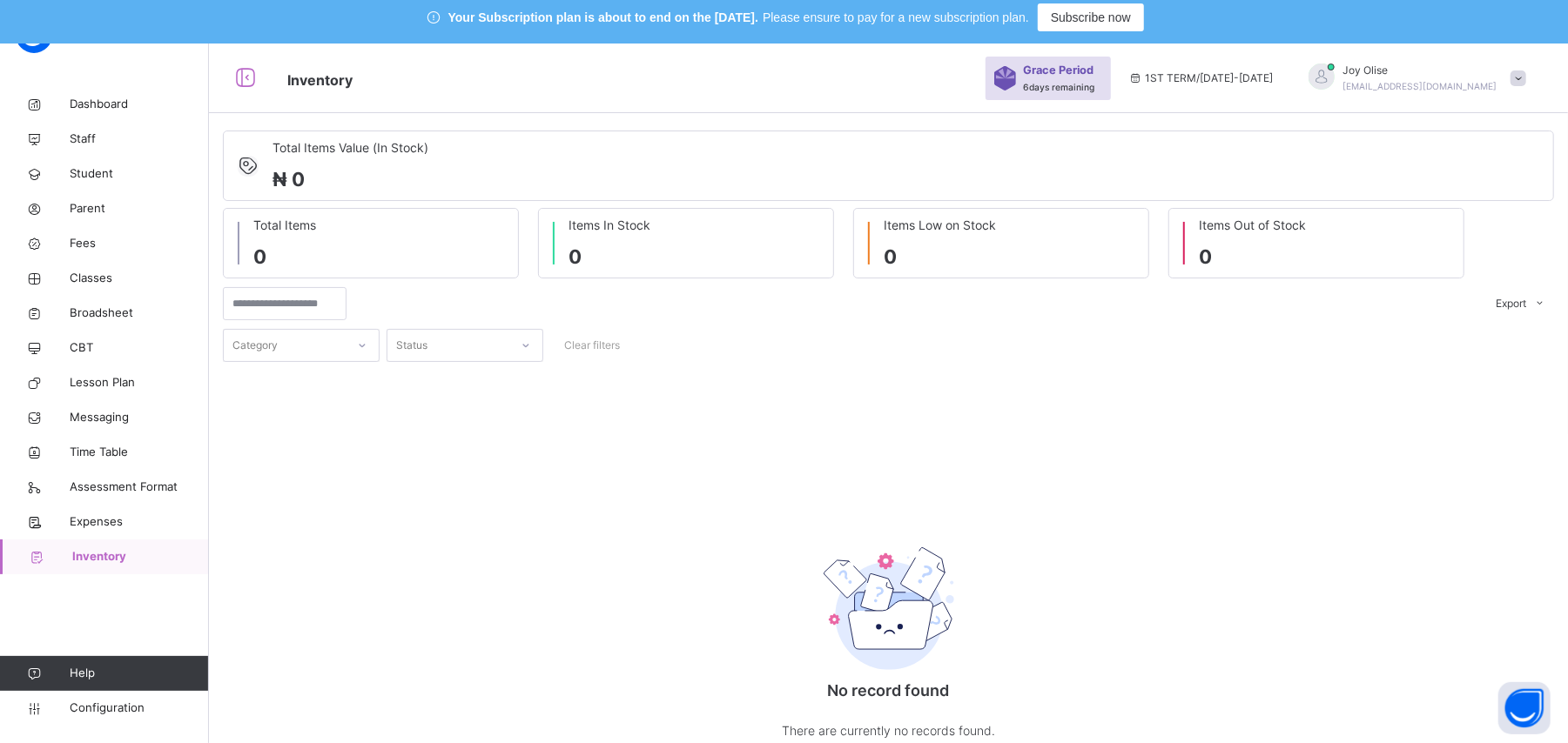
click at [1554, 221] on div "Total Items 0 Items In Stock 0 Items Low on Stock 0 Items Out of Stock 0" at bounding box center [889, 244] width 1331 height 71
click at [105, 523] on span "Expenses" at bounding box center [139, 522] width 139 height 18
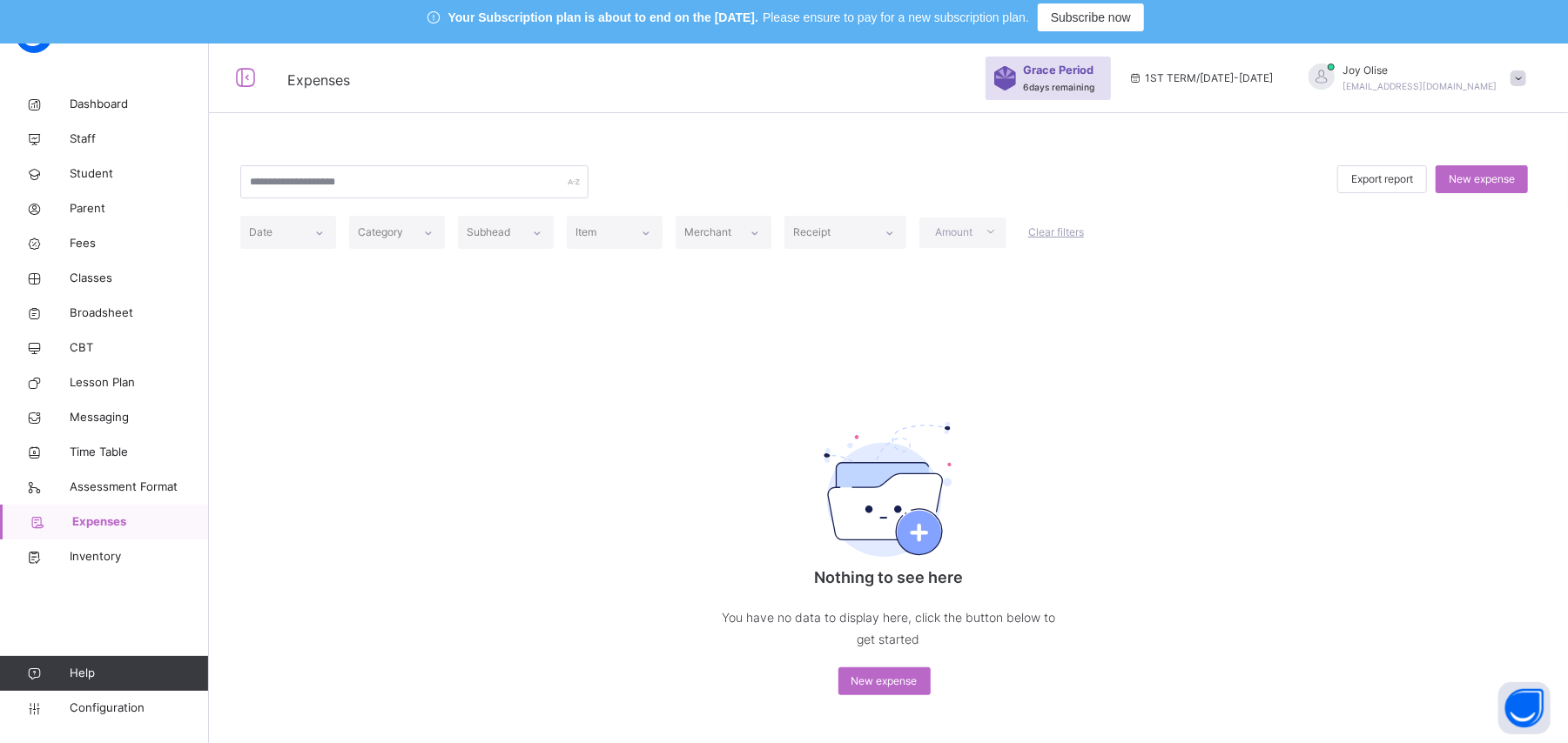
click at [752, 175] on div at bounding box center [962, 182] width 731 height 33
